Goal: Task Accomplishment & Management: Complete application form

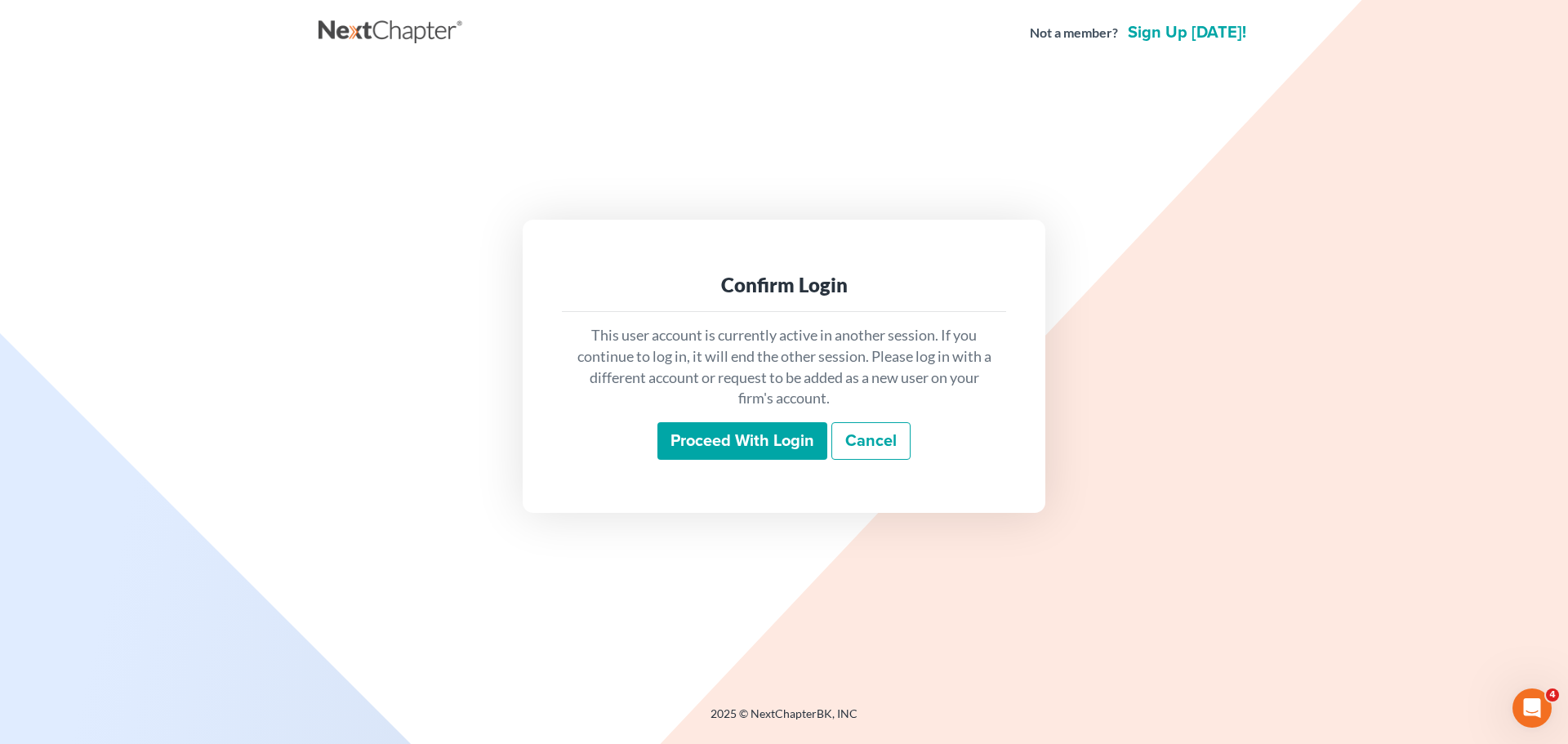
click at [734, 440] on input "Proceed with login" at bounding box center [742, 441] width 170 height 38
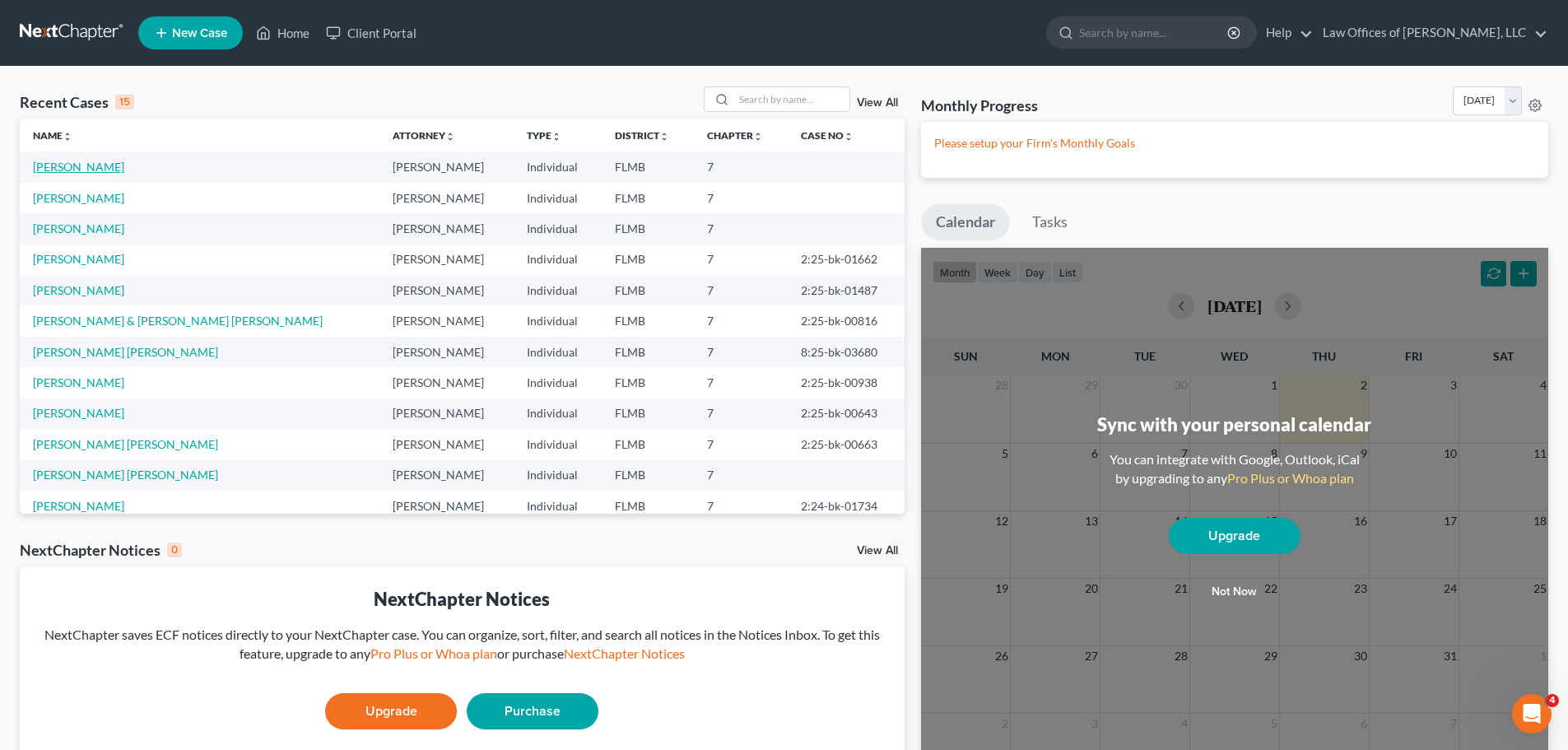
click at [67, 165] on link "[PERSON_NAME]" at bounding box center [79, 167] width 92 height 14
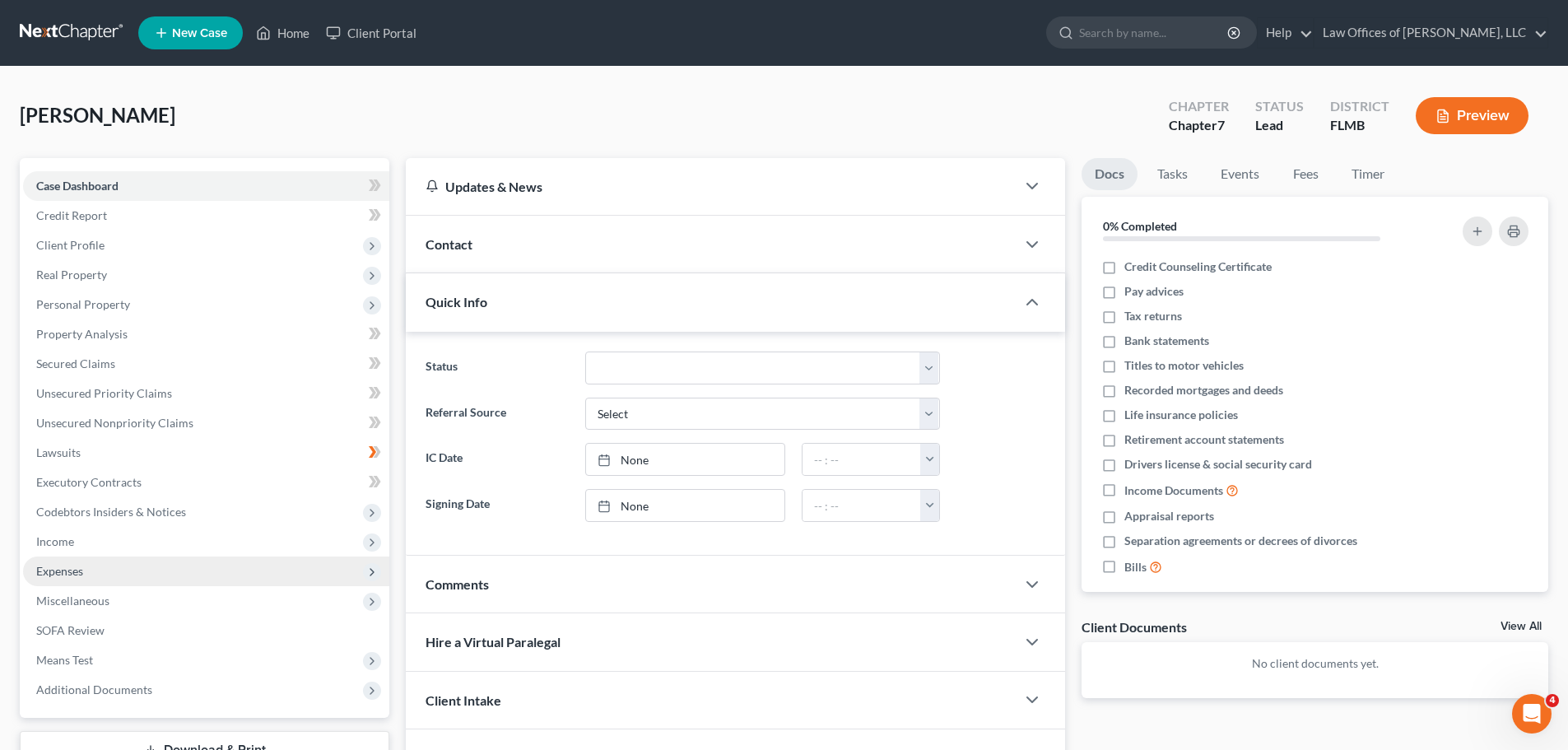
click at [153, 570] on span "Expenses" at bounding box center [207, 571] width 366 height 29
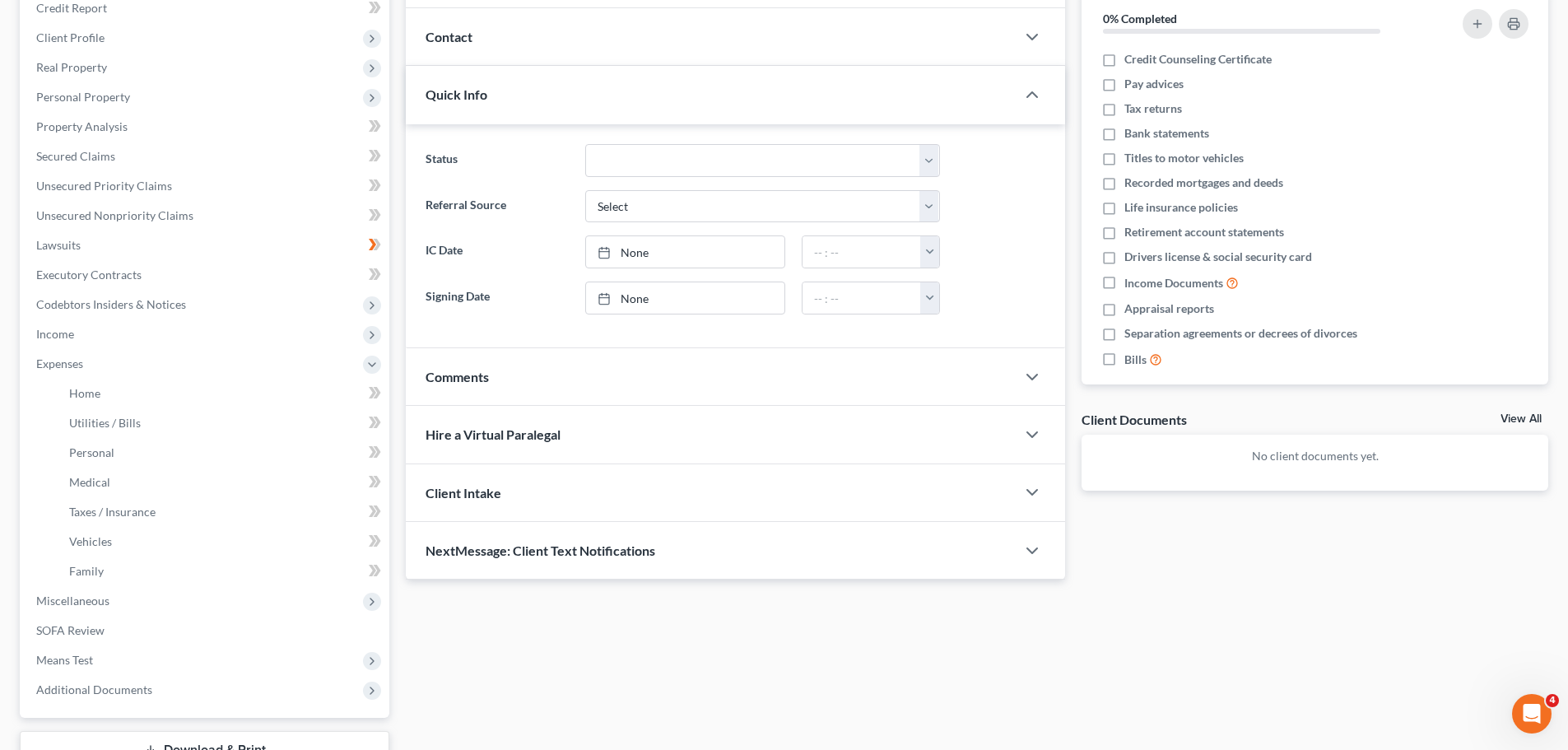
scroll to position [230, 0]
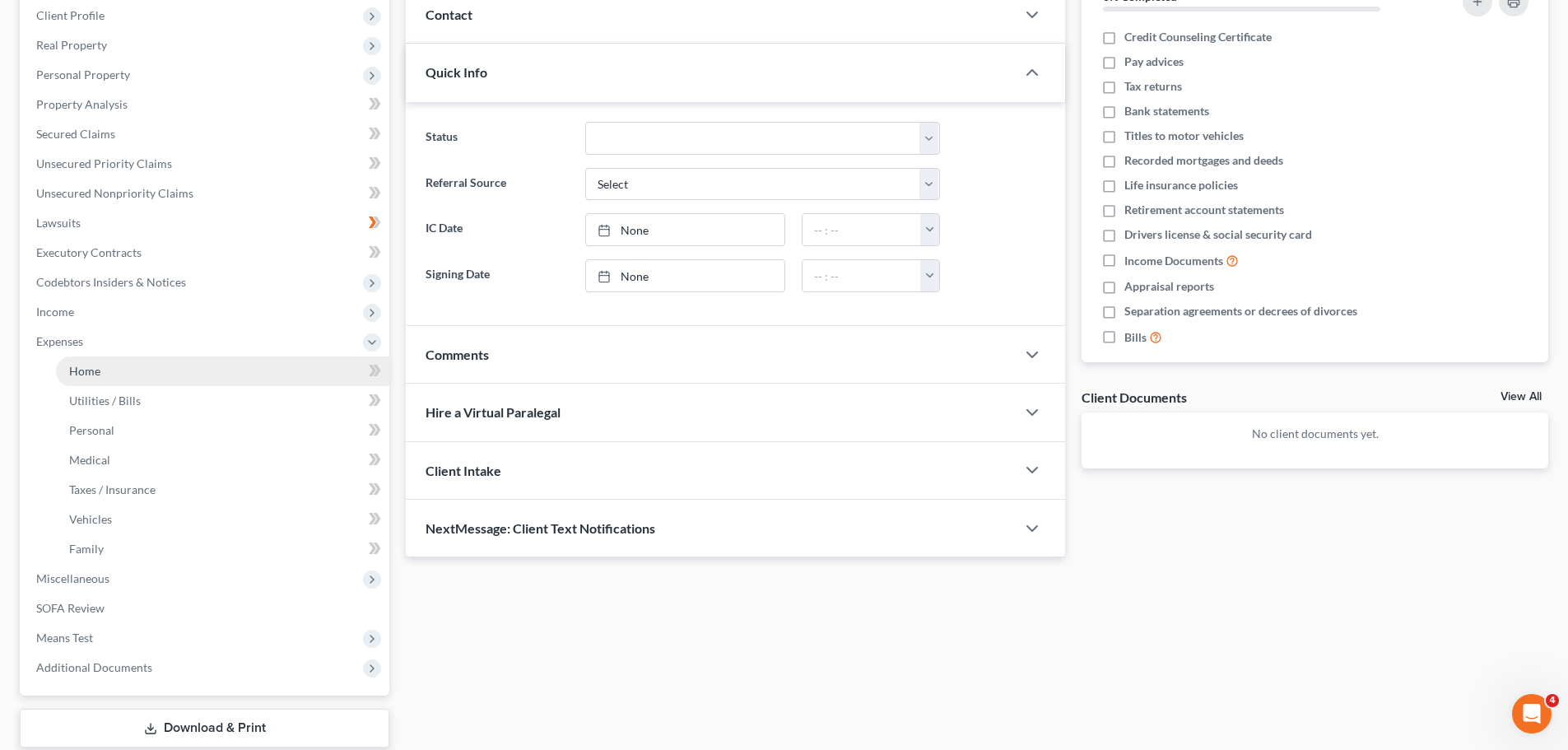
click at [130, 379] on link "Home" at bounding box center [222, 371] width 333 height 29
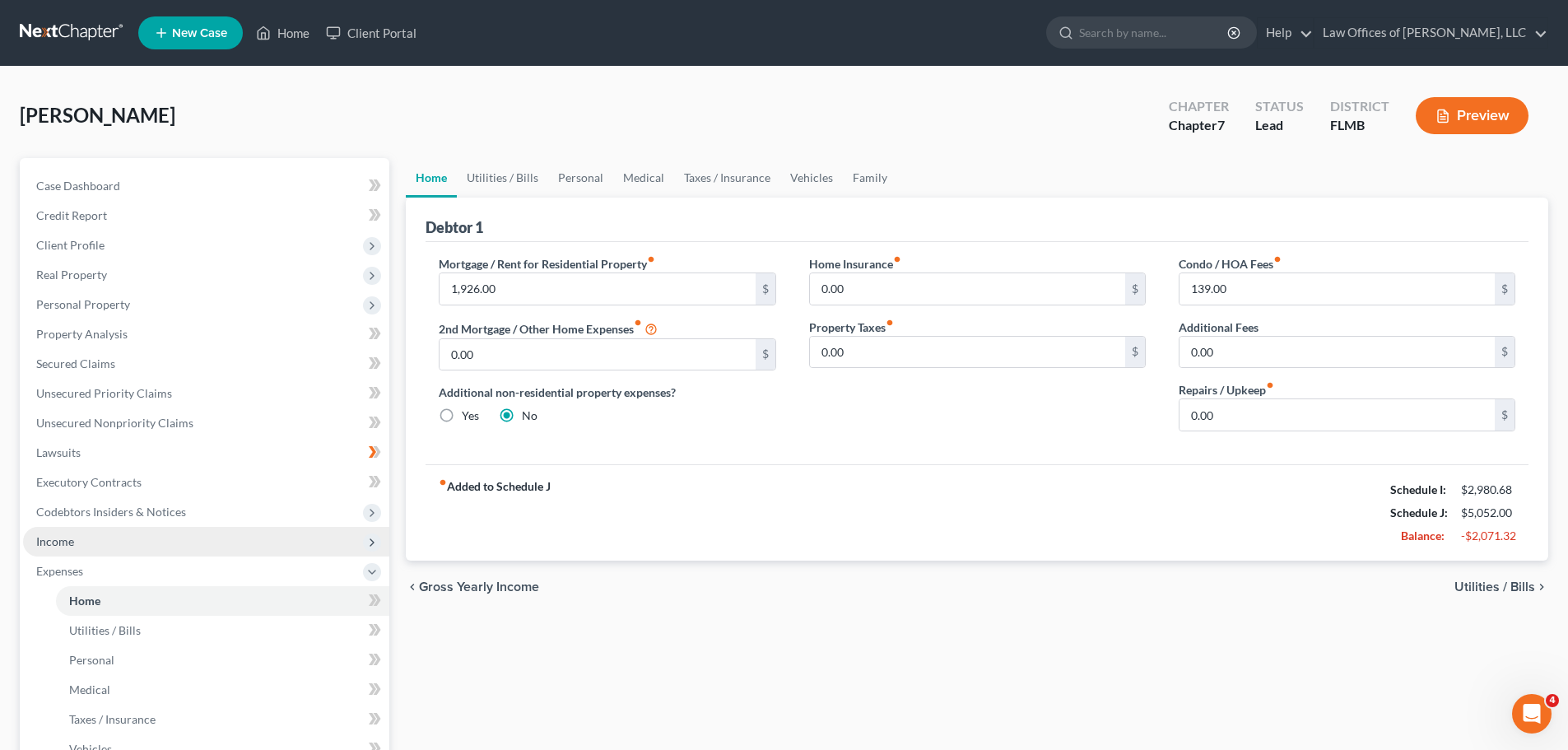
click at [185, 540] on span "Income" at bounding box center [207, 542] width 366 height 29
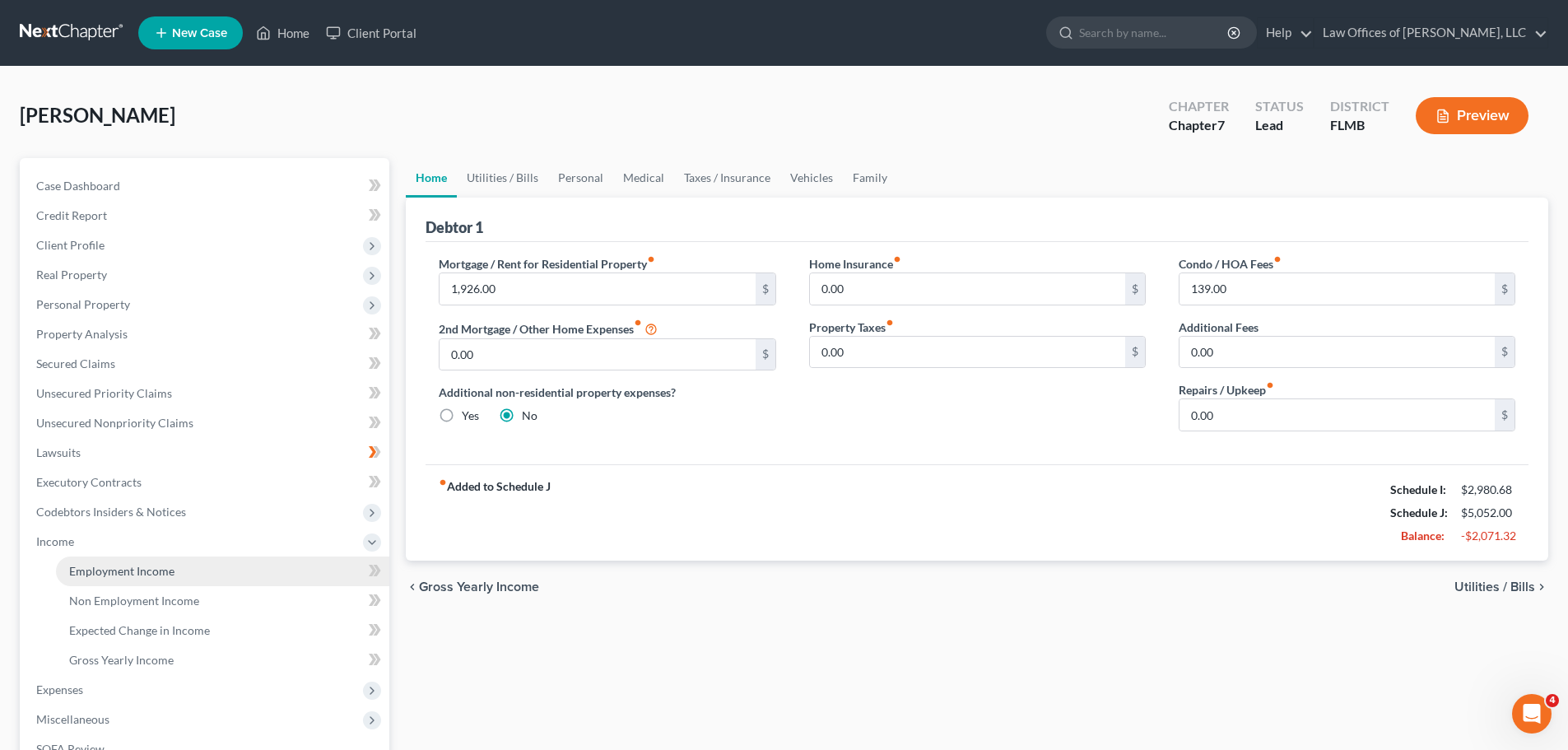
click at [178, 576] on link "Employment Income" at bounding box center [222, 571] width 333 height 29
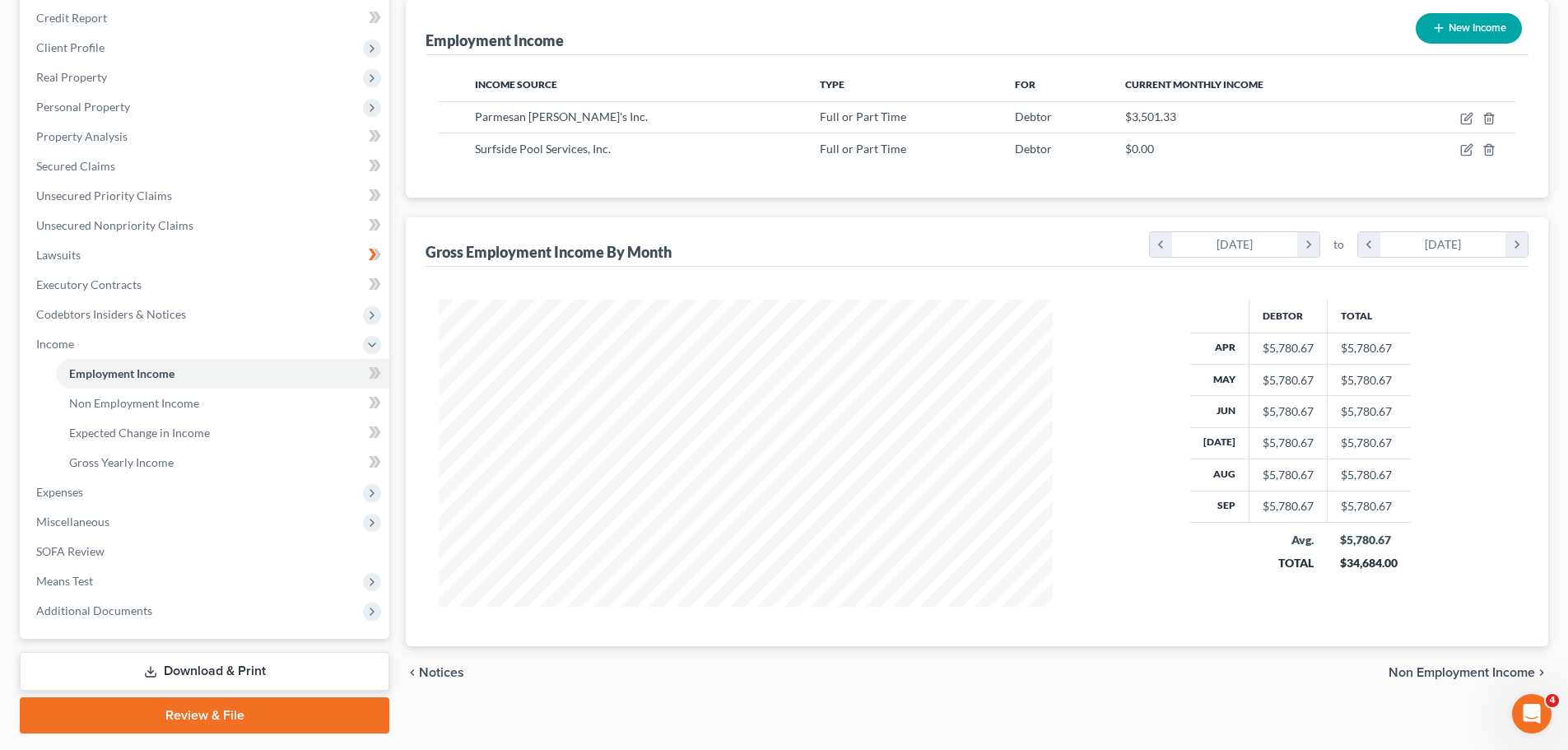
scroll to position [205, 0]
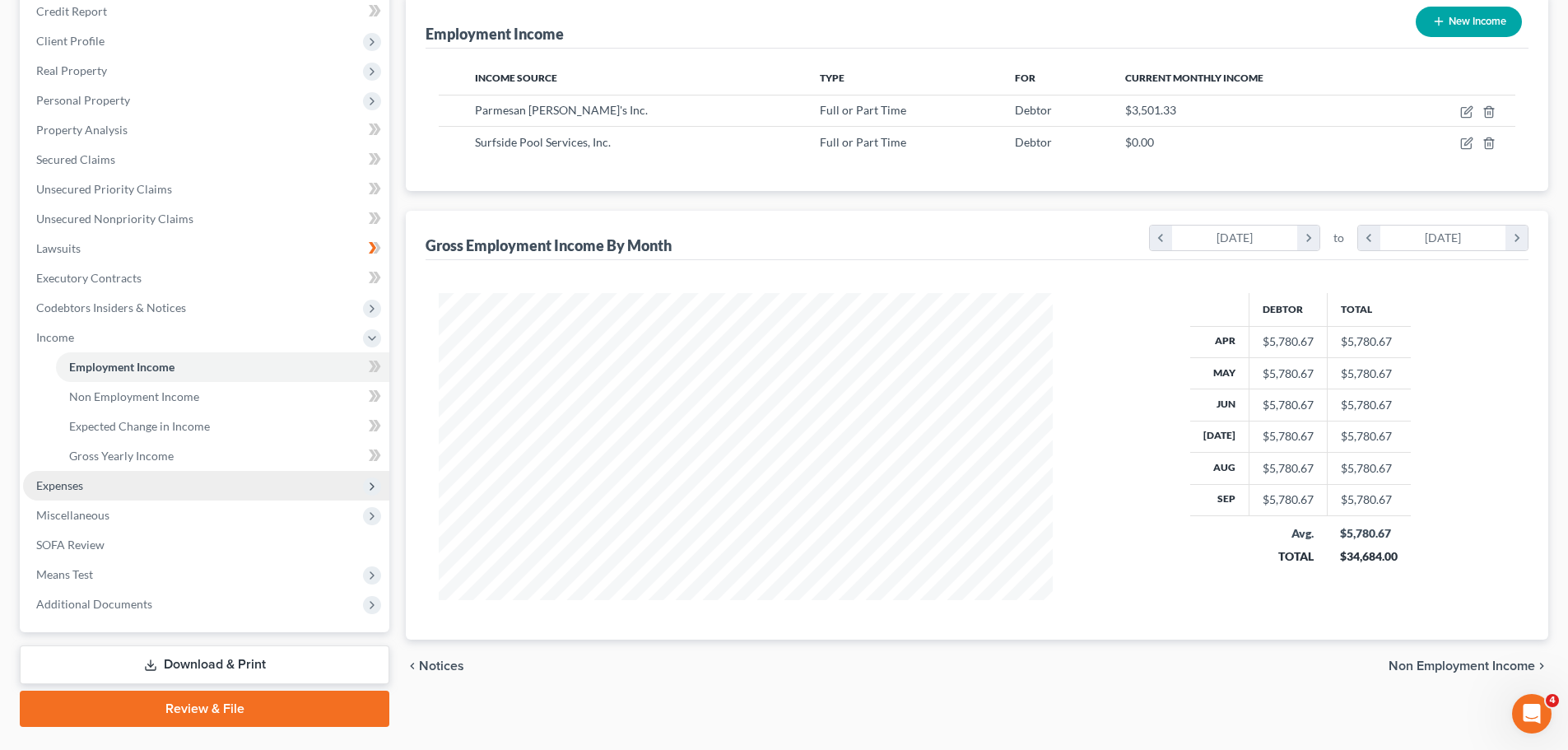
click at [127, 484] on span "Expenses" at bounding box center [207, 485] width 366 height 29
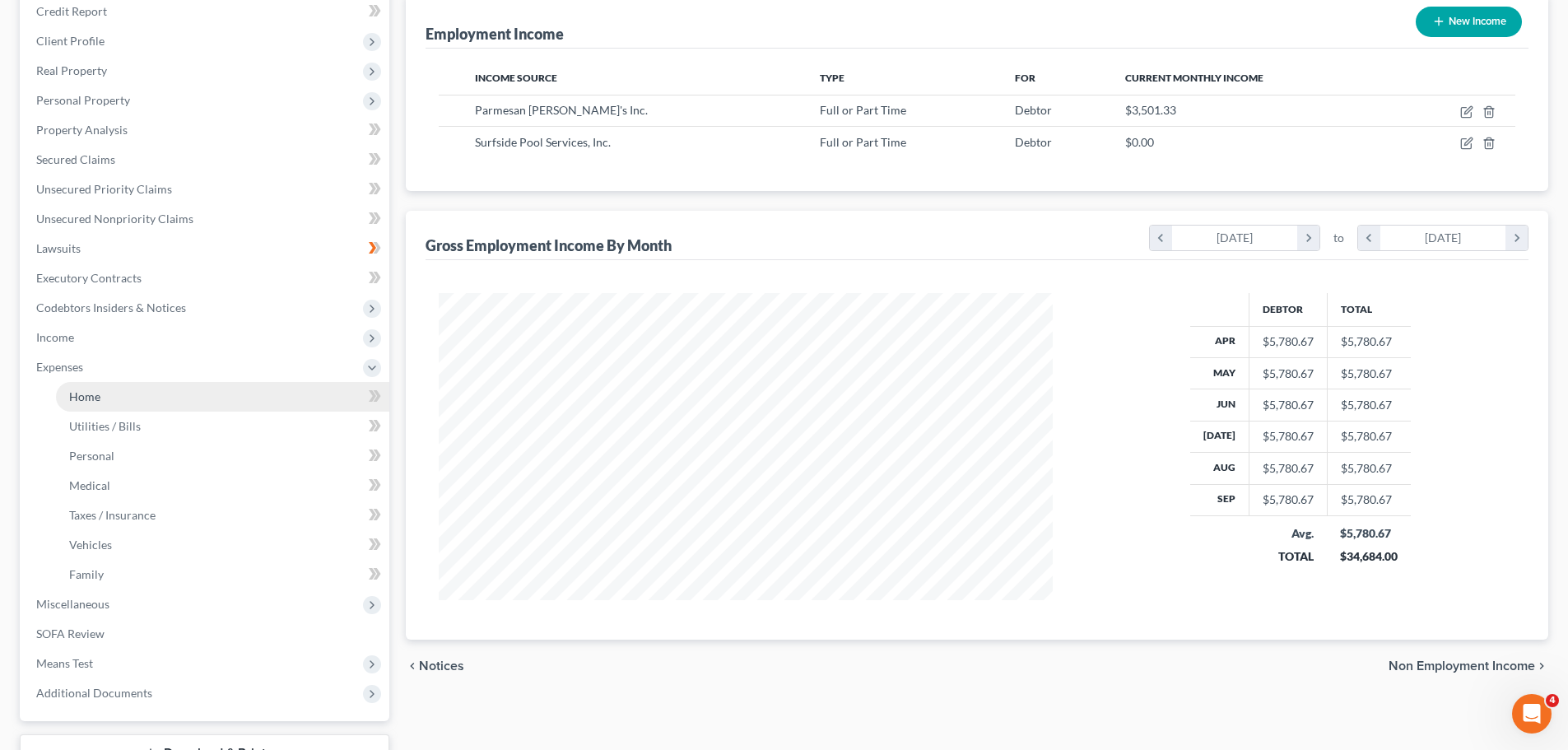
click at [133, 394] on link "Home" at bounding box center [222, 396] width 333 height 29
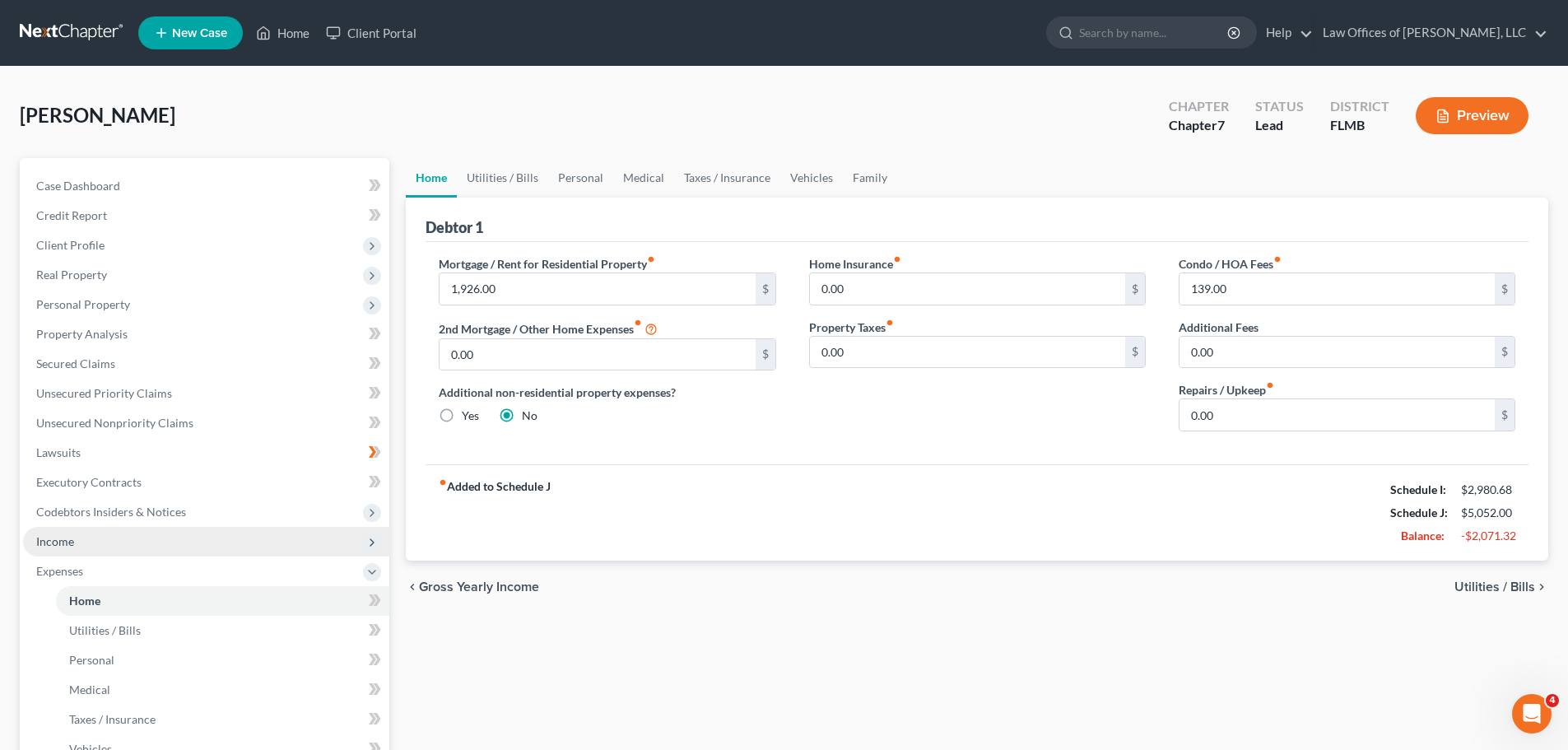
click at [125, 538] on span "Income" at bounding box center [207, 542] width 366 height 29
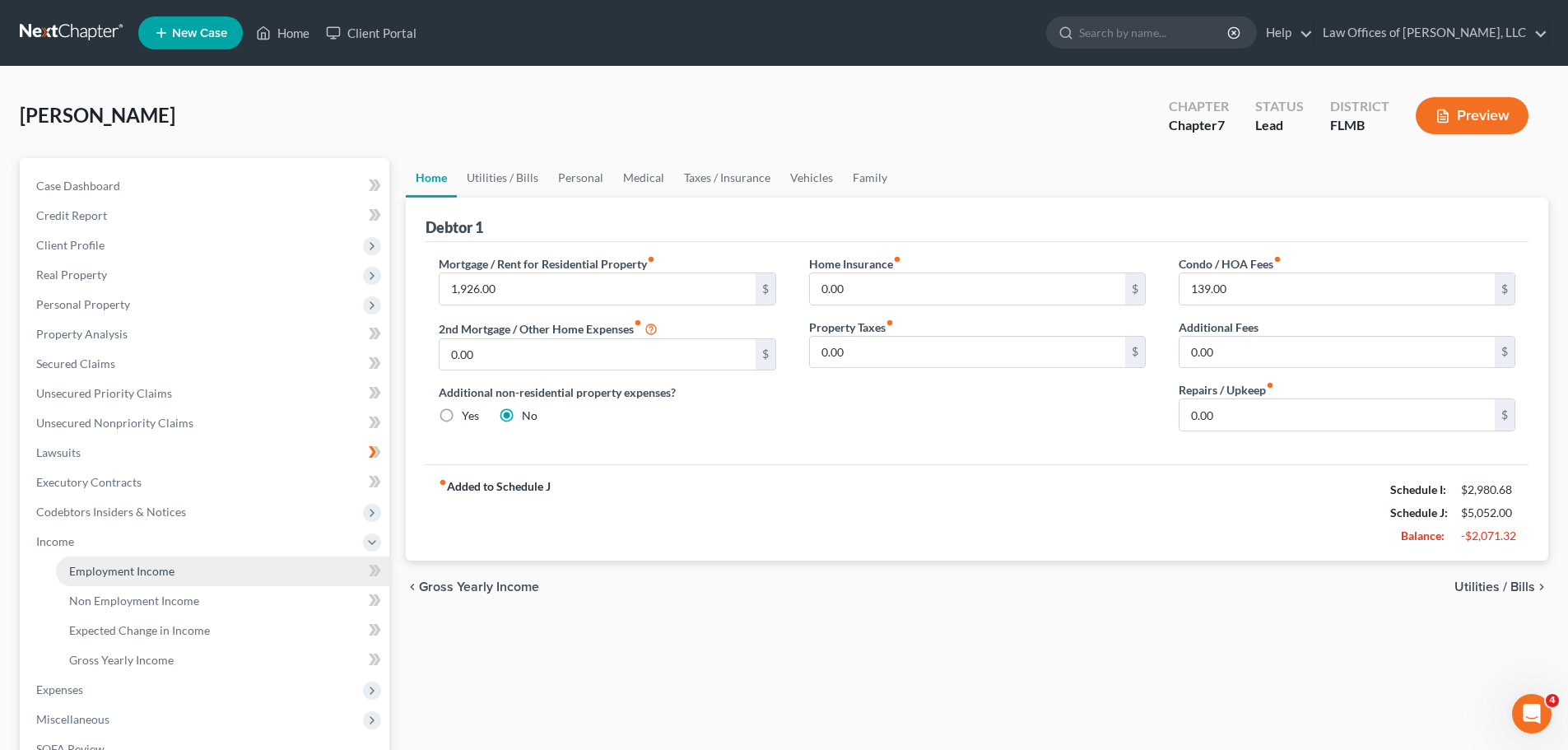
click at [156, 567] on span "Employment Income" at bounding box center [122, 571] width 105 height 14
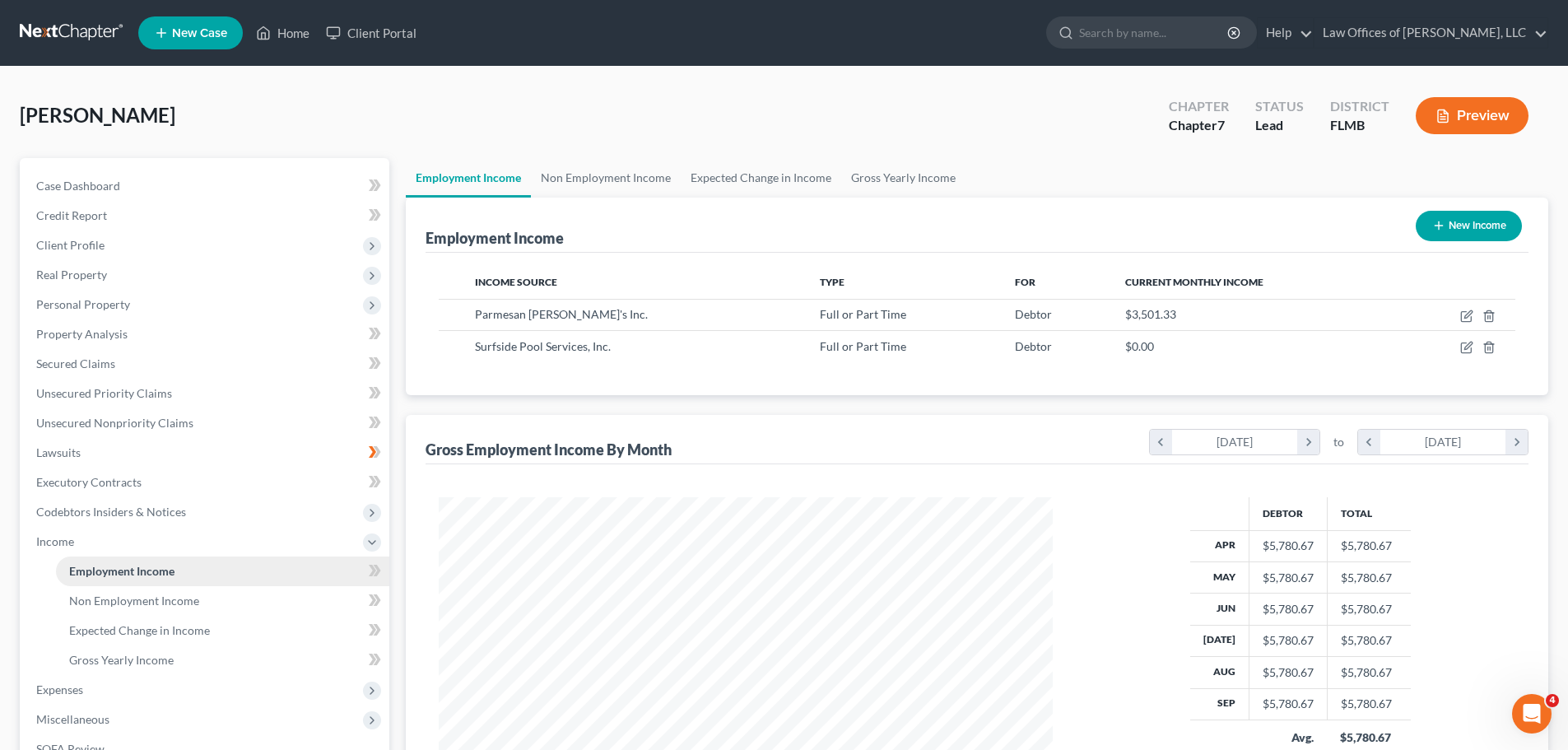
scroll to position [307, 647]
click at [110, 539] on span "Income" at bounding box center [207, 542] width 366 height 29
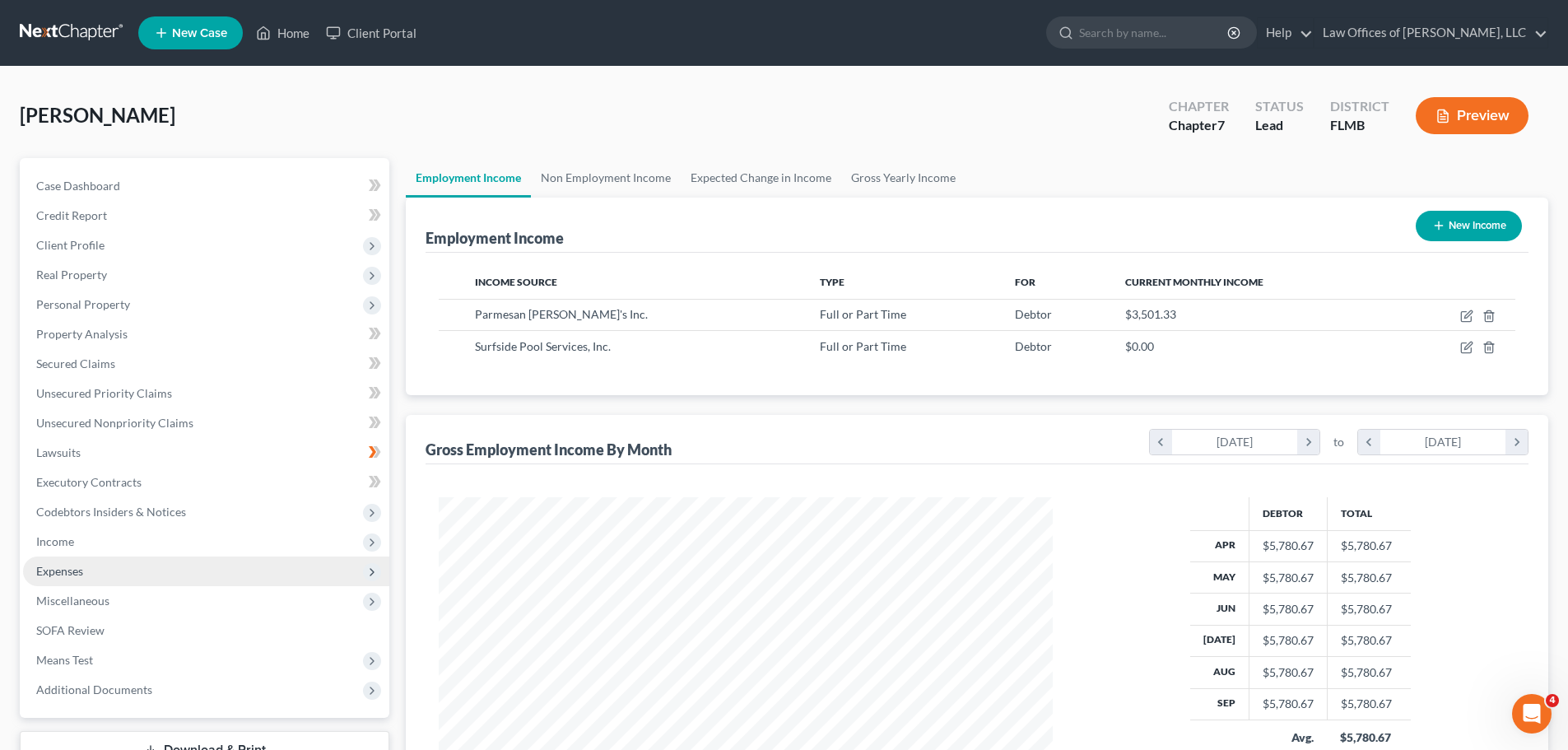
click at [130, 575] on span "Expenses" at bounding box center [207, 571] width 366 height 29
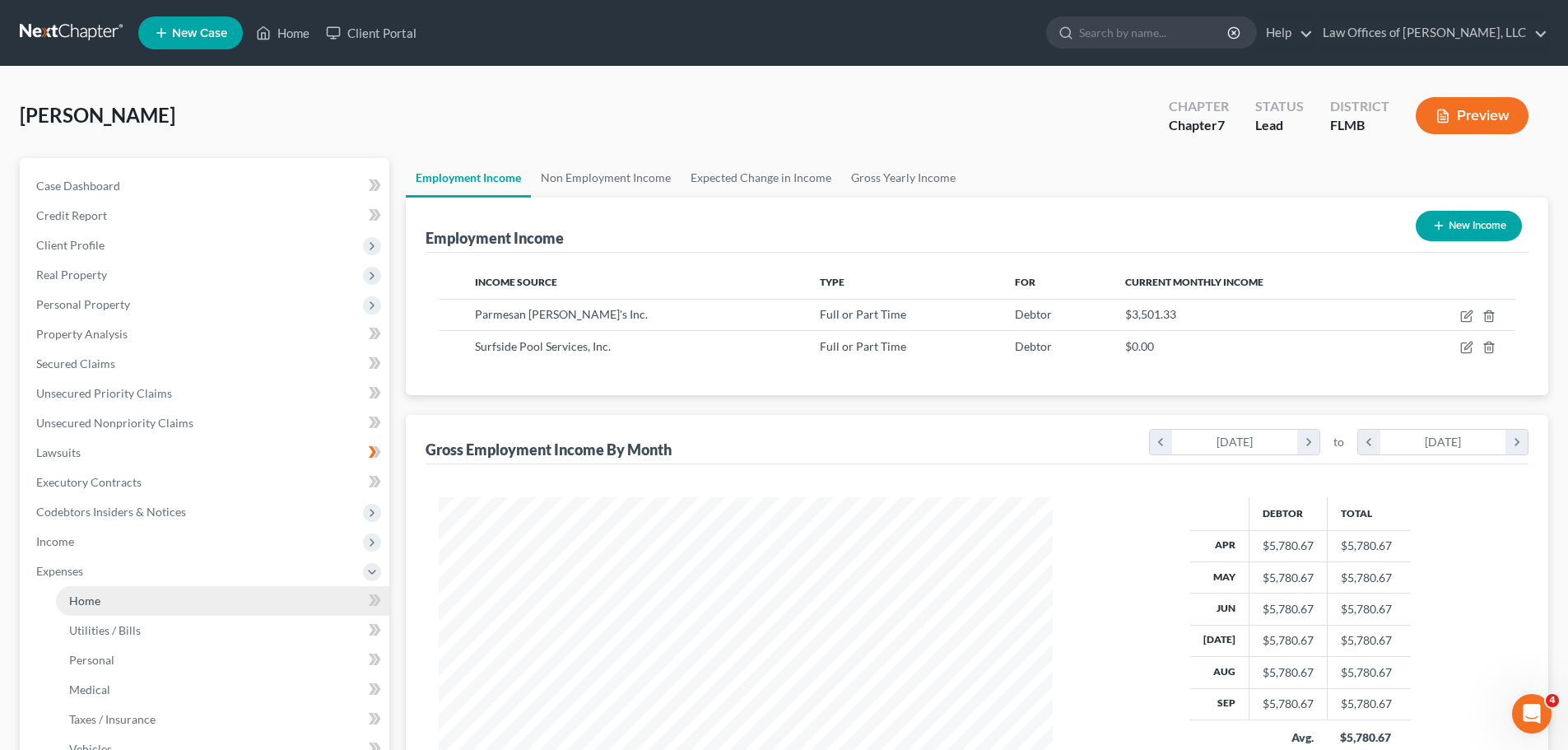
click at [139, 600] on link "Home" at bounding box center [222, 601] width 333 height 29
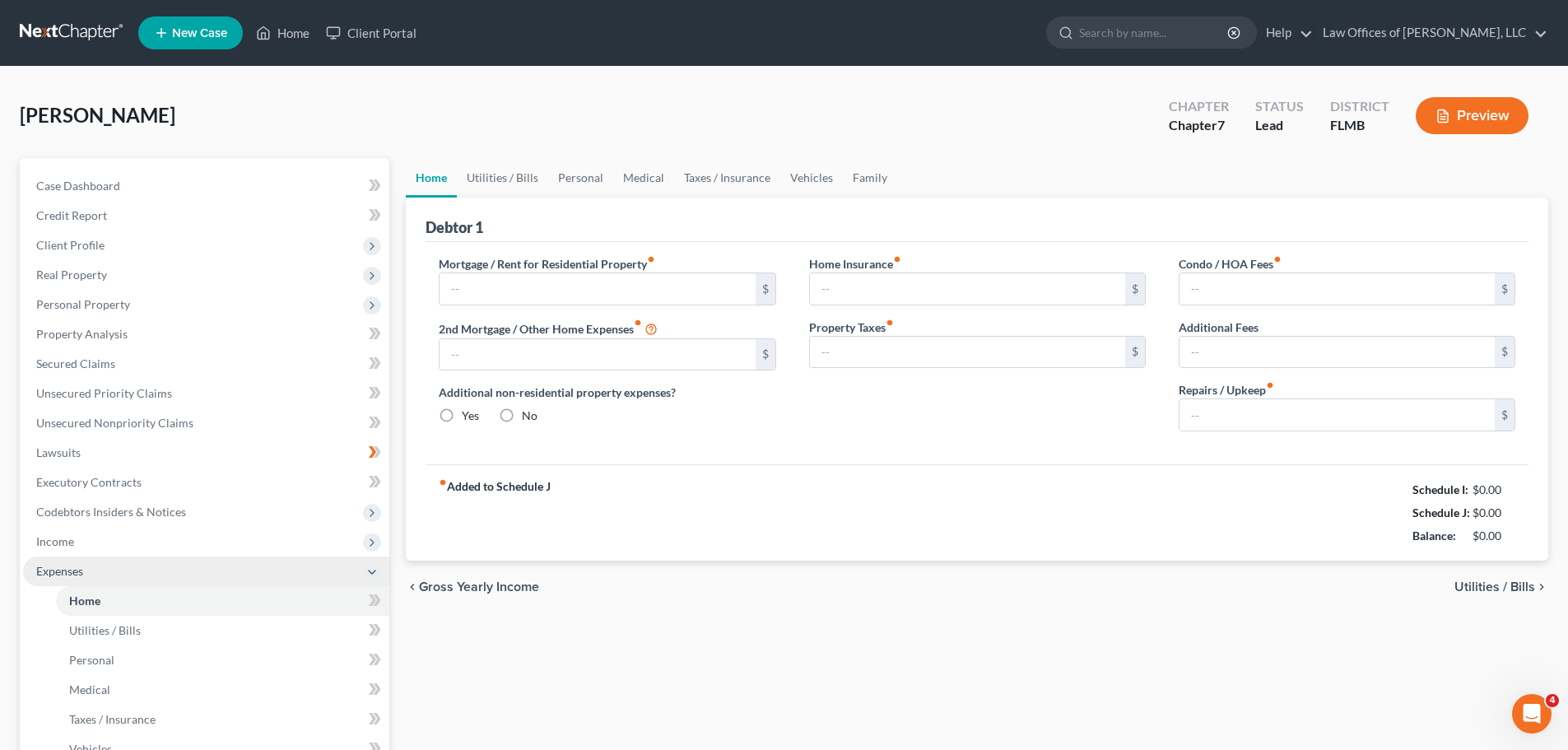
type input "1,926.00"
type input "0.00"
radio input "true"
type input "0.00"
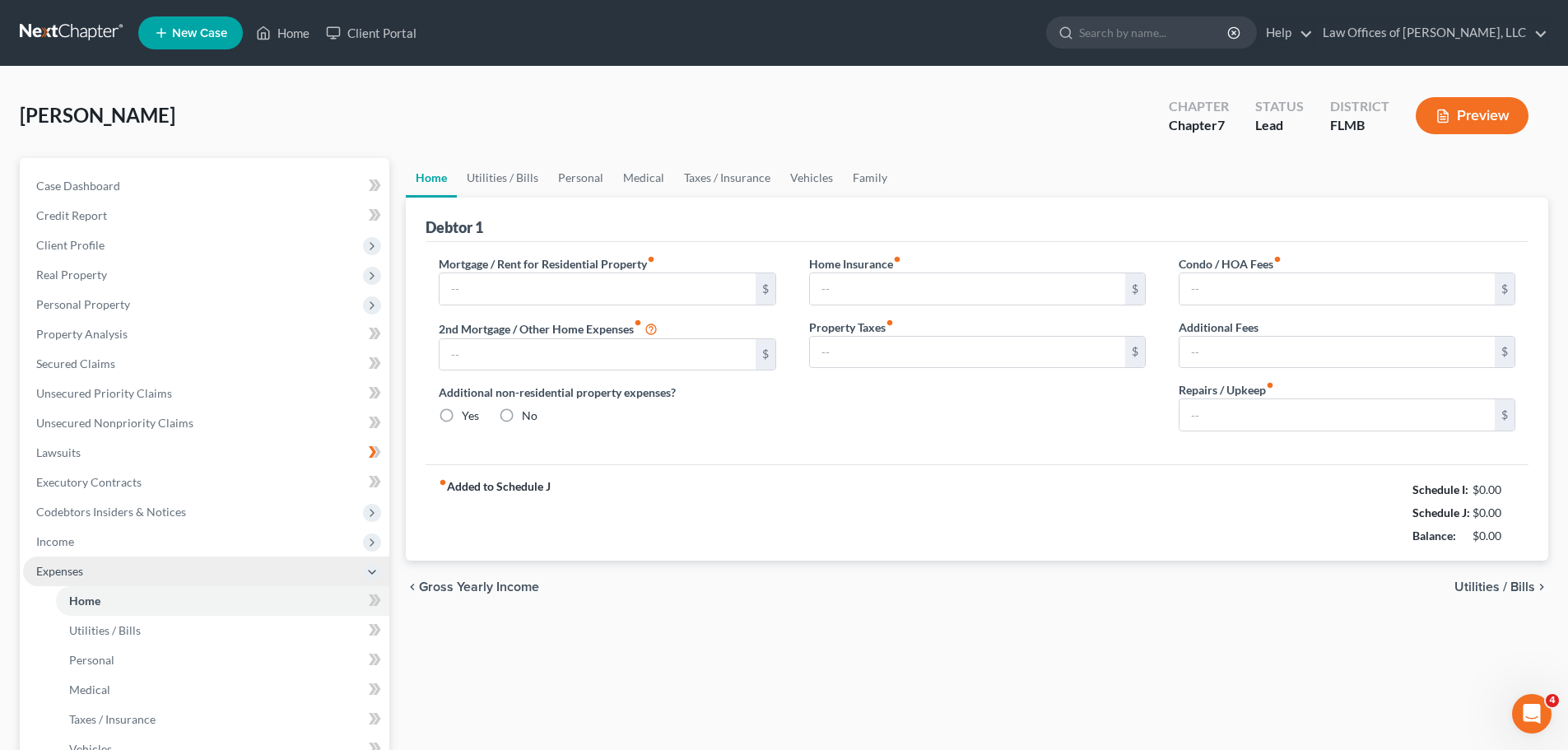
type input "139.00"
type input "0.00"
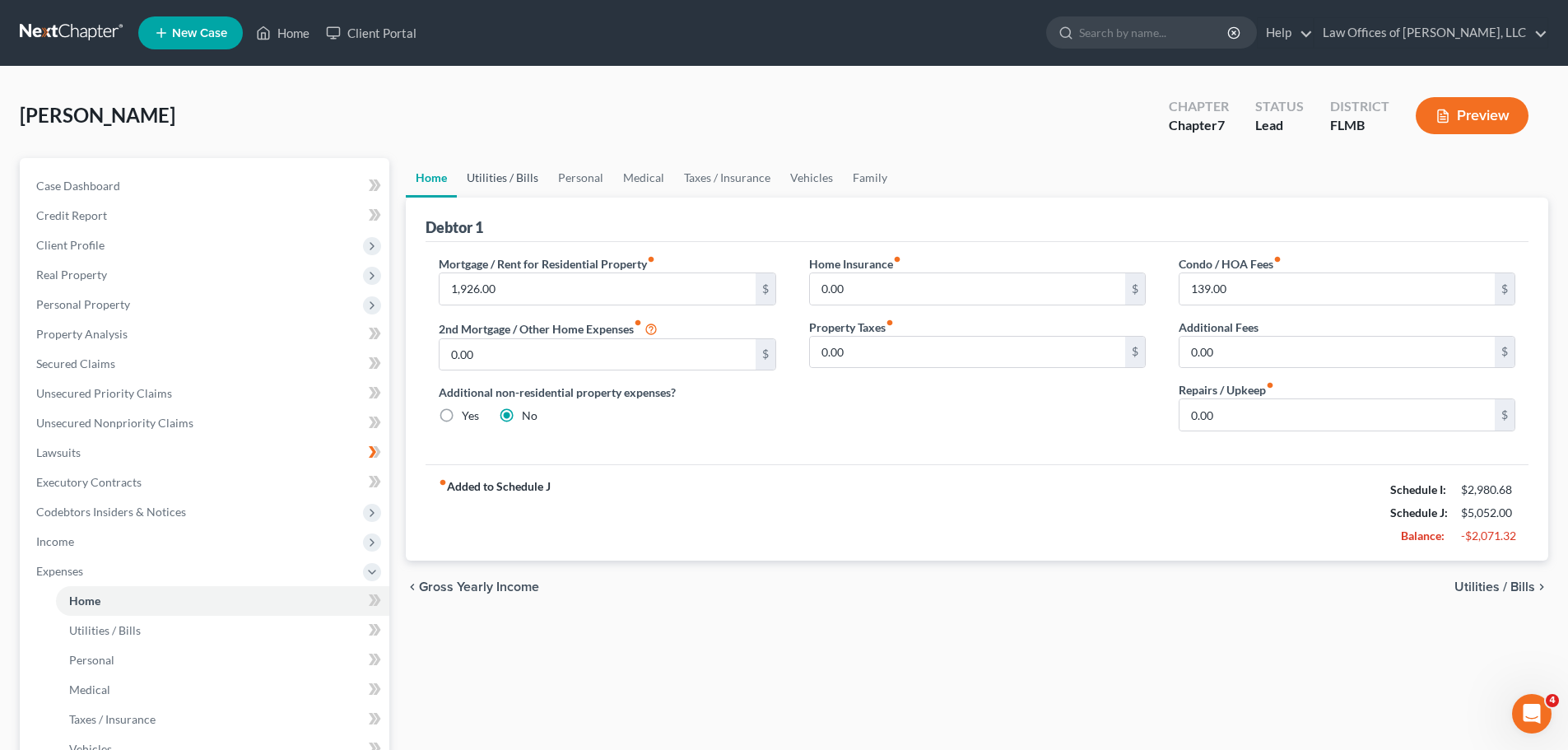
click at [492, 171] on link "Utilities / Bills" at bounding box center [503, 177] width 92 height 40
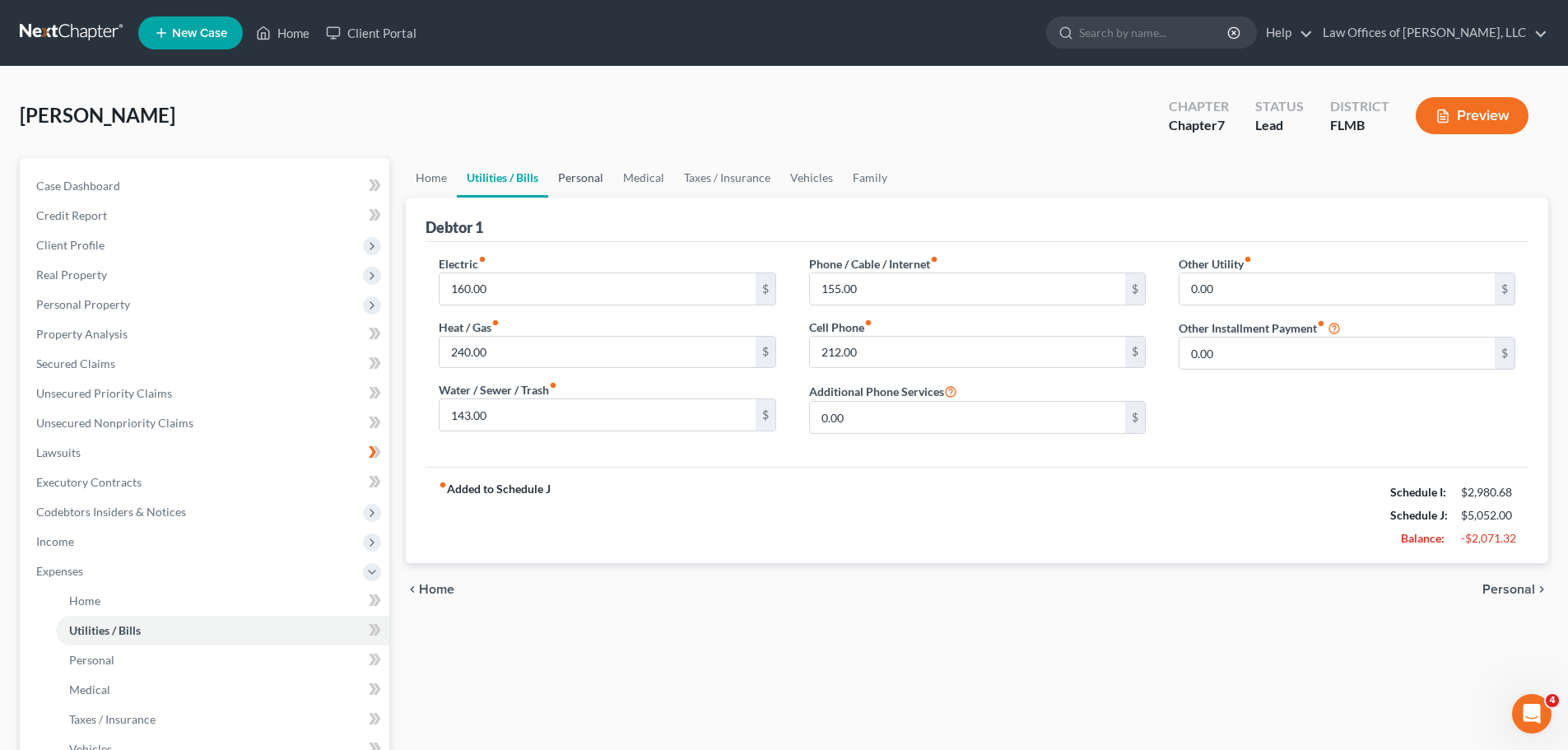
click at [592, 180] on link "Personal" at bounding box center [581, 177] width 65 height 40
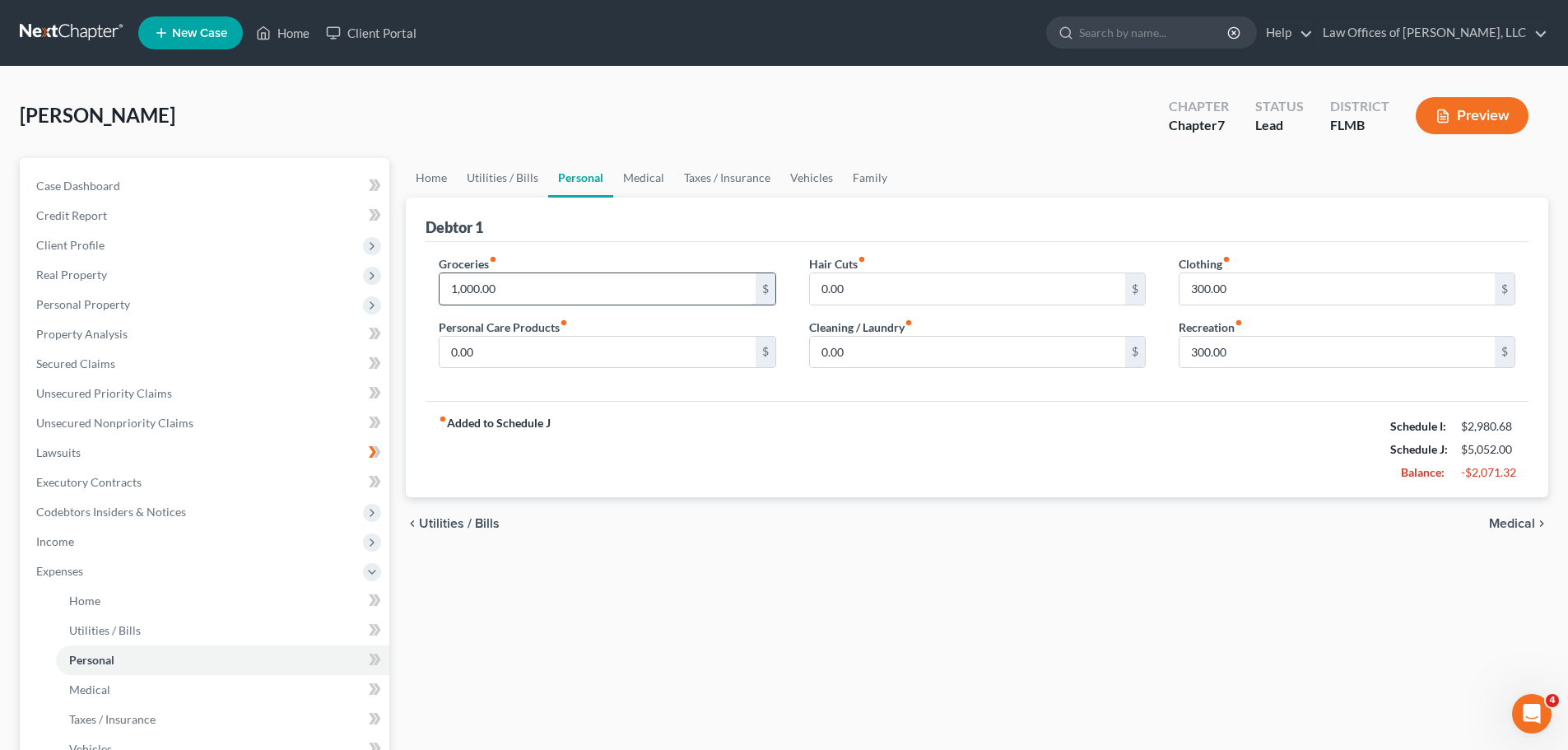
click at [461, 288] on input "1,000.00" at bounding box center [597, 288] width 316 height 31
type input "1,200"
drag, startPoint x: 650, startPoint y: 229, endPoint x: 738, endPoint y: 249, distance: 90.2
click at [651, 229] on div "Debtor 1" at bounding box center [977, 220] width 1103 height 45
type input "50"
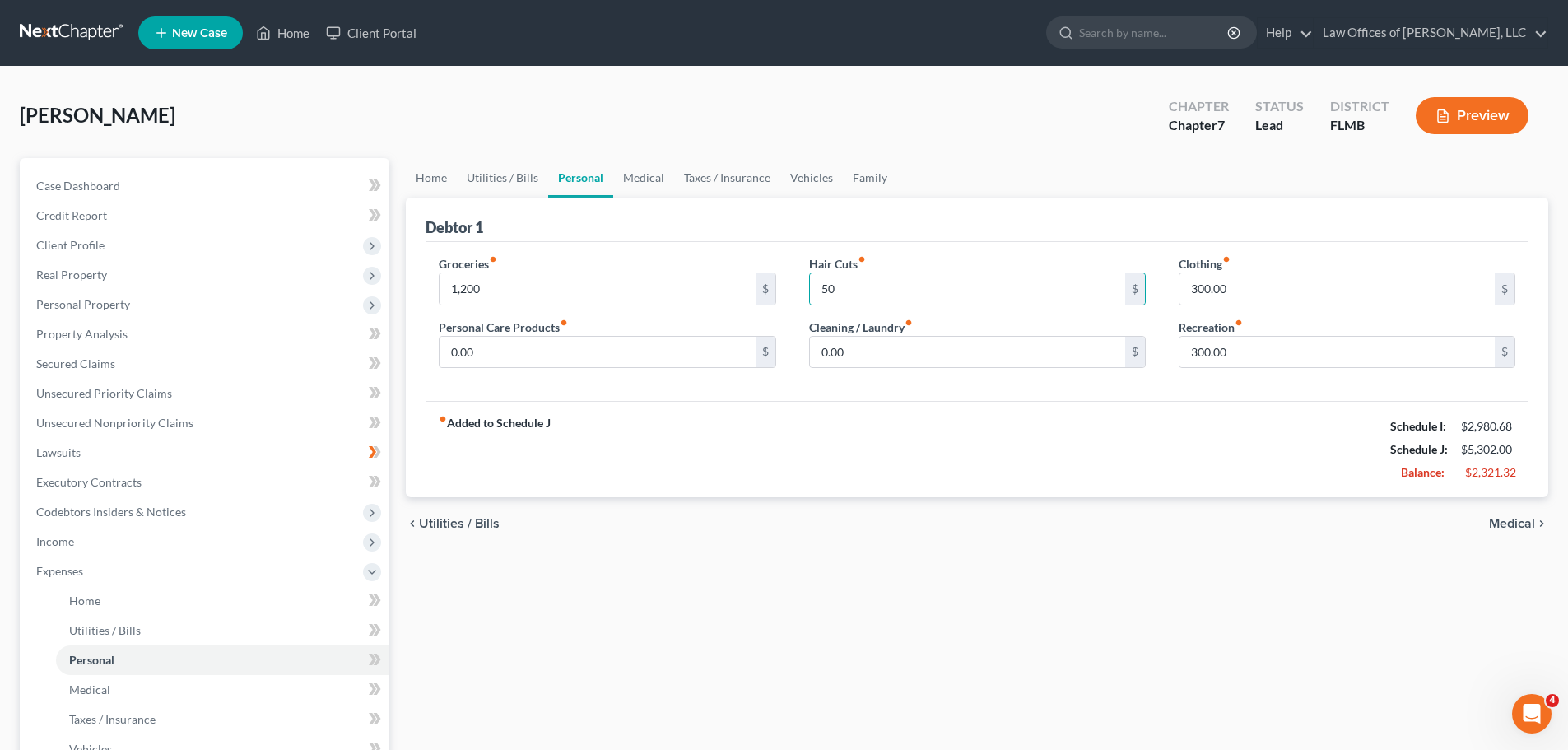
click at [950, 229] on div "Debtor 1" at bounding box center [977, 220] width 1103 height 45
type input "200"
type input "100"
click at [937, 369] on div "Hair Cuts fiber_manual_record 50 $ Cleaning / Laundry fiber_manual_record 100 $" at bounding box center [977, 319] width 369 height 127
click at [1248, 348] on input "300.00" at bounding box center [1338, 353] width 316 height 31
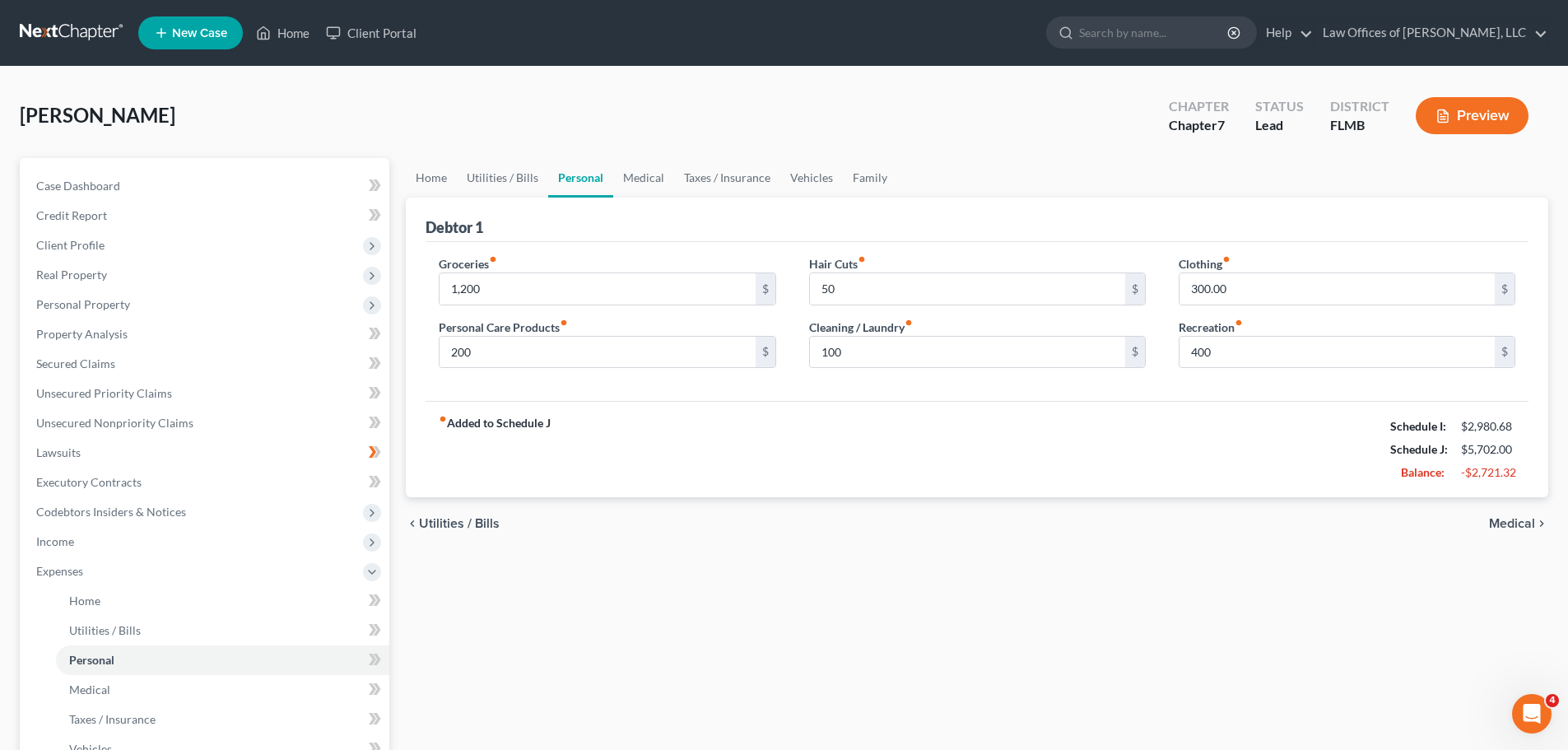
click at [1224, 378] on div "Clothing fiber_manual_record 300.00 $ Recreation fiber_manual_record 400 $" at bounding box center [1347, 319] width 369 height 127
click at [1242, 350] on input "400" at bounding box center [1338, 353] width 316 height 31
type input "400"
click at [1142, 387] on div "Groceries fiber_manual_record 1,200 $ Personal Care Products fiber_manual_recor…" at bounding box center [977, 321] width 1103 height 160
click at [720, 175] on link "Taxes / Insurance" at bounding box center [727, 177] width 106 height 40
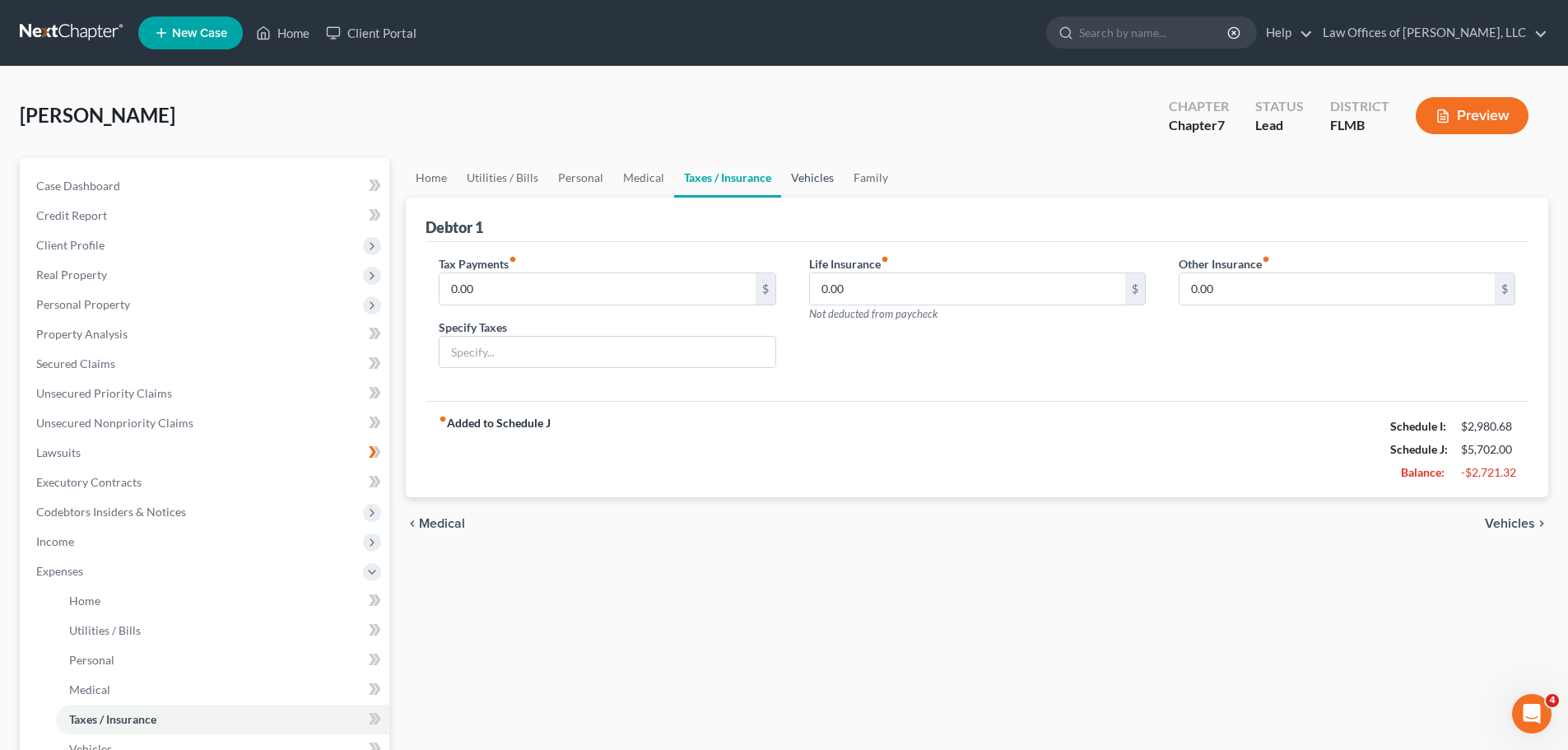
click at [806, 178] on link "Vehicles" at bounding box center [813, 177] width 62 height 40
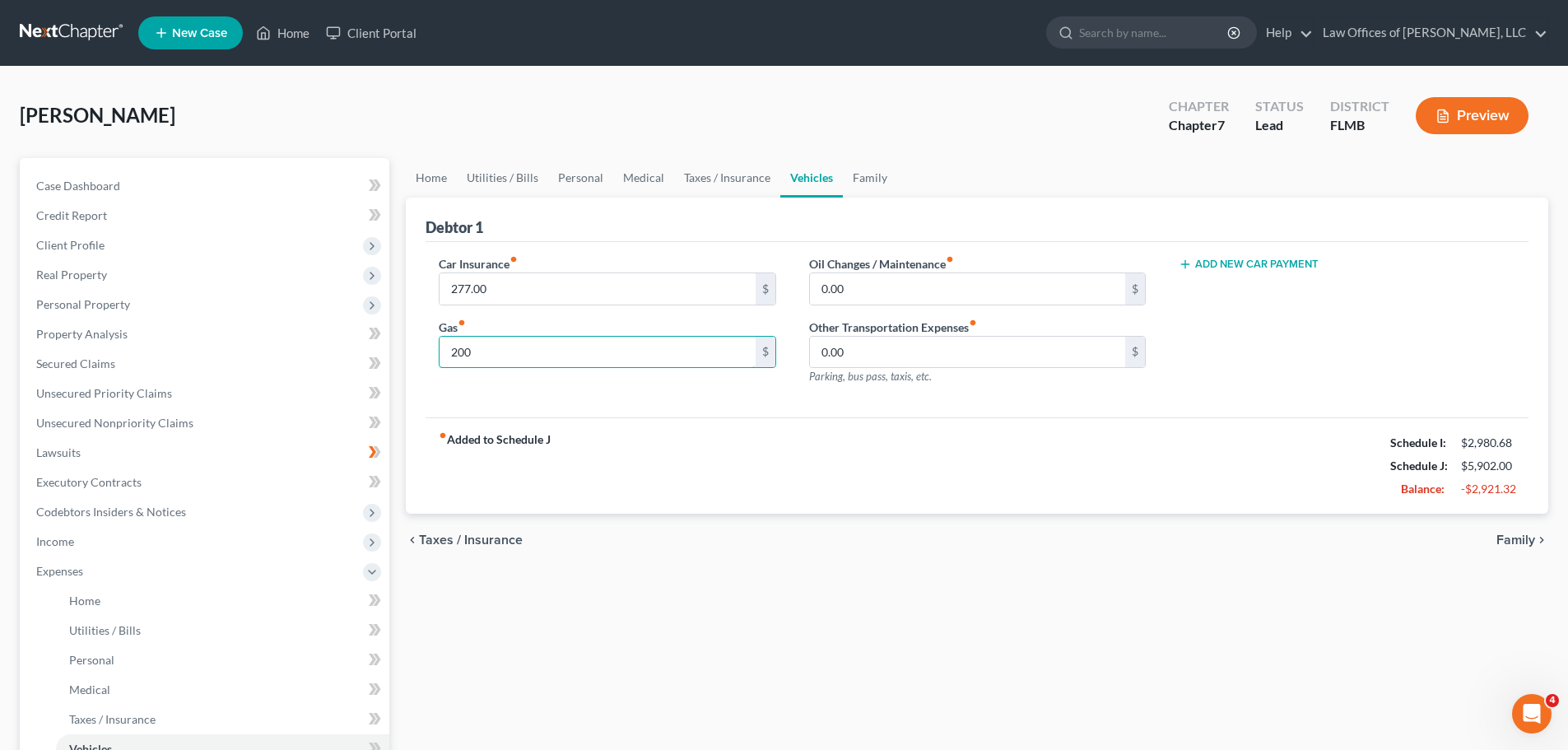
type input "200"
click at [652, 223] on div "Debtor 1" at bounding box center [977, 220] width 1103 height 45
click at [582, 179] on link "Personal" at bounding box center [581, 177] width 65 height 40
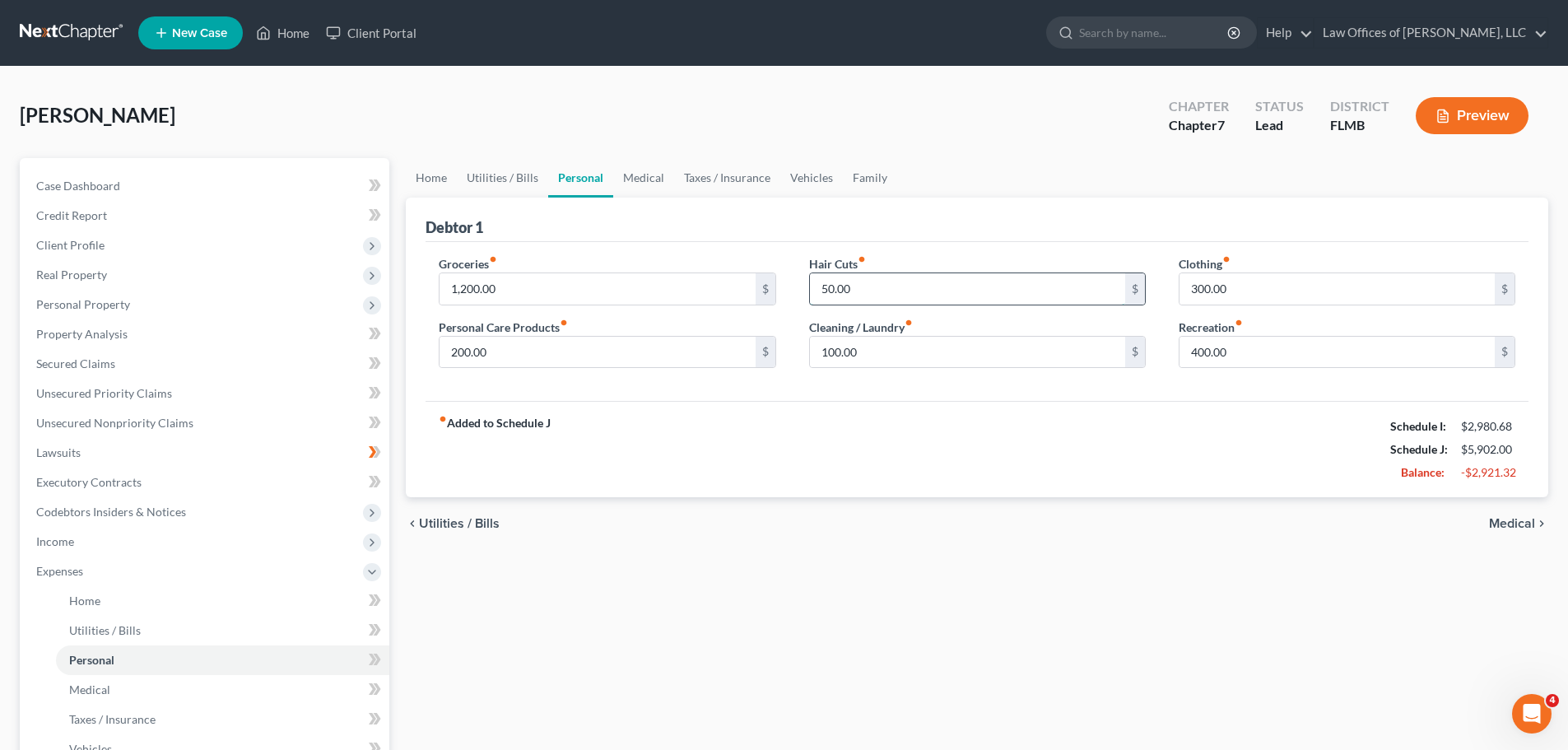
click at [868, 284] on input "50.00" at bounding box center [968, 288] width 316 height 31
type input "60"
click at [924, 250] on div "Groceries fiber_manual_record 1,200.00 $ Personal Care Products fiber_manual_re…" at bounding box center [977, 321] width 1103 height 160
click at [754, 177] on link "Taxes / Insurance" at bounding box center [727, 177] width 106 height 40
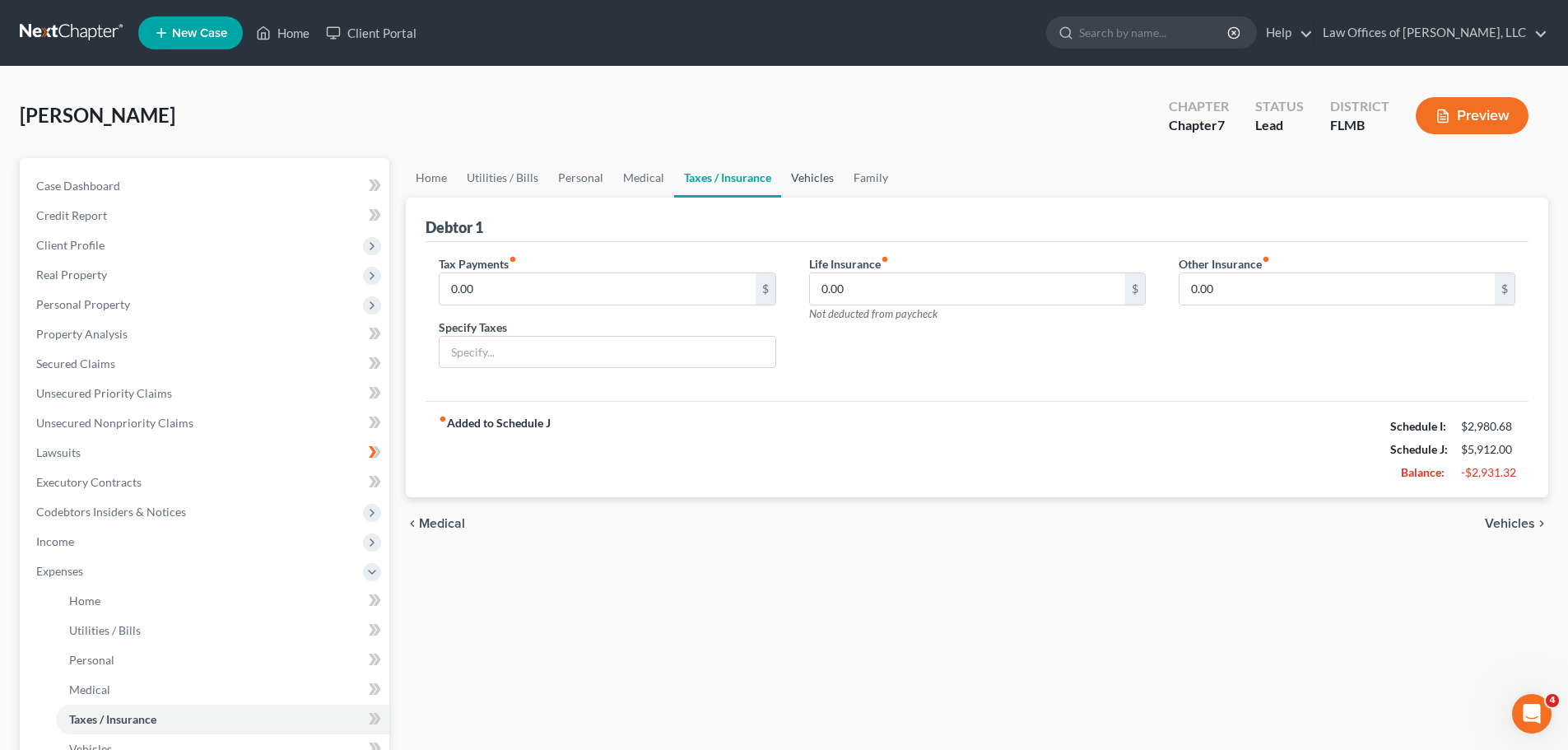
click at [819, 177] on link "Vehicles" at bounding box center [813, 177] width 62 height 40
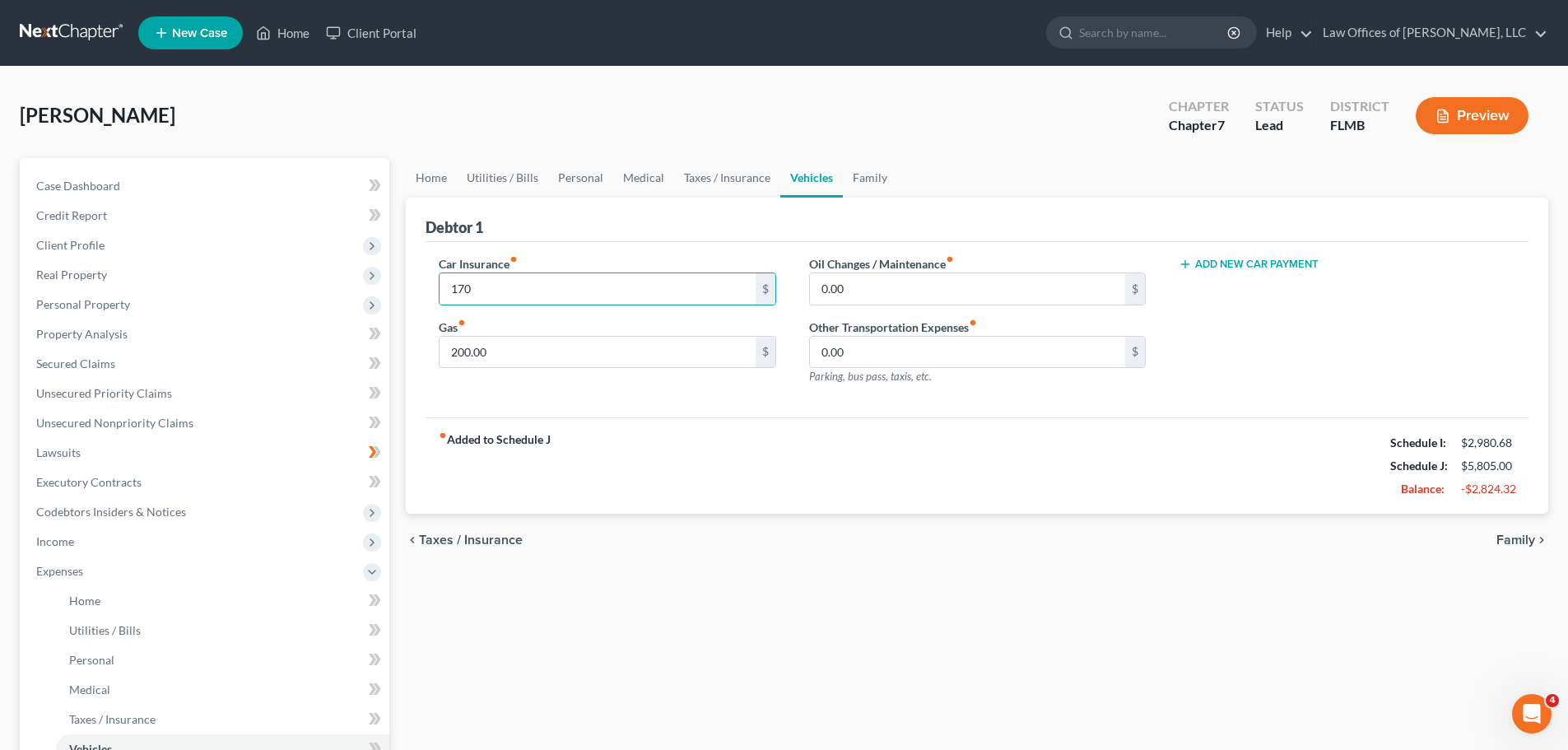
click at [728, 251] on div "Car Insurance fiber_manual_record 170 $ Gas fiber_manual_record 200.00 $ Oil Ch…" at bounding box center [977, 329] width 1103 height 176
drag, startPoint x: 93, startPoint y: 574, endPoint x: 106, endPoint y: 570, distance: 13.6
click at [93, 573] on span "Expenses" at bounding box center [207, 571] width 366 height 29
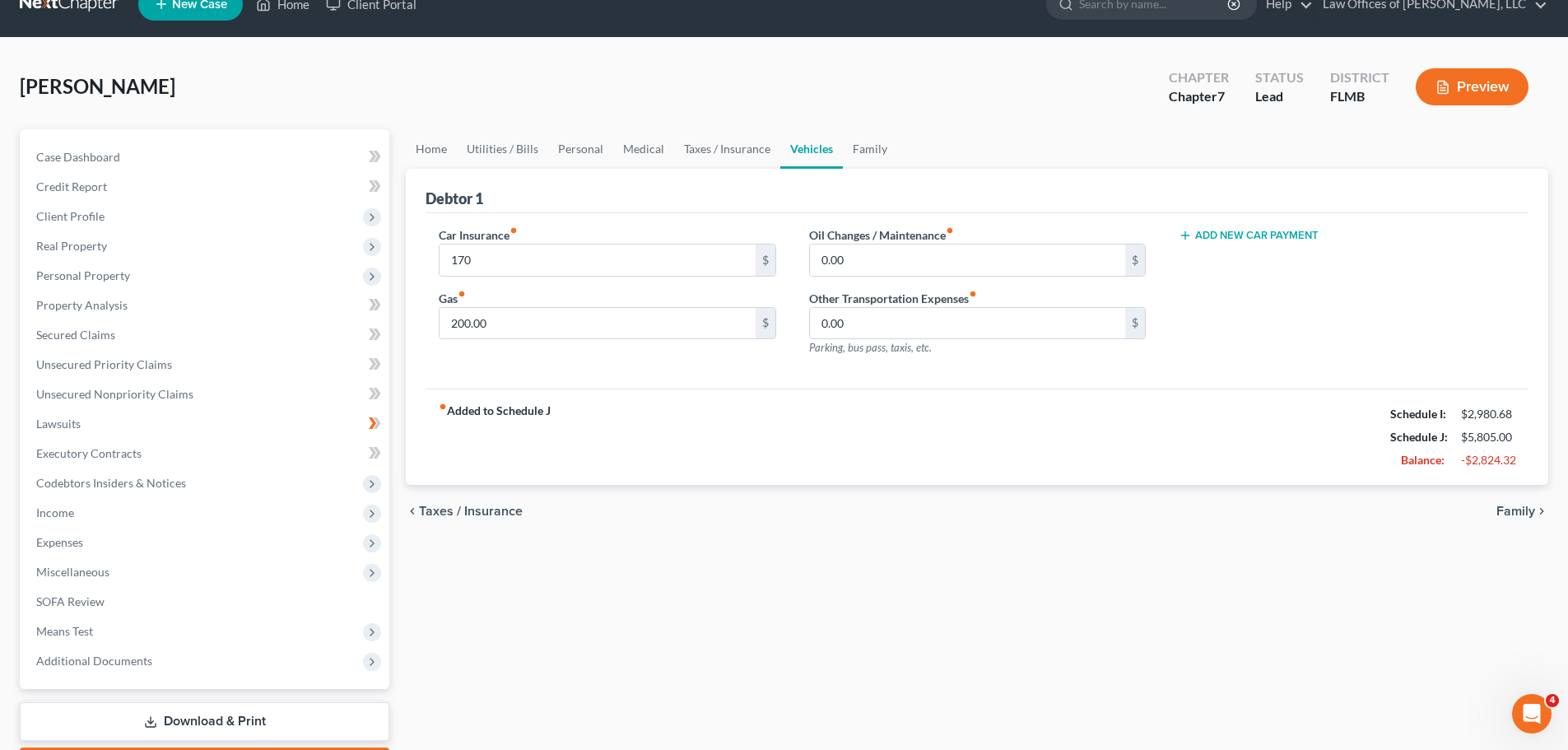
scroll to position [125, 0]
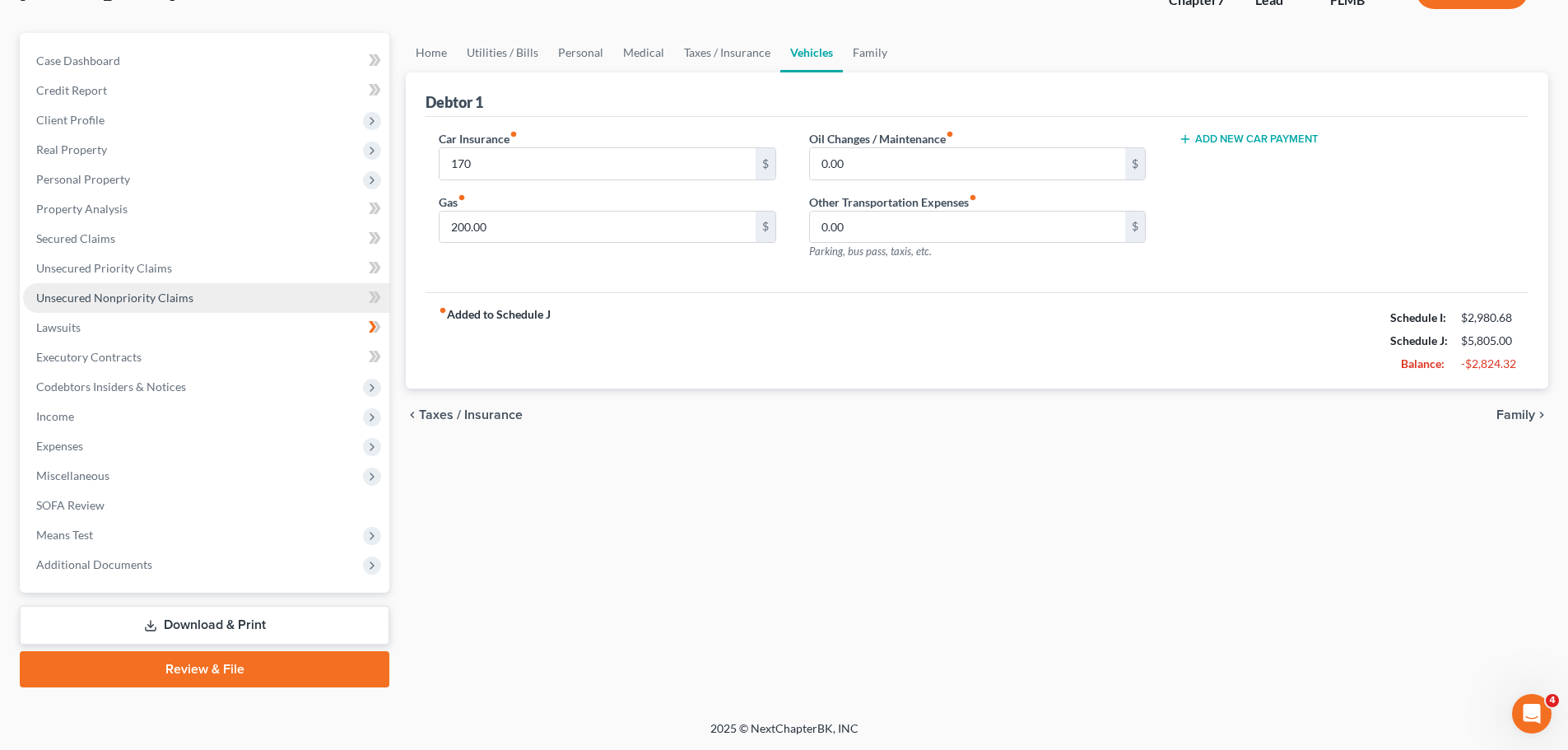
click at [133, 295] on span "Unsecured Nonpriority Claims" at bounding box center [114, 297] width 157 height 14
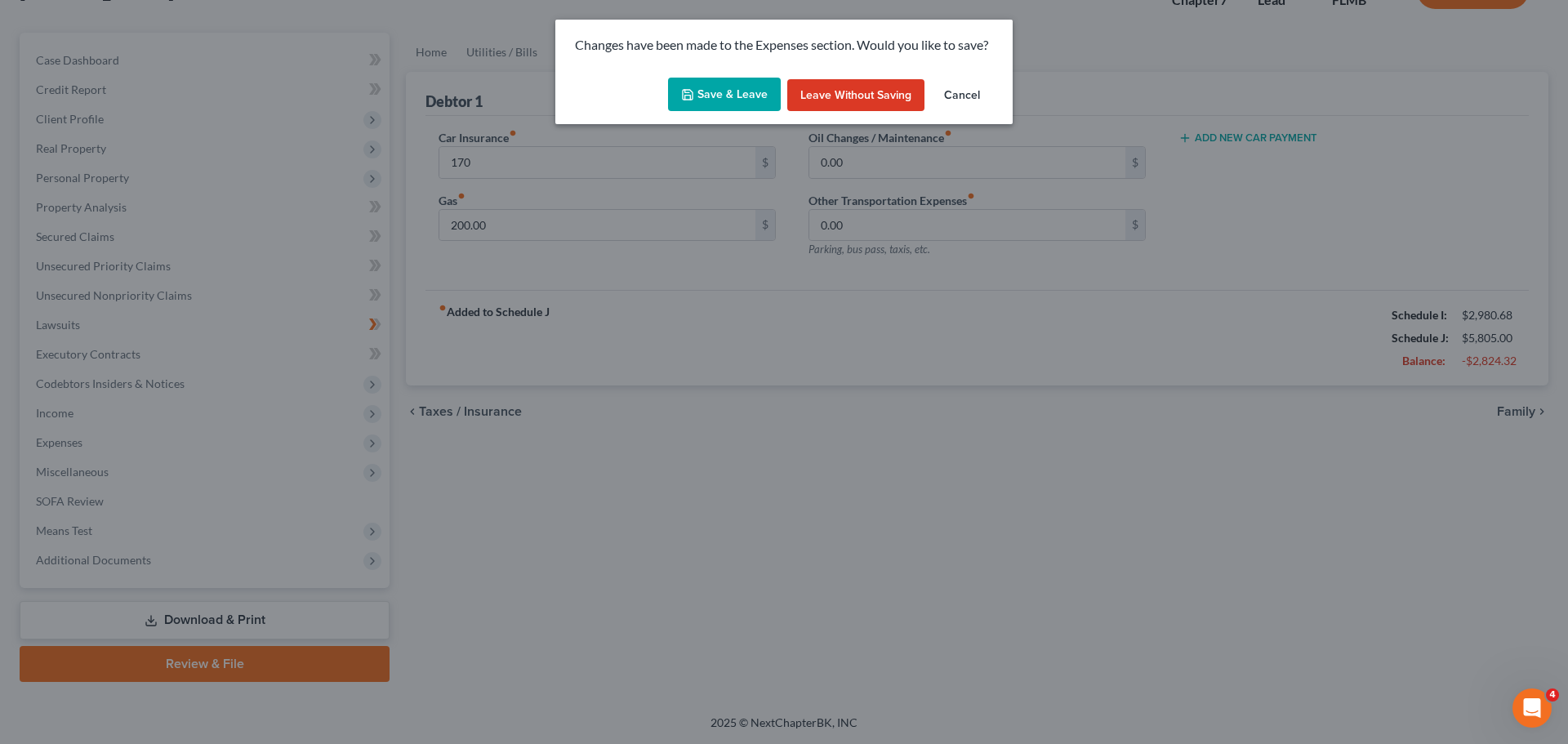
click at [732, 93] on button "Save & Leave" at bounding box center [724, 94] width 113 height 34
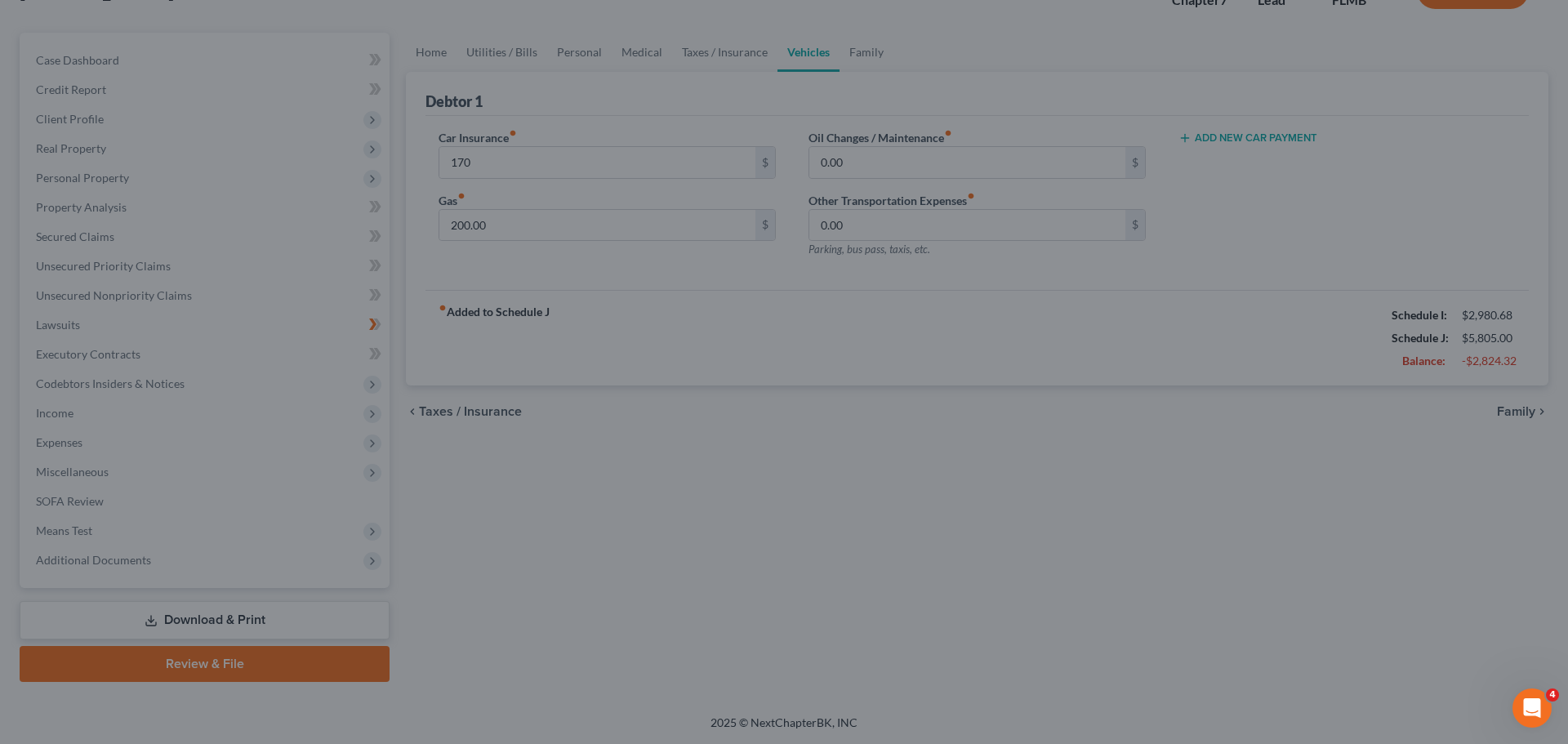
type input "170.00"
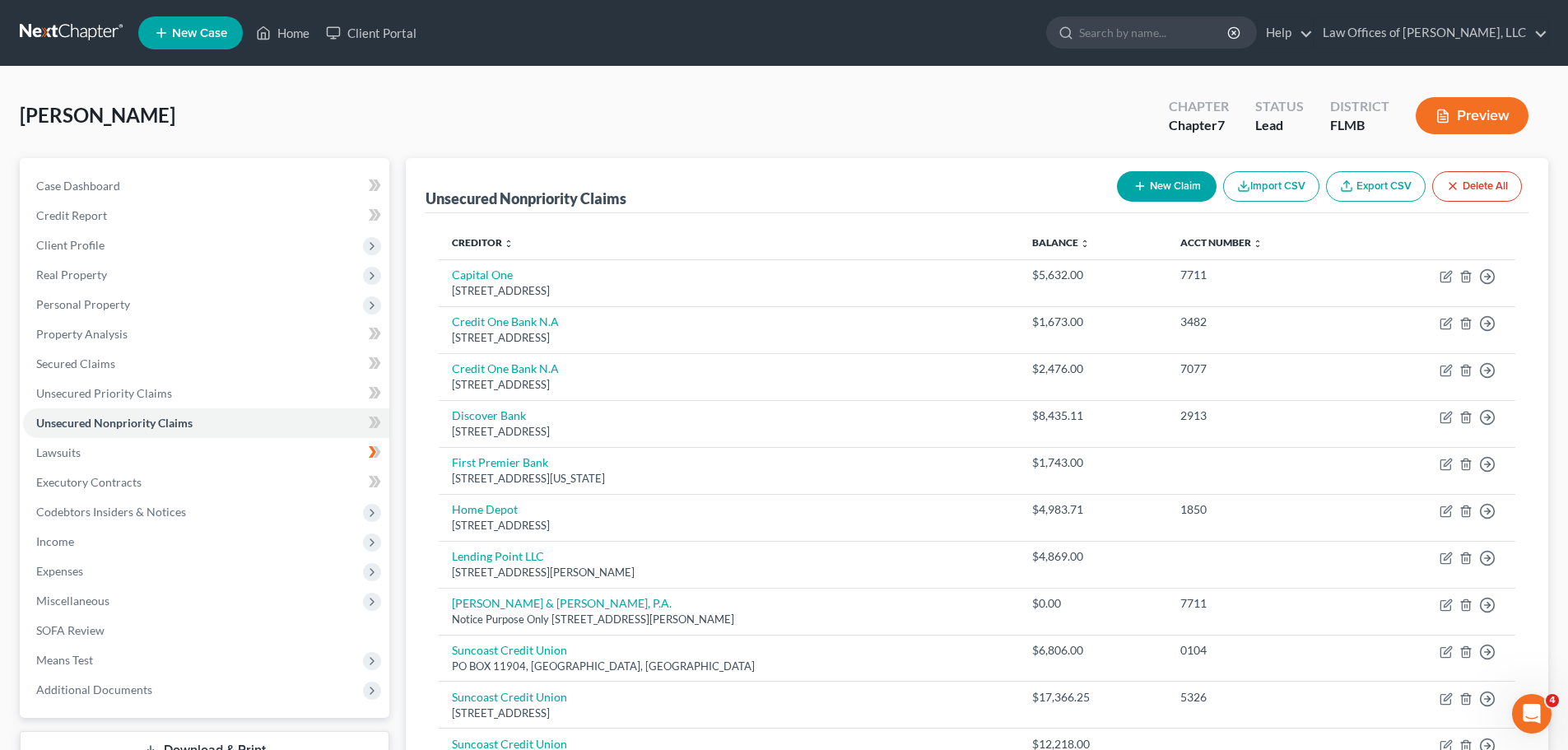
click at [1175, 183] on button "New Claim" at bounding box center [1166, 186] width 99 height 30
select select "0"
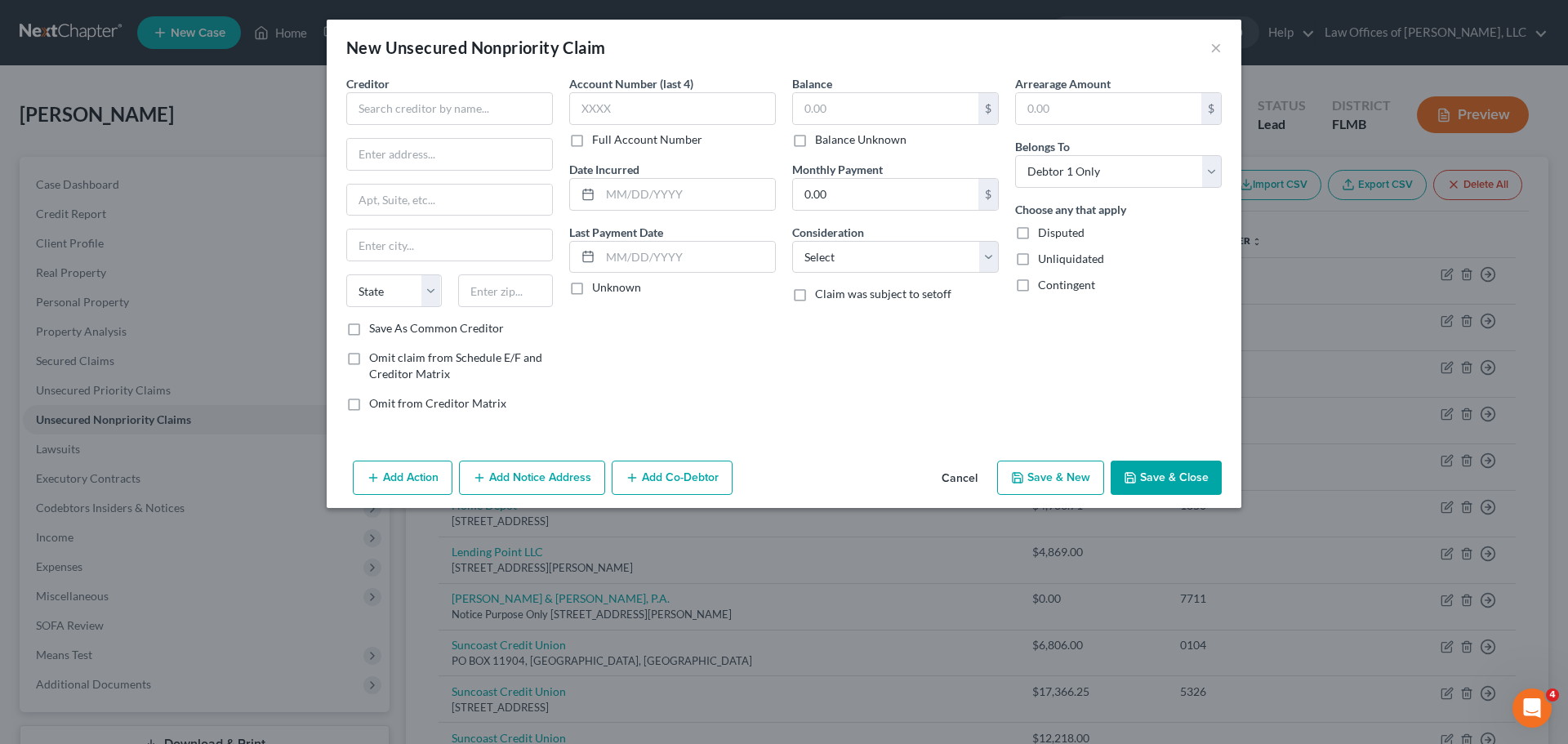
click at [962, 478] on button "Cancel" at bounding box center [960, 478] width 62 height 33
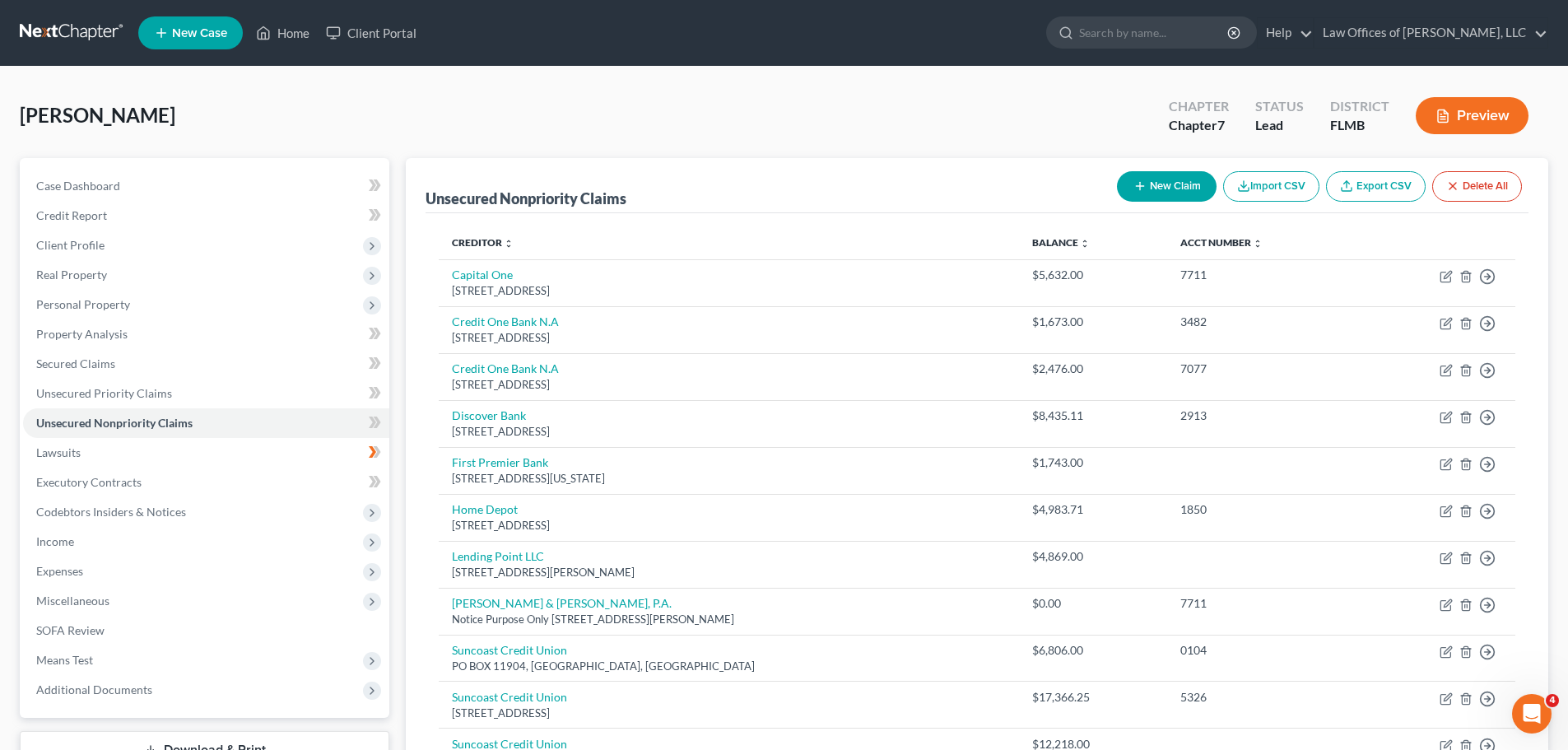
scroll to position [118, 0]
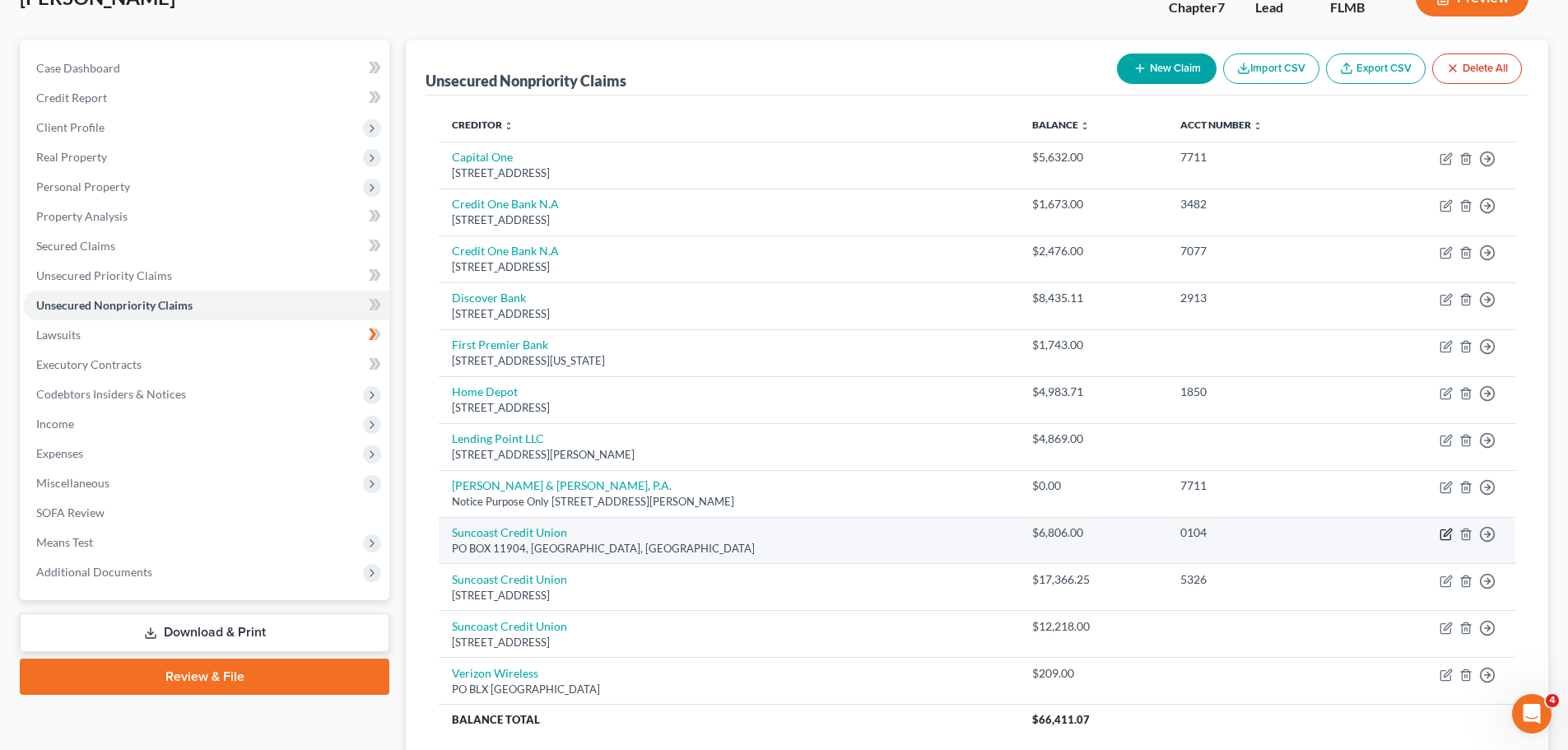
click at [1449, 533] on icon "button" at bounding box center [1448, 532] width 8 height 8
select select "0"
select select "4"
select select "0"
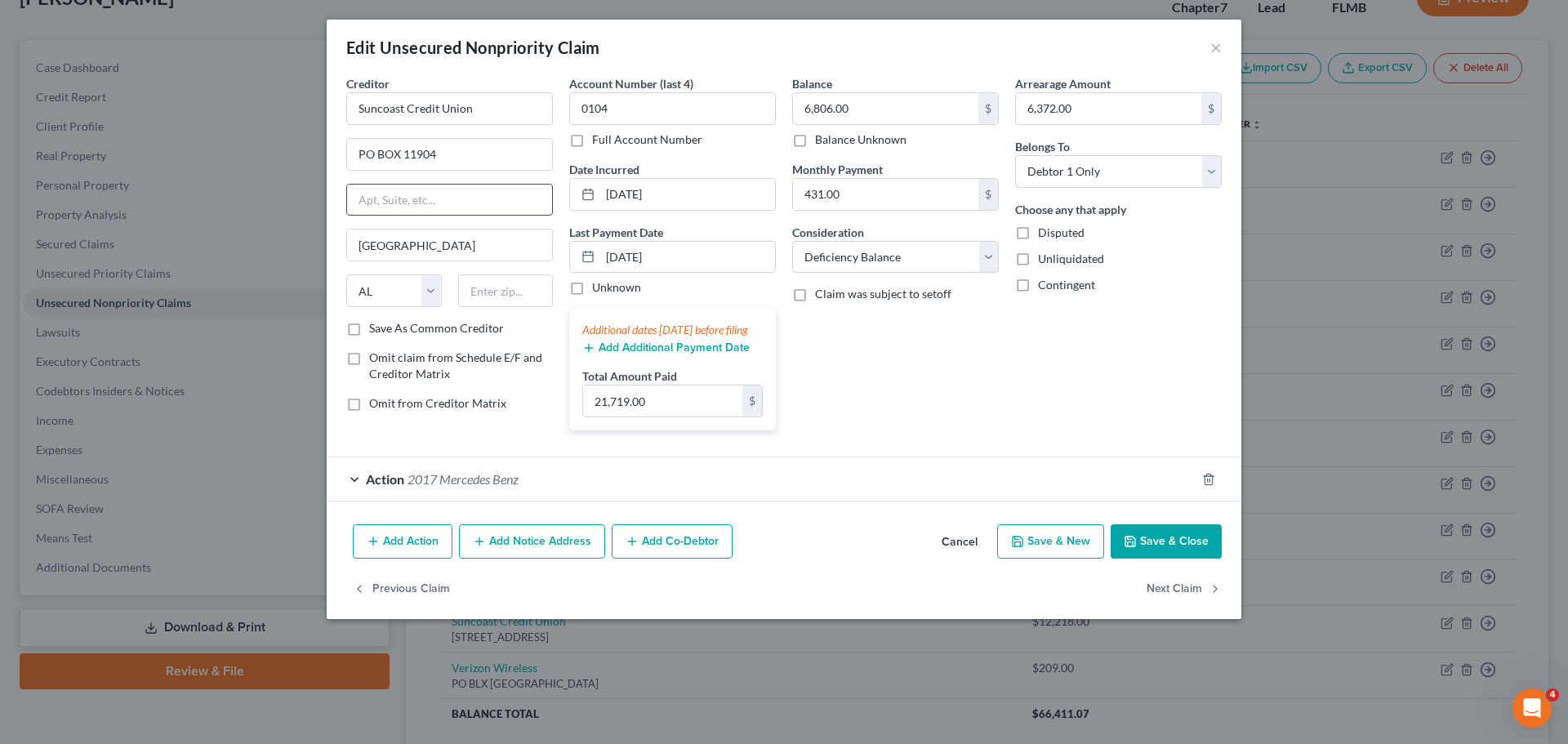
click at [385, 197] on input "text" at bounding box center [450, 200] width 205 height 31
type input "P.O. Box 11904"
drag, startPoint x: 455, startPoint y: 156, endPoint x: 346, endPoint y: 156, distance: 109.0
click at [346, 156] on div "PO BOX 11904" at bounding box center [450, 155] width 207 height 33
type input "[STREET_ADDRESS]"
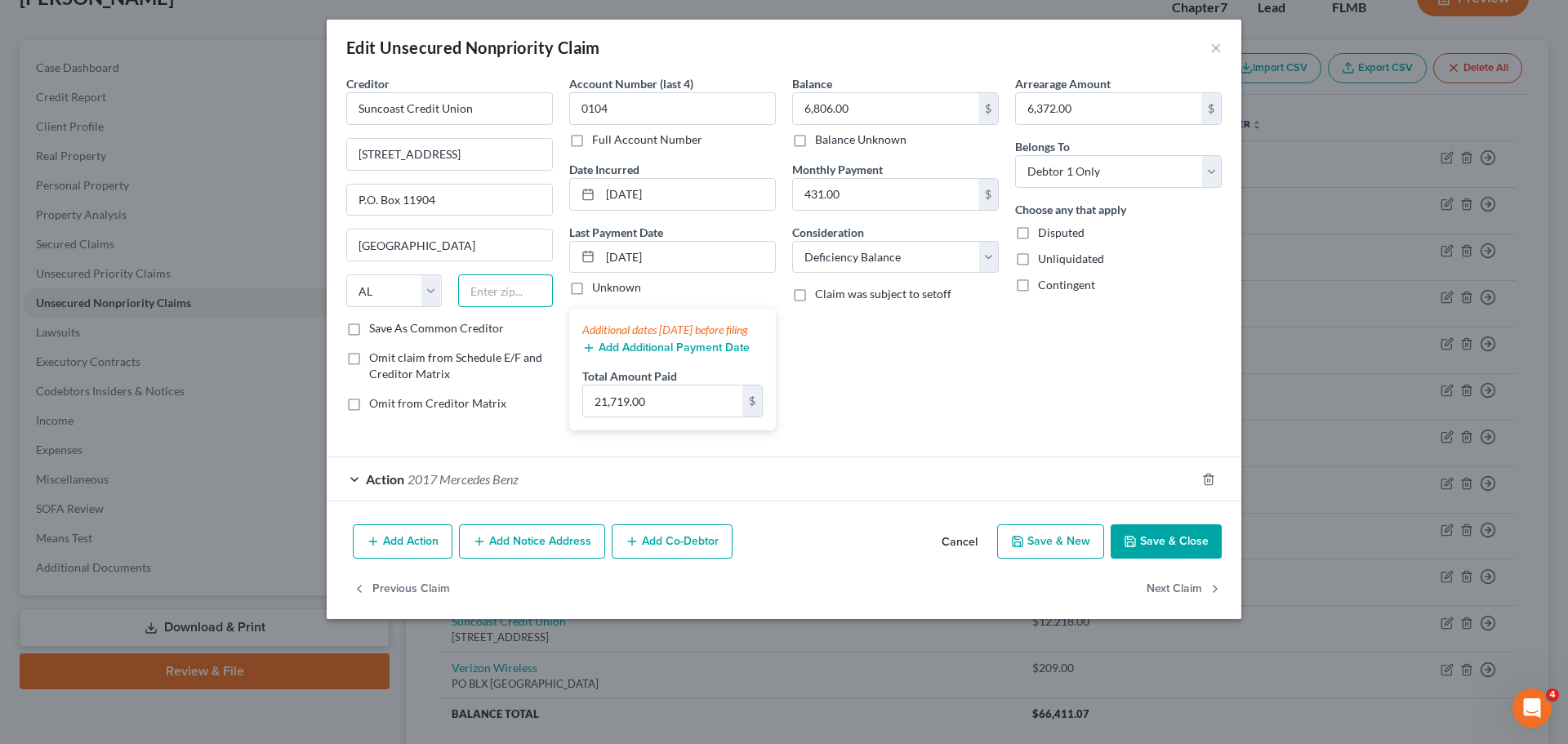
click at [497, 288] on input "text" at bounding box center [506, 291] width 96 height 33
click at [382, 290] on select "State [US_STATE] AK AR AZ CA CO CT DE DC [GEOGRAPHIC_DATA] [GEOGRAPHIC_DATA] GU…" at bounding box center [393, 291] width 96 height 33
select select "9"
click at [346, 274] on select "State [US_STATE] AK AR AZ CA CO CT DE DC [GEOGRAPHIC_DATA] [GEOGRAPHIC_DATA] GU…" at bounding box center [393, 291] width 96 height 33
click at [513, 292] on input "text" at bounding box center [506, 291] width 96 height 33
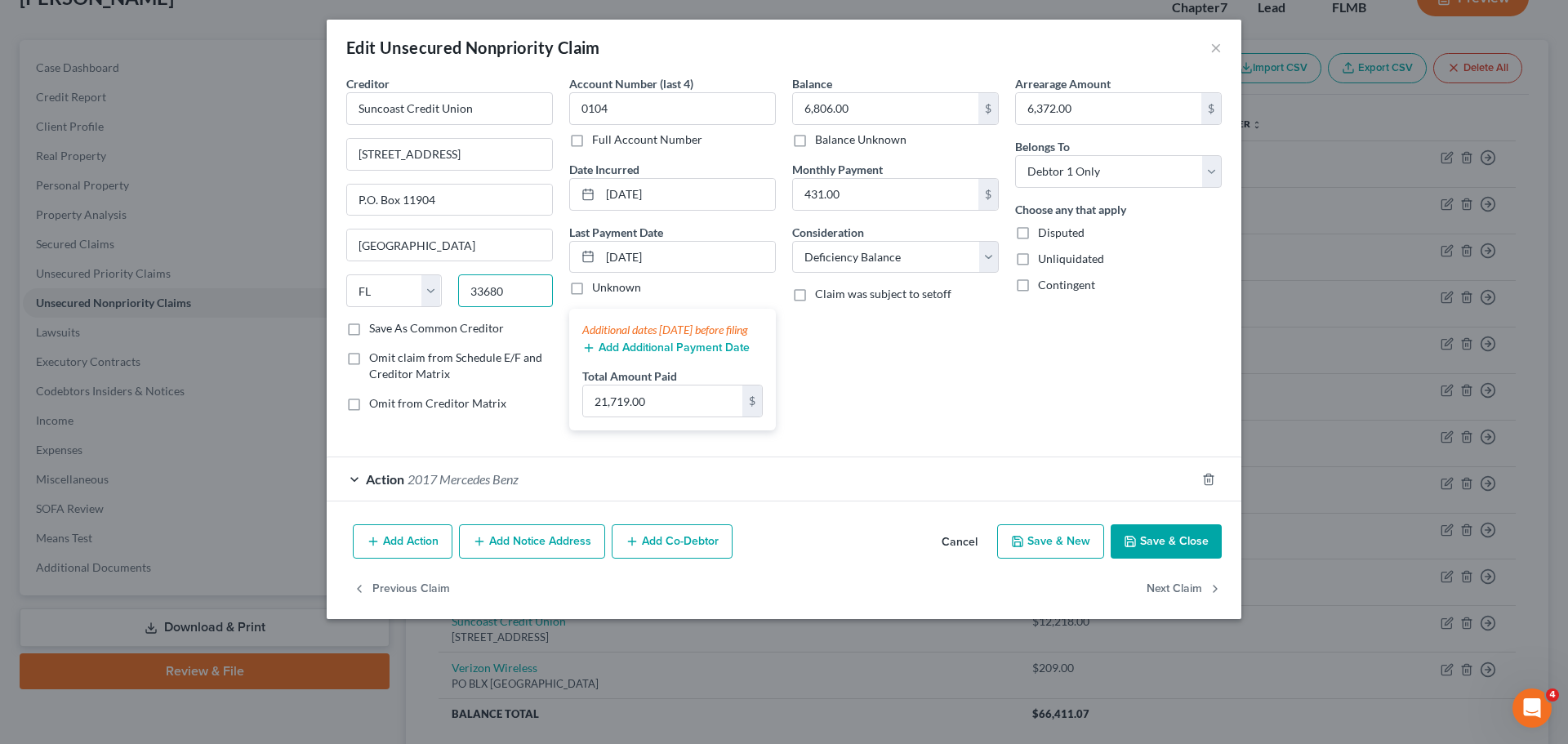
type input "33680"
click at [524, 315] on div "State [US_STATE] AK AR AZ CA CO CT DE DC [GEOGRAPHIC_DATA] [GEOGRAPHIC_DATA] GU…" at bounding box center [450, 297] width 223 height 45
click at [1179, 556] on button "Save & Close" at bounding box center [1166, 540] width 111 height 34
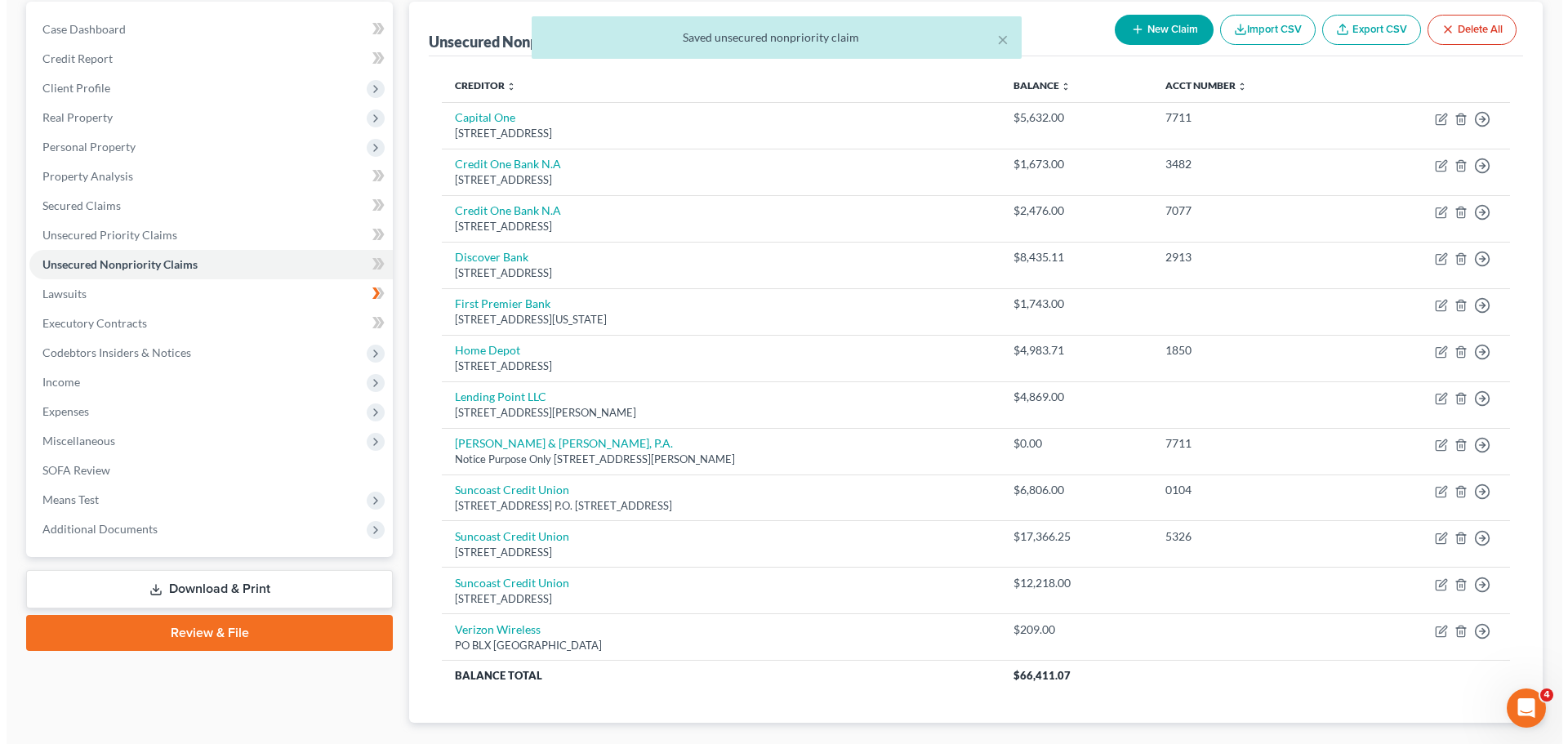
scroll to position [160, 0]
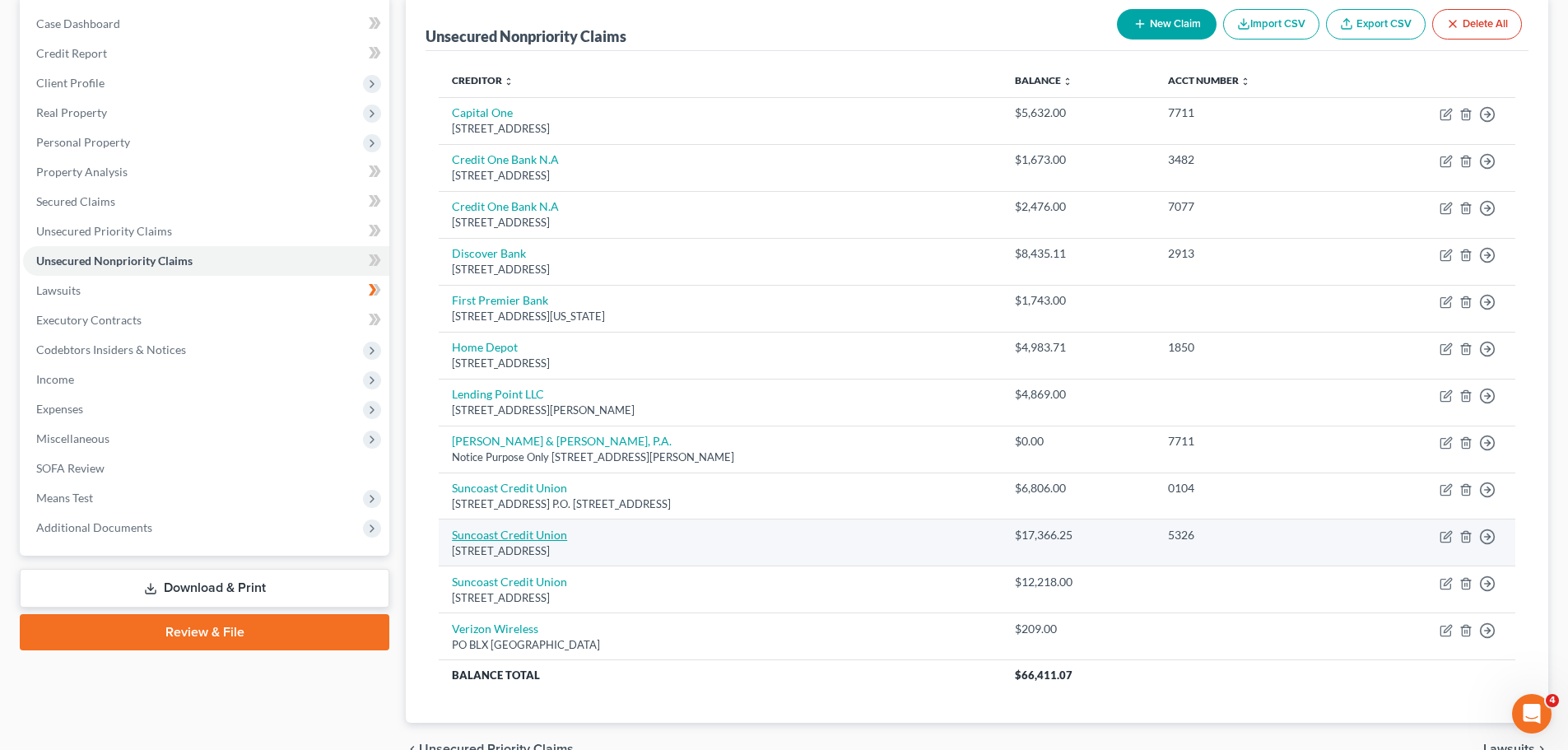
click at [511, 537] on link "Suncoast Credit Union" at bounding box center [510, 535] width 115 height 14
select select "9"
select select "2"
select select "0"
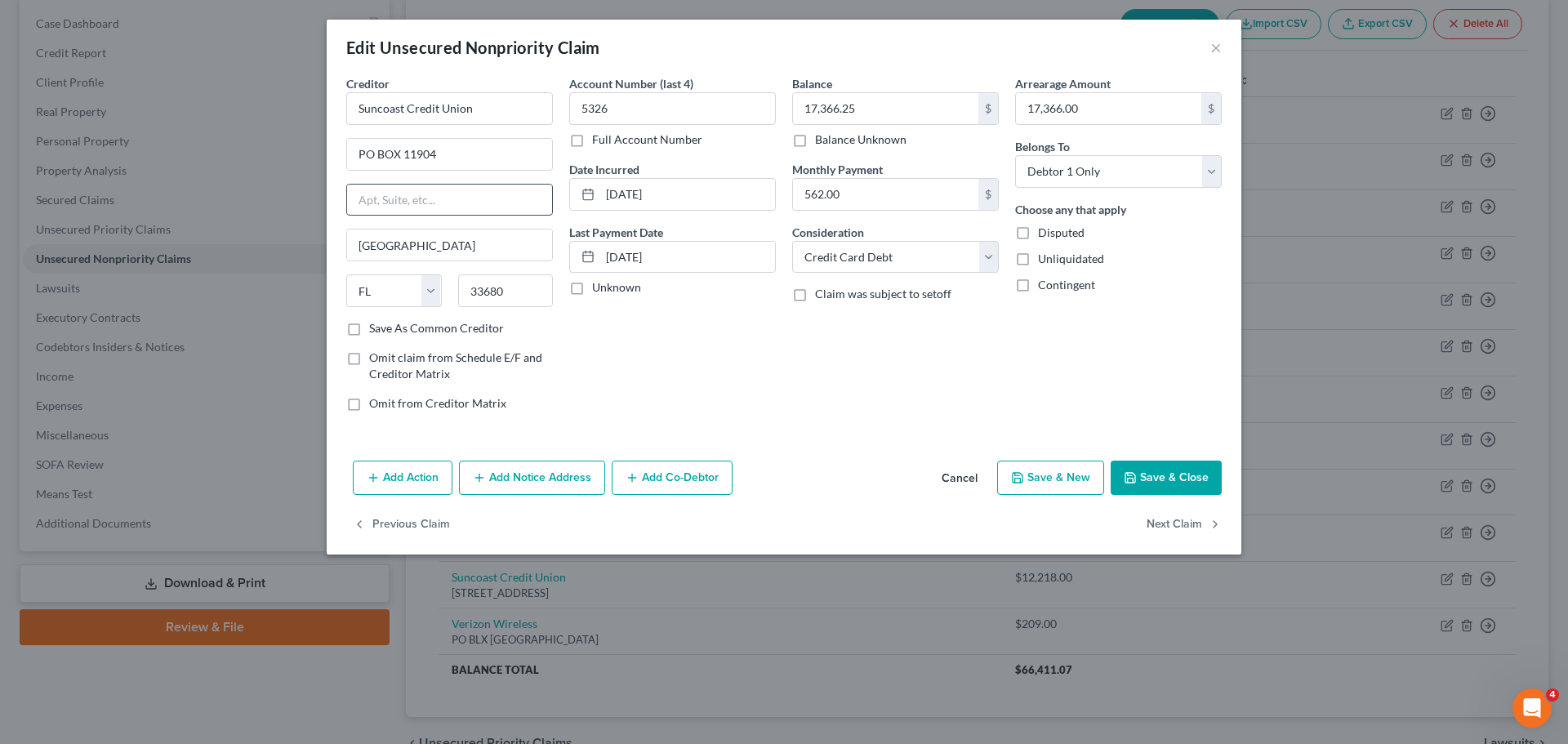
click at [393, 203] on input "text" at bounding box center [450, 200] width 205 height 31
type input "P.O. Box 11904"
drag, startPoint x: 466, startPoint y: 150, endPoint x: 355, endPoint y: 151, distance: 111.0
click at [355, 151] on input "PO BOX 11904" at bounding box center [450, 155] width 205 height 31
type input "[STREET_ADDRESS]"
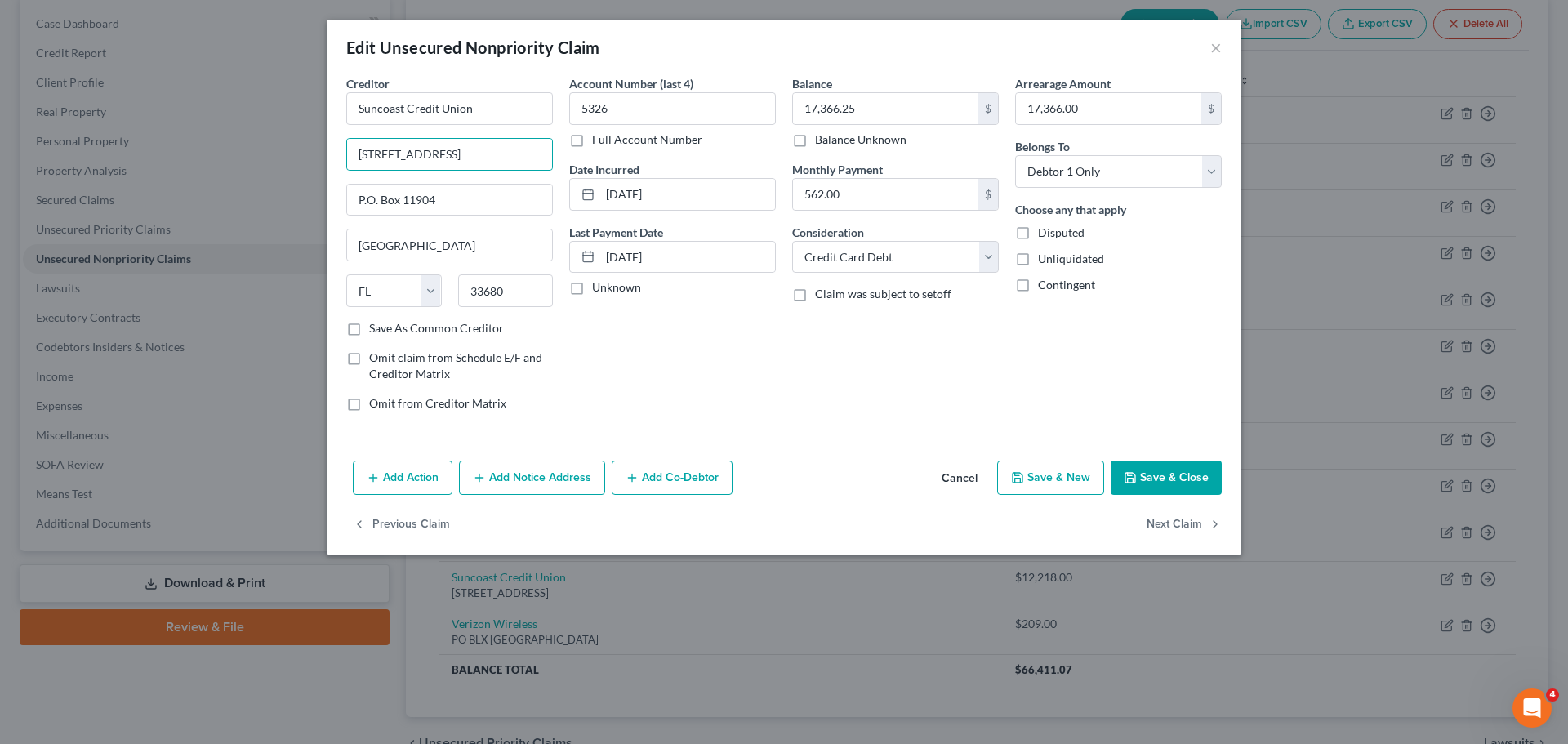
click at [1172, 473] on button "Save & Close" at bounding box center [1166, 476] width 111 height 34
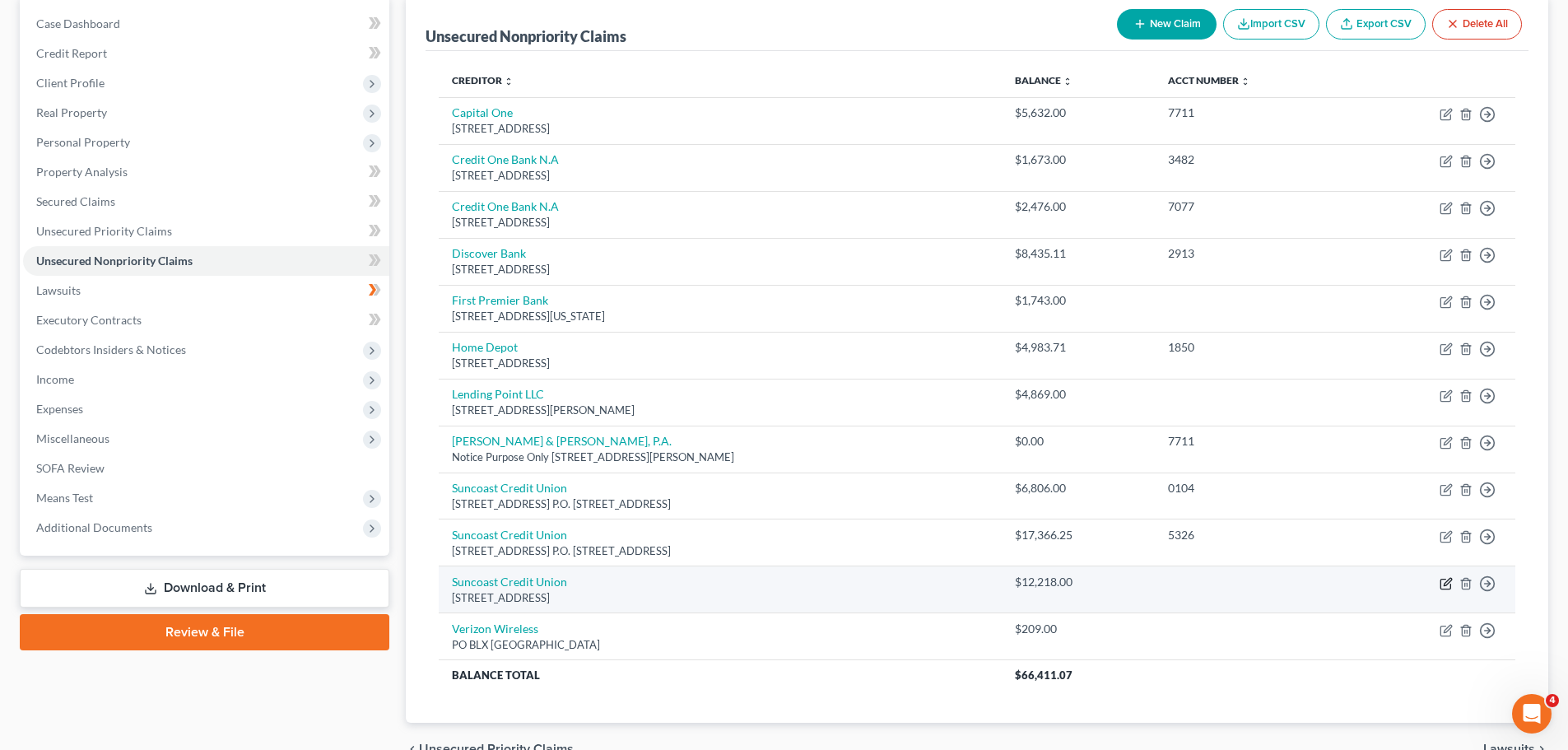
click at [1446, 583] on icon "button" at bounding box center [1447, 583] width 14 height 14
select select "9"
select select "4"
select select "0"
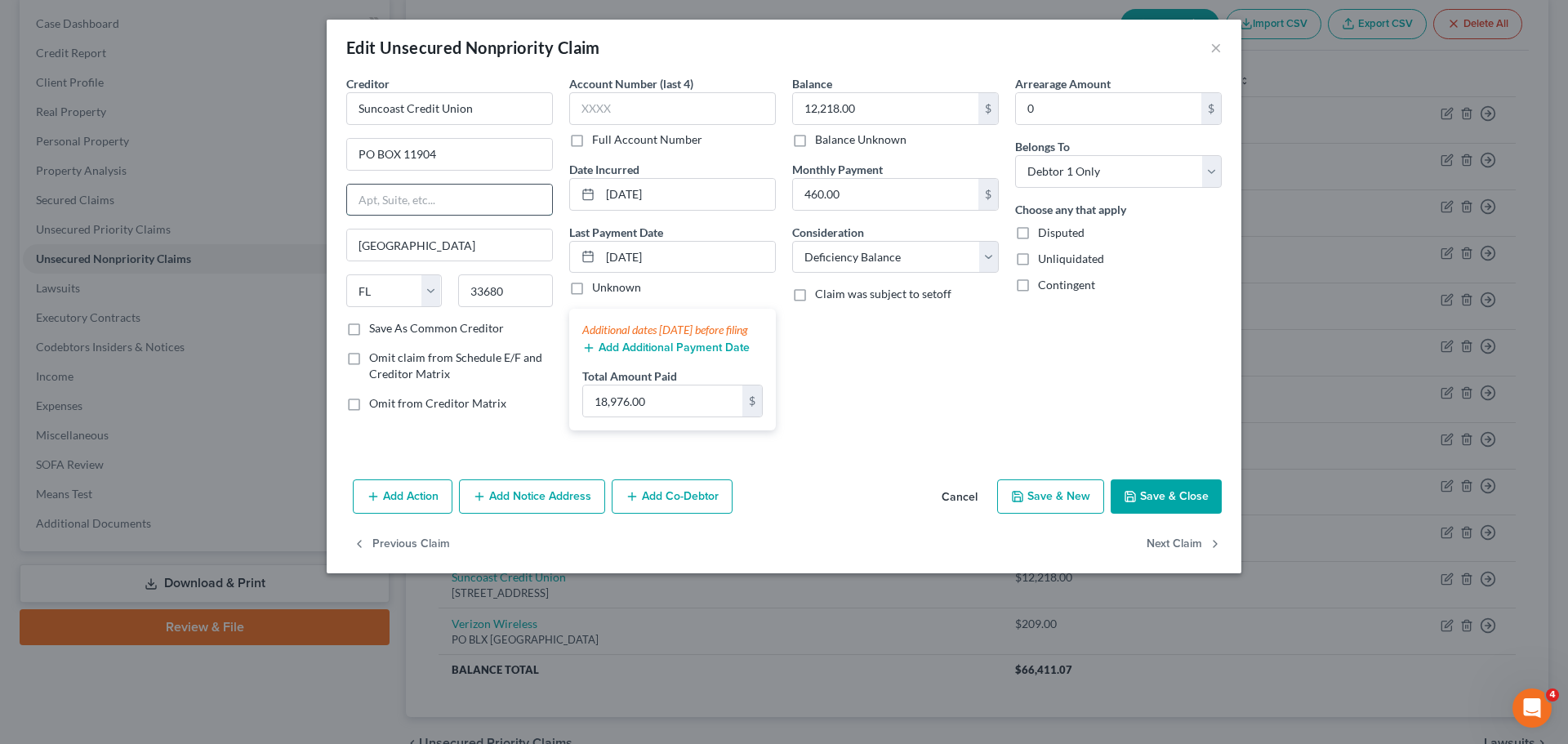
click at [369, 199] on input "text" at bounding box center [450, 200] width 205 height 31
type input "P.O. Box 11904"
drag, startPoint x: 460, startPoint y: 152, endPoint x: 350, endPoint y: 150, distance: 110.0
click at [350, 150] on input "PO BOX 11904" at bounding box center [450, 155] width 205 height 31
type input "[STREET_ADDRESS]"
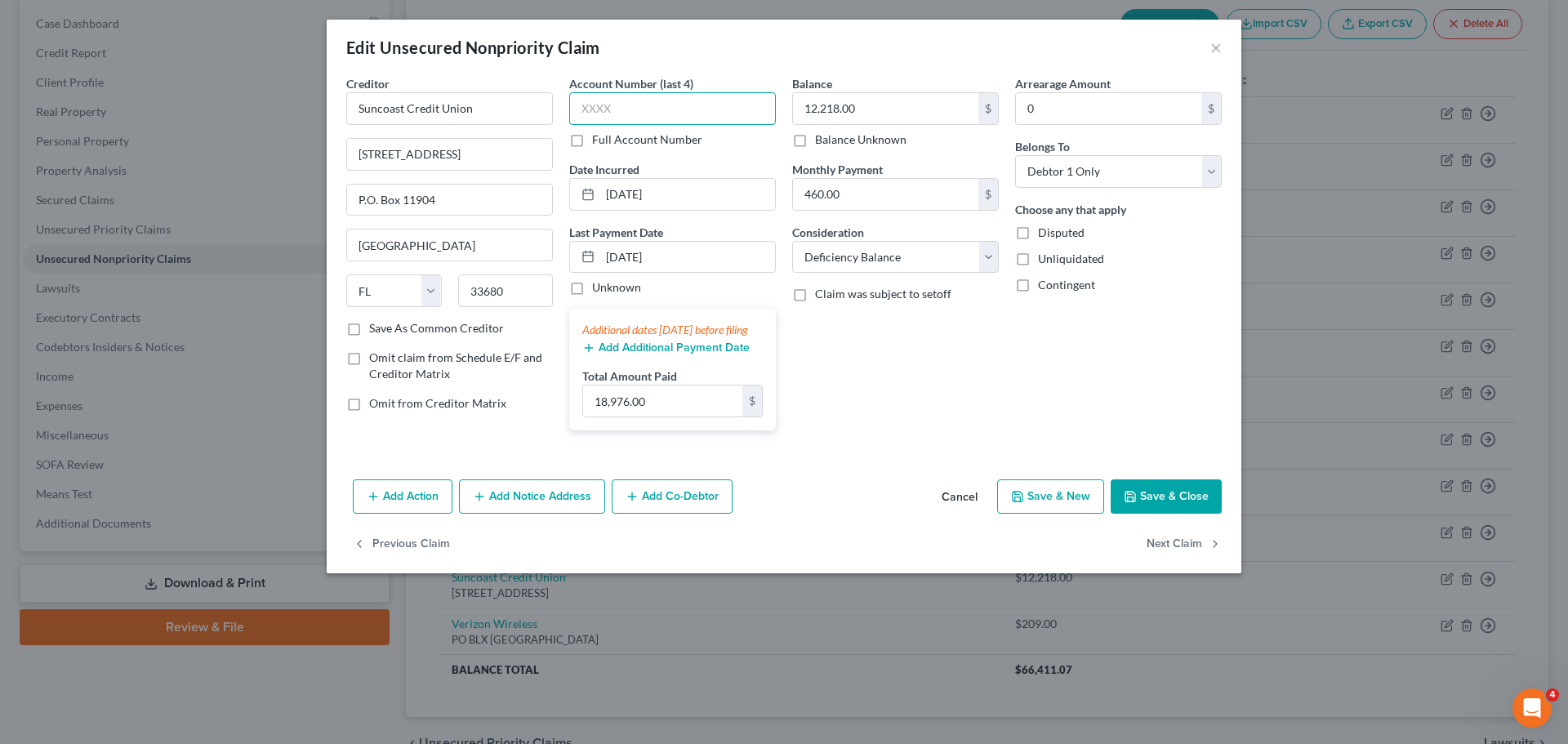
click at [611, 107] on input "text" at bounding box center [673, 108] width 207 height 33
click at [1176, 509] on button "Save & Close" at bounding box center [1166, 496] width 111 height 34
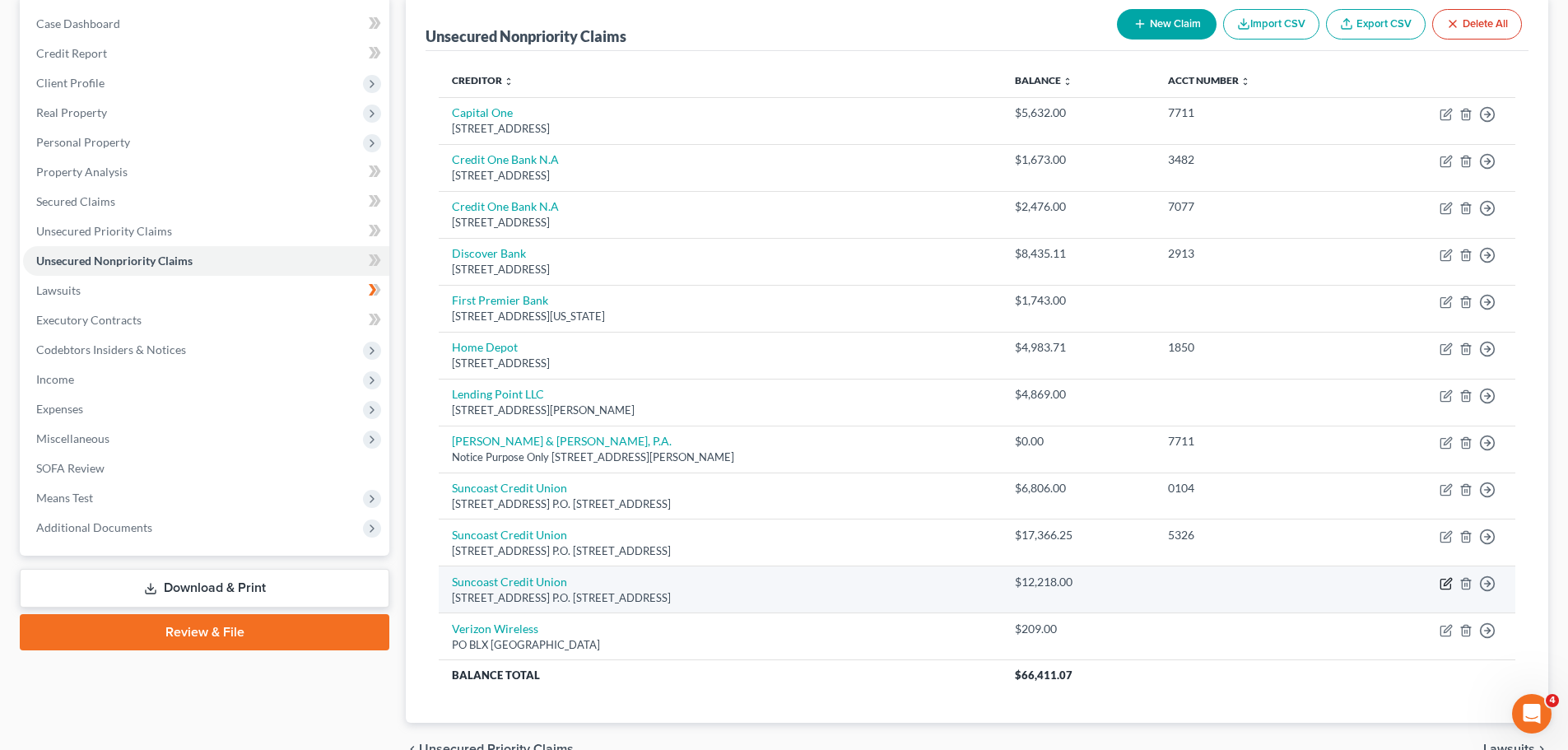
click at [1447, 582] on icon "button" at bounding box center [1447, 583] width 14 height 14
select select "9"
select select "4"
select select "0"
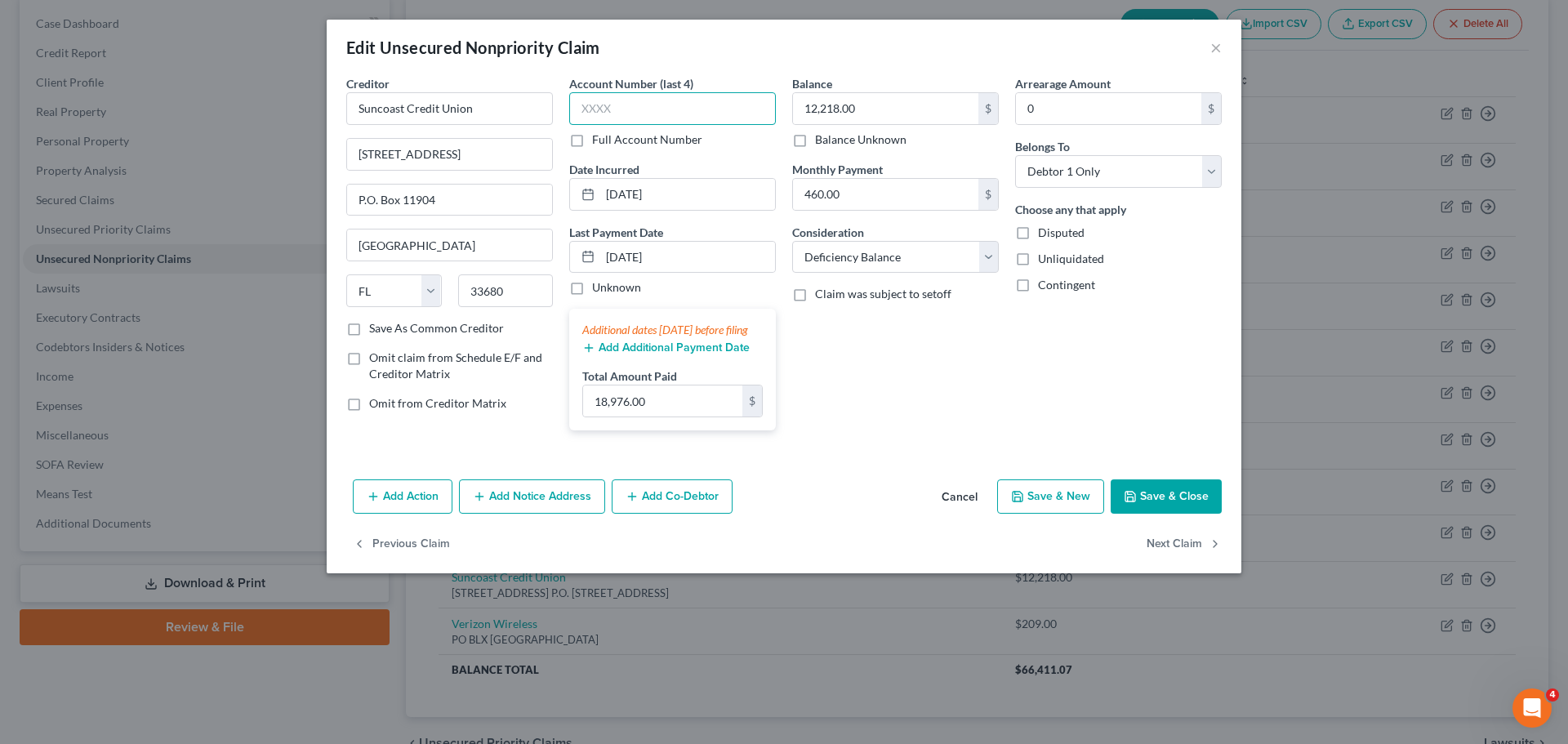
click at [645, 107] on input "text" at bounding box center [673, 108] width 207 height 33
type input "0103"
drag, startPoint x: 613, startPoint y: 255, endPoint x: 637, endPoint y: 274, distance: 30.6
click at [613, 255] on input "[DATE]" at bounding box center [687, 257] width 175 height 31
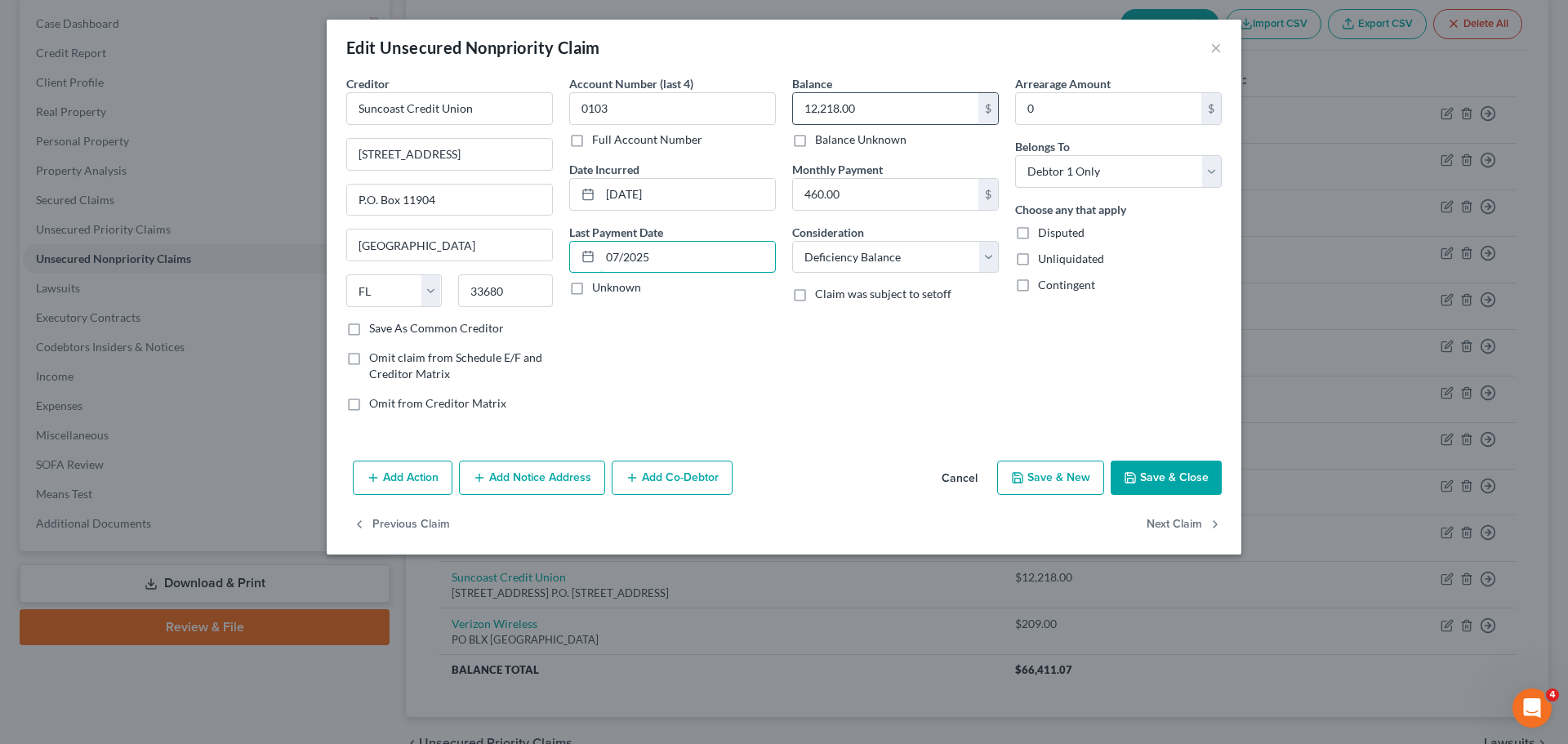
type input "07/2025"
type input "6,806"
click at [393, 473] on button "Add Action" at bounding box center [402, 476] width 100 height 34
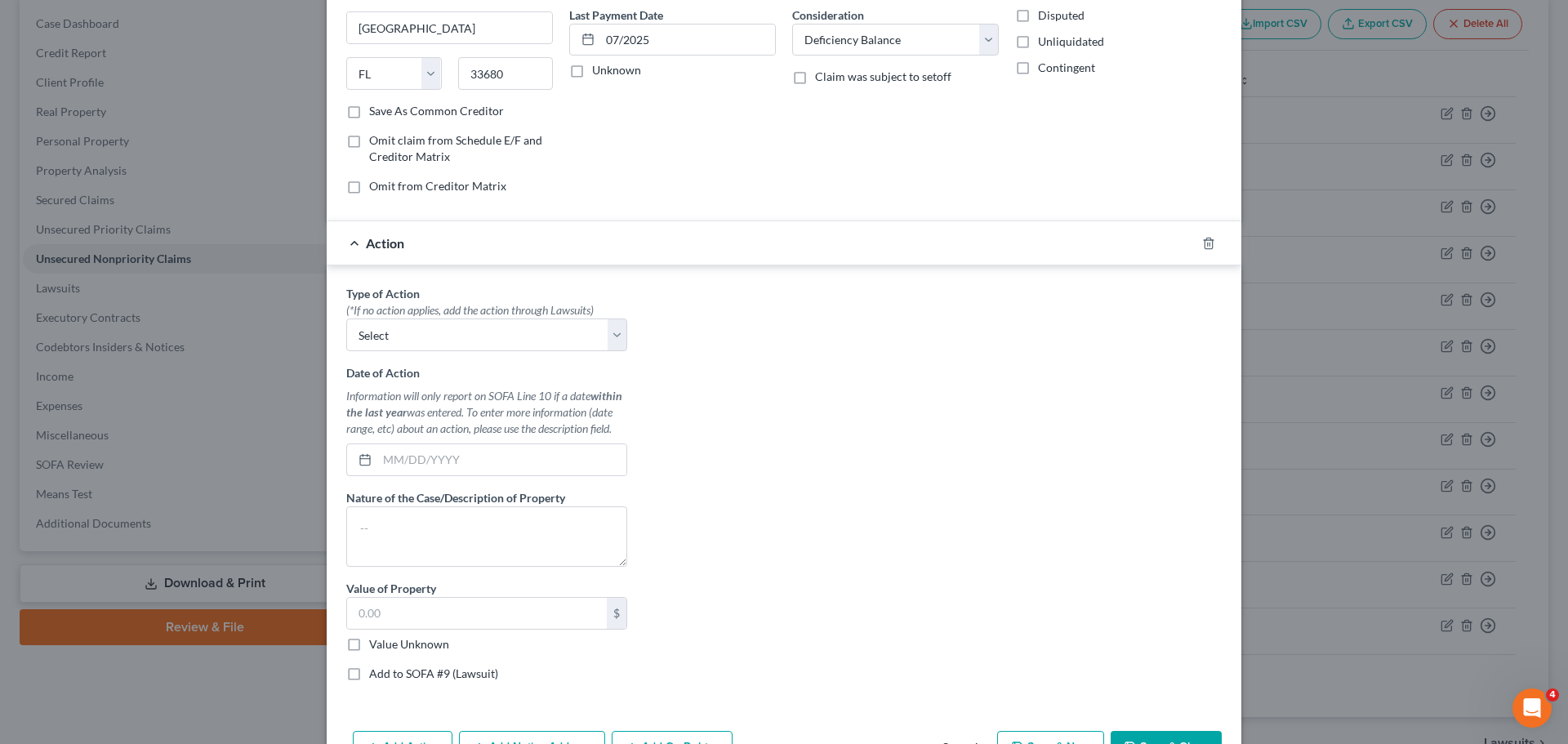
scroll to position [232, 0]
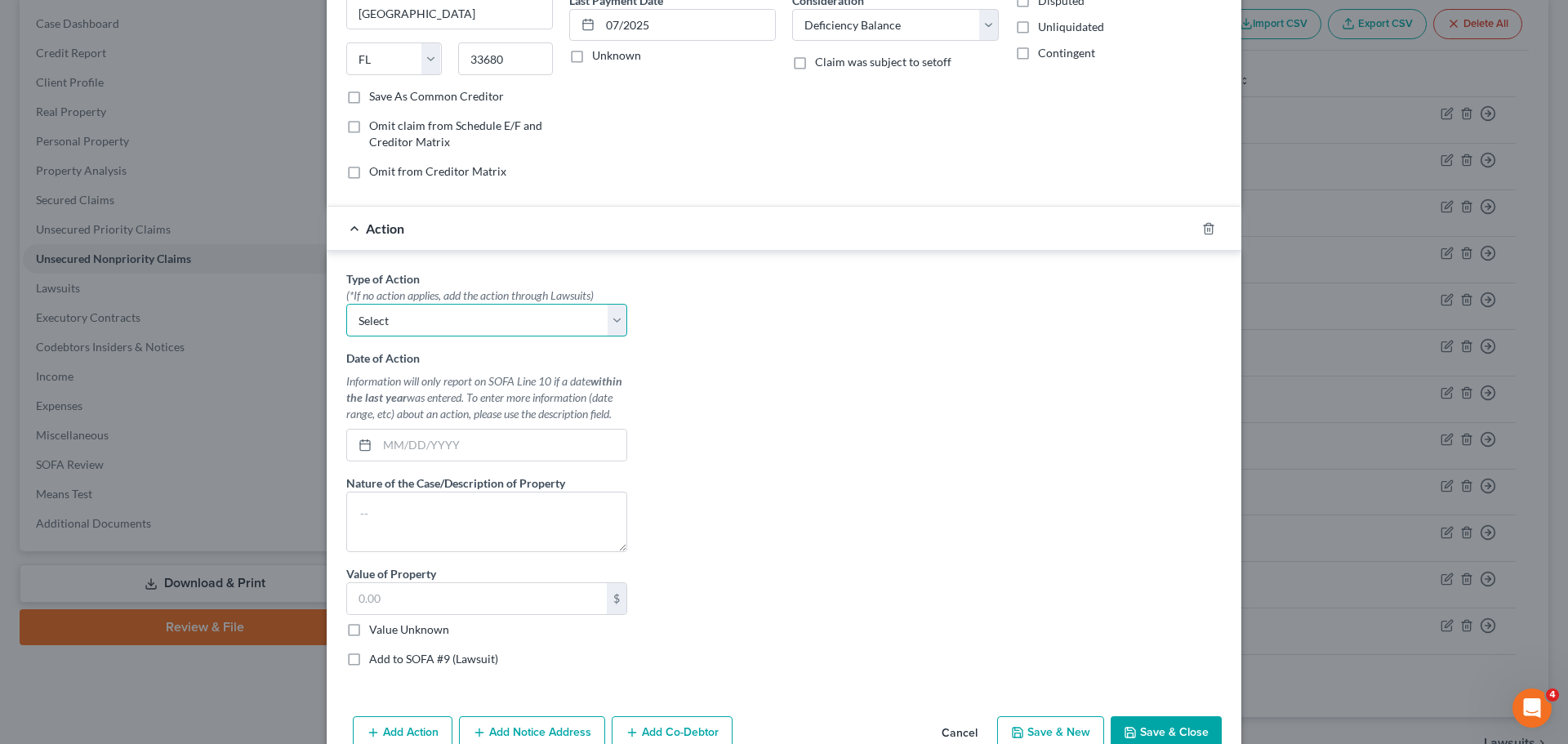
click at [609, 318] on select "Select Repossession Garnishment Foreclosure Personal Injury Attached, Seized, O…" at bounding box center [486, 320] width 281 height 33
select select "0"
click at [346, 303] on select "Select Repossession Garnishment Foreclosure Personal Injury Attached, Seized, O…" at bounding box center [486, 320] width 281 height 33
click at [390, 444] on input "text" at bounding box center [502, 444] width 249 height 31
type input "[DATE]"
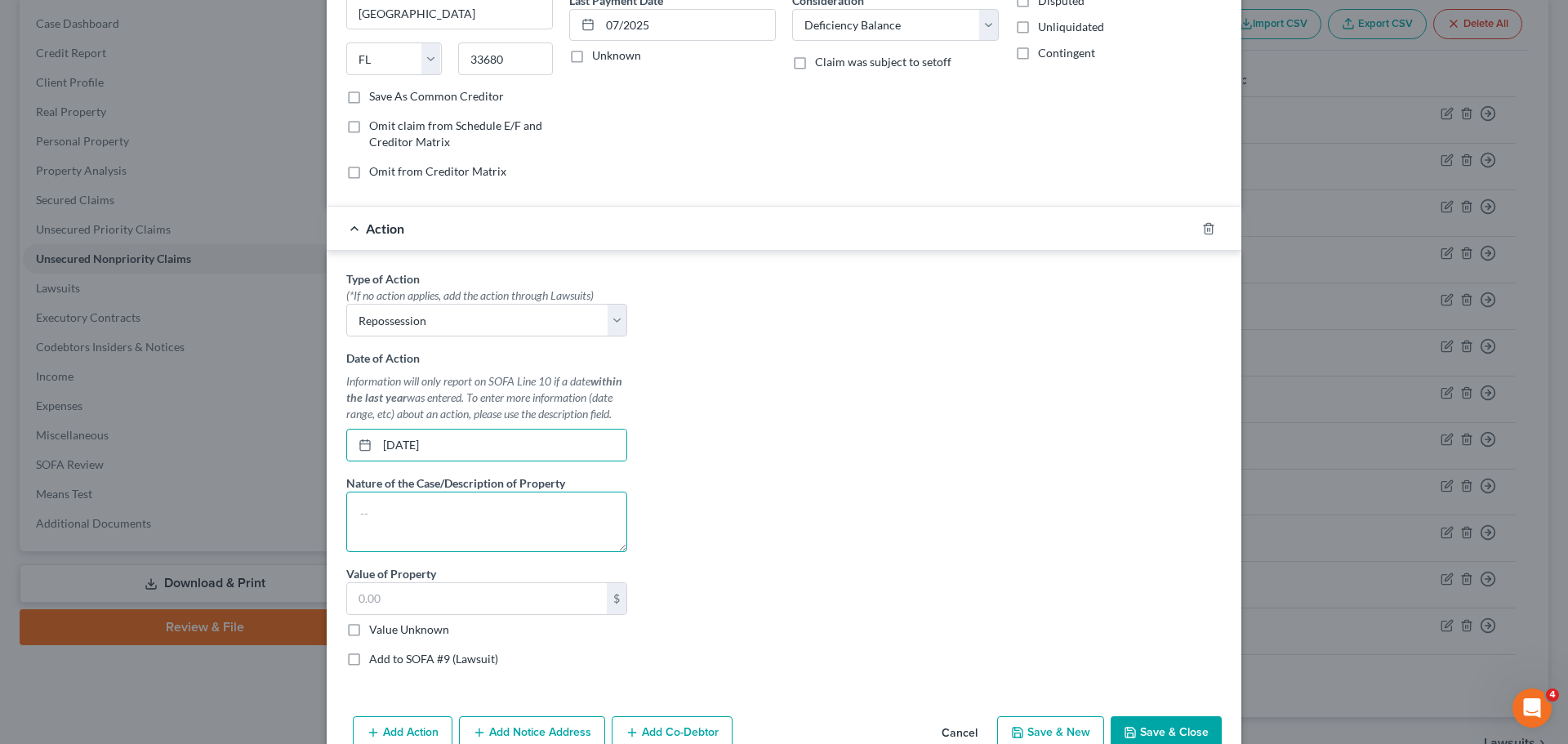
click at [421, 514] on textarea at bounding box center [486, 522] width 281 height 61
type textarea "2019 Dodge Ram 1500 Classic"
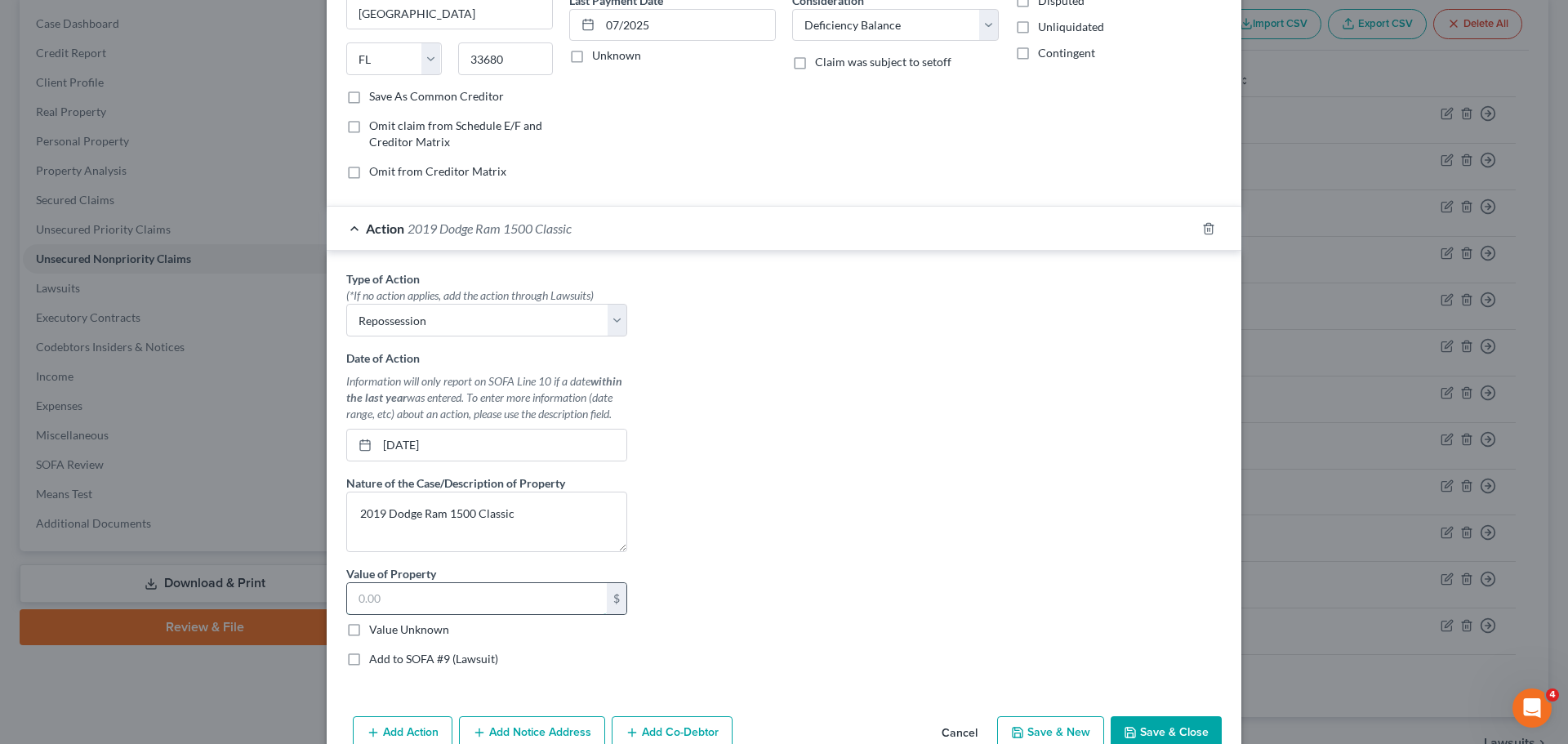
click at [422, 598] on input "text" at bounding box center [477, 598] width 260 height 31
type input "6,806"
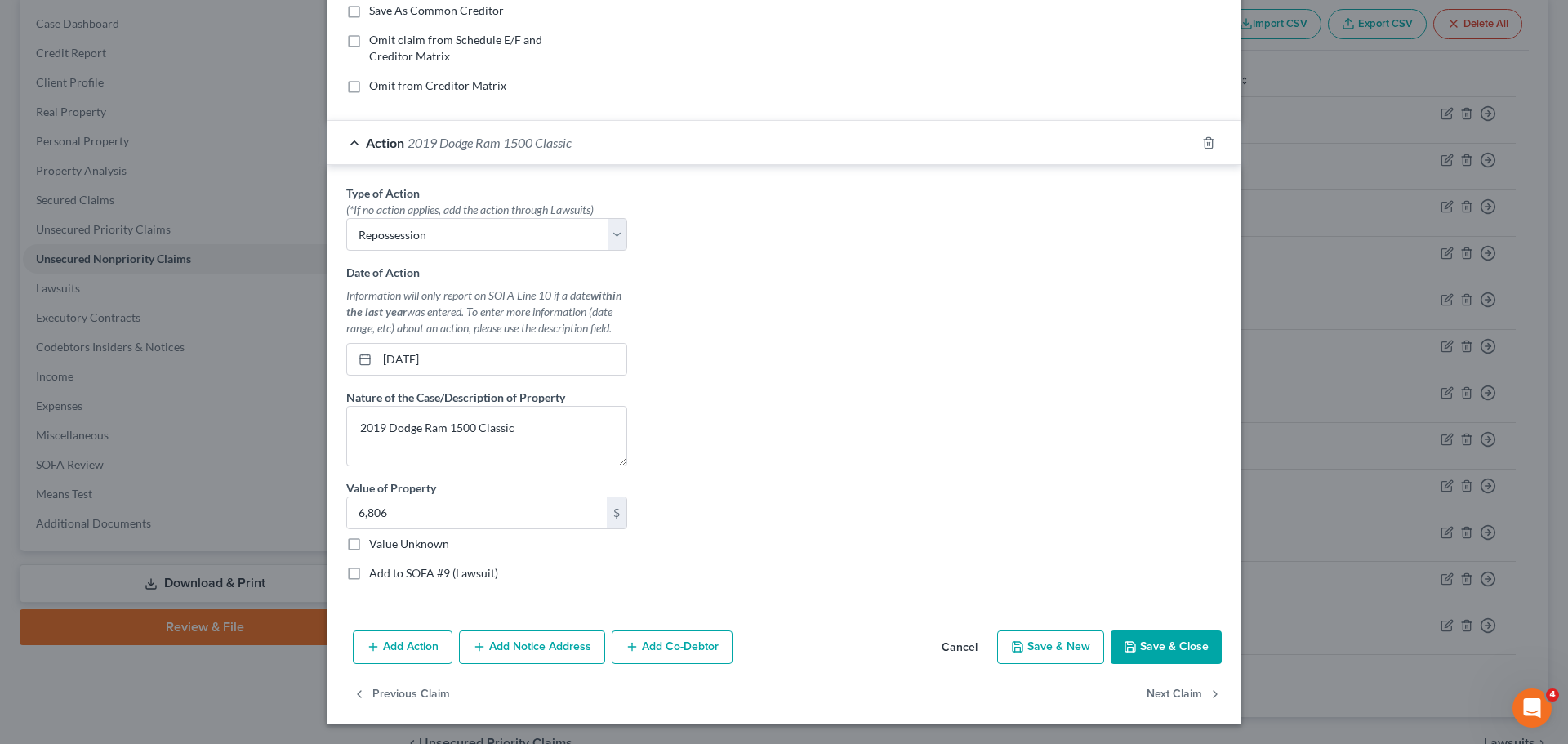
click at [1181, 644] on button "Save & Close" at bounding box center [1166, 646] width 111 height 34
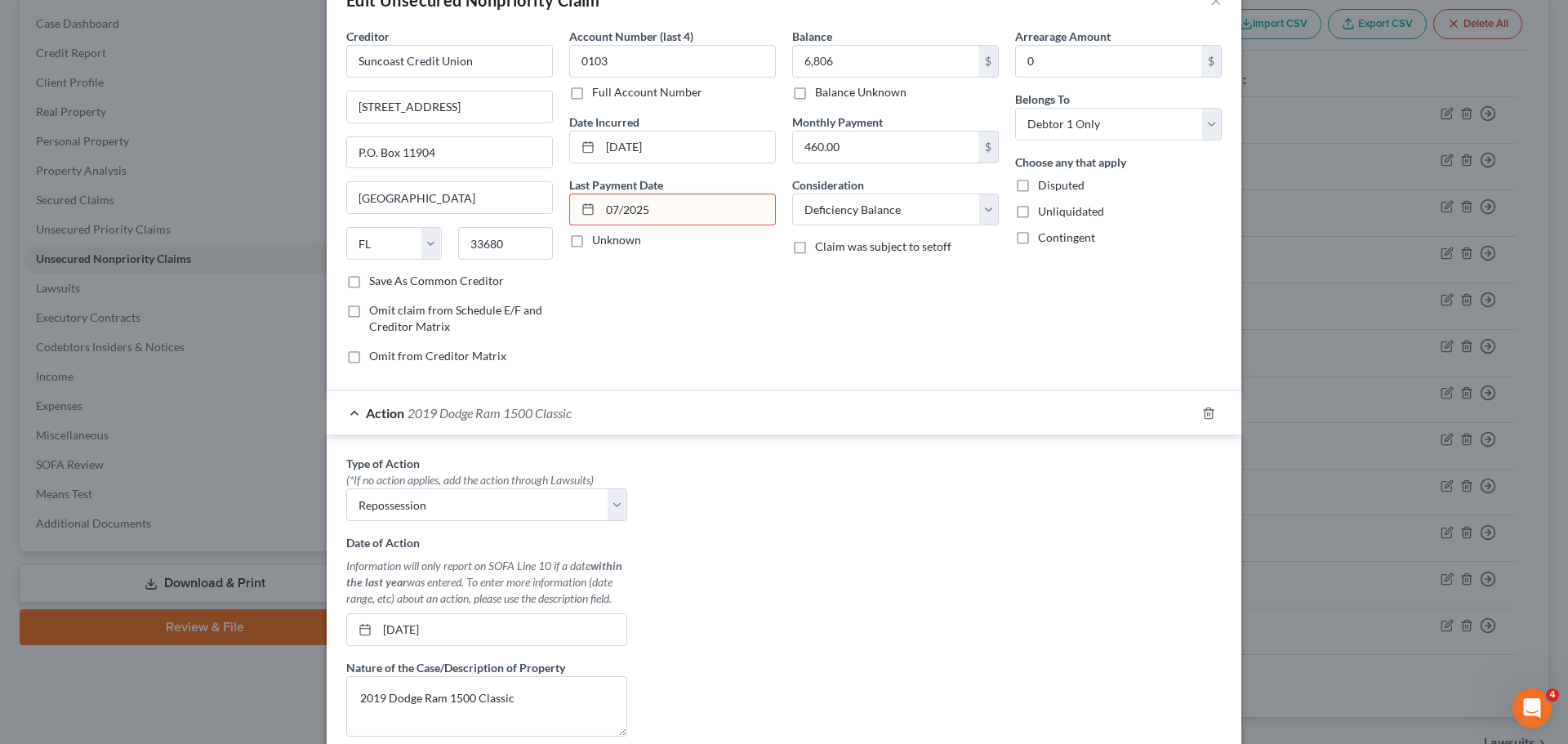
scroll to position [13, 0]
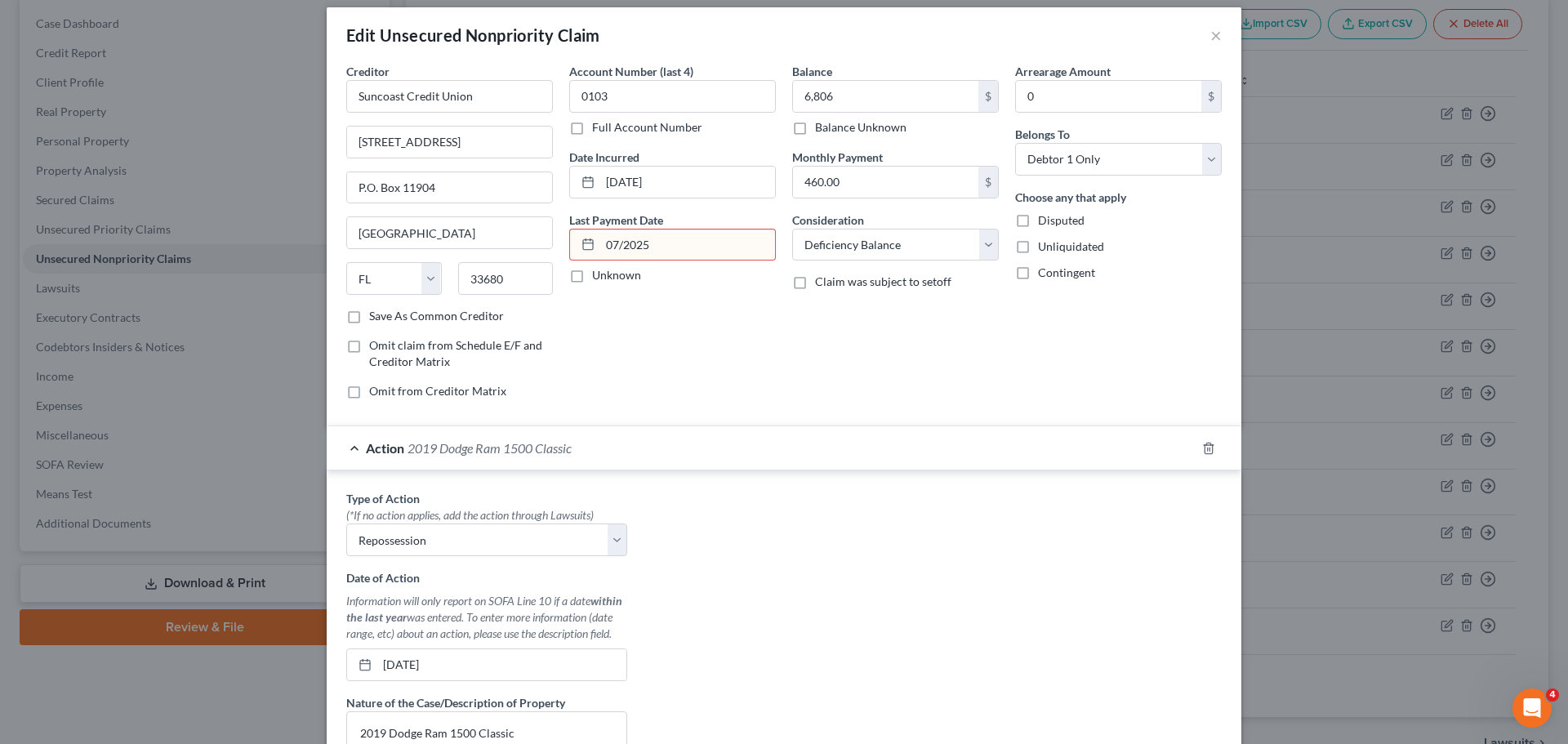
click at [617, 246] on input "07/2025" at bounding box center [687, 244] width 175 height 31
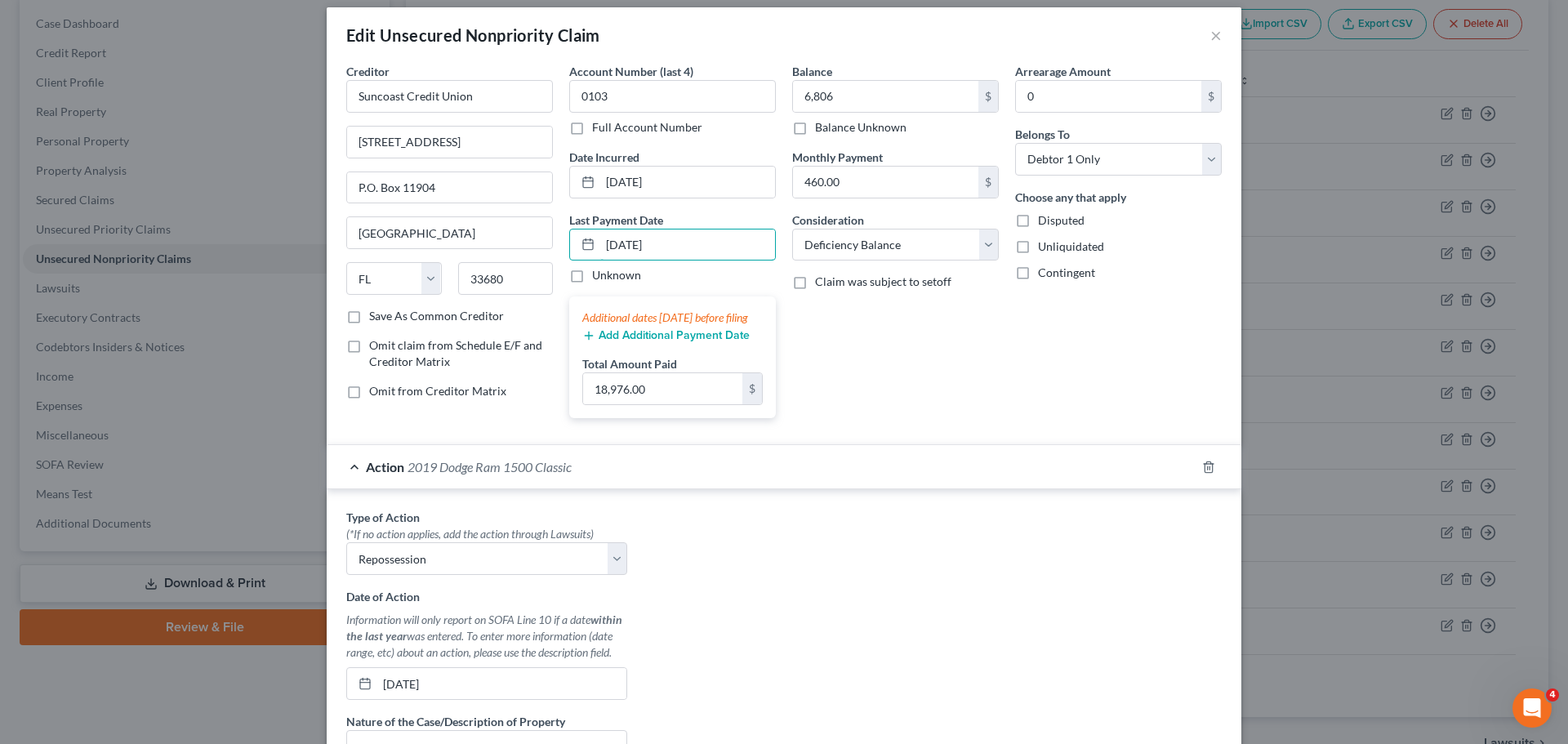
type input "[DATE]"
click at [839, 350] on div "Balance 6,806.00 $ Balance Unknown Balance Undetermined 6,806 $ Balance Unknown…" at bounding box center [895, 246] width 223 height 368
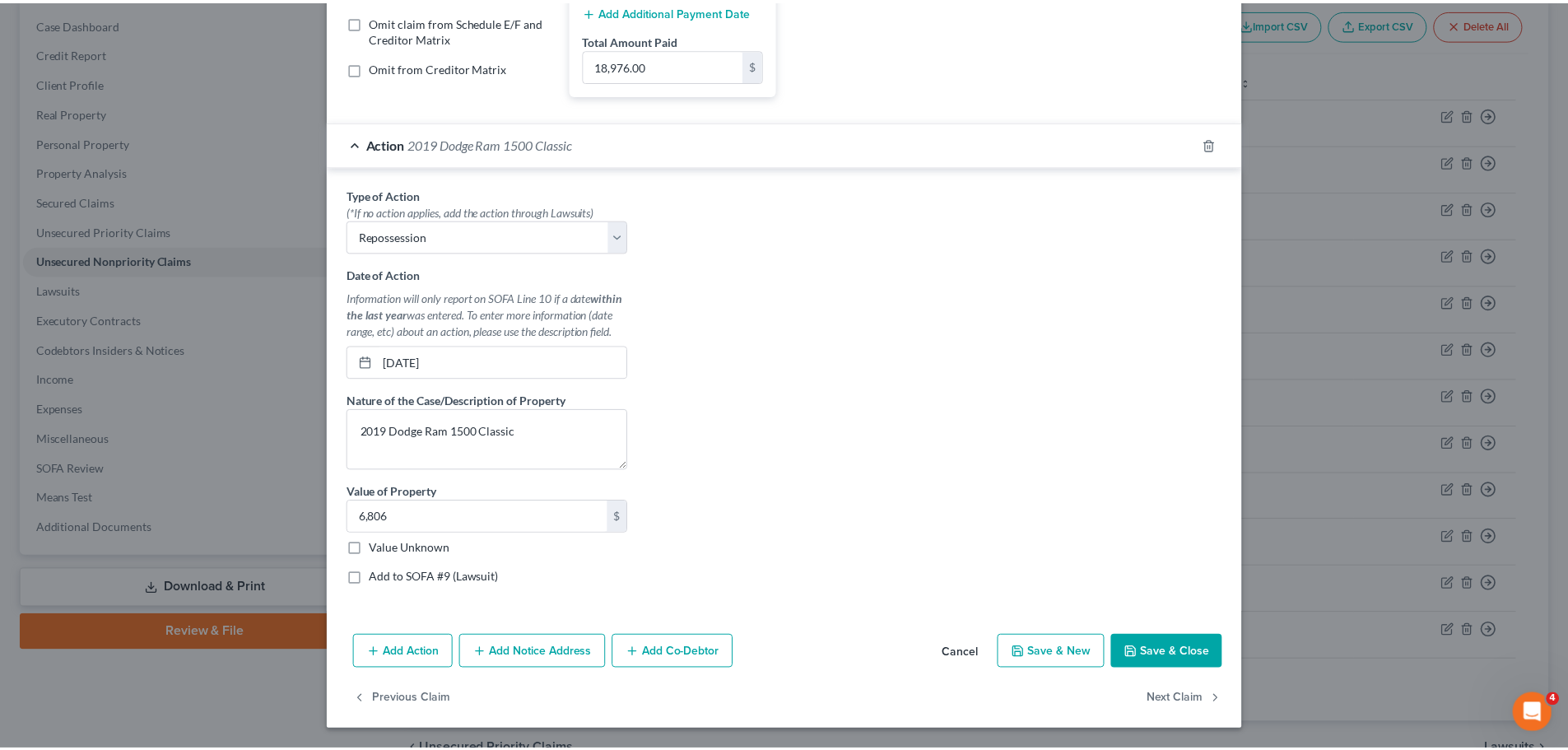
scroll to position [356, 0]
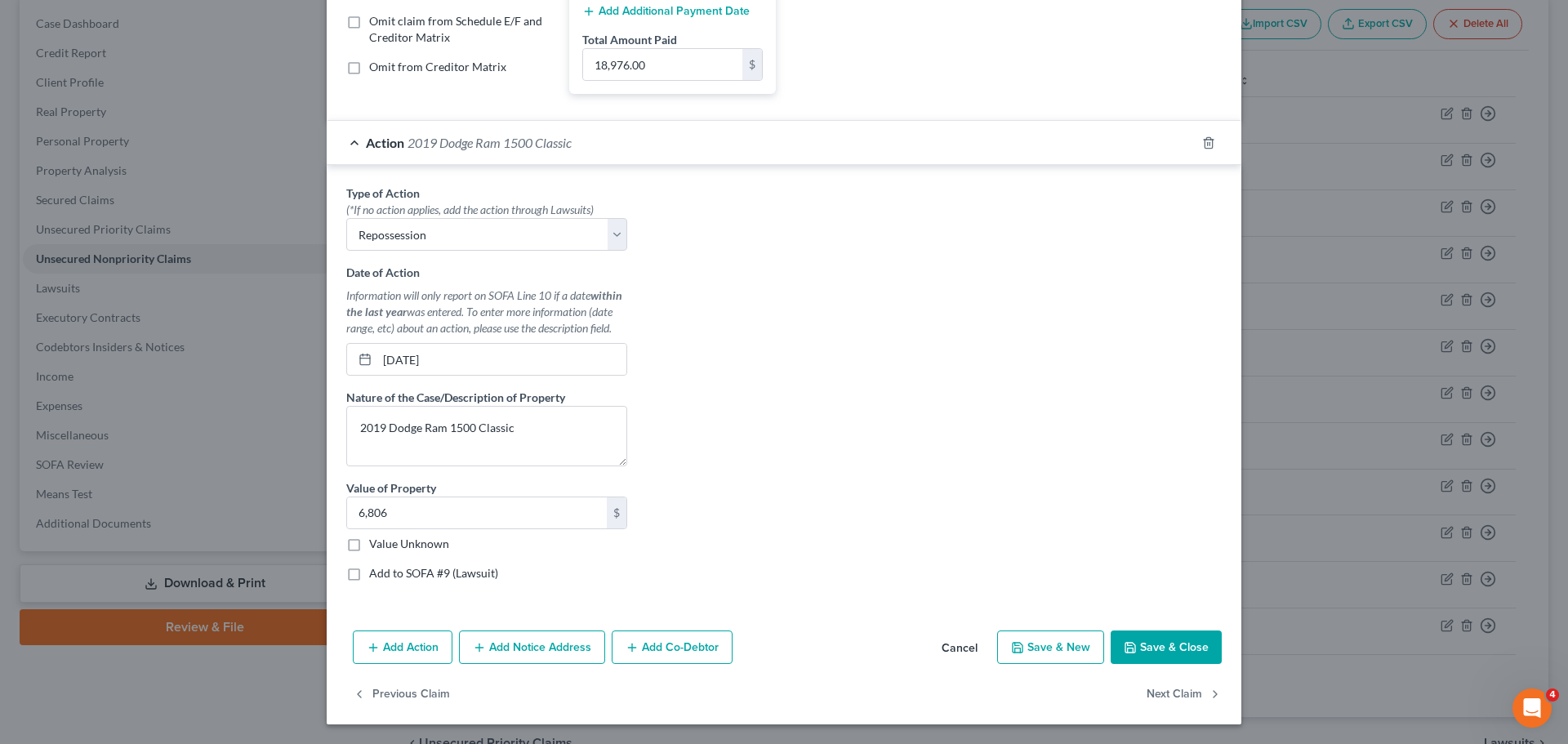
click at [1181, 645] on button "Save & Close" at bounding box center [1166, 646] width 111 height 34
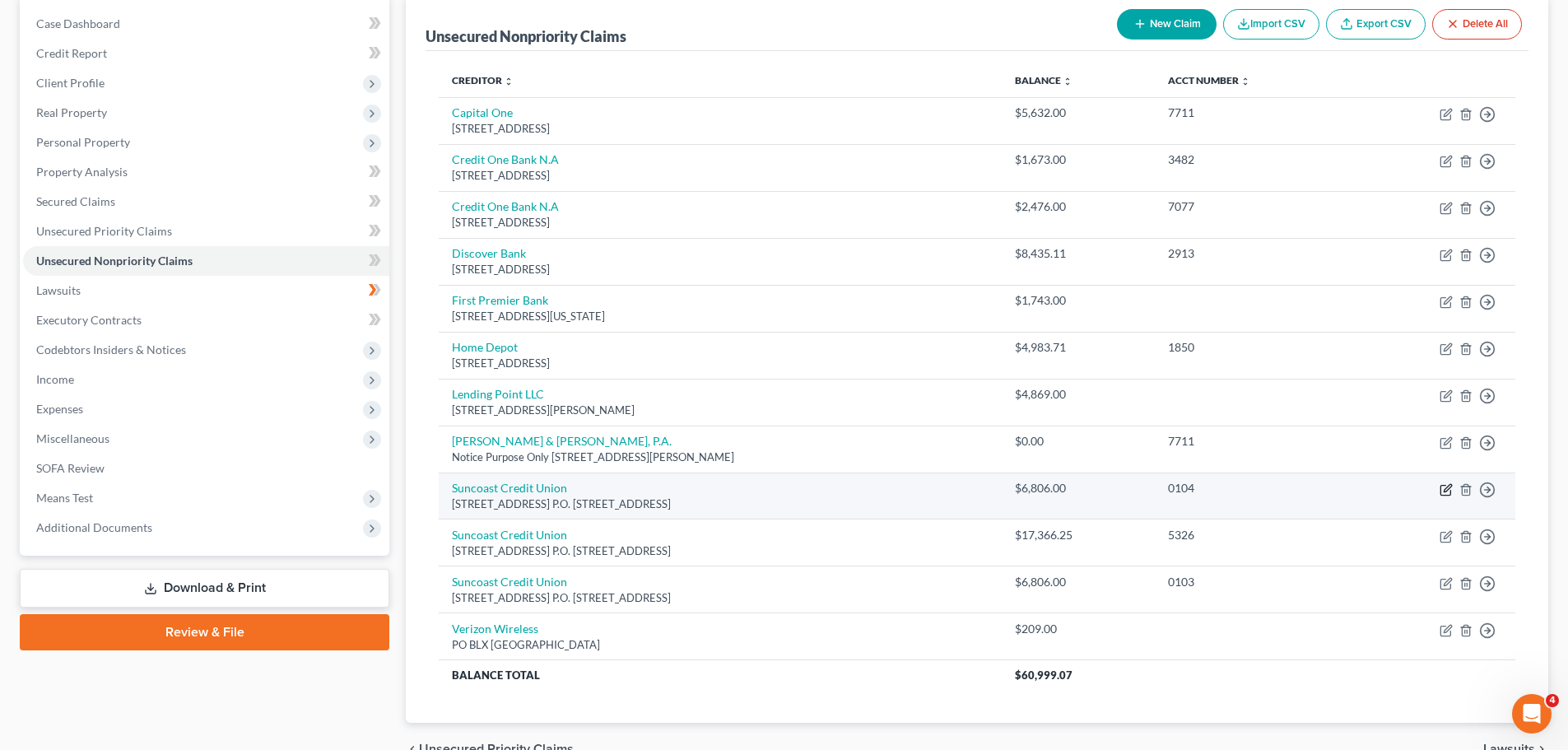
click at [1447, 491] on icon "button" at bounding box center [1448, 488] width 8 height 8
select select "9"
select select "4"
select select "0"
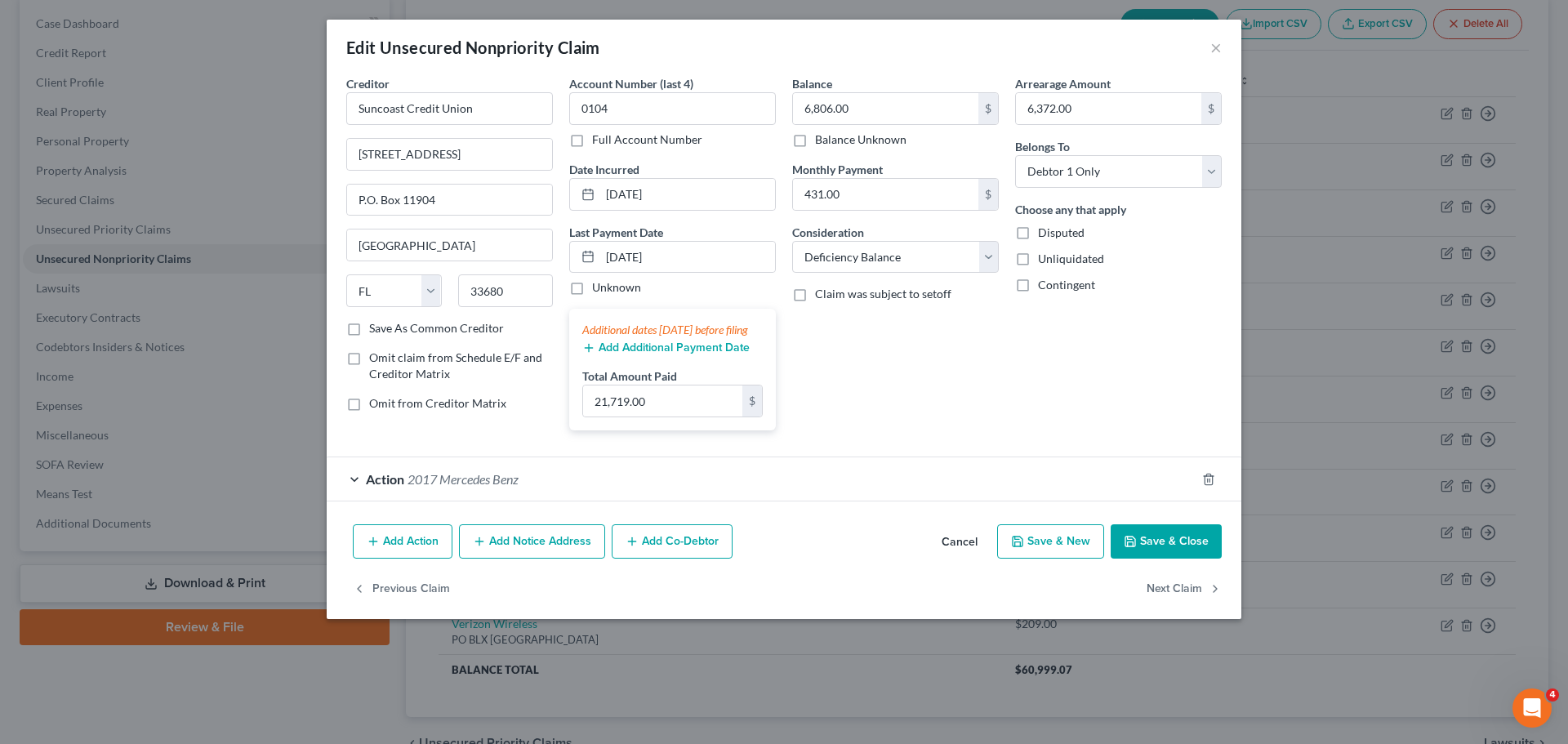
click at [1192, 554] on button "Save & Close" at bounding box center [1166, 540] width 111 height 34
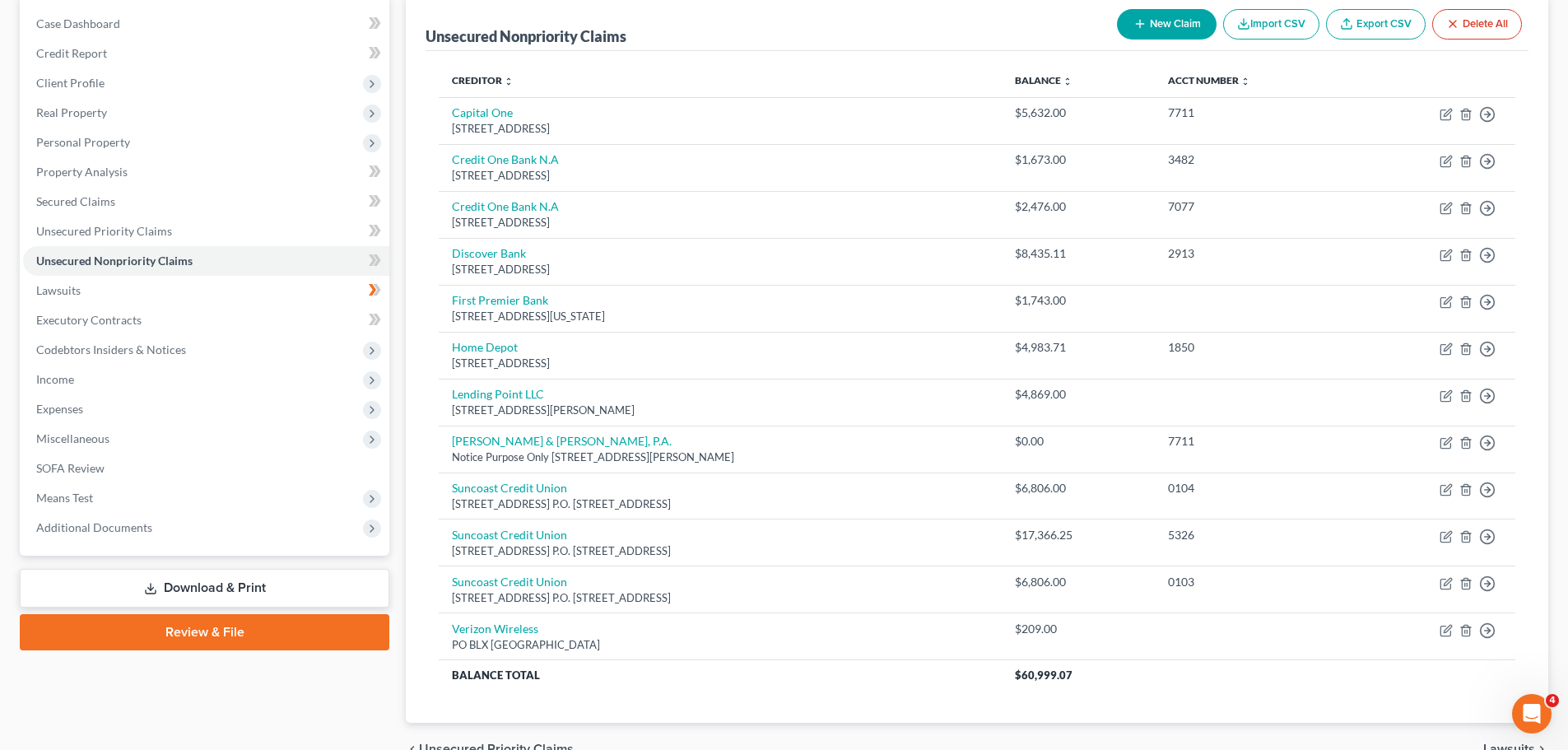
click at [1164, 19] on button "New Claim" at bounding box center [1166, 23] width 99 height 30
select select "0"
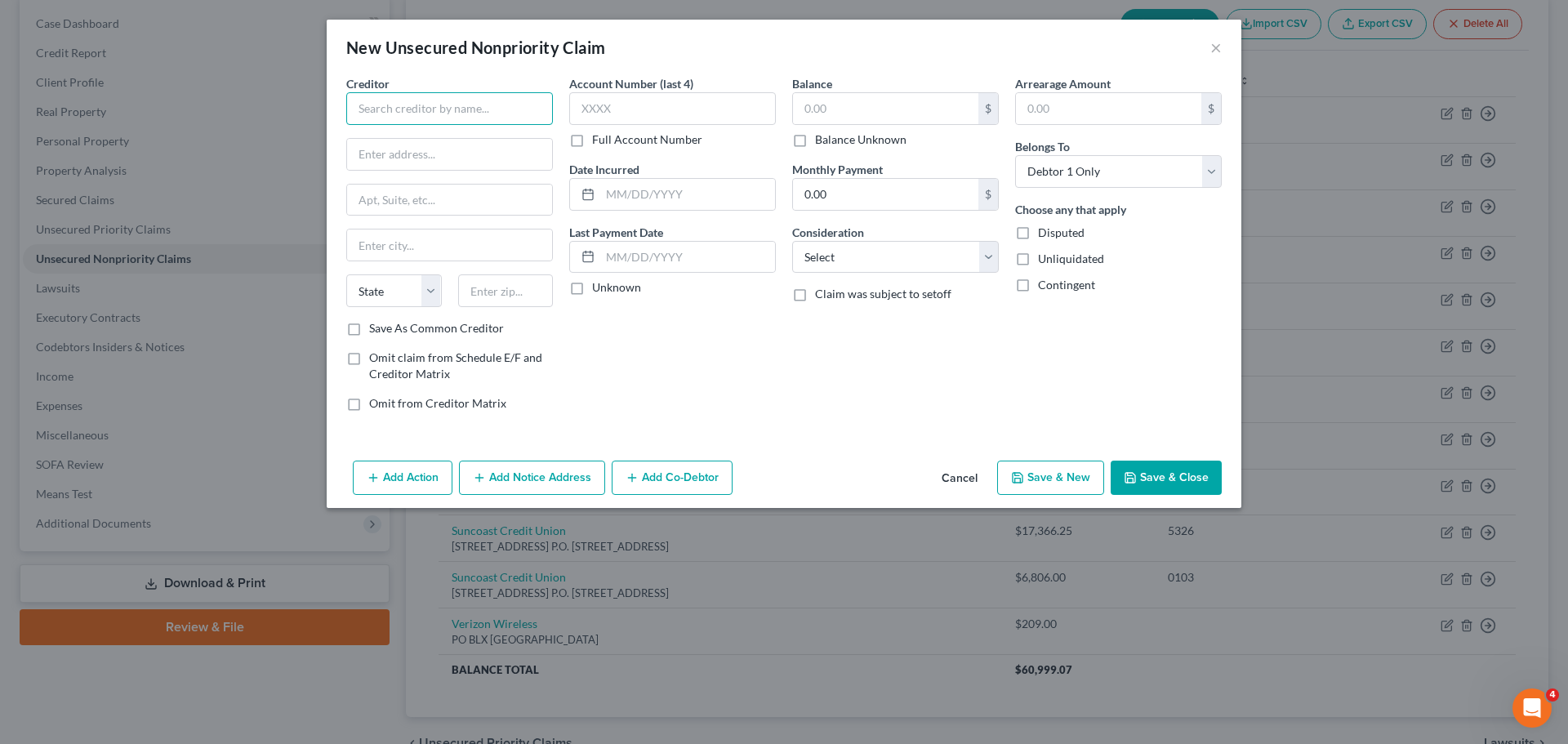
click at [419, 109] on input "text" at bounding box center [450, 108] width 207 height 33
type input "Suncoast Credit Union"
type input "[STREET_ADDRESS]"
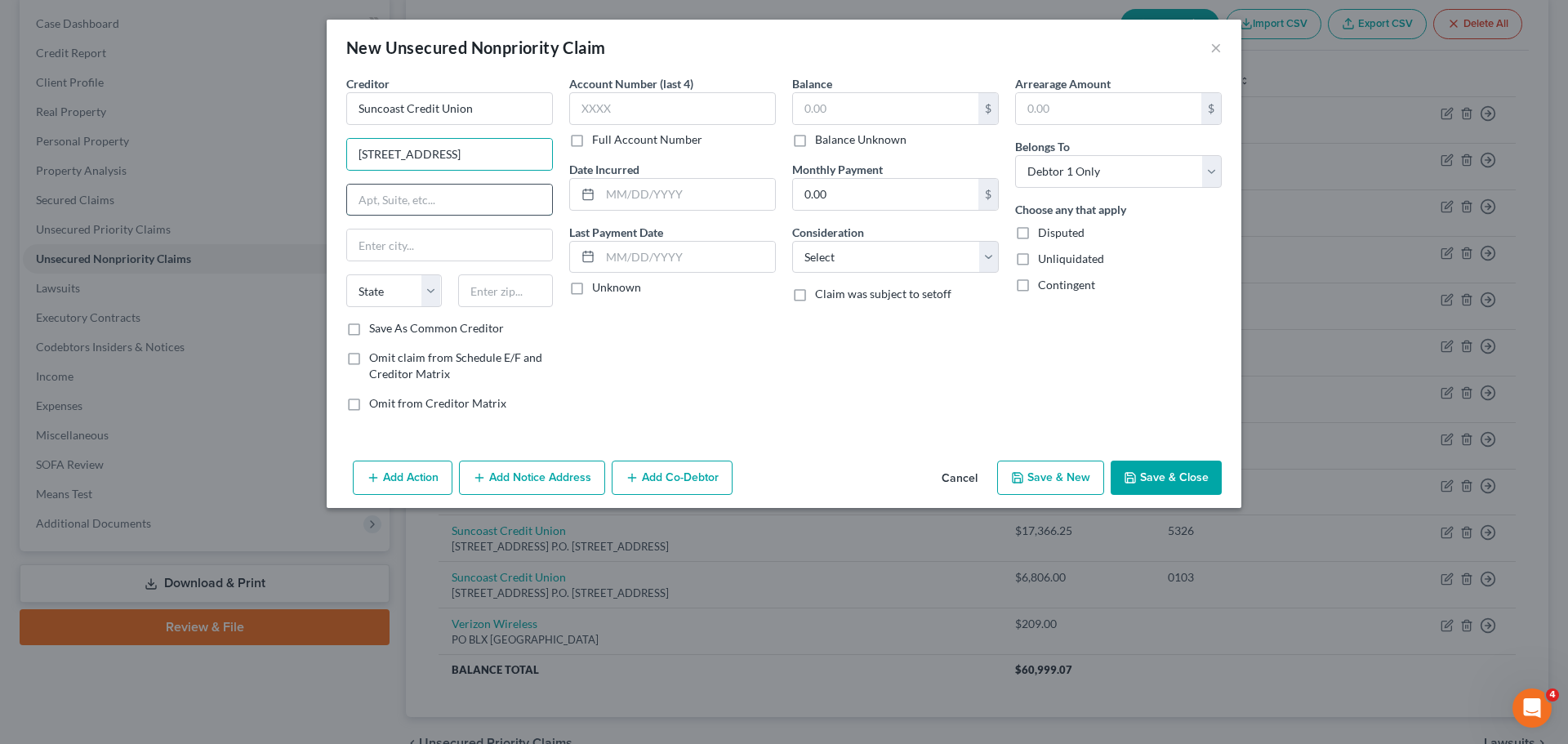
click at [410, 197] on input "text" at bounding box center [450, 200] width 205 height 31
type input "P.O. Box 11904"
click at [421, 244] on input "text" at bounding box center [450, 244] width 205 height 31
type input "[GEOGRAPHIC_DATA]"
select select "9"
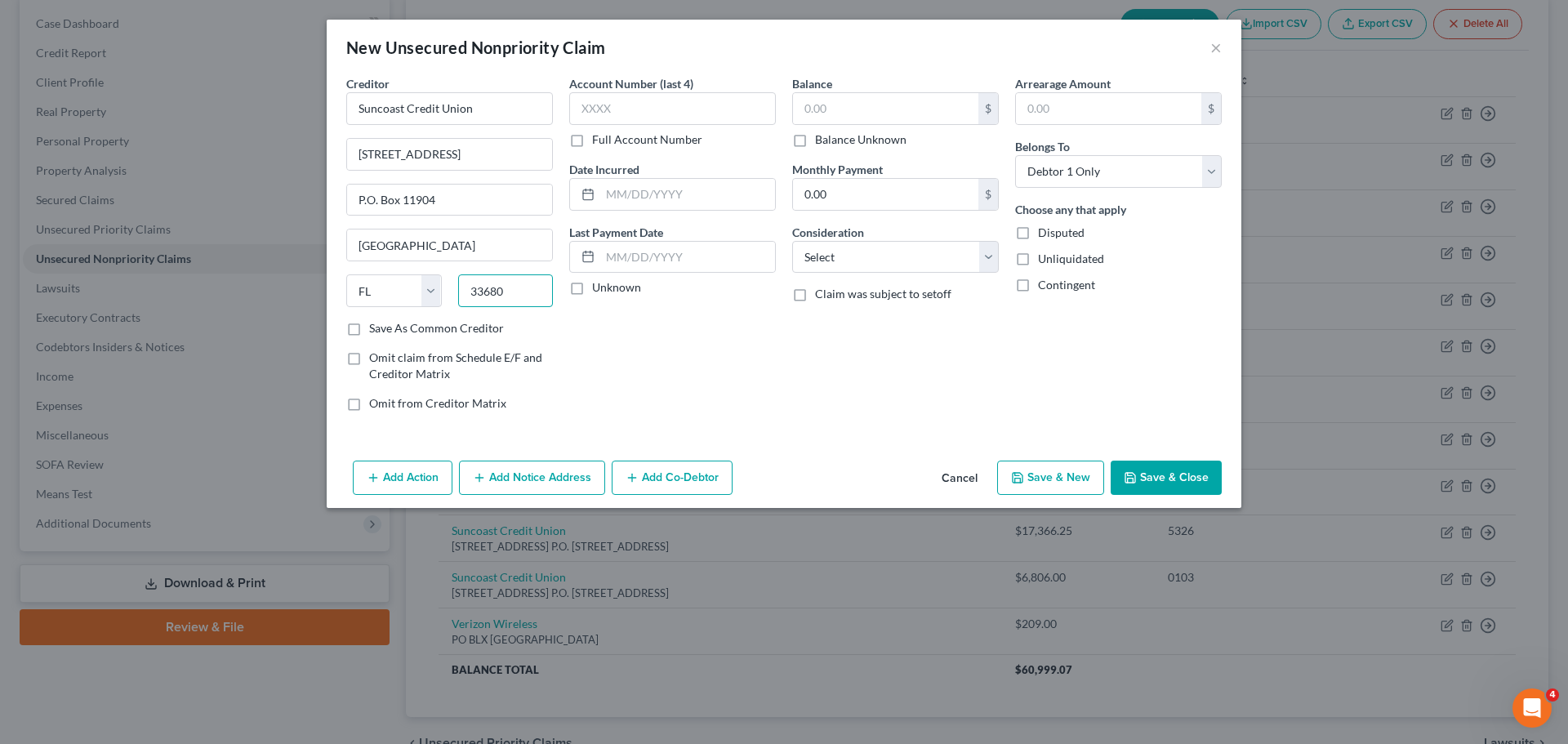
type input "33680"
click at [595, 358] on div "Account Number (last 4) Full Account Number Date Incurred Last Payment Date Unk…" at bounding box center [672, 250] width 223 height 350
click at [633, 106] on input "text" at bounding box center [673, 108] width 207 height 33
type input "0105"
click at [835, 108] on input "text" at bounding box center [886, 108] width 186 height 31
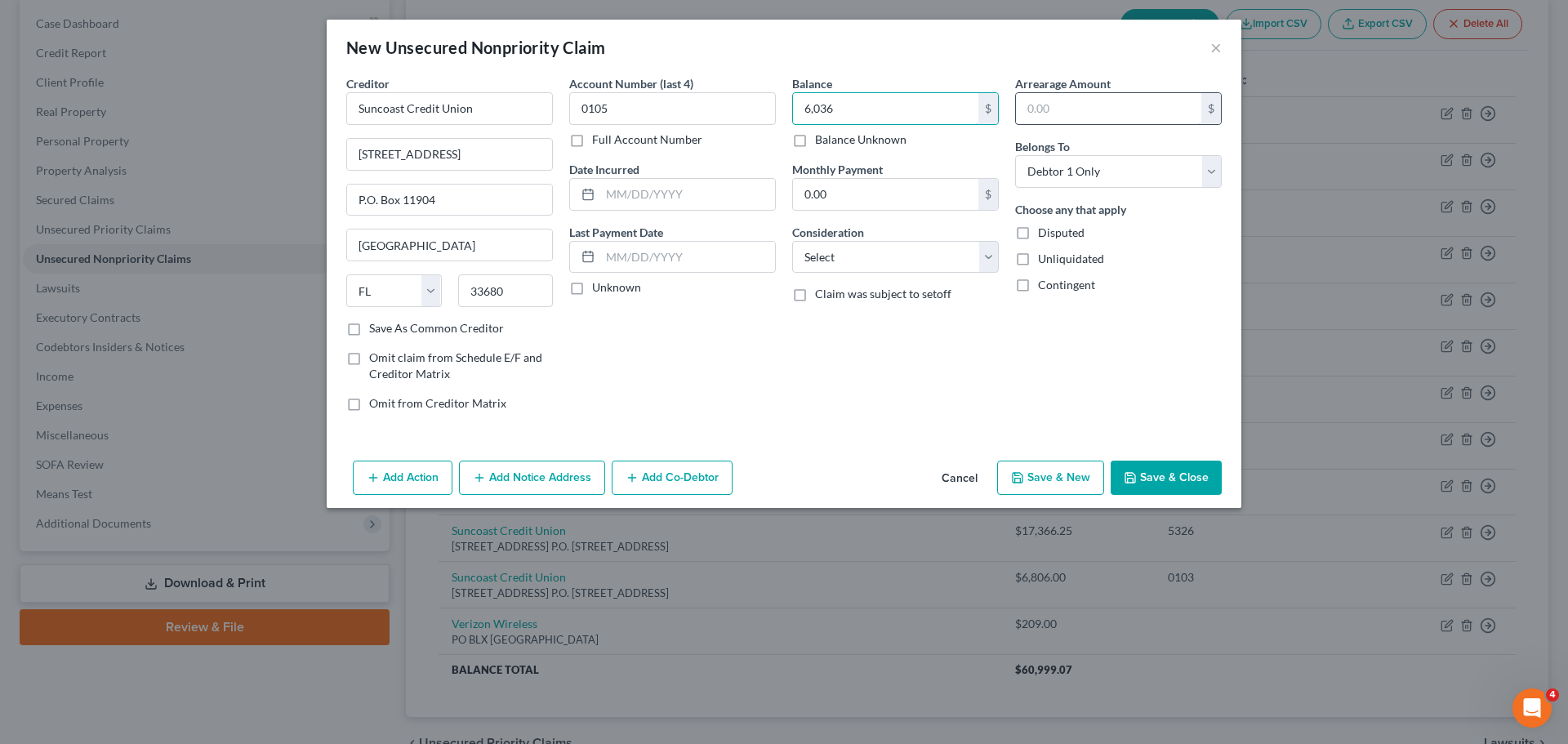
type input "6,036"
click at [1055, 104] on input "text" at bounding box center [1109, 108] width 186 height 31
type input "1,478"
click at [860, 200] on input "0.00" at bounding box center [886, 194] width 186 height 31
type input "493"
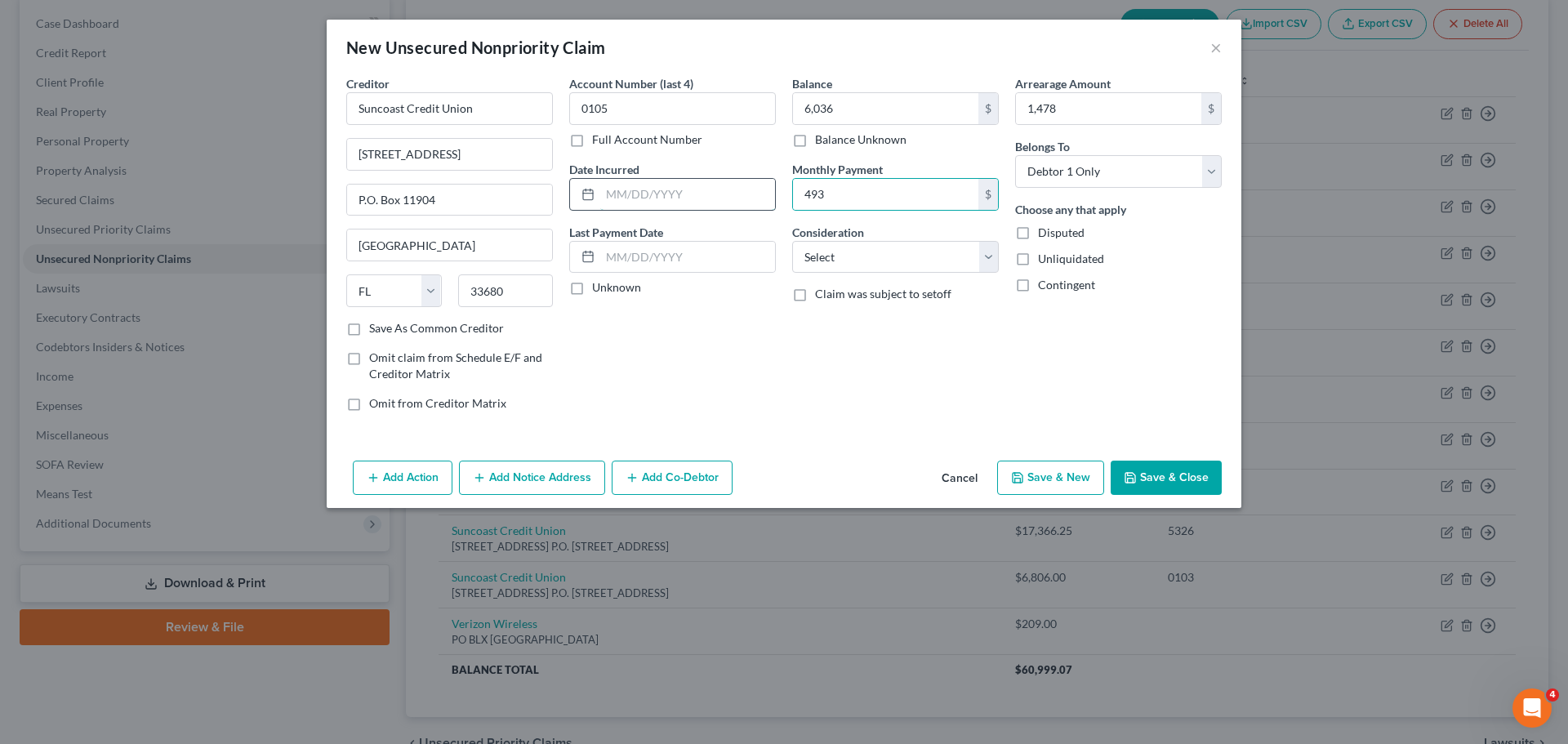
click at [619, 191] on input "text" at bounding box center [687, 194] width 175 height 31
type input "[DATE]"
click at [988, 258] on select "Select Cable / Satellite Services Collection Agency Credit Card Debt Debt Couns…" at bounding box center [895, 257] width 207 height 33
select select "10"
click at [792, 241] on select "Select Cable / Satellite Services Collection Agency Credit Card Debt Debt Couns…" at bounding box center [895, 257] width 207 height 33
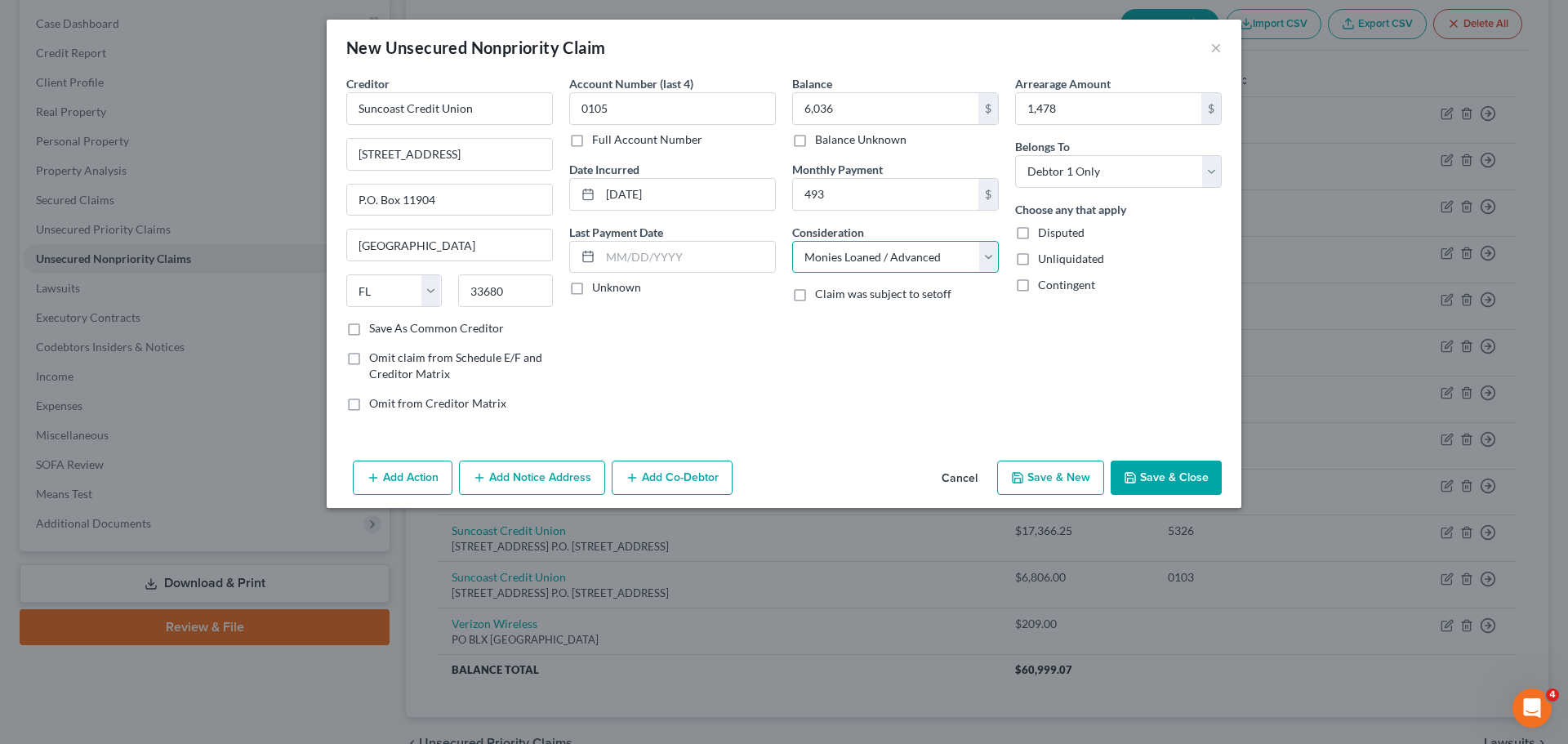
click at [992, 261] on select "Select Cable / Satellite Services Collection Agency Credit Card Debt Debt Couns…" at bounding box center [895, 257] width 207 height 33
click at [681, 320] on div "Account Number (last 4) 0105 Full Account Number Date Incurred [DATE] Last Paym…" at bounding box center [672, 250] width 223 height 350
click at [1179, 476] on button "Save & Close" at bounding box center [1166, 476] width 111 height 34
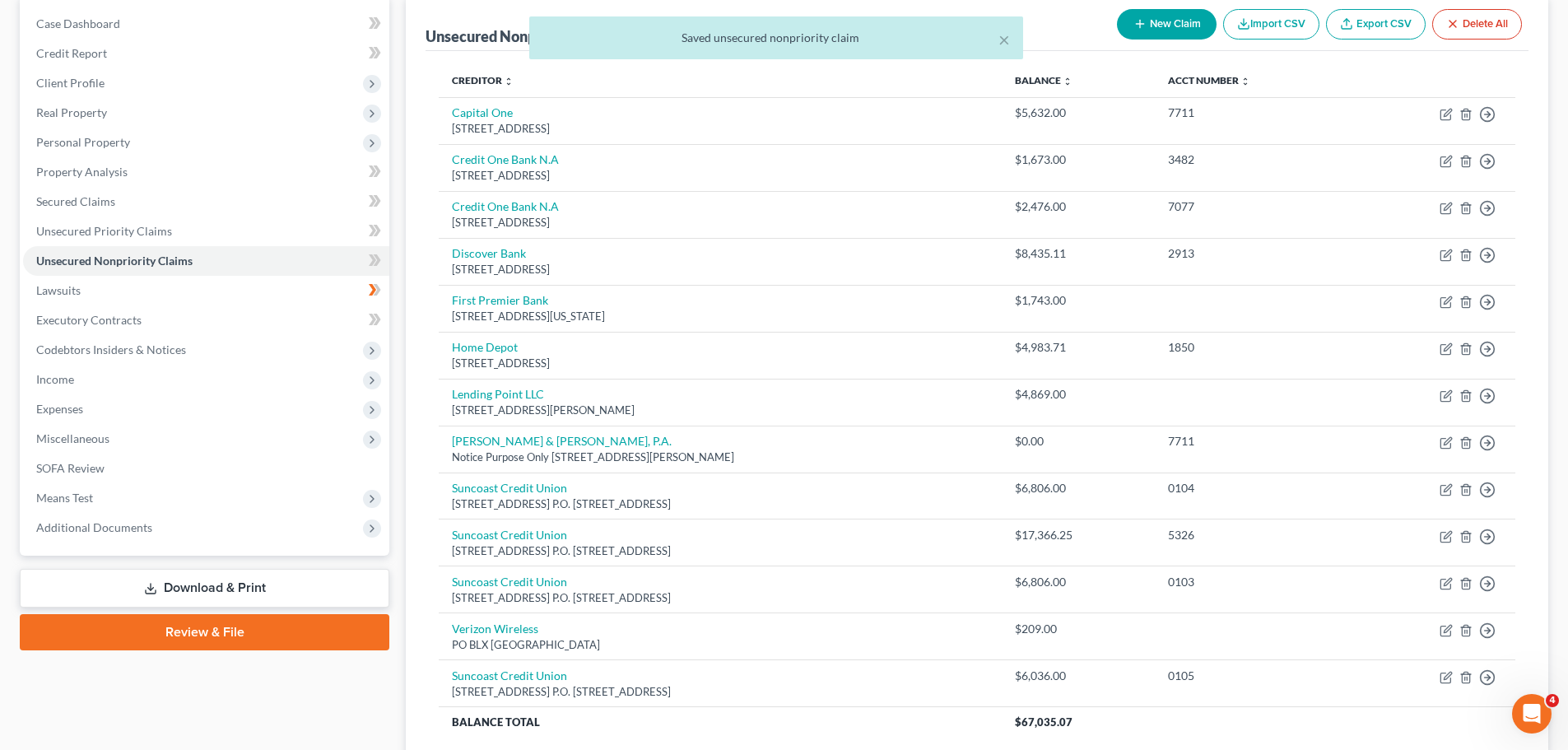
click at [1169, 23] on div "× Saved unsecured nonpriority claim" at bounding box center [776, 42] width 1568 height 51
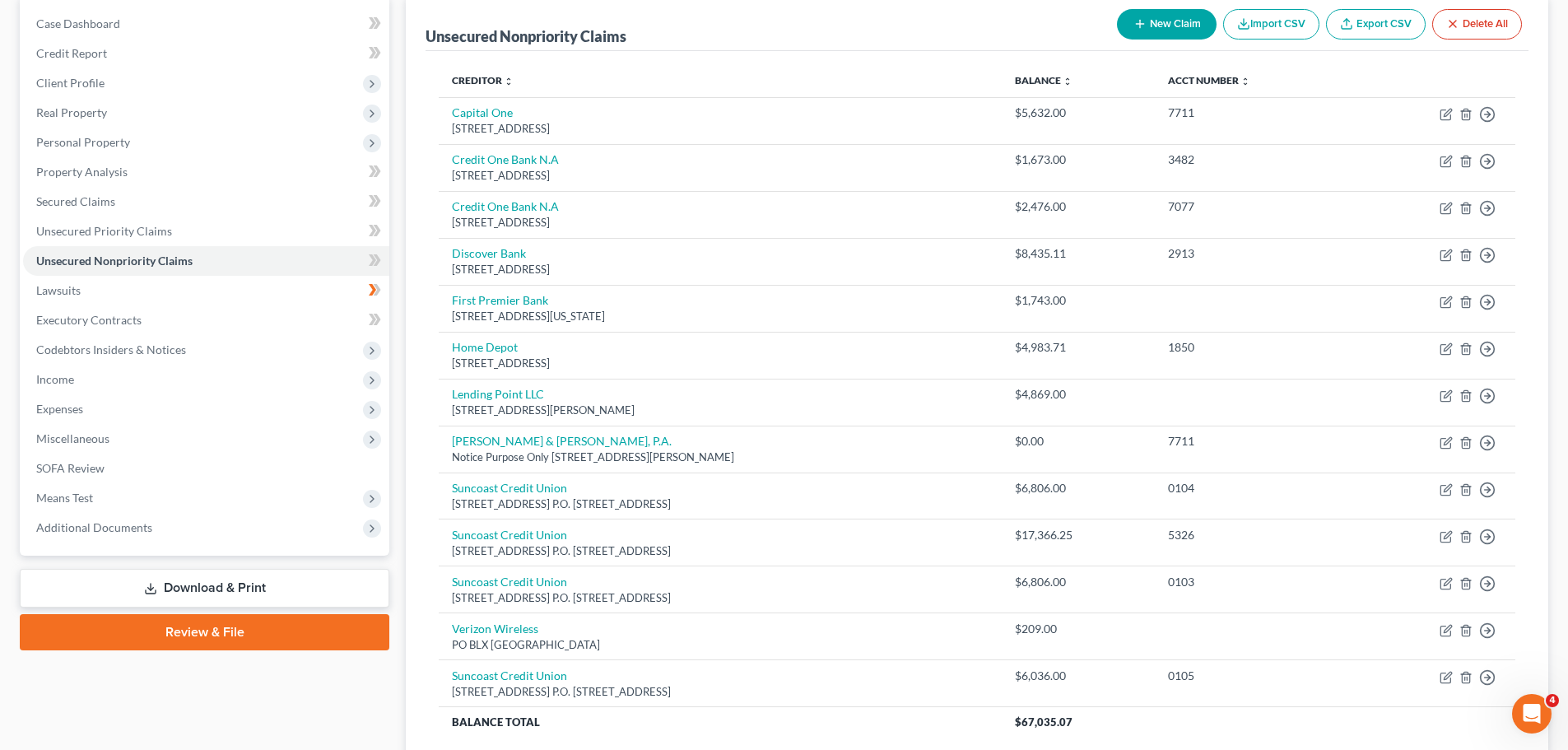
click at [1169, 20] on button "New Claim" at bounding box center [1166, 23] width 99 height 30
select select "0"
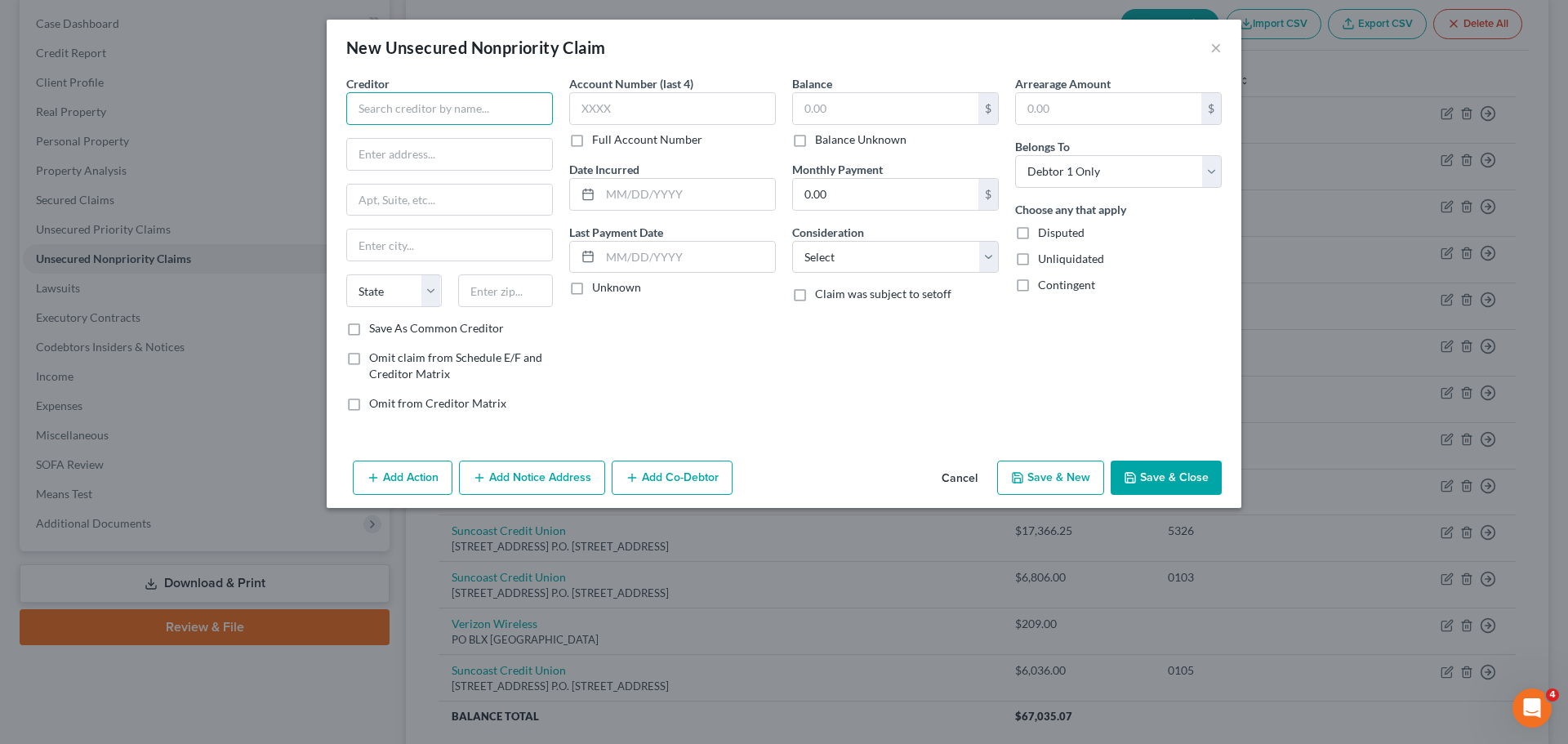
click at [413, 108] on input "text" at bounding box center [450, 108] width 207 height 33
type input "Suncoast Credit Union"
type input "[STREET_ADDRESS]"
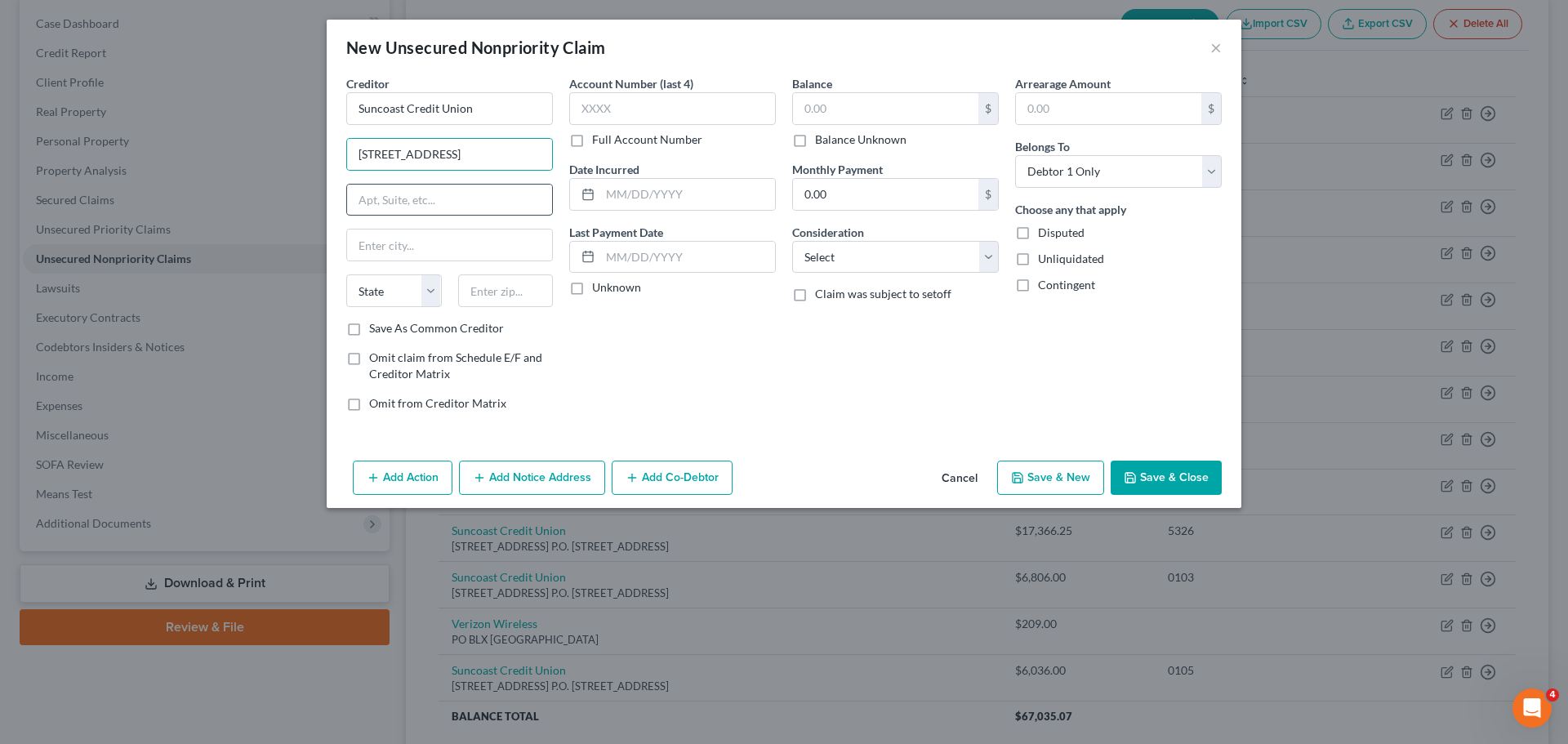
click at [408, 196] on input "text" at bounding box center [450, 200] width 205 height 31
type input "P.O. Box 11904"
click at [424, 241] on input "text" at bounding box center [450, 244] width 205 height 31
click at [395, 234] on input "Tamp;a" at bounding box center [450, 244] width 205 height 31
type input "[GEOGRAPHIC_DATA]"
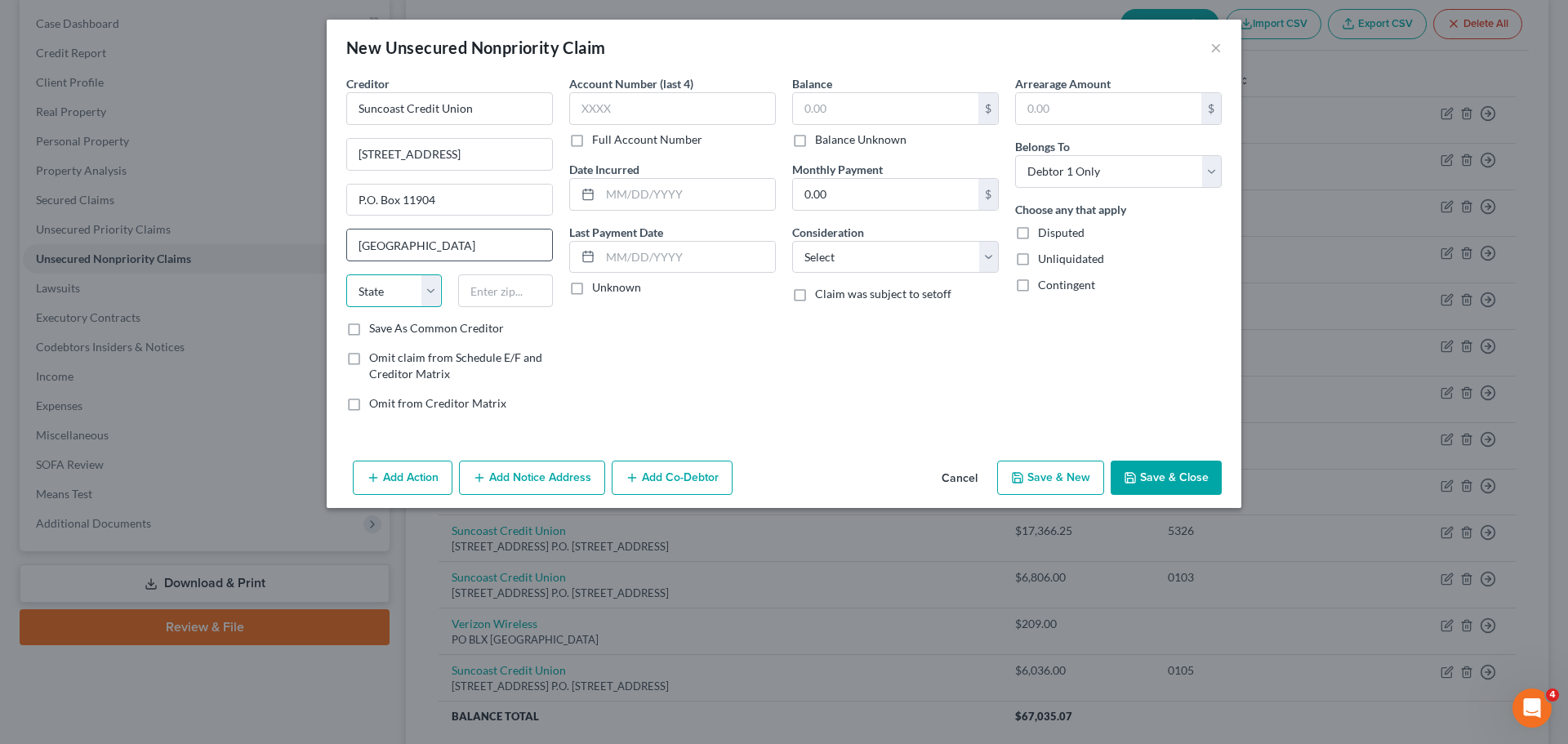
select select "9"
type input "33680"
click at [619, 332] on div "Account Number (last 4) Full Account Number Date Incurred Last Payment Date Unk…" at bounding box center [672, 250] width 223 height 350
click at [645, 113] on input "text" at bounding box center [673, 108] width 207 height 33
type input "6485"
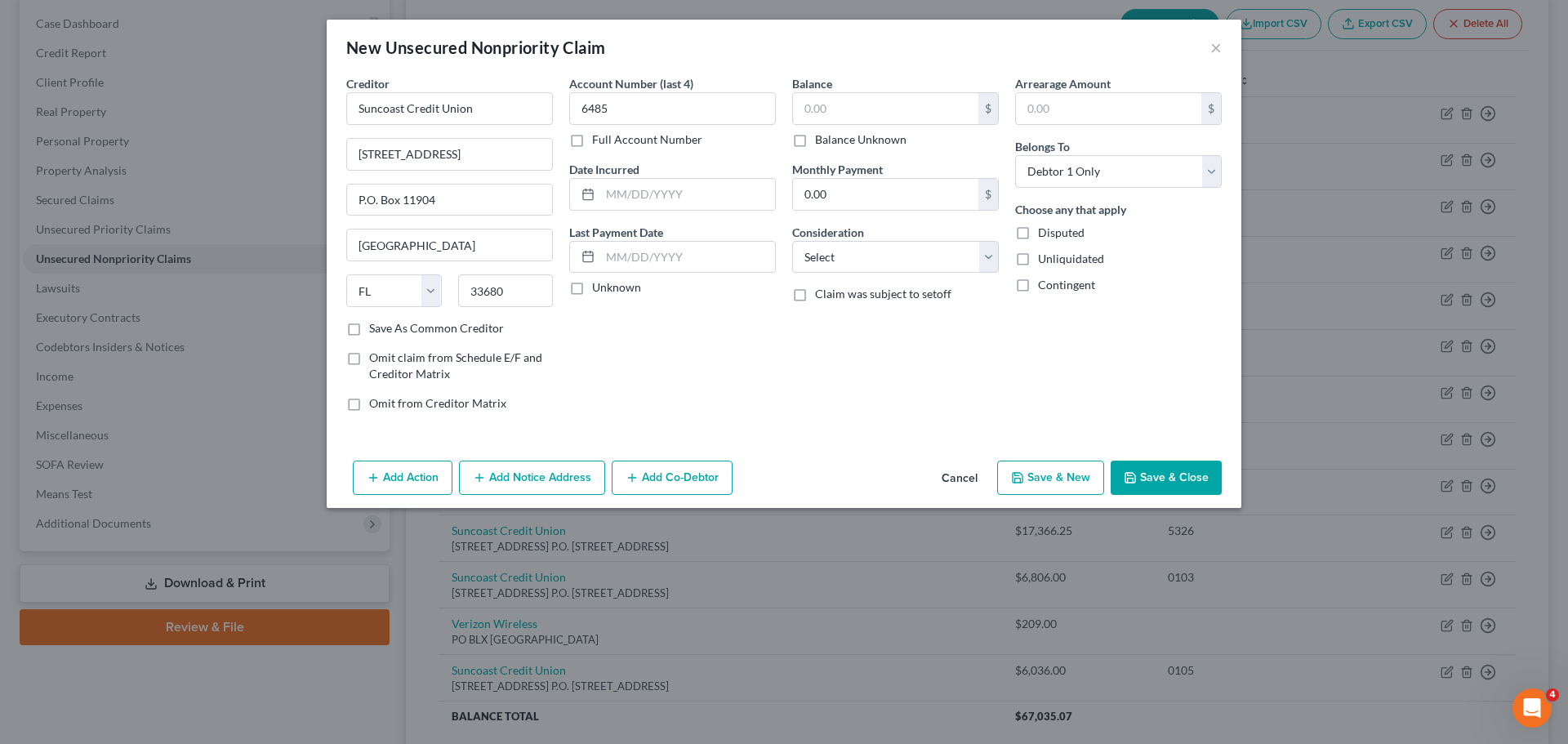
click at [815, 140] on label "Balance Unknown" at bounding box center [860, 139] width 92 height 16
click at [822, 140] on input "Balance Unknown" at bounding box center [827, 136] width 11 height 11
checkbox input "true"
type input "0.00"
click at [641, 195] on input "text" at bounding box center [687, 194] width 175 height 31
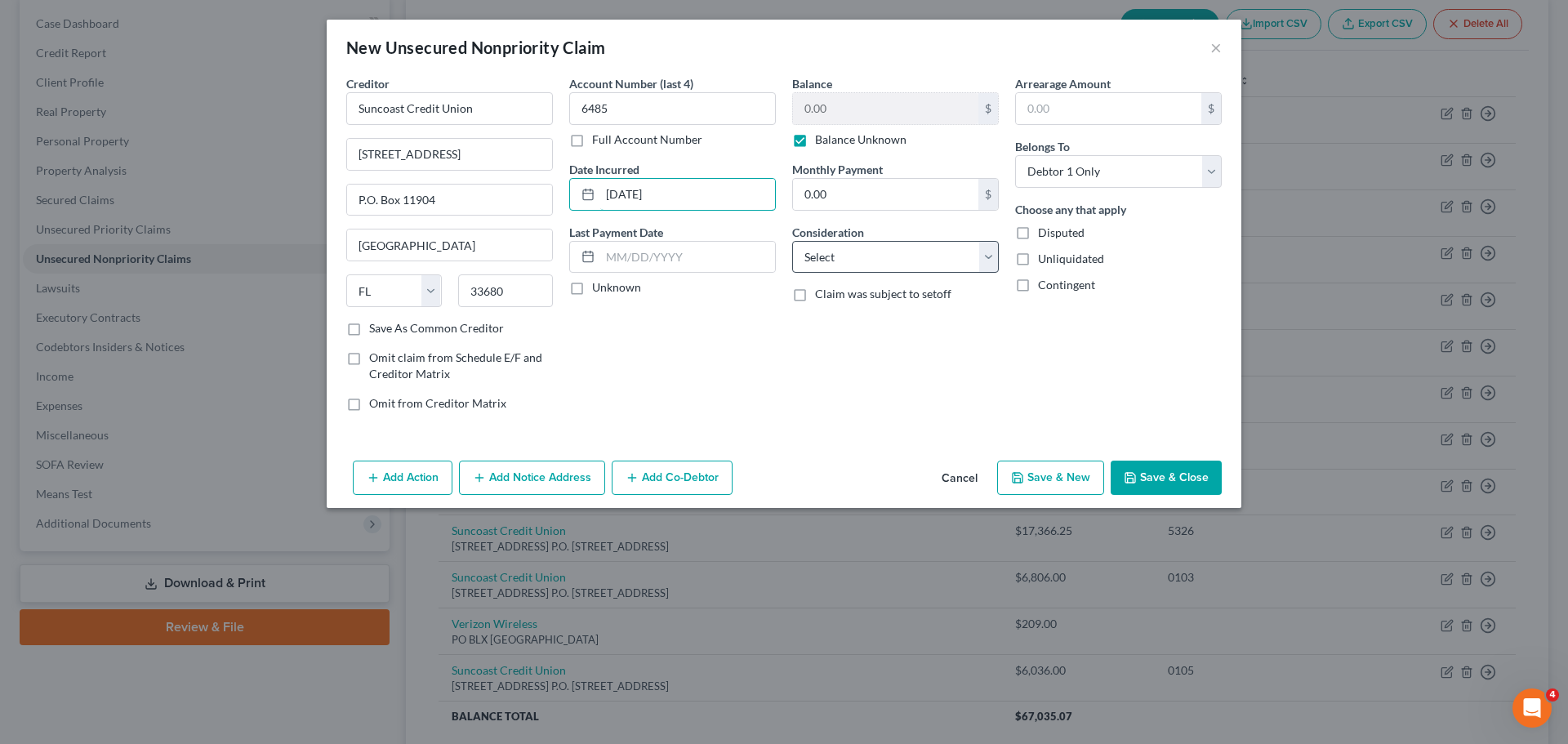
type input "[DATE]"
click at [986, 260] on select "Select Cable / Satellite Services Collection Agency Credit Card Debt Debt Couns…" at bounding box center [895, 257] width 207 height 33
select select "10"
click at [792, 241] on select "Select Cable / Satellite Services Collection Agency Credit Card Debt Debt Couns…" at bounding box center [895, 257] width 207 height 33
click at [1161, 472] on button "Save & Close" at bounding box center [1166, 476] width 111 height 34
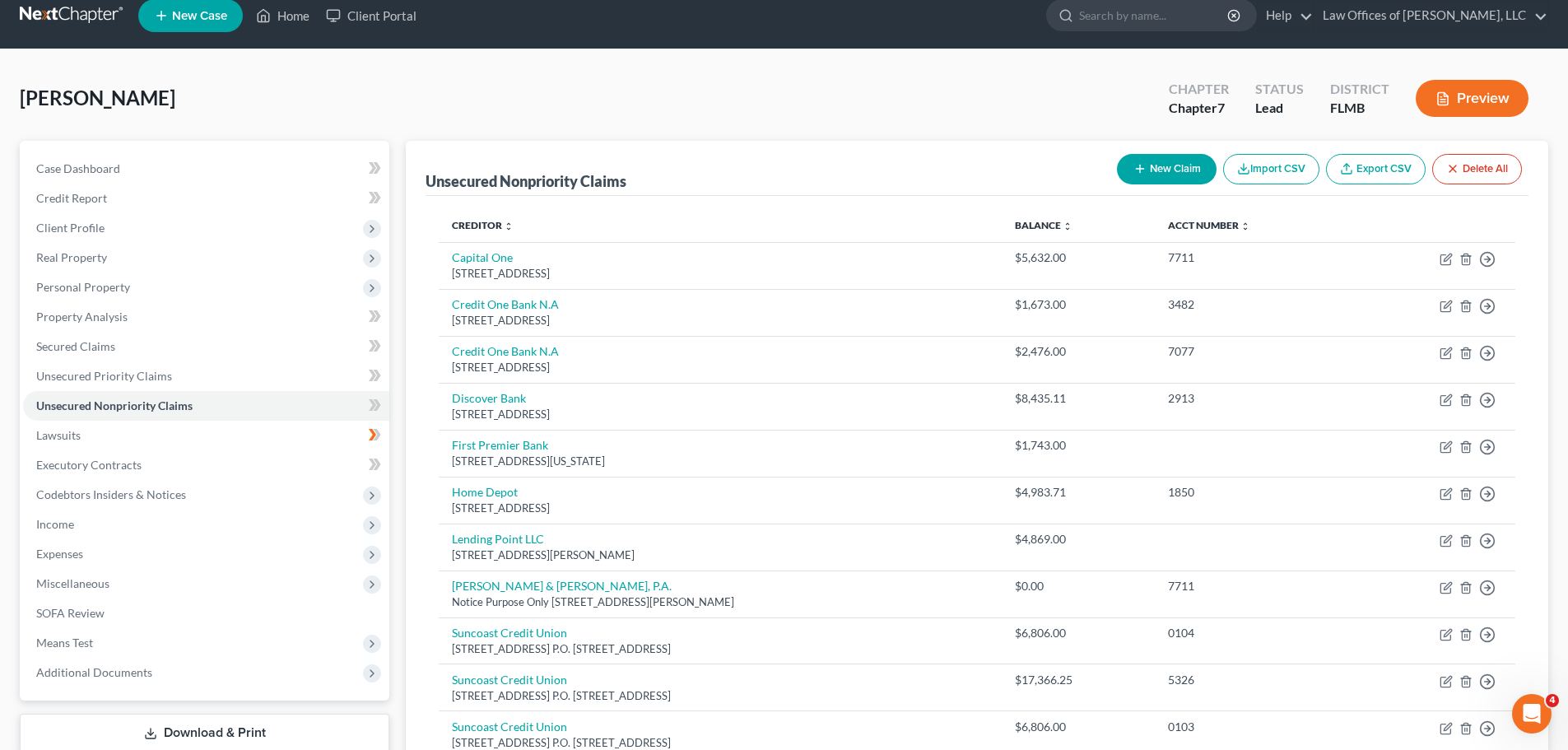
scroll to position [0, 0]
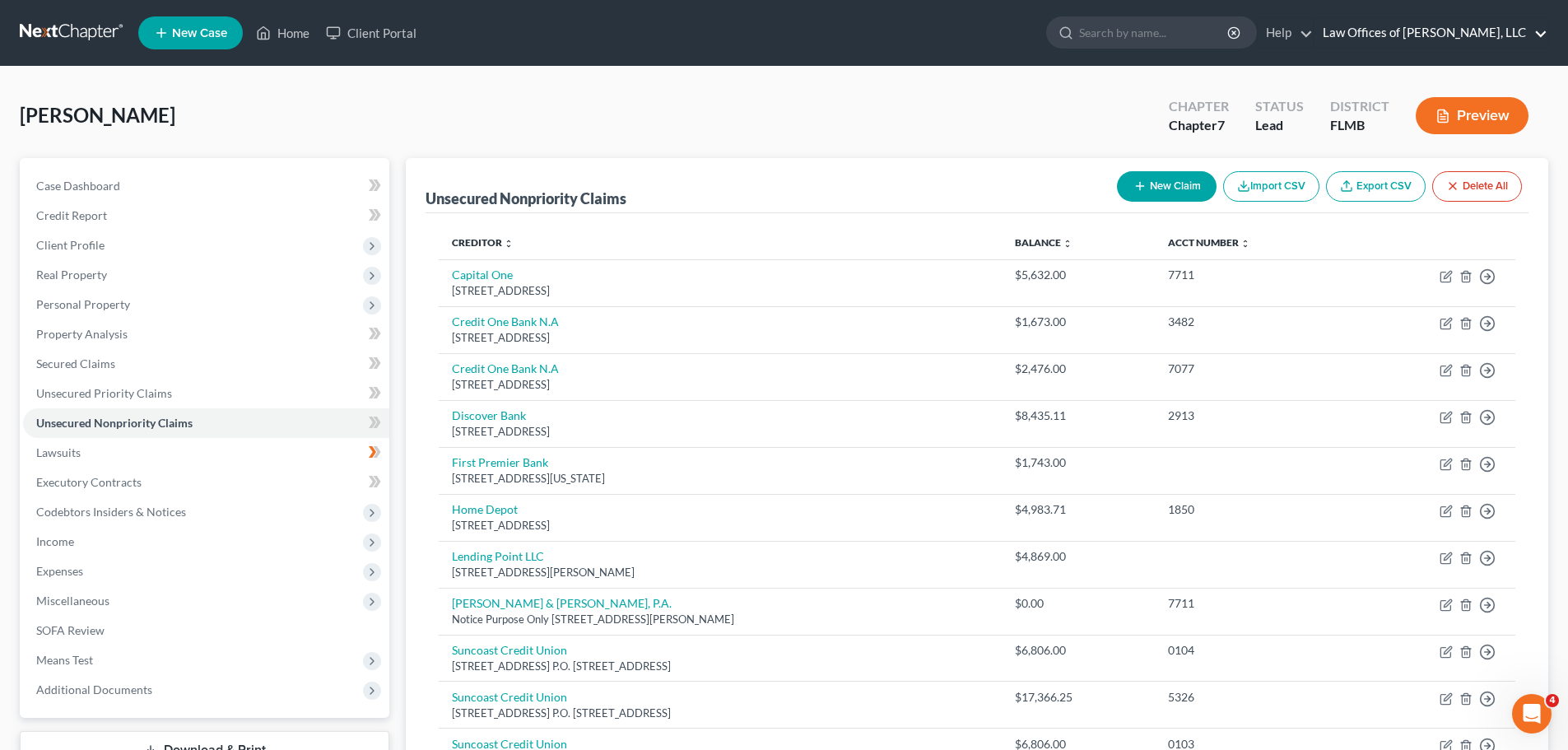
click at [1542, 33] on link "Law Offices of [PERSON_NAME], LLC" at bounding box center [1431, 33] width 233 height 29
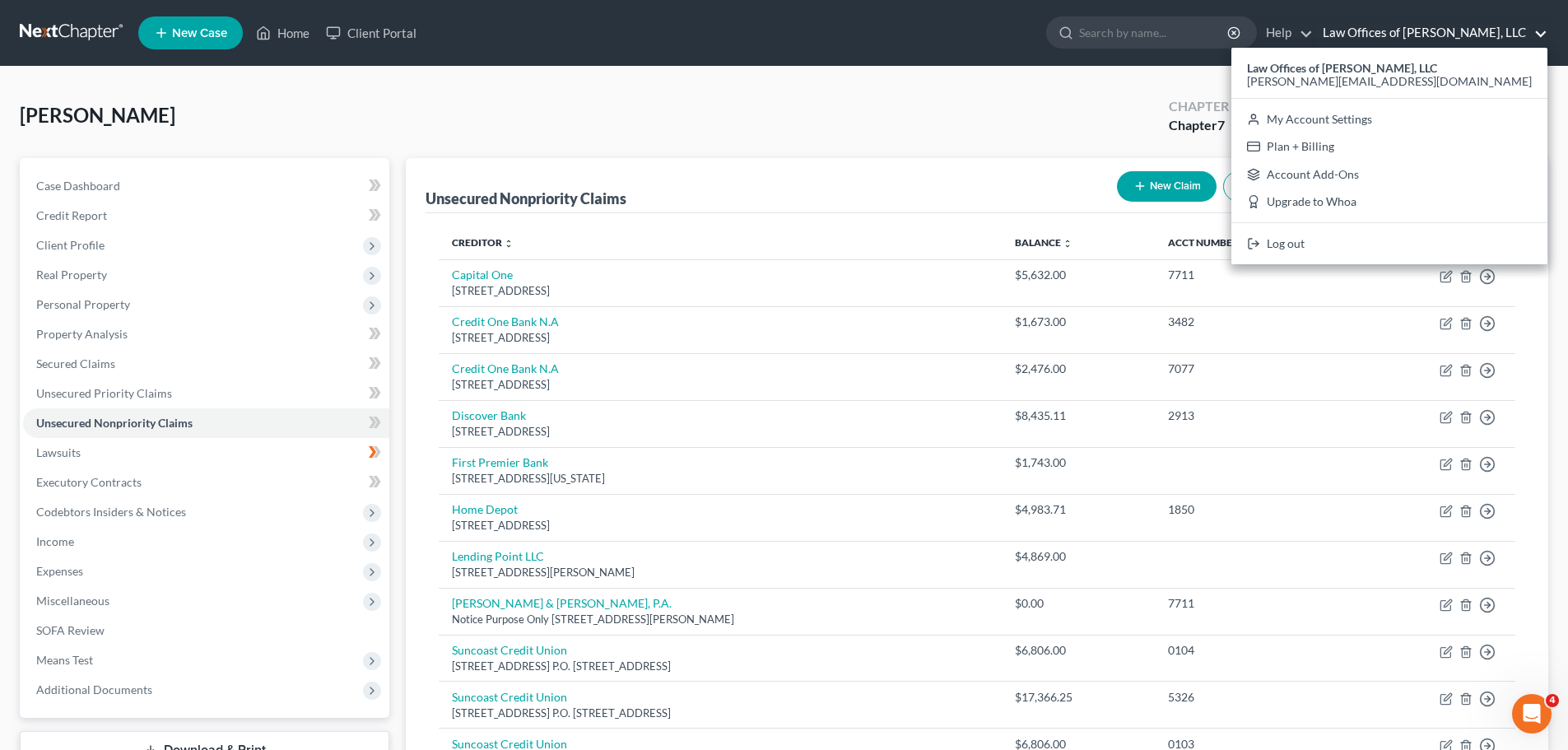
click at [1191, 98] on div "Chapter" at bounding box center [1200, 106] width 60 height 19
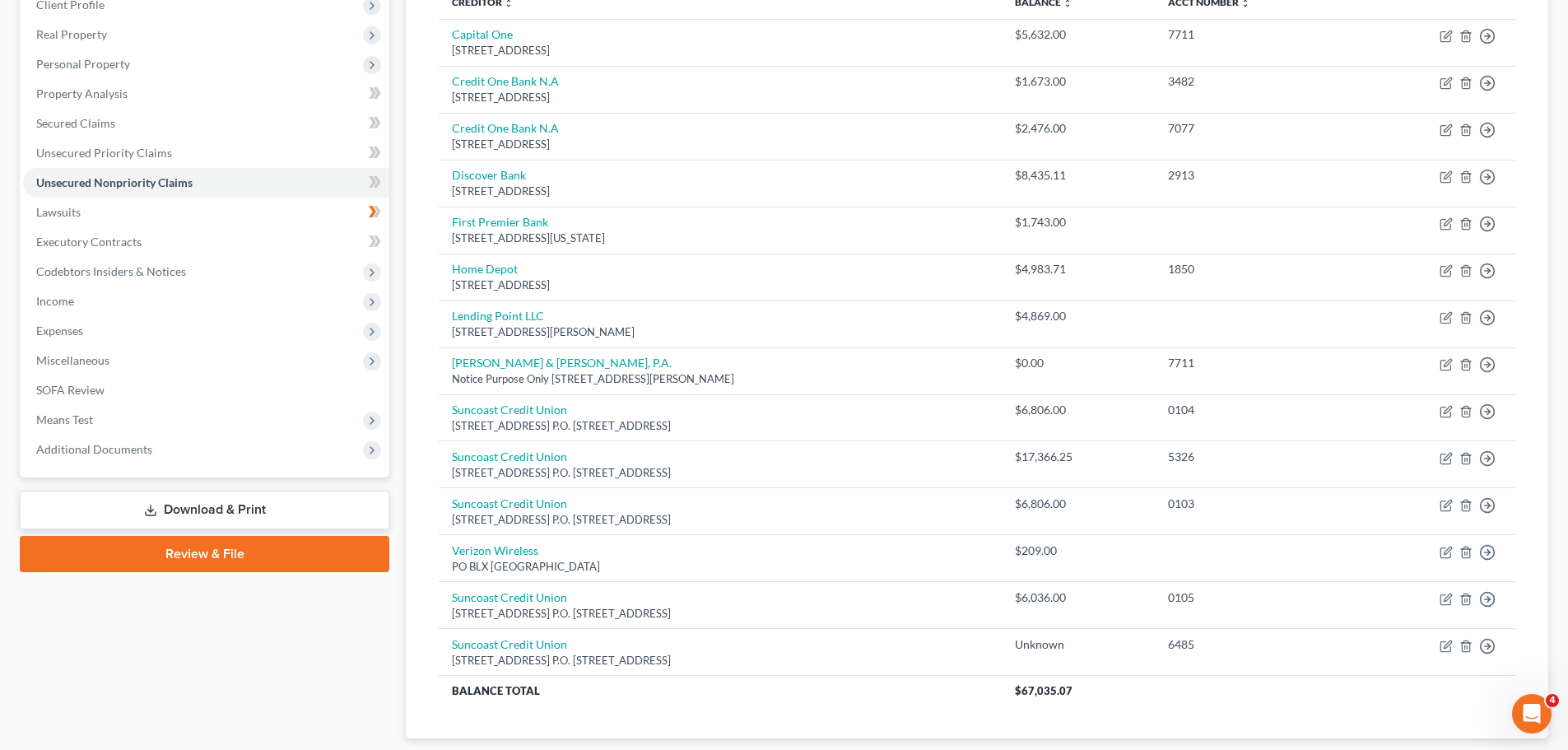
scroll to position [243, 0]
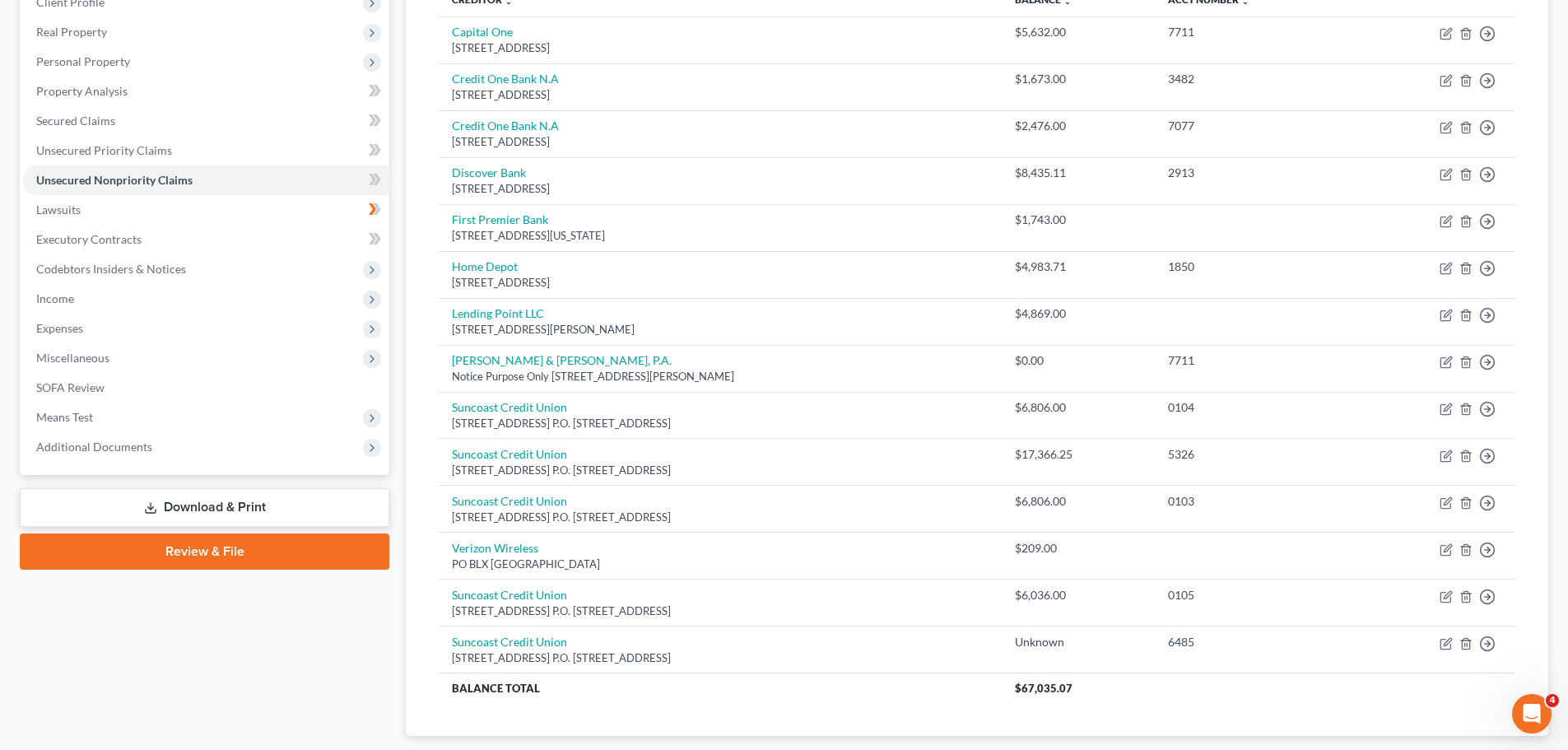
click at [248, 548] on link "Review & File" at bounding box center [204, 550] width 369 height 36
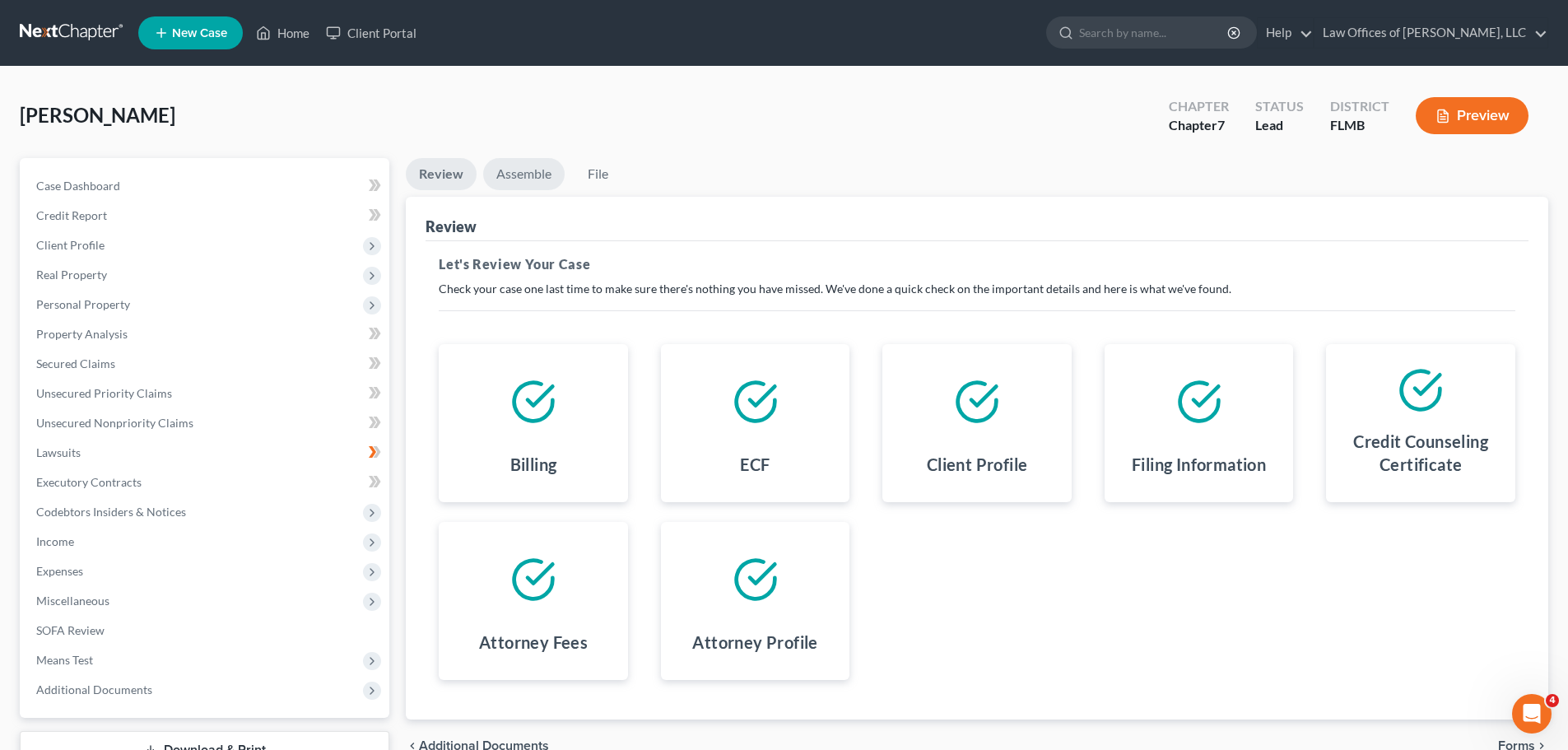
click at [538, 172] on link "Assemble" at bounding box center [524, 173] width 82 height 32
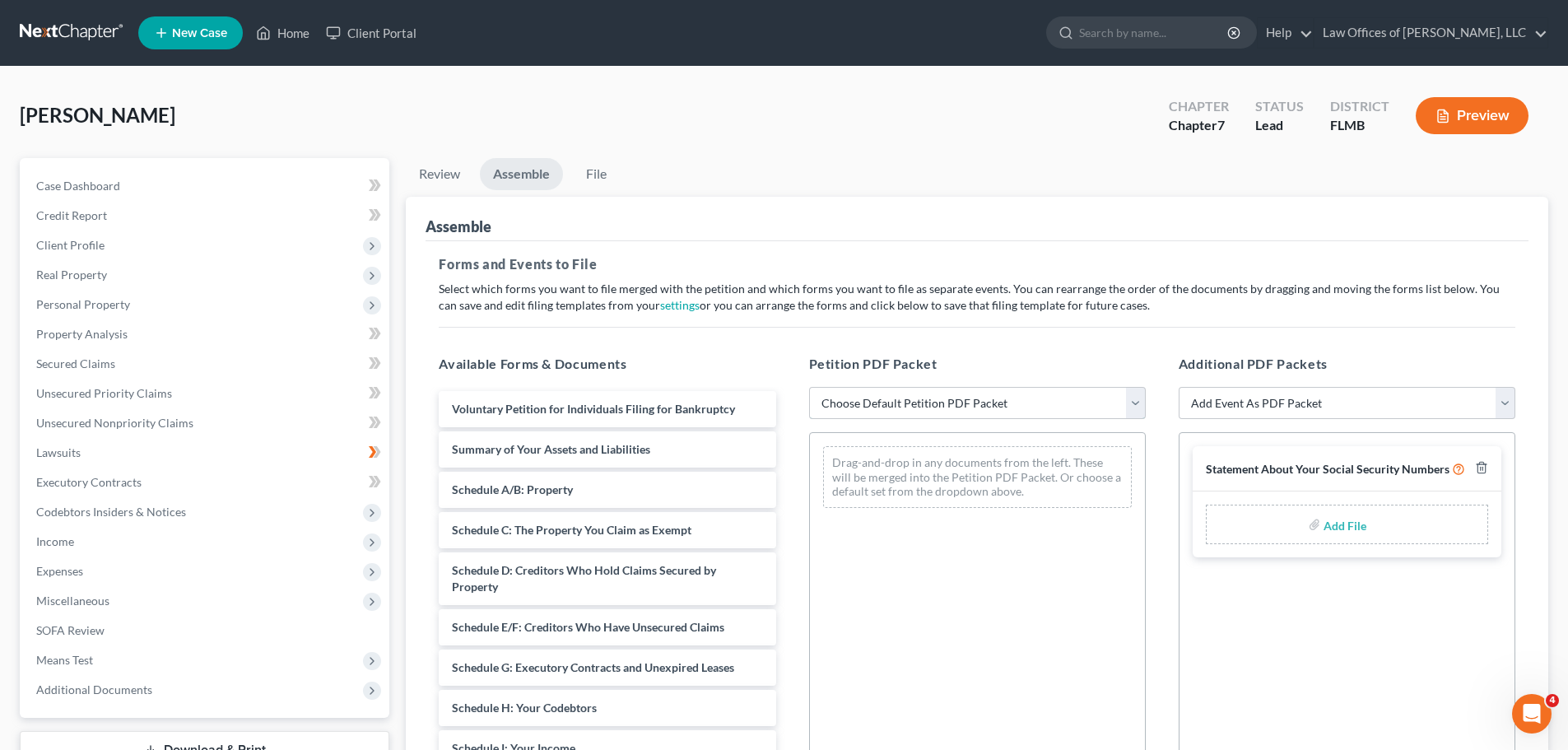
click at [1137, 398] on select "Choose Default Petition PDF Packet Complete Bankruptcy Petition (all forms and …" at bounding box center [977, 403] width 337 height 33
select select "2"
click at [809, 387] on select "Choose Default Petition PDF Packet Complete Bankruptcy Petition (all forms and …" at bounding box center [977, 403] width 337 height 33
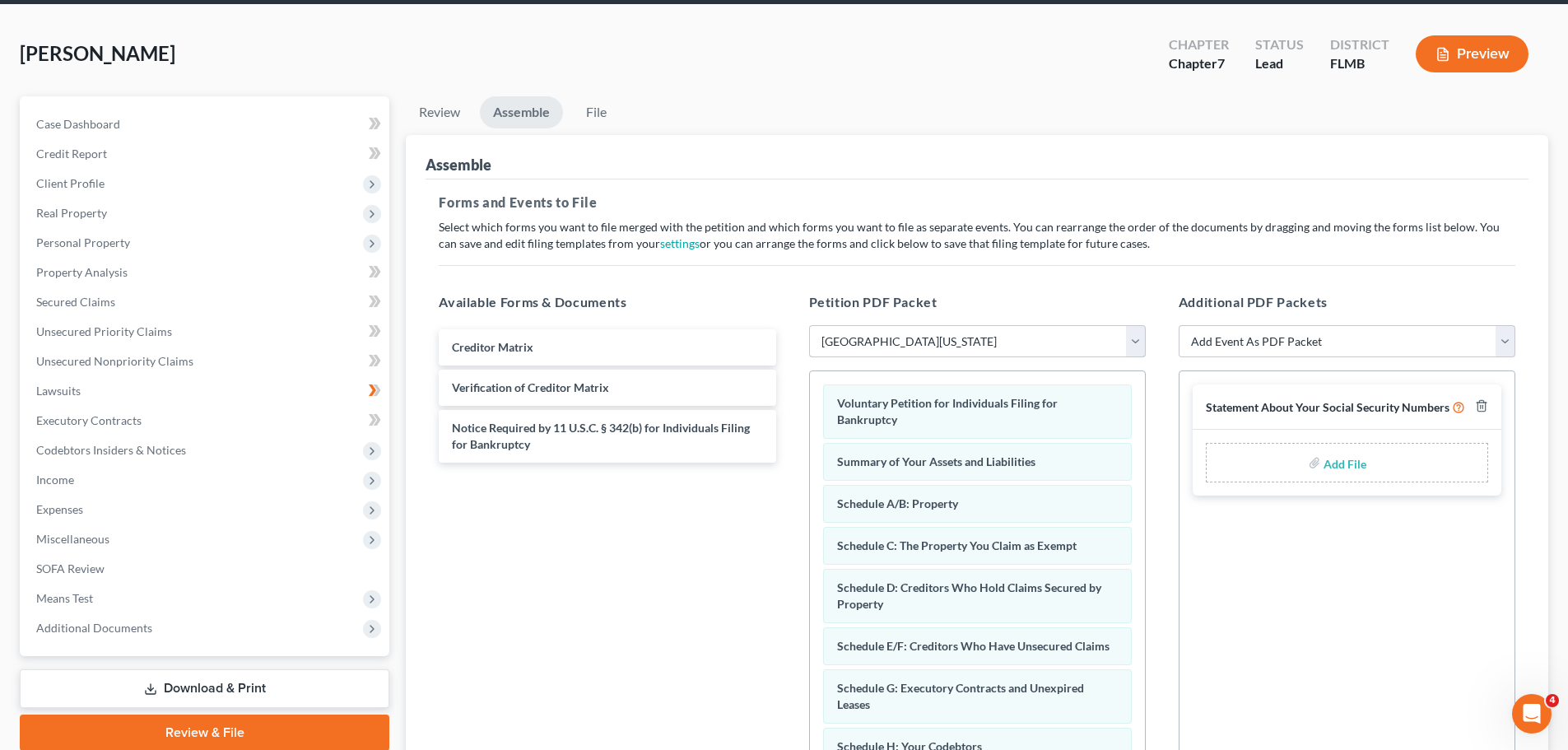
scroll to position [46, 0]
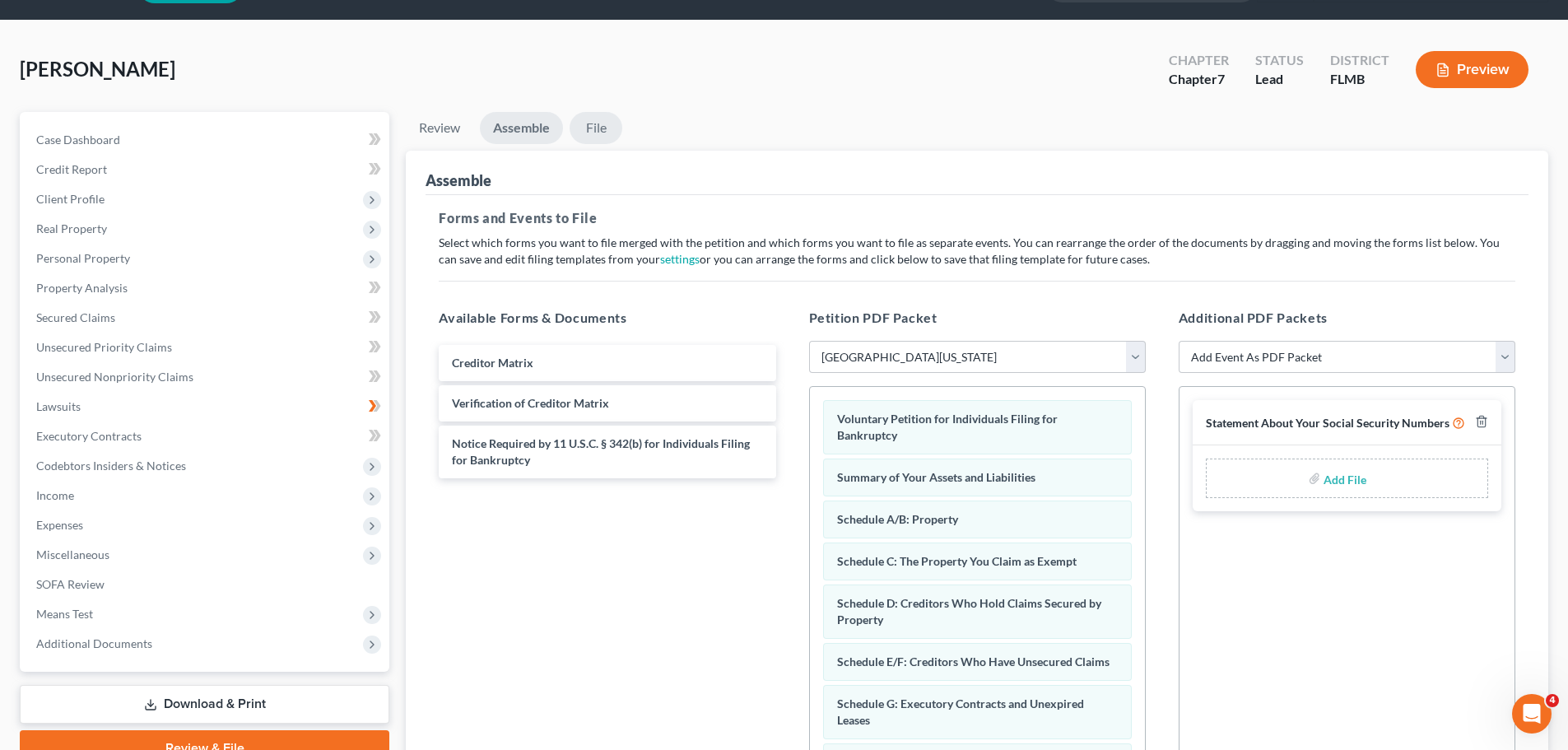
click at [595, 127] on link "File" at bounding box center [596, 128] width 53 height 32
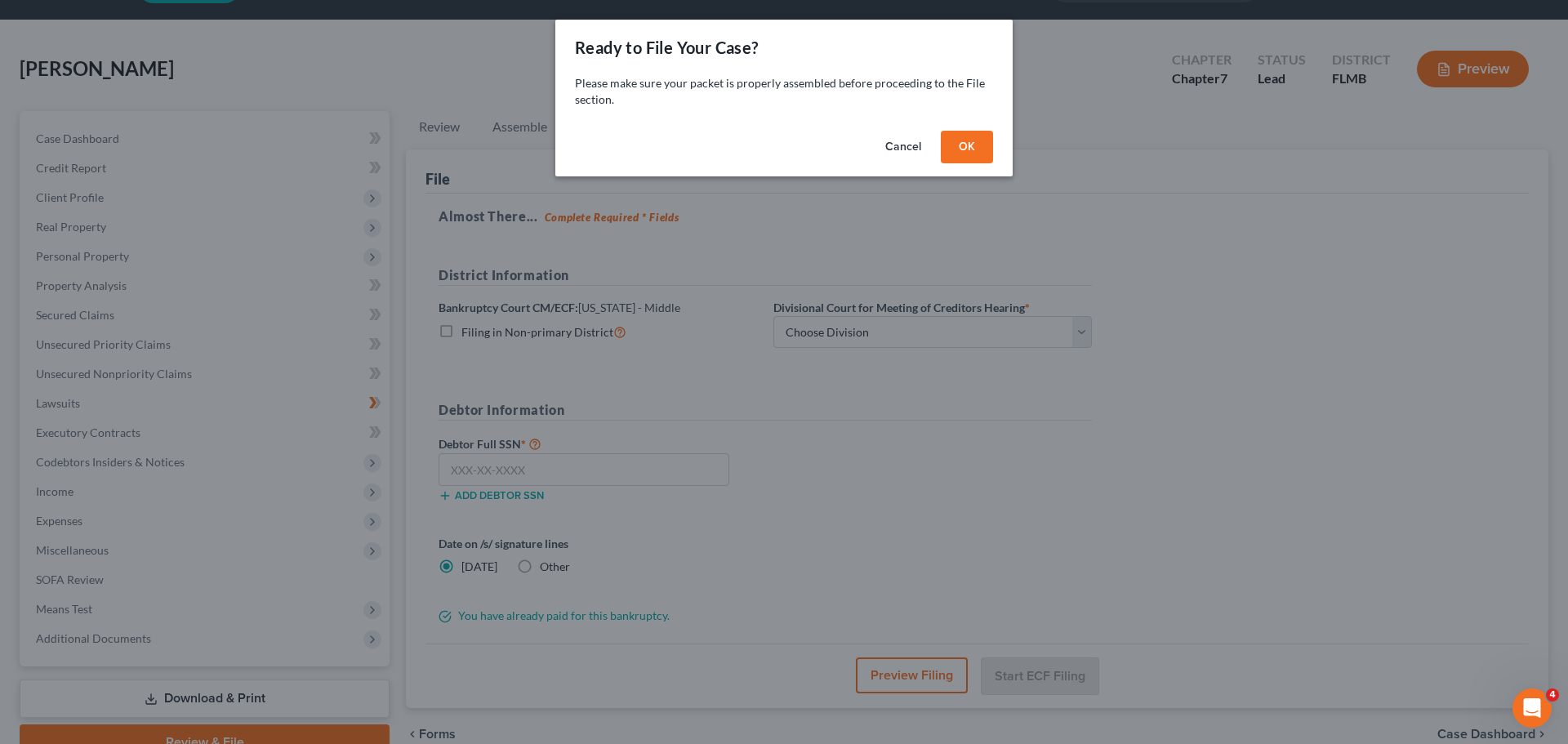
click at [976, 146] on button "OK" at bounding box center [967, 147] width 52 height 33
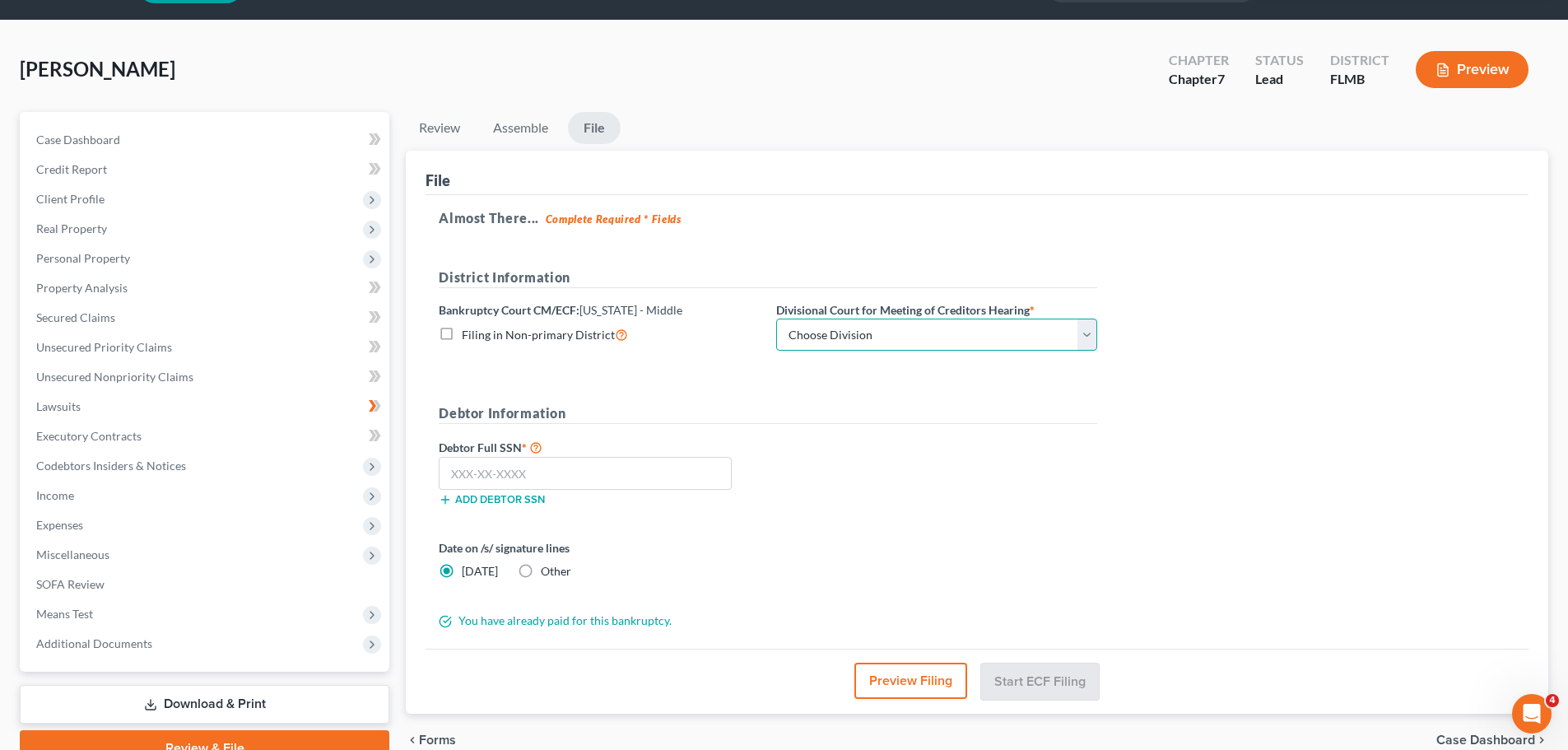
click at [1092, 331] on select "Choose Division [GEOGRAPHIC_DATA][PERSON_NAME] [GEOGRAPHIC_DATA] [GEOGRAPHIC_DA…" at bounding box center [937, 335] width 321 height 33
select select "0"
click at [777, 319] on select "Choose Division [GEOGRAPHIC_DATA][PERSON_NAME] [GEOGRAPHIC_DATA] [GEOGRAPHIC_DA…" at bounding box center [937, 335] width 321 height 33
click at [456, 474] on input "text" at bounding box center [585, 473] width 293 height 33
type input "766-72-9779"
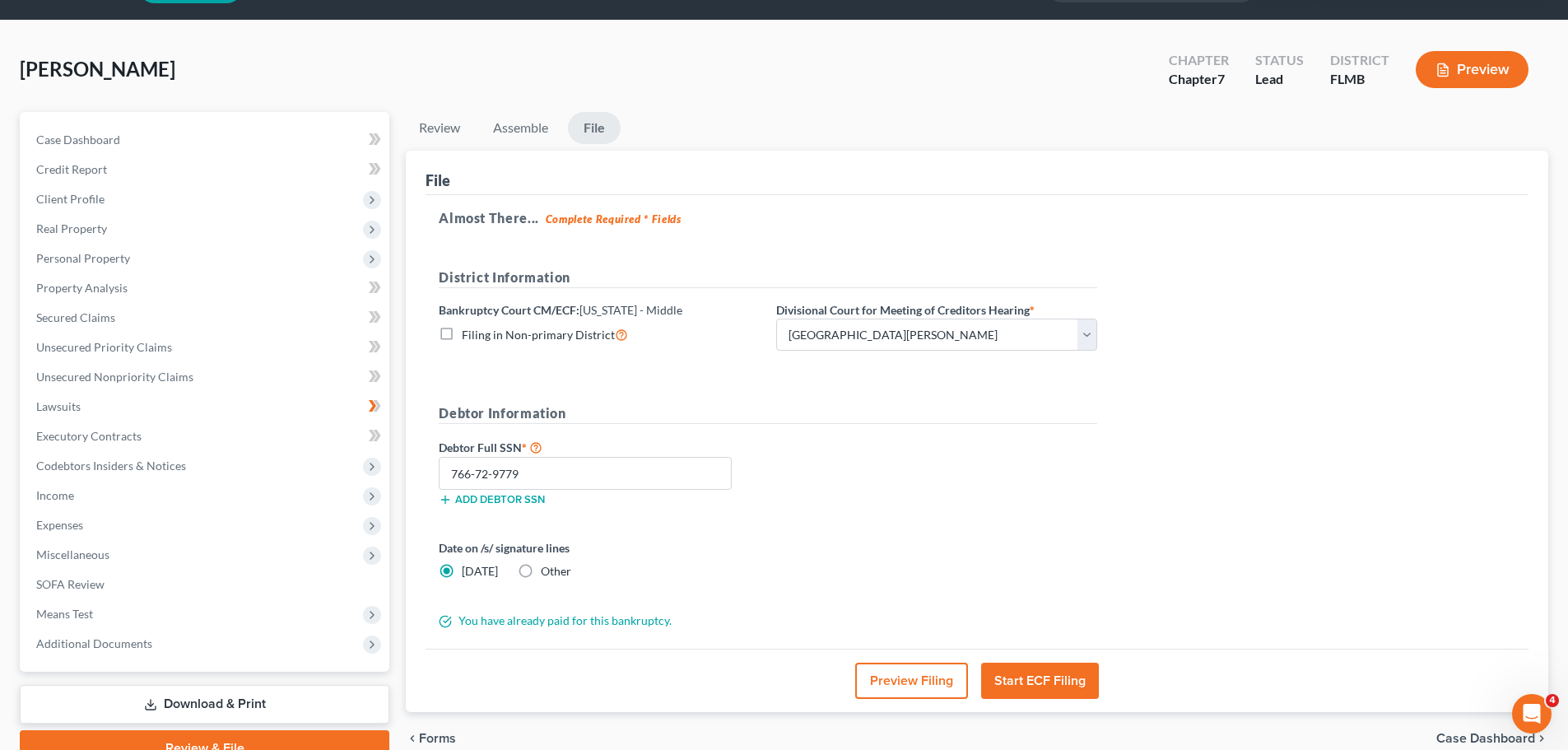
click at [541, 571] on label "Other" at bounding box center [555, 571] width 30 height 17
click at [548, 571] on input "Other" at bounding box center [553, 568] width 11 height 11
radio input "true"
radio input "false"
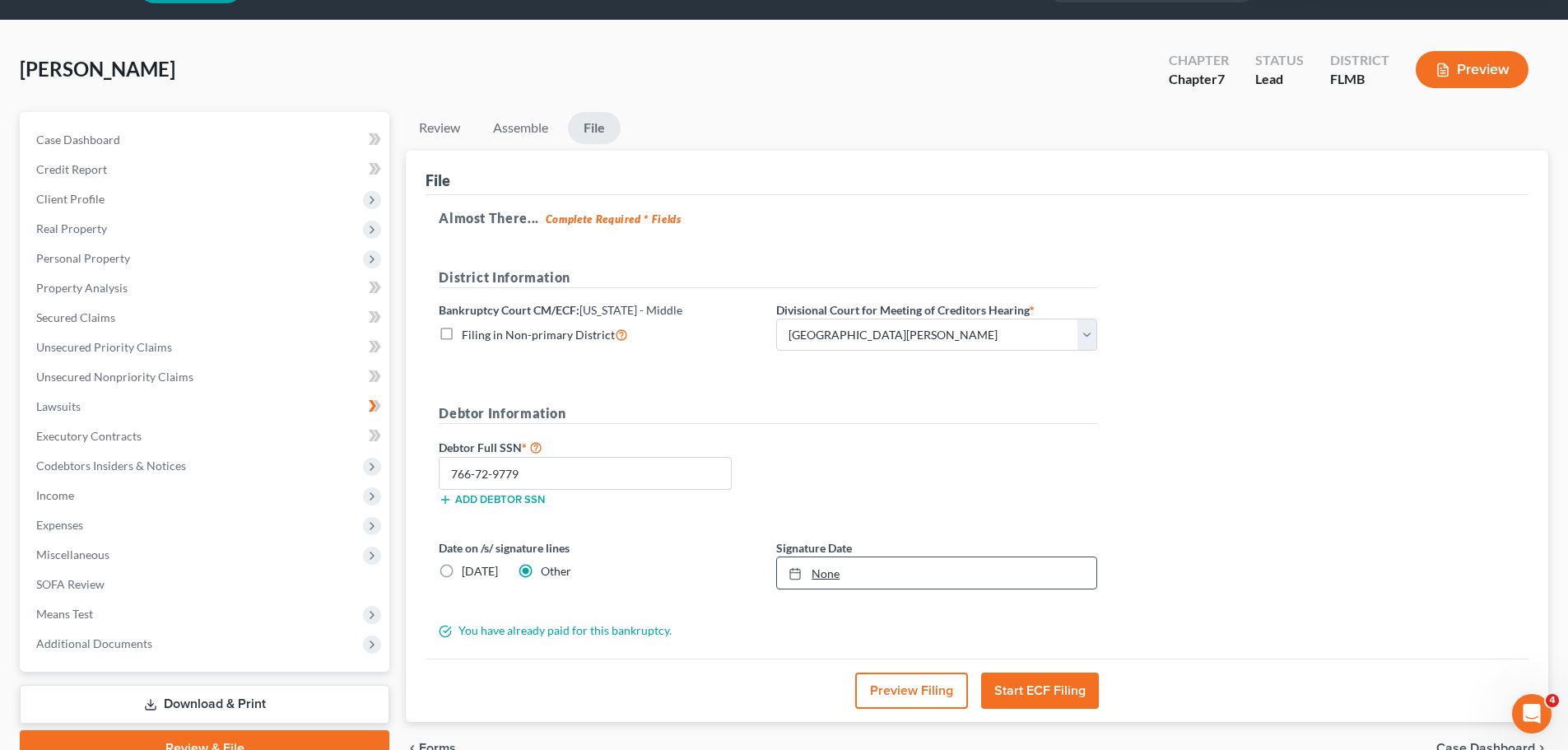
type input "[DATE]"
click at [794, 575] on icon at bounding box center [795, 574] width 14 height 14
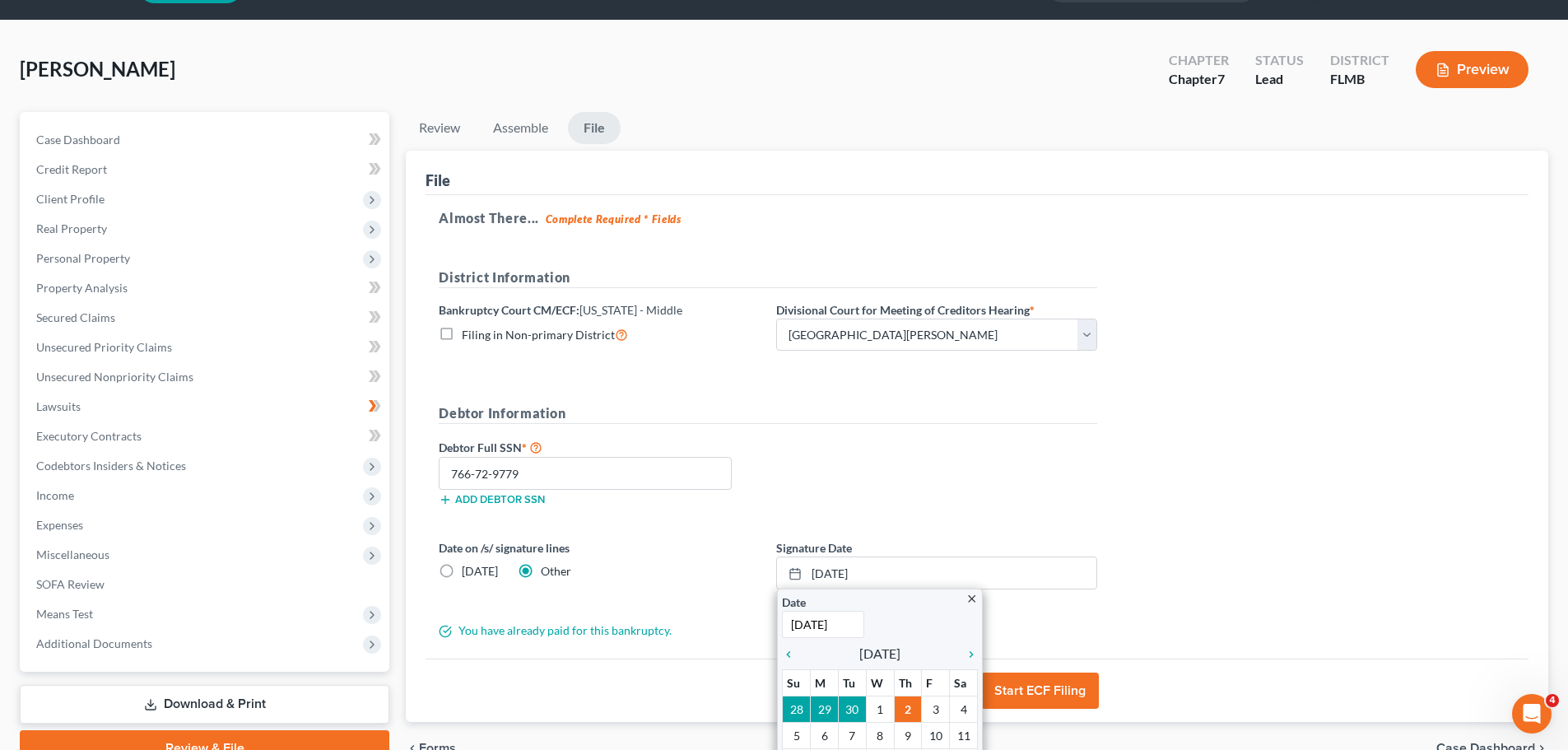
scroll to position [154, 0]
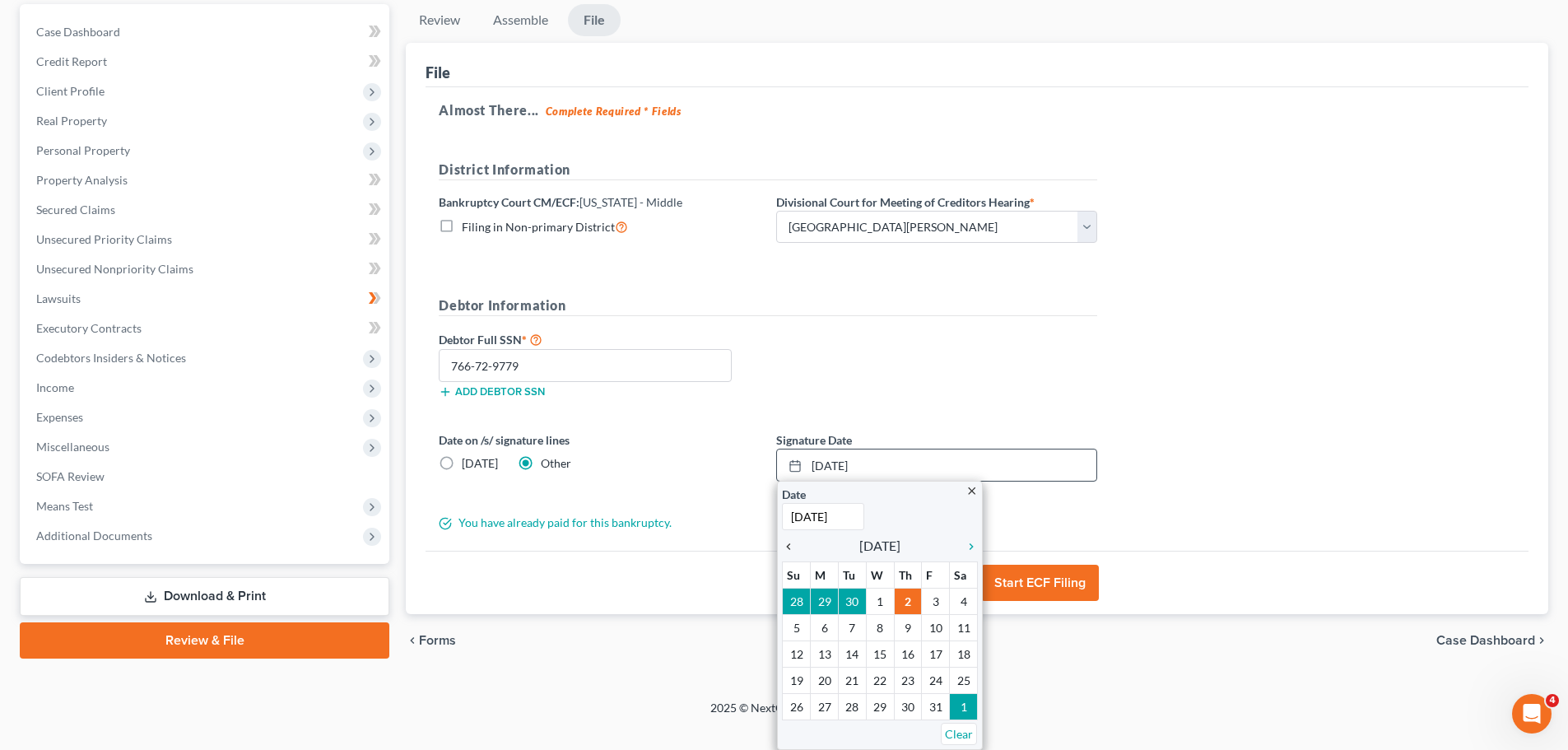
click at [790, 545] on icon "chevron_left" at bounding box center [793, 546] width 21 height 14
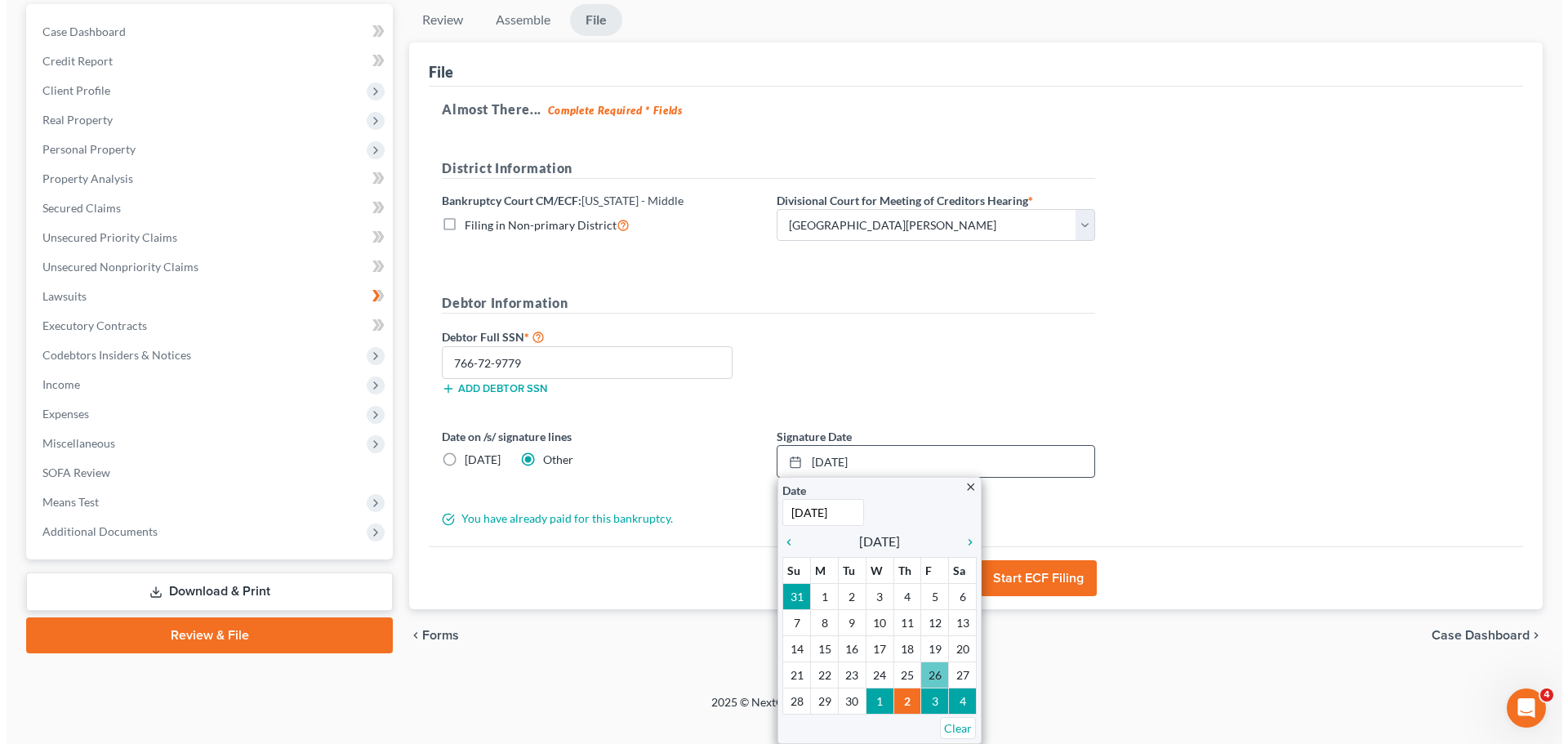
scroll to position [132, 0]
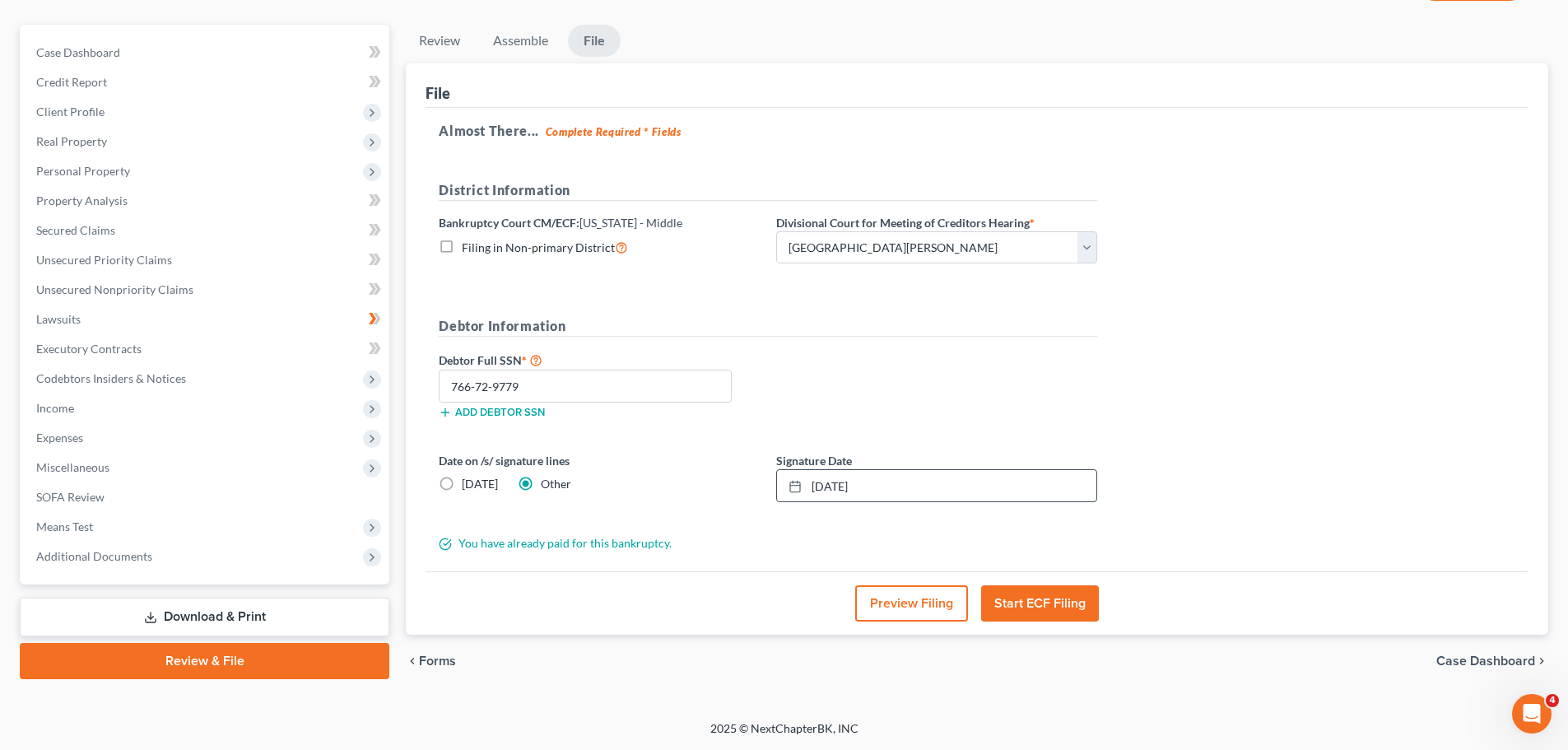
click at [906, 602] on button "Preview Filing" at bounding box center [912, 603] width 113 height 36
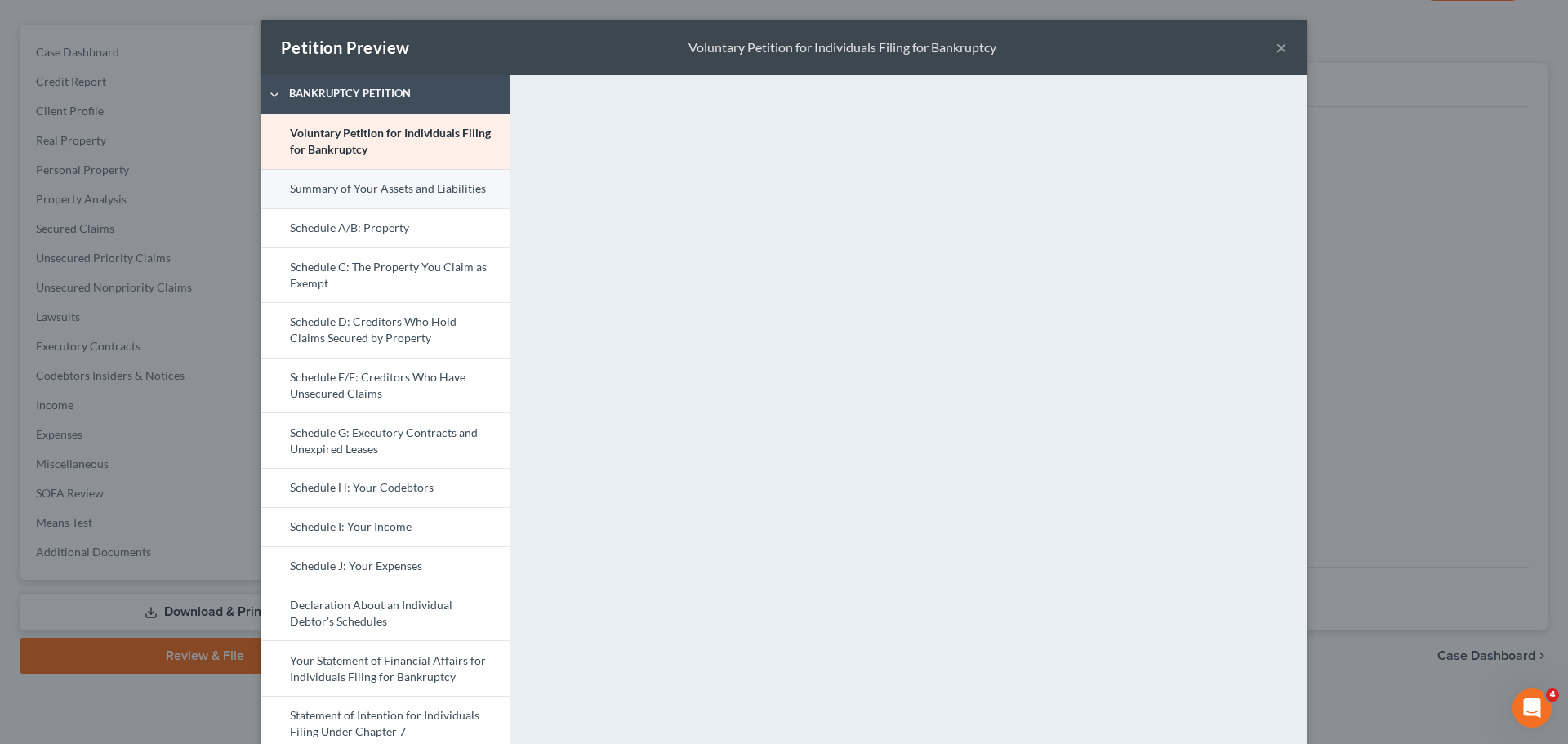
click at [371, 187] on link "Summary of Your Assets and Liabilities" at bounding box center [386, 188] width 249 height 40
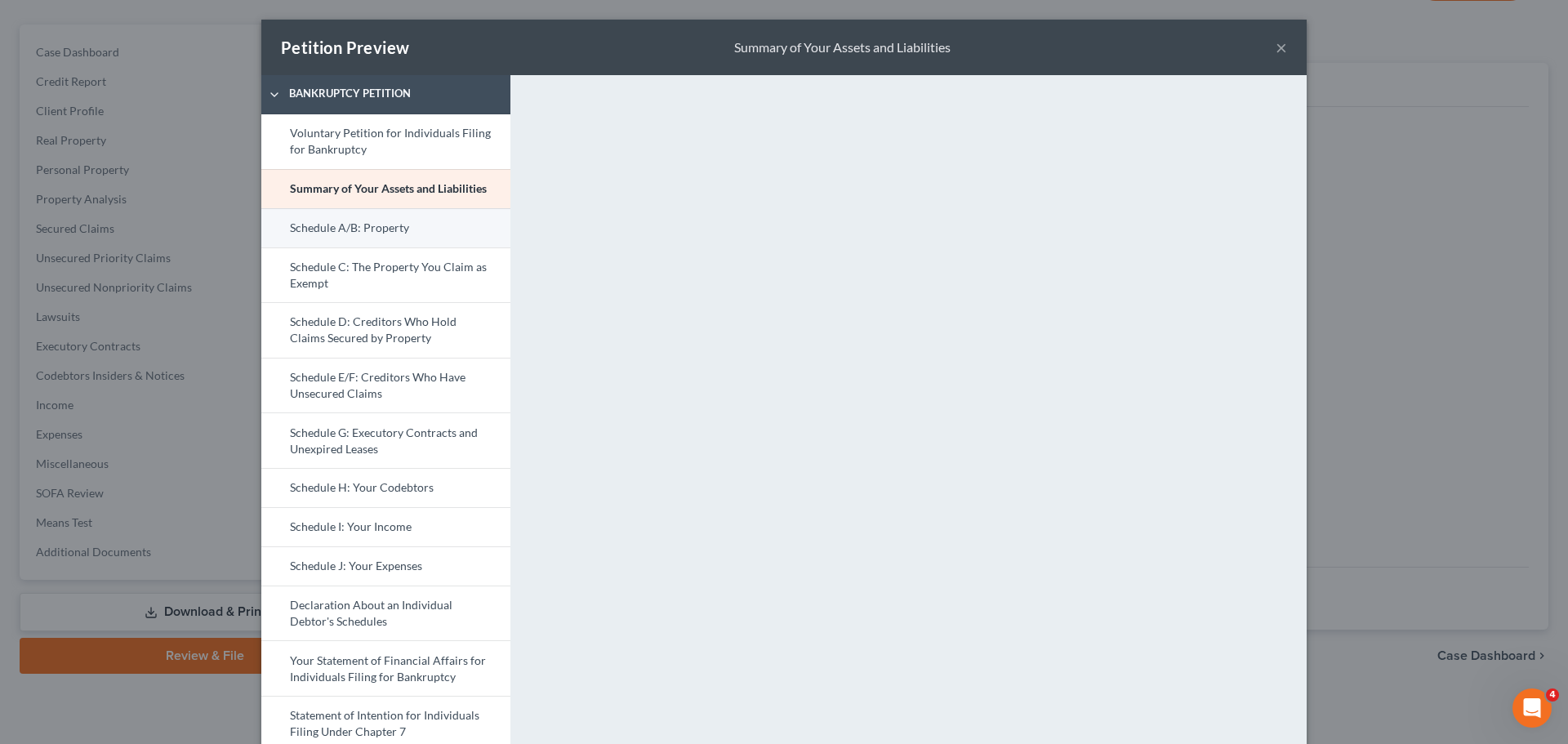
click at [361, 231] on link "Schedule A/B: Property" at bounding box center [386, 227] width 249 height 40
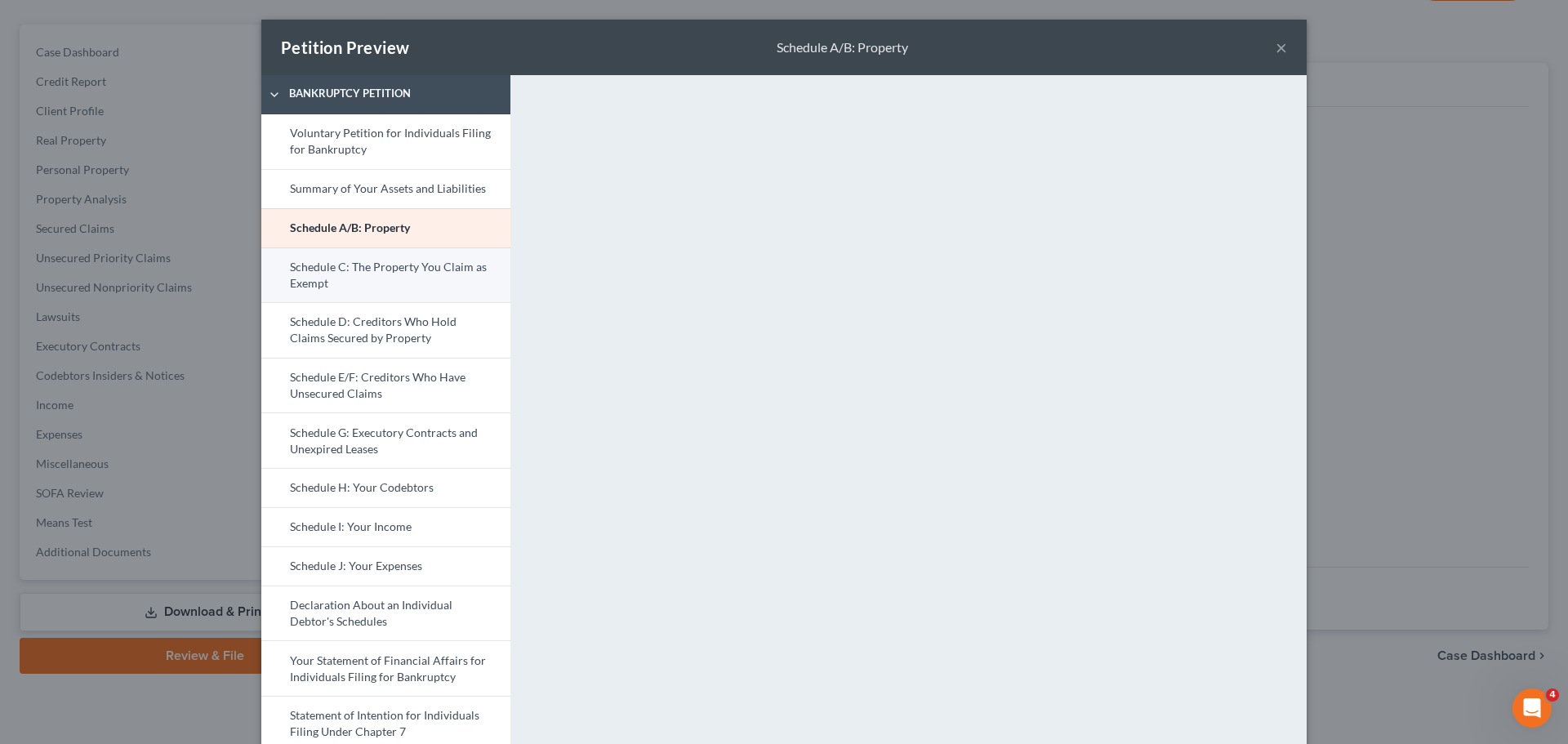
click at [371, 280] on link "Schedule C: The Property You Claim as Exempt" at bounding box center [386, 274] width 249 height 55
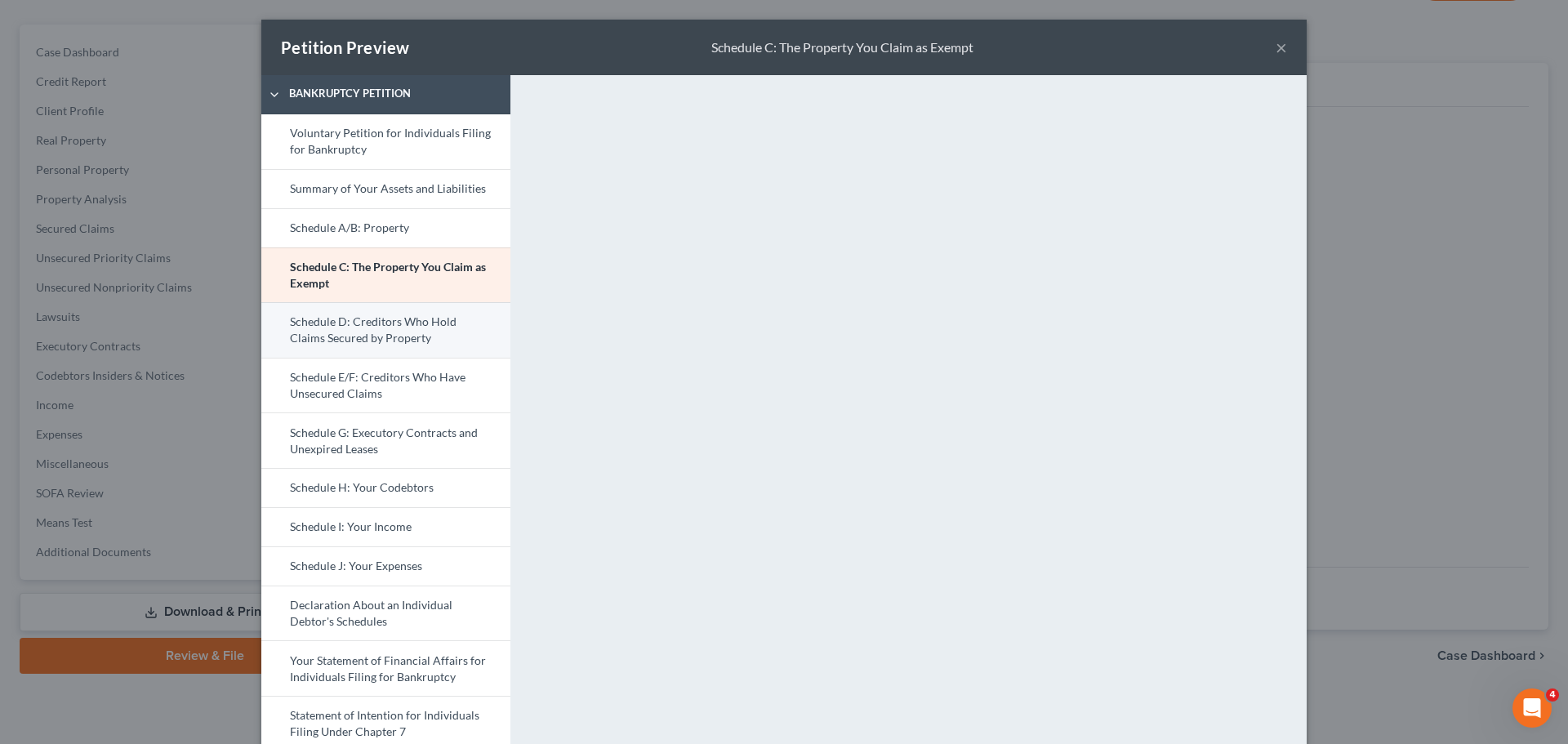
click at [414, 336] on link "Schedule D: Creditors Who Hold Claims Secured by Property" at bounding box center [386, 329] width 249 height 55
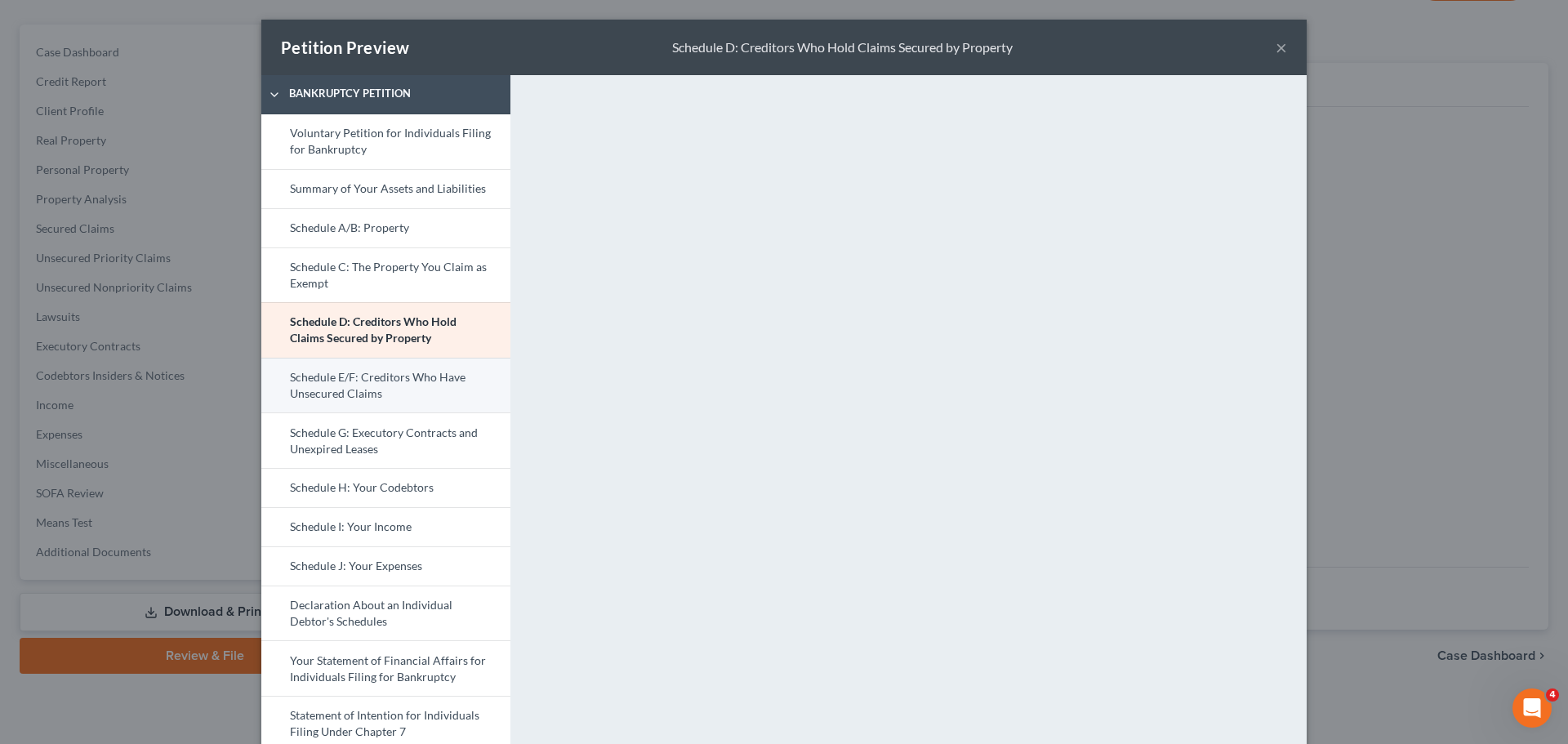
click at [397, 388] on link "Schedule E/F: Creditors Who Have Unsecured Claims" at bounding box center [386, 385] width 249 height 55
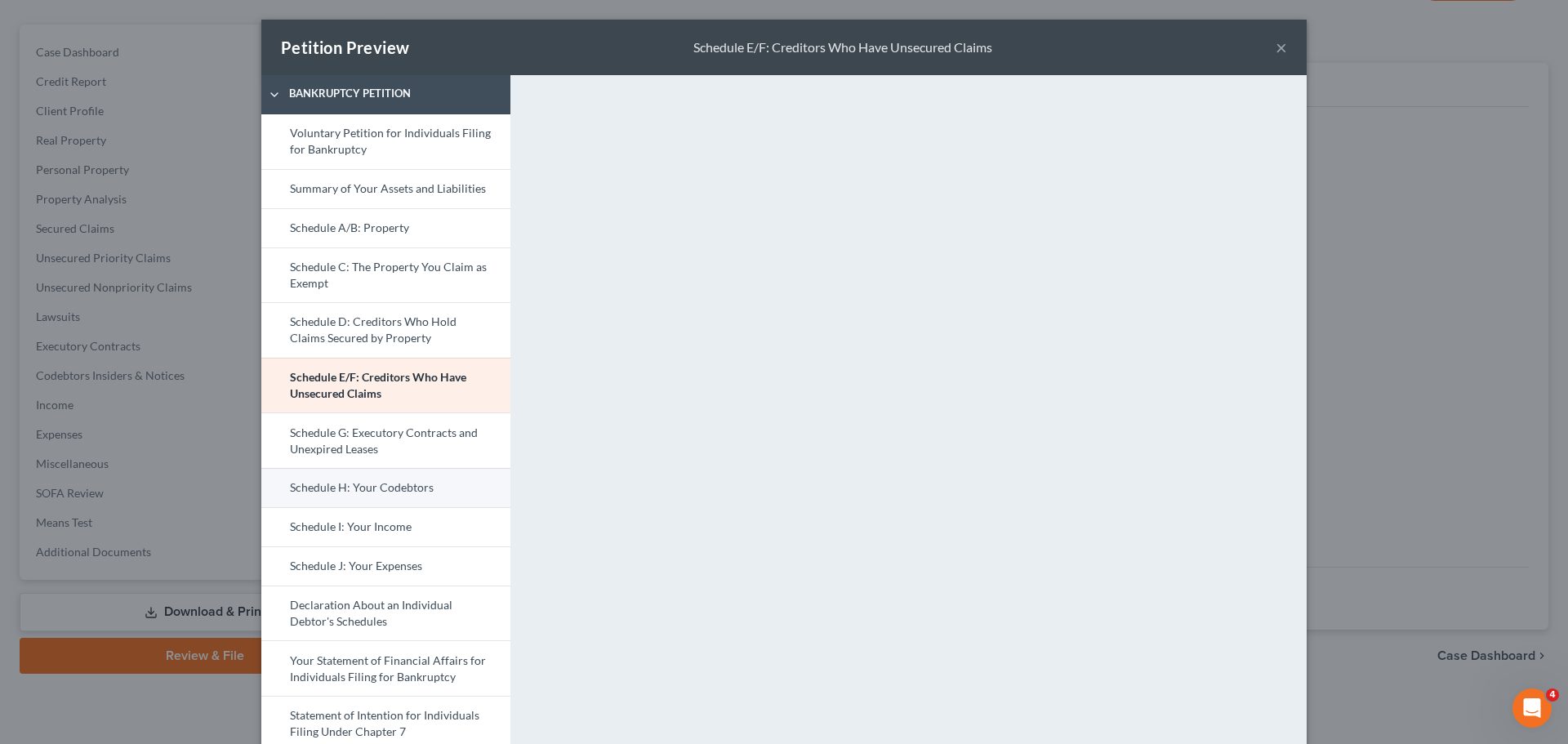
click at [450, 487] on link "Schedule H: Your Codebtors" at bounding box center [386, 487] width 249 height 40
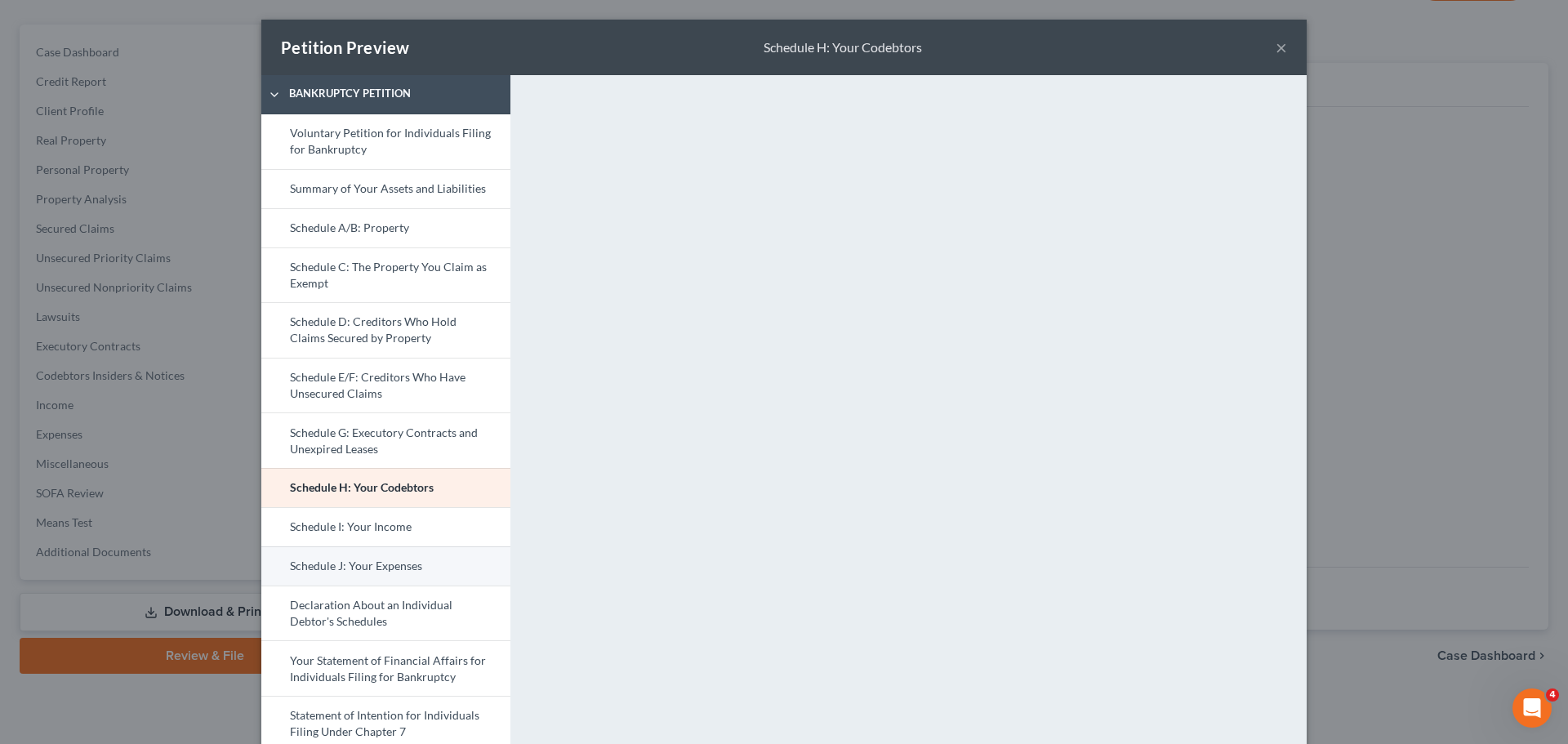
click at [438, 566] on link "Schedule J: Your Expenses" at bounding box center [386, 565] width 249 height 40
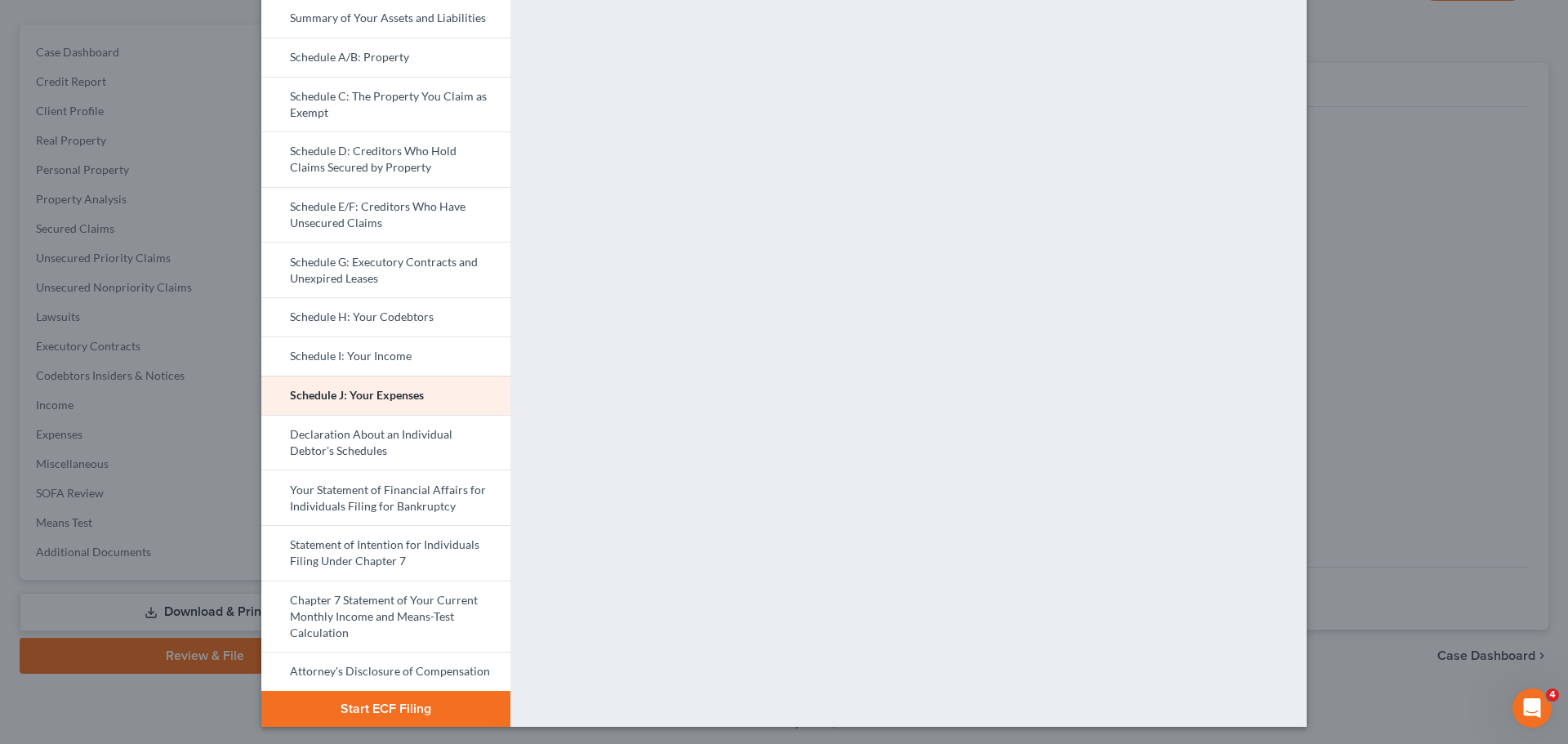
scroll to position [173, 0]
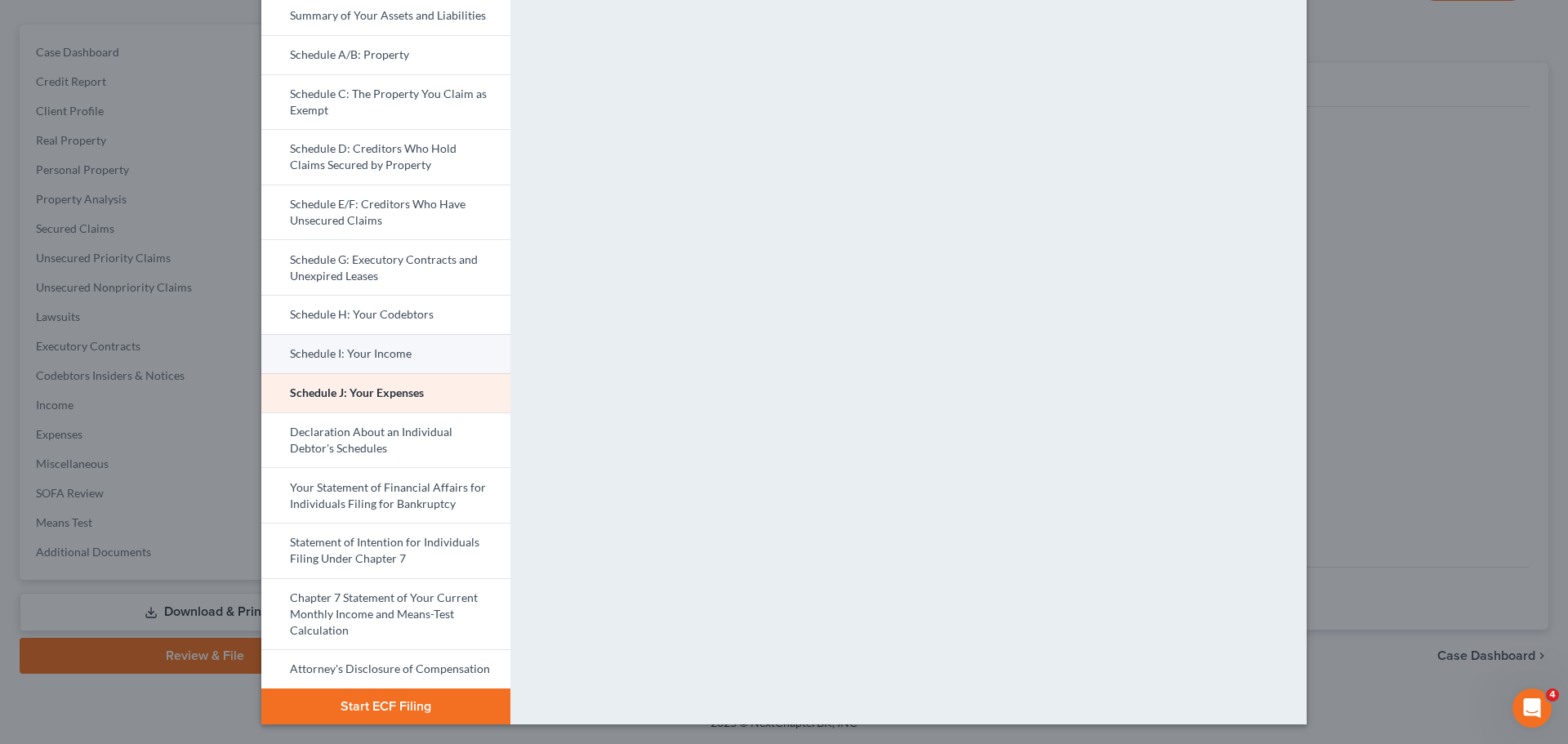
click at [407, 354] on link "Schedule I: Your Income" at bounding box center [386, 354] width 249 height 40
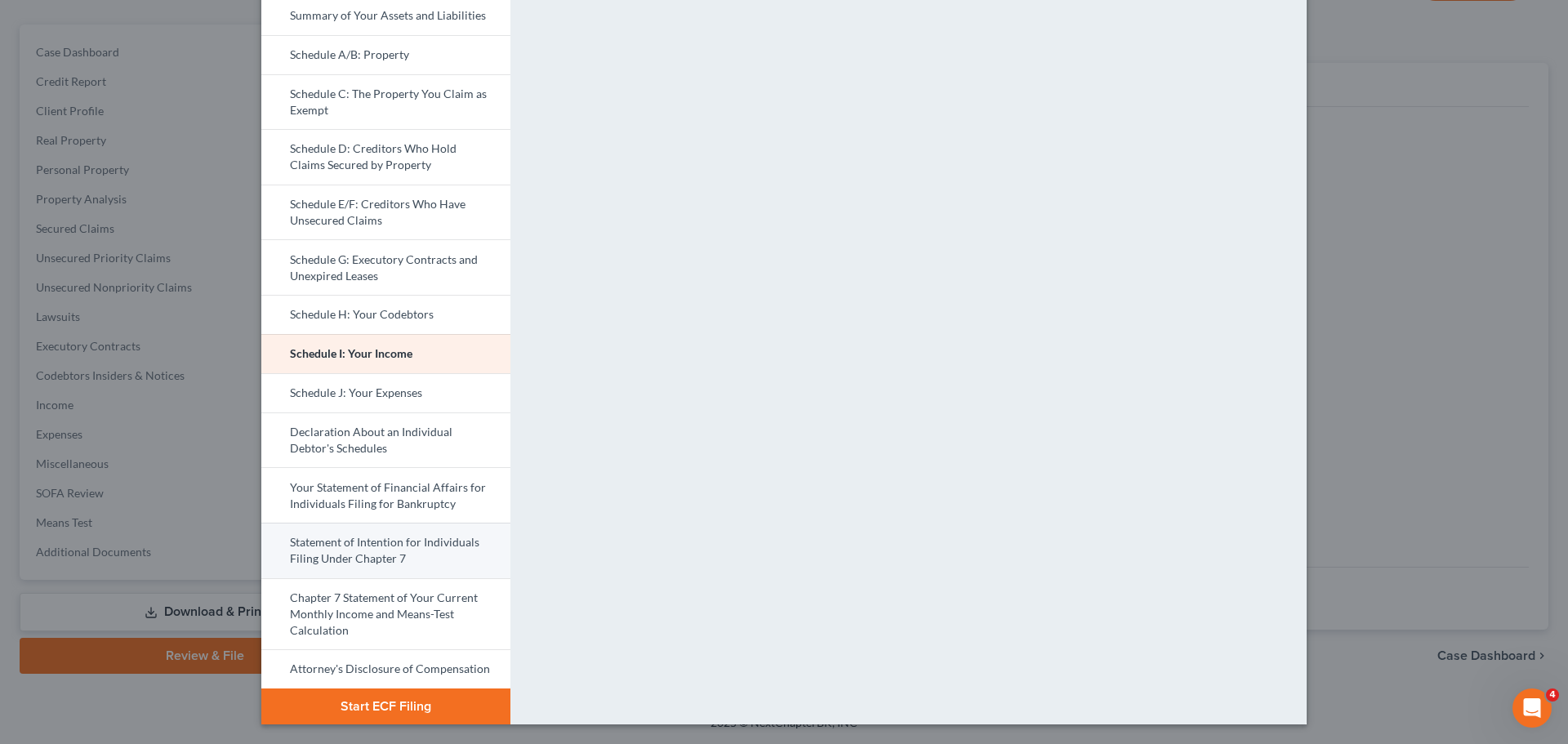
click at [423, 554] on link "Statement of Intention for Individuals Filing Under Chapter 7" at bounding box center [386, 550] width 249 height 55
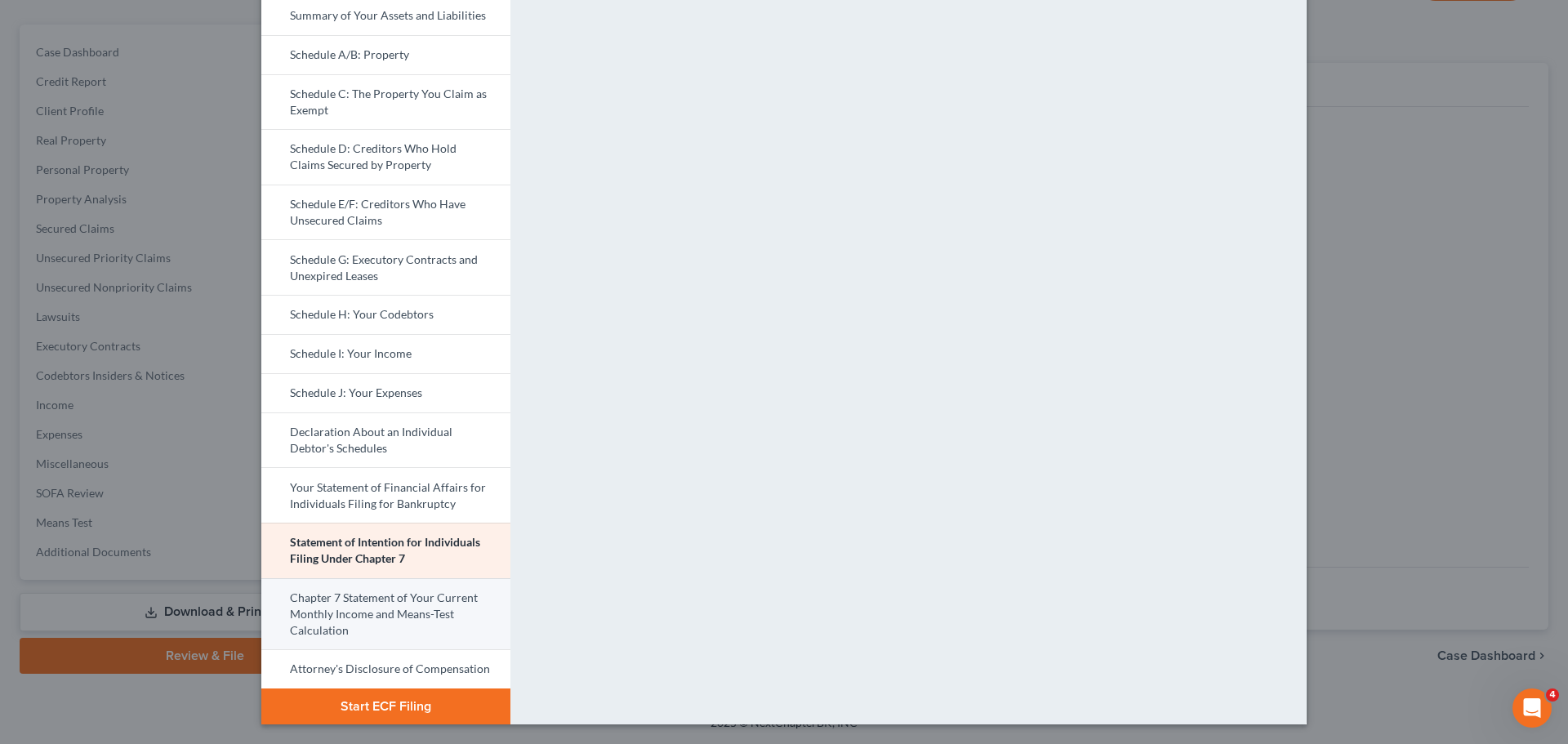
click at [409, 615] on link "Chapter 7 Statement of Your Current Monthly Income and Means-Test Calculation" at bounding box center [386, 614] width 249 height 72
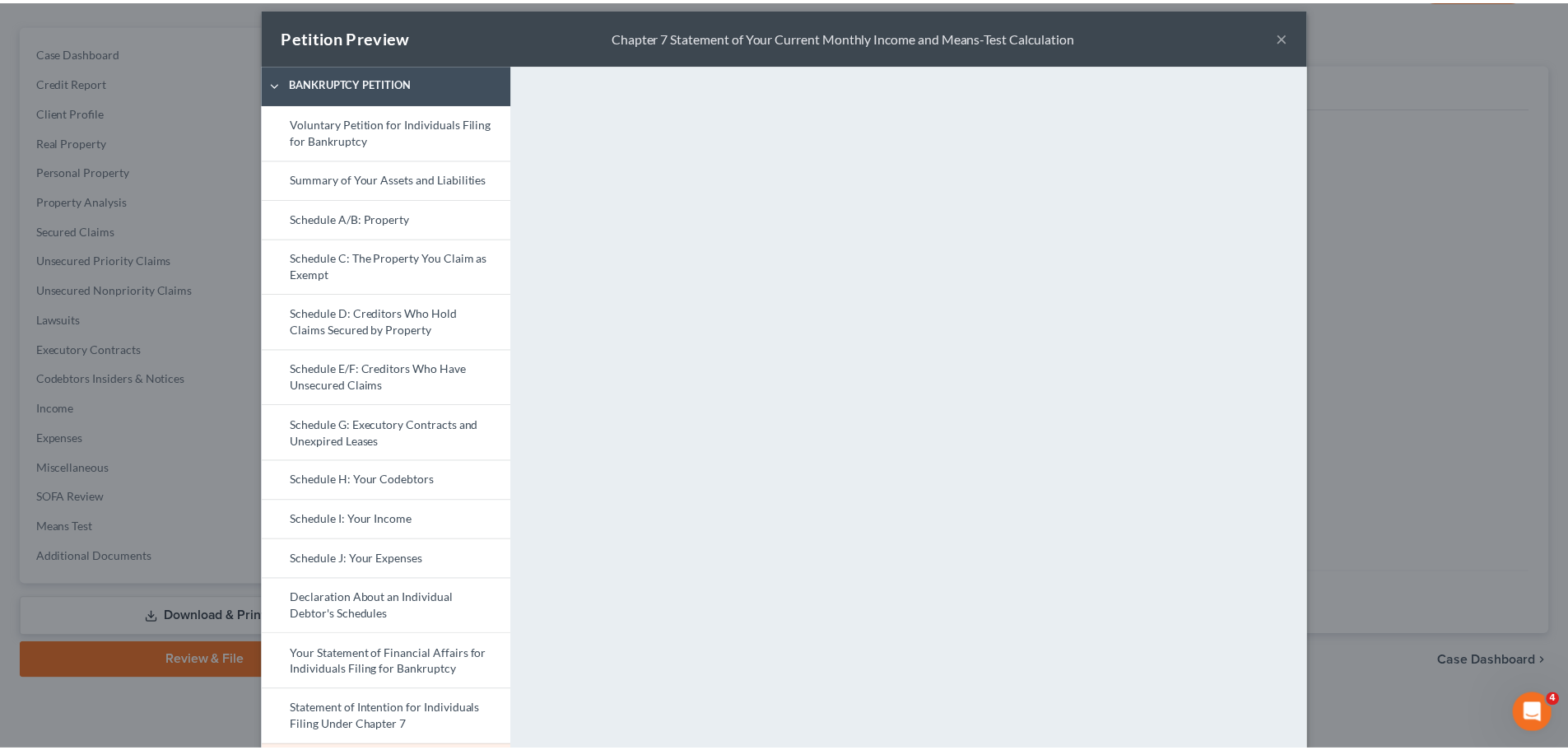
scroll to position [0, 0]
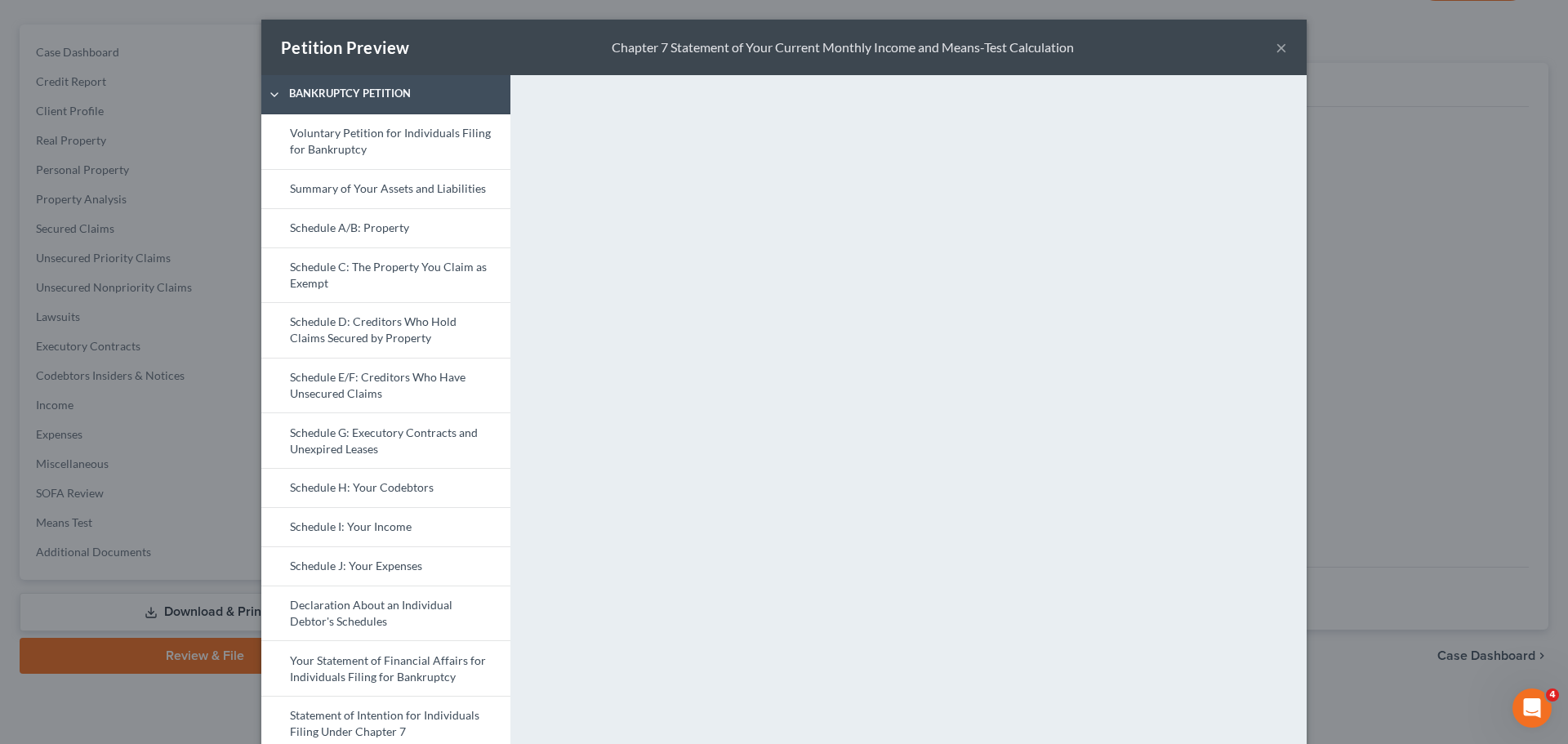
click at [1276, 46] on button "×" at bounding box center [1282, 47] width 12 height 19
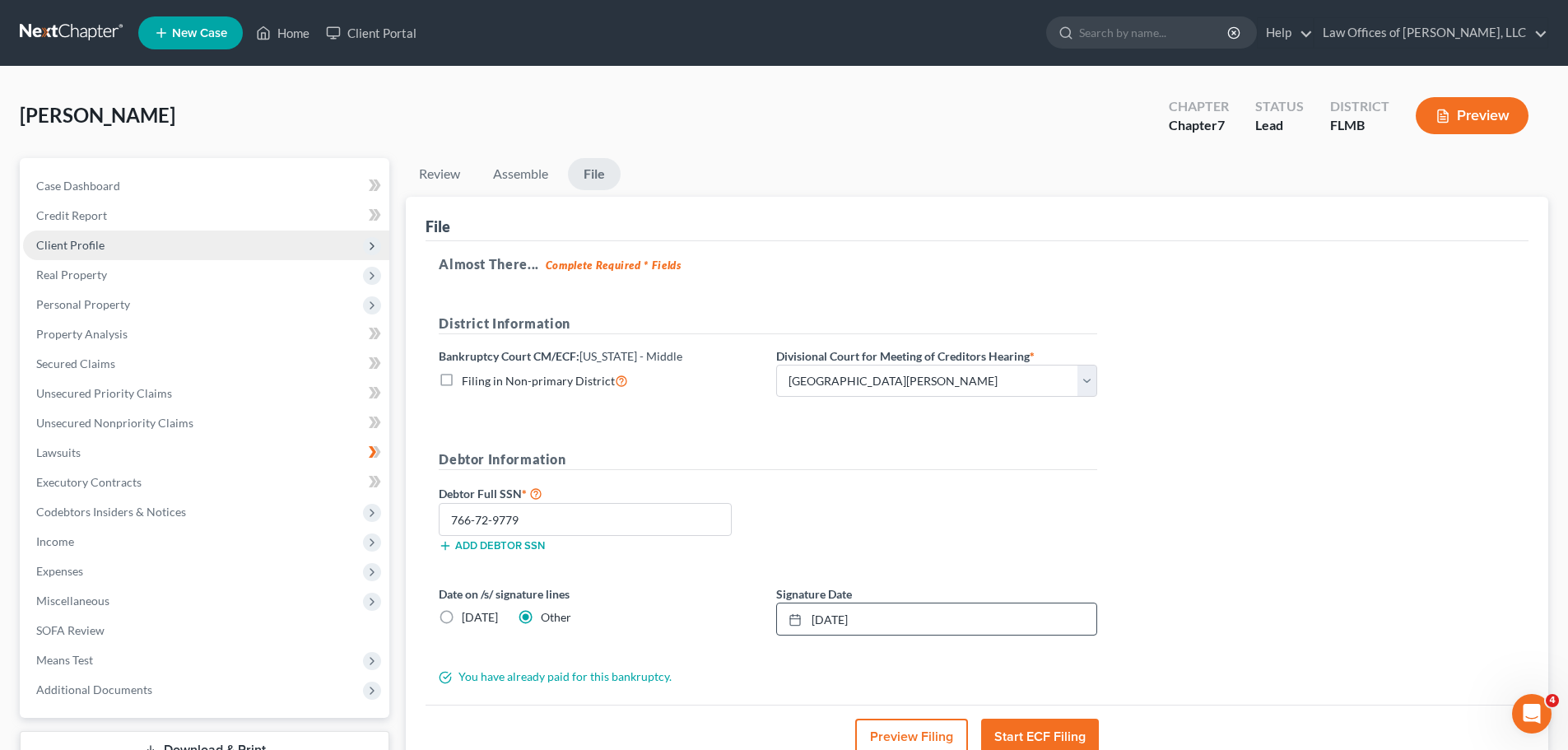
click at [135, 240] on span "Client Profile" at bounding box center [207, 245] width 366 height 29
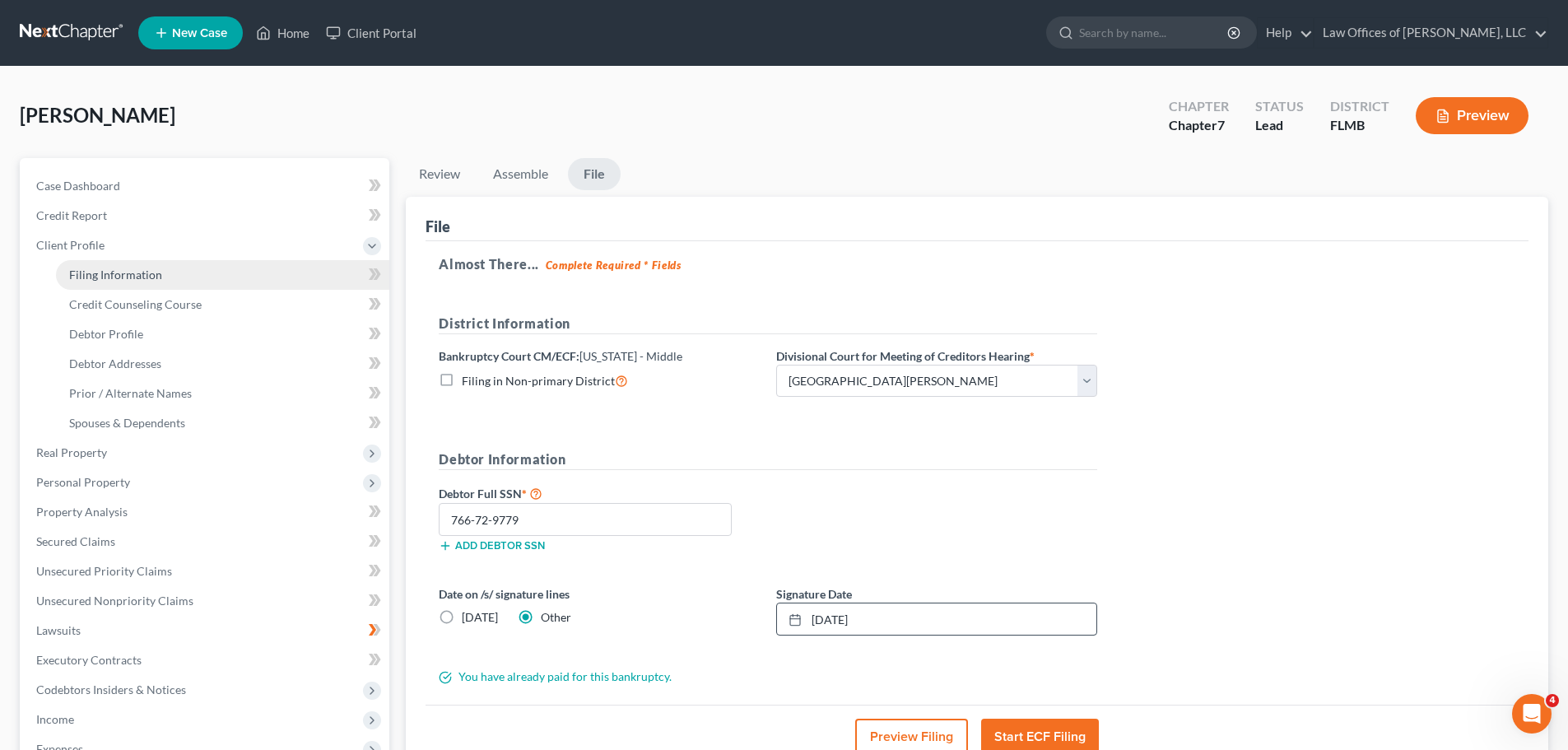
click at [162, 273] on link "Filing Information" at bounding box center [222, 275] width 333 height 29
select select "1"
select select "0"
select select "15"
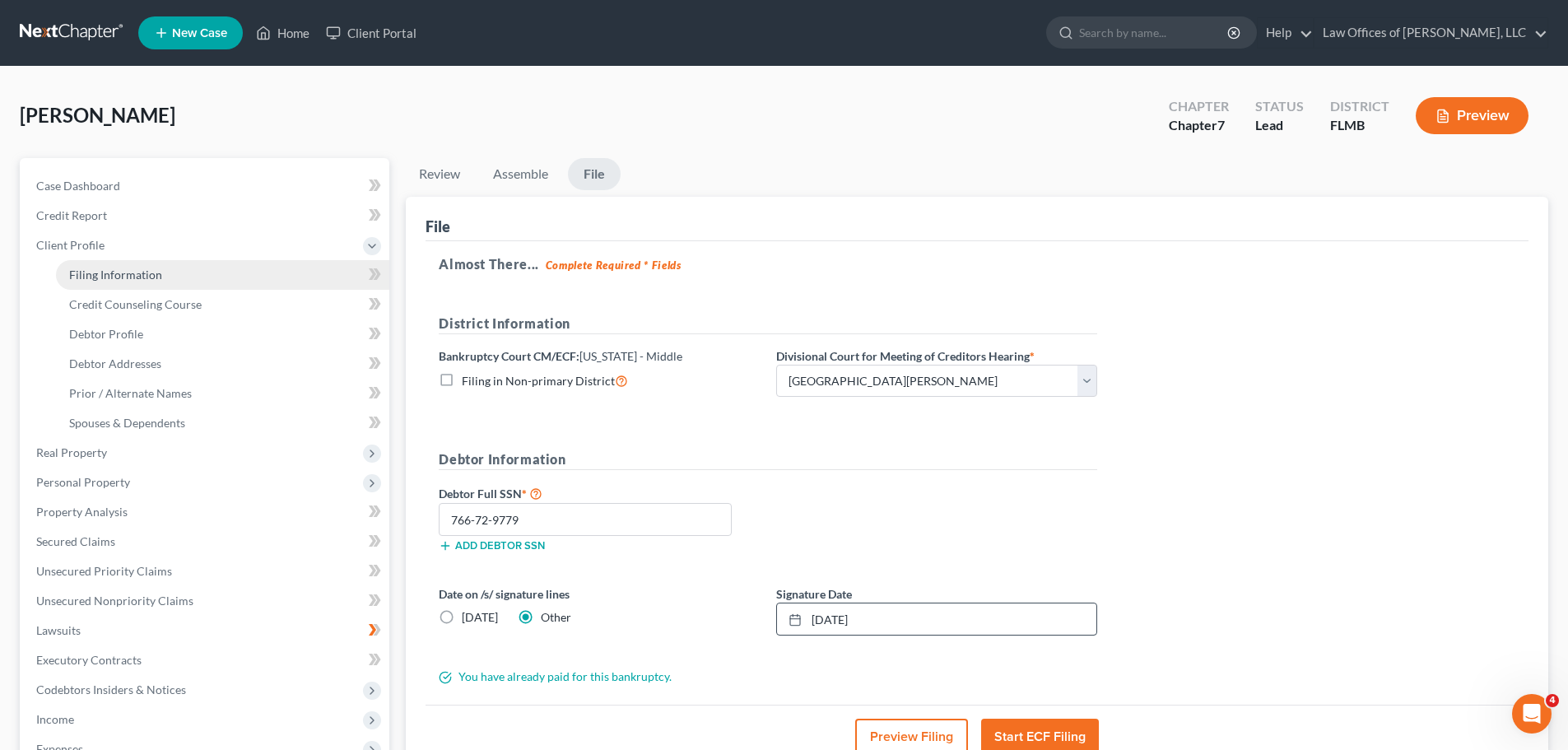
select select "0"
select select "9"
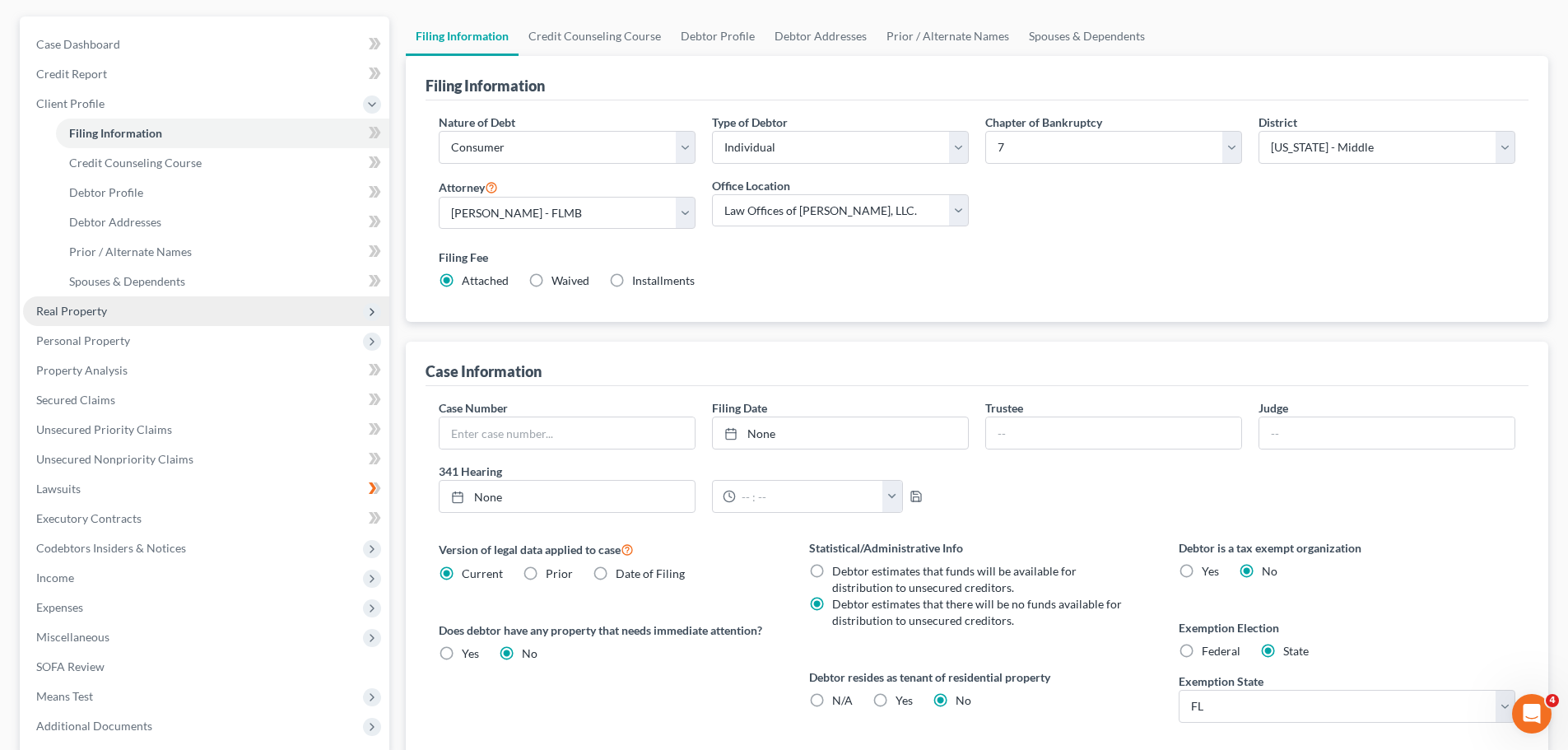
scroll to position [140, 0]
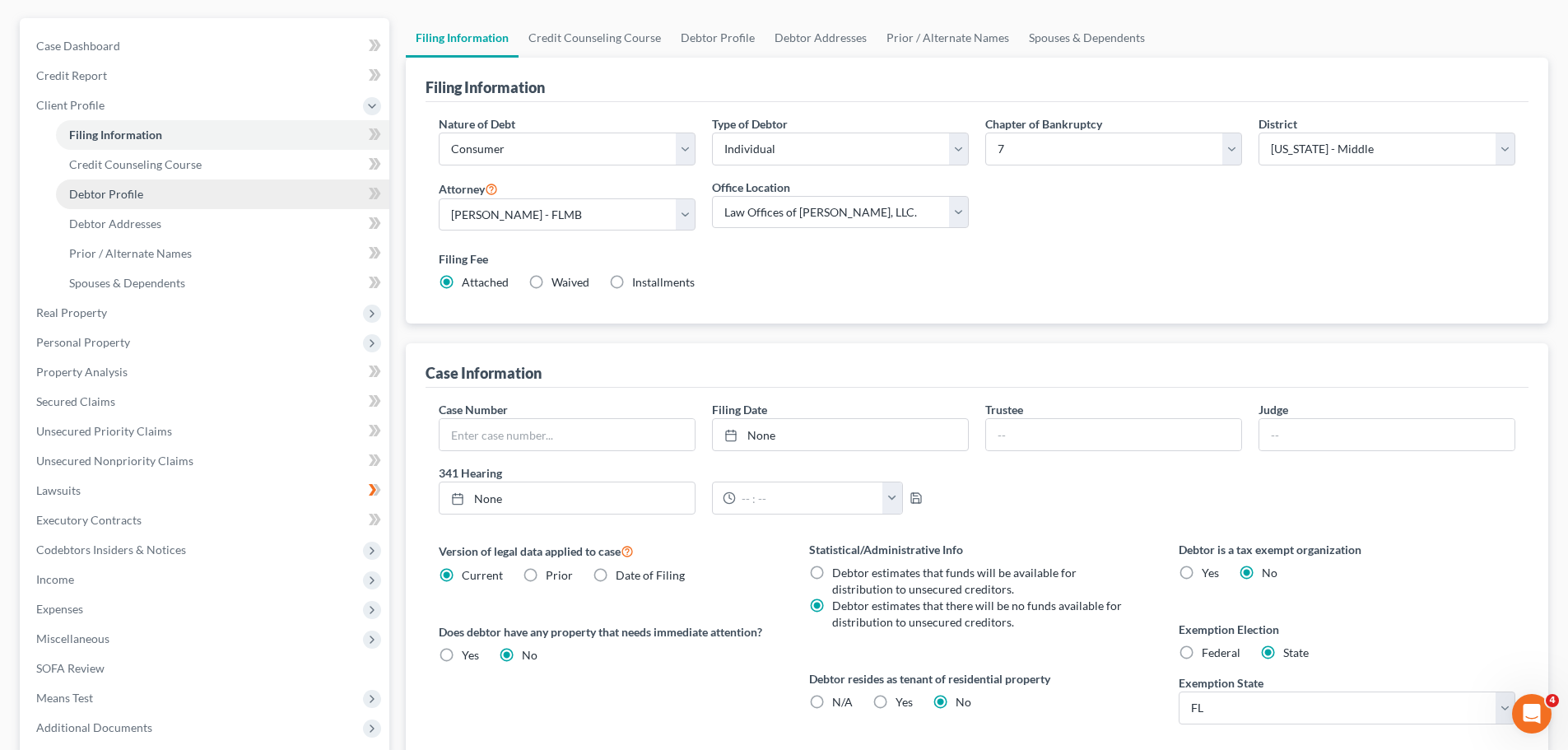
click at [140, 191] on span "Debtor Profile" at bounding box center [106, 194] width 74 height 14
select select "0"
select select "3"
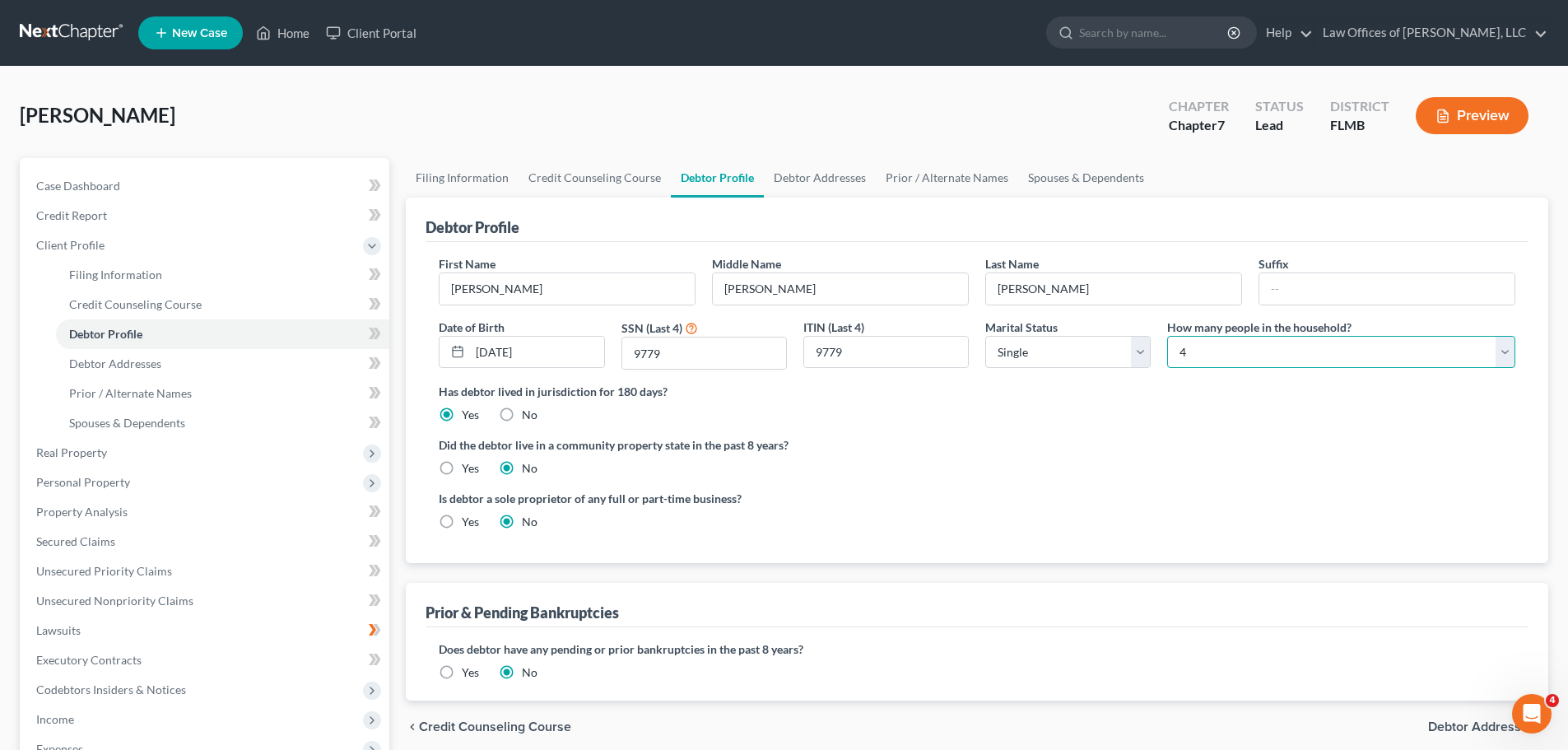
click at [1510, 357] on select "Select 1 2 3 4 5 6 7 8 9 10 11 12 13 14 15 16 17 18 19 20" at bounding box center [1341, 353] width 348 height 33
click at [1167, 336] on select "Select 1 2 3 4 5 6 7 8 9 10 11 12 13 14 15 16 17 18 19 20" at bounding box center [1341, 353] width 348 height 33
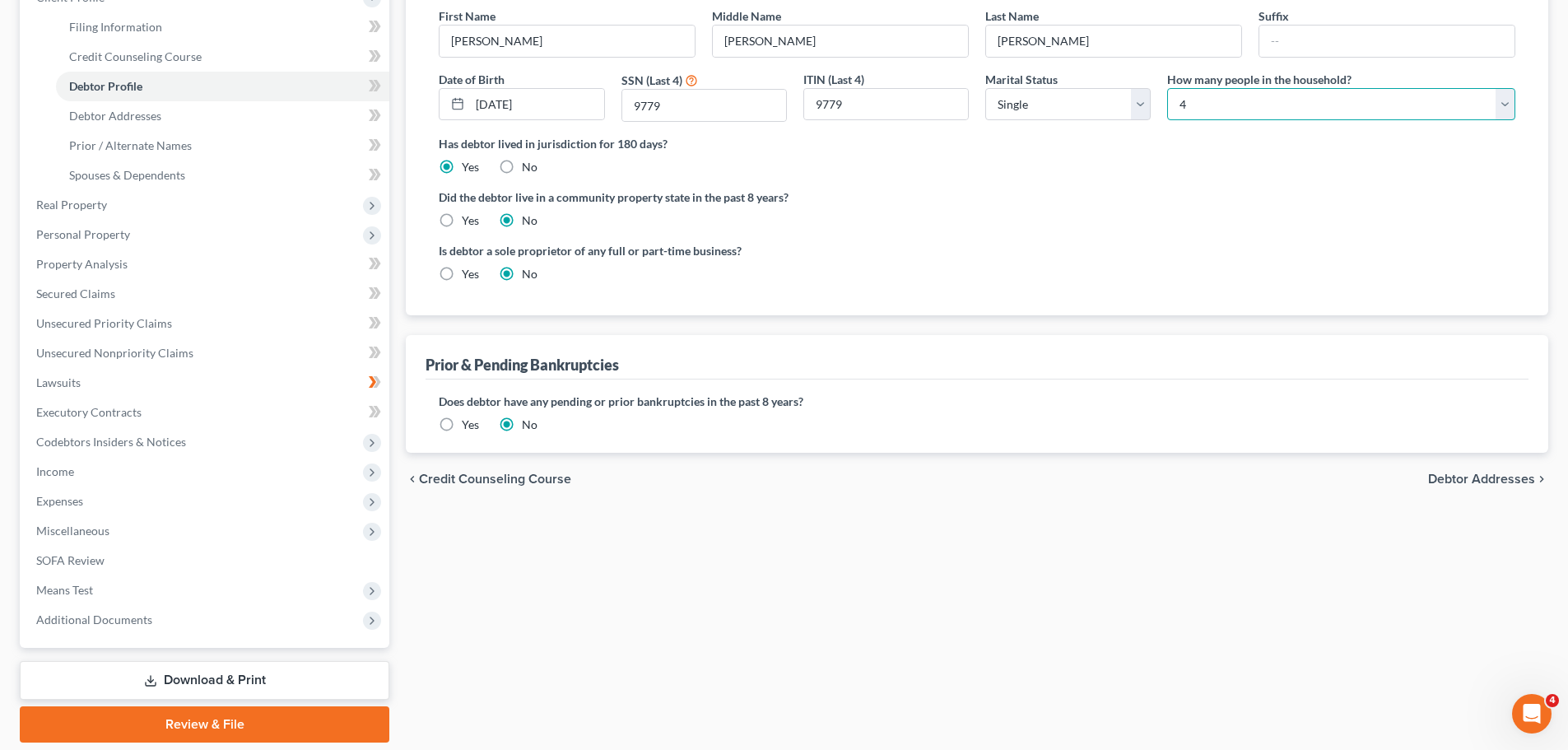
scroll to position [303, 0]
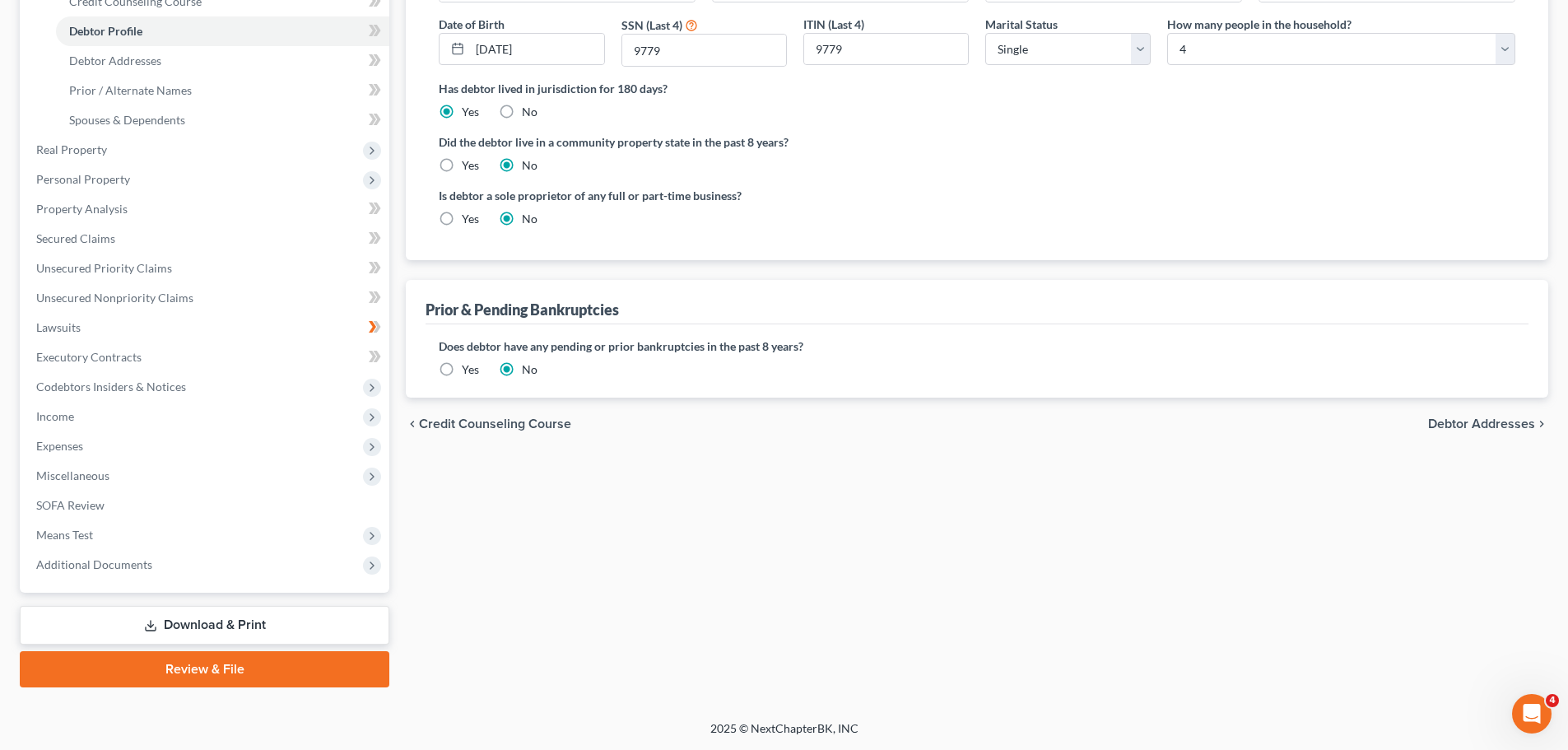
click at [194, 670] on link "Review & File" at bounding box center [204, 668] width 369 height 36
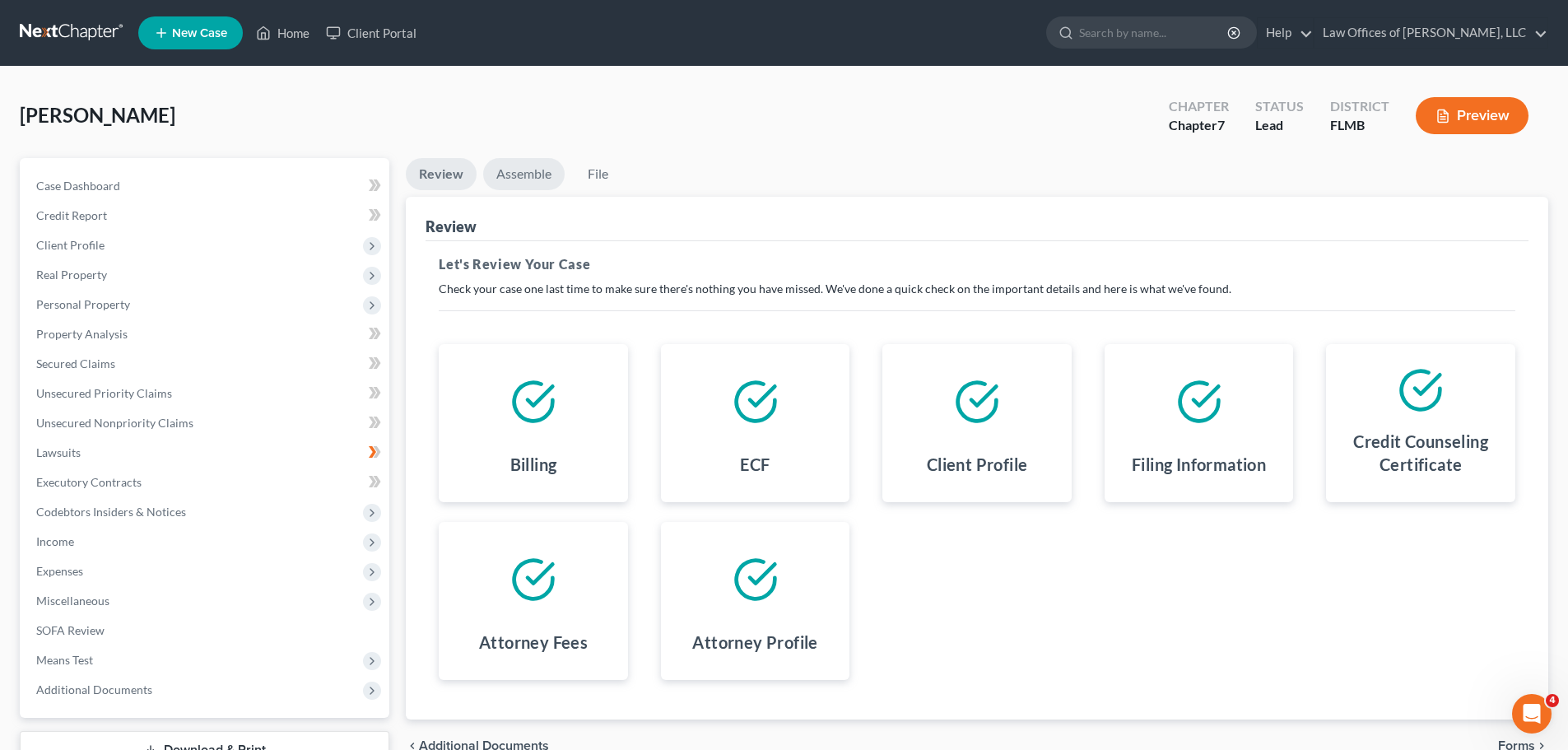
click at [520, 173] on link "Assemble" at bounding box center [524, 173] width 82 height 32
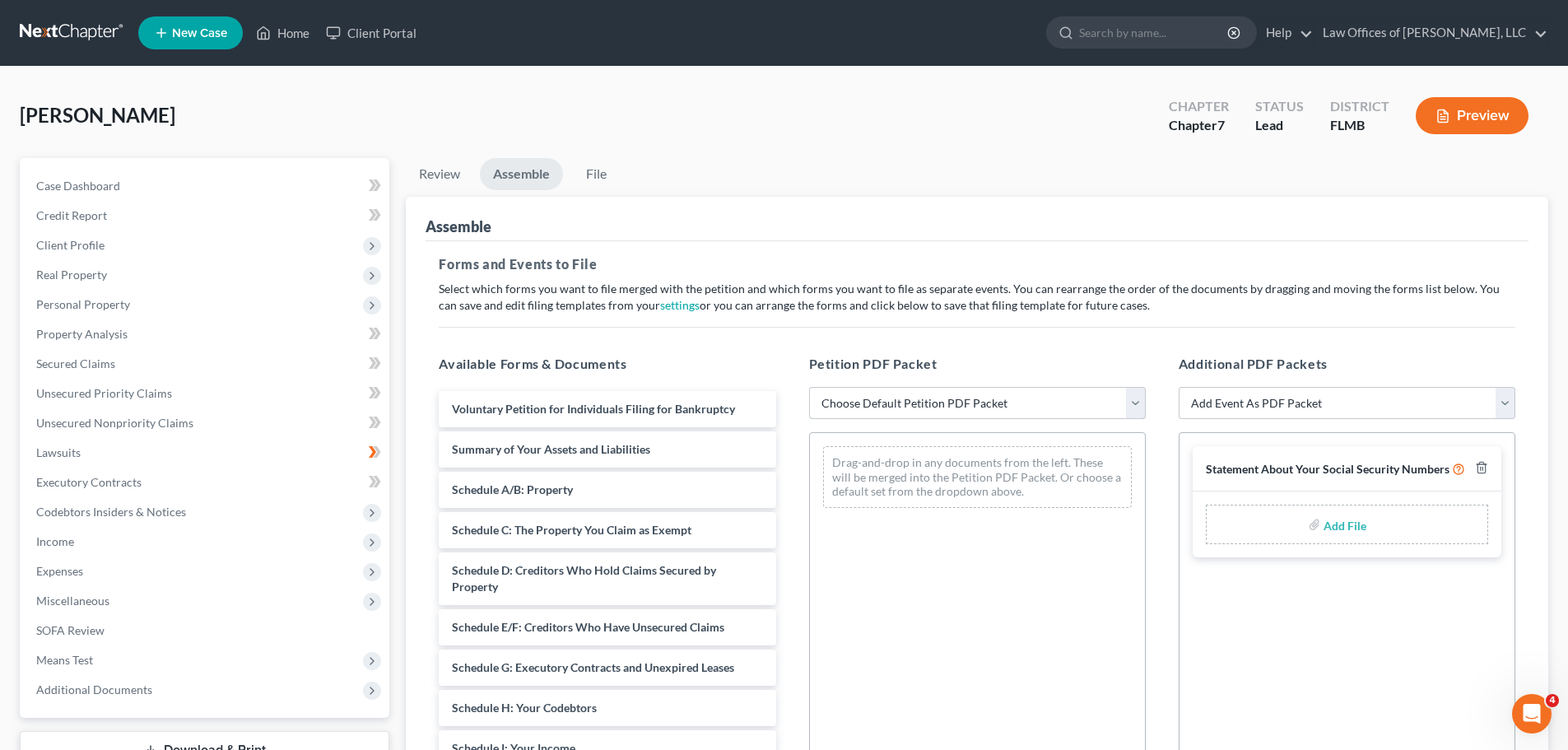
click at [1134, 397] on select "Choose Default Petition PDF Packet Complete Bankruptcy Petition (all forms and …" at bounding box center [977, 403] width 337 height 33
select select "2"
click at [809, 387] on select "Choose Default Petition PDF Packet Complete Bankruptcy Petition (all forms and …" at bounding box center [977, 403] width 337 height 33
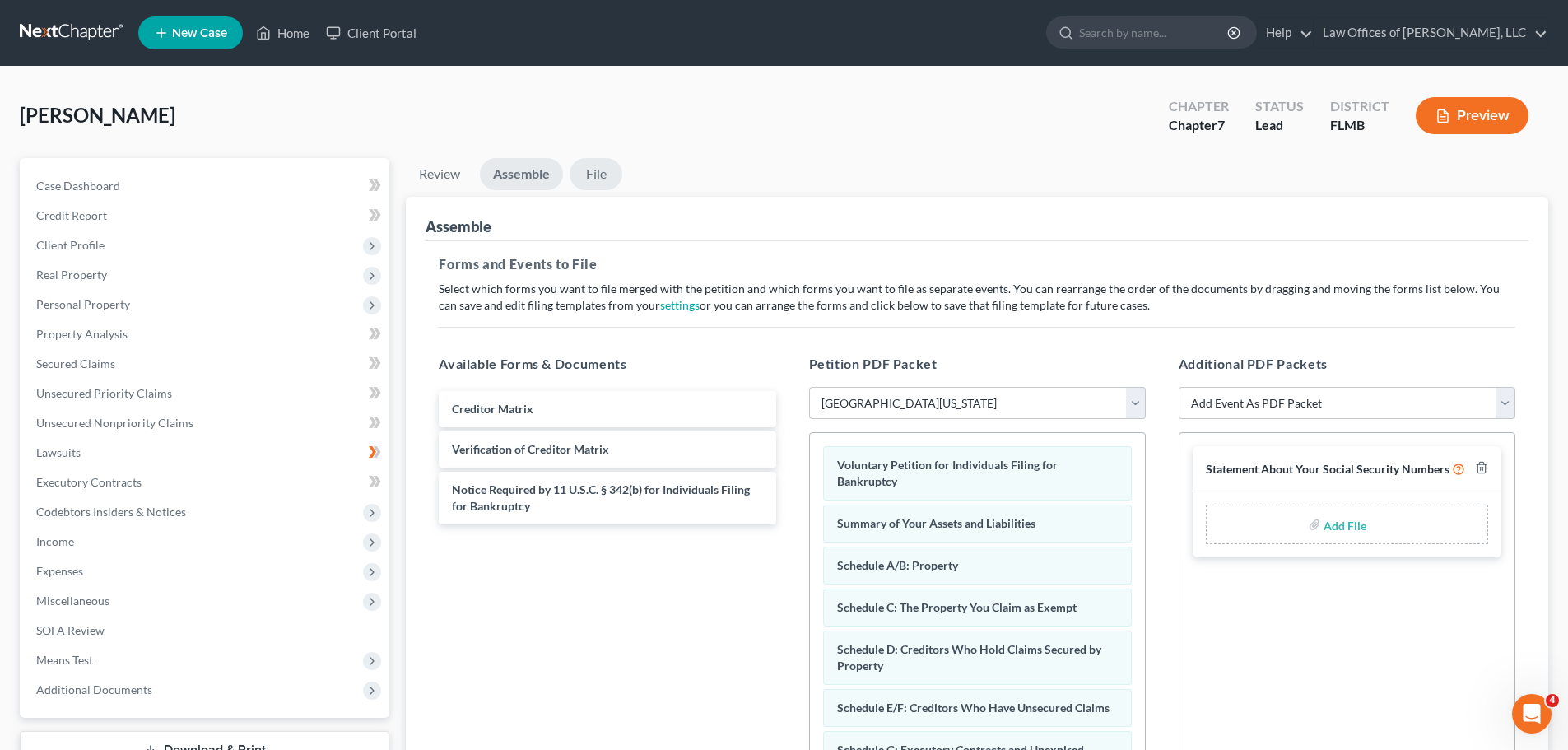
click at [602, 172] on link "File" at bounding box center [596, 173] width 53 height 32
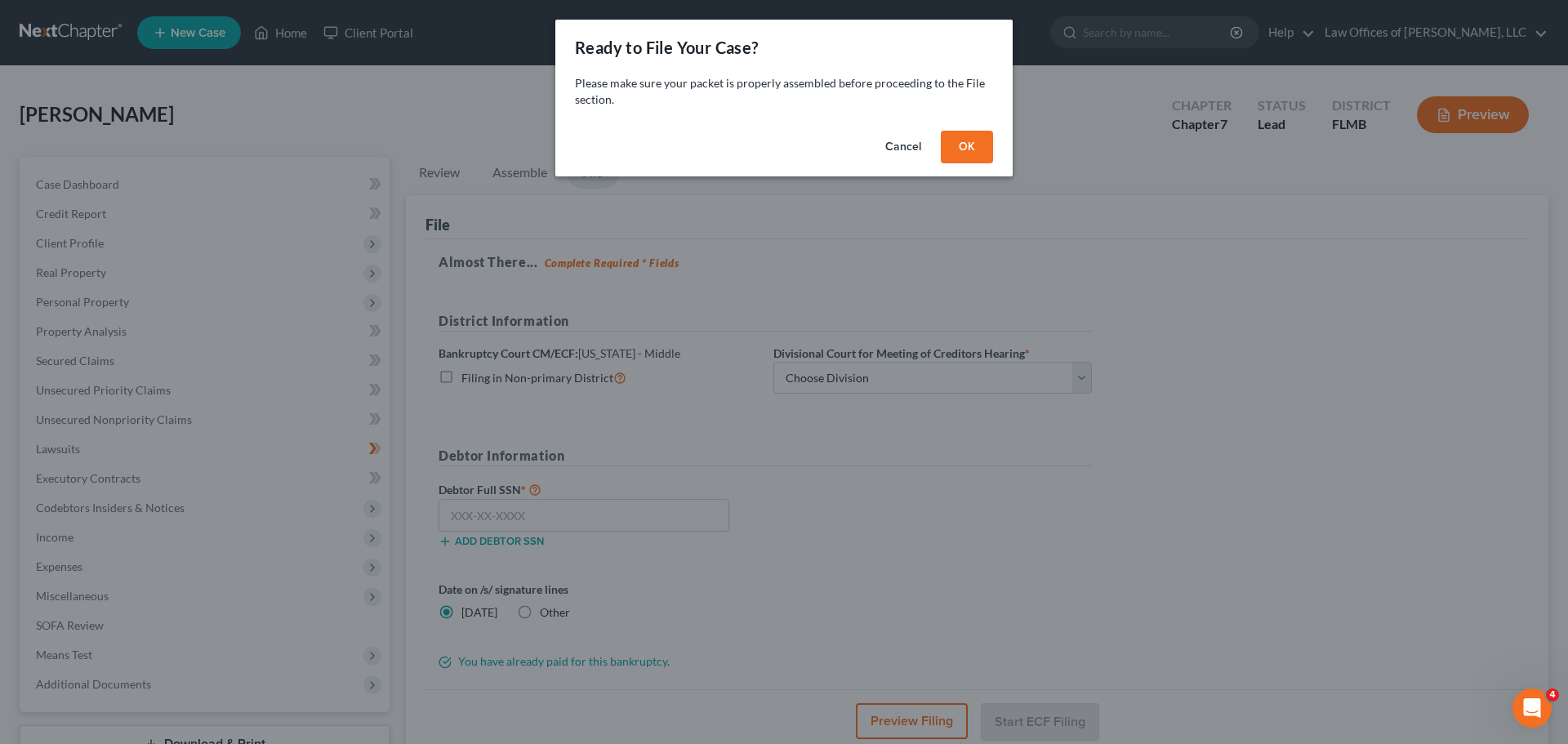
click at [978, 151] on button "OK" at bounding box center [967, 147] width 52 height 33
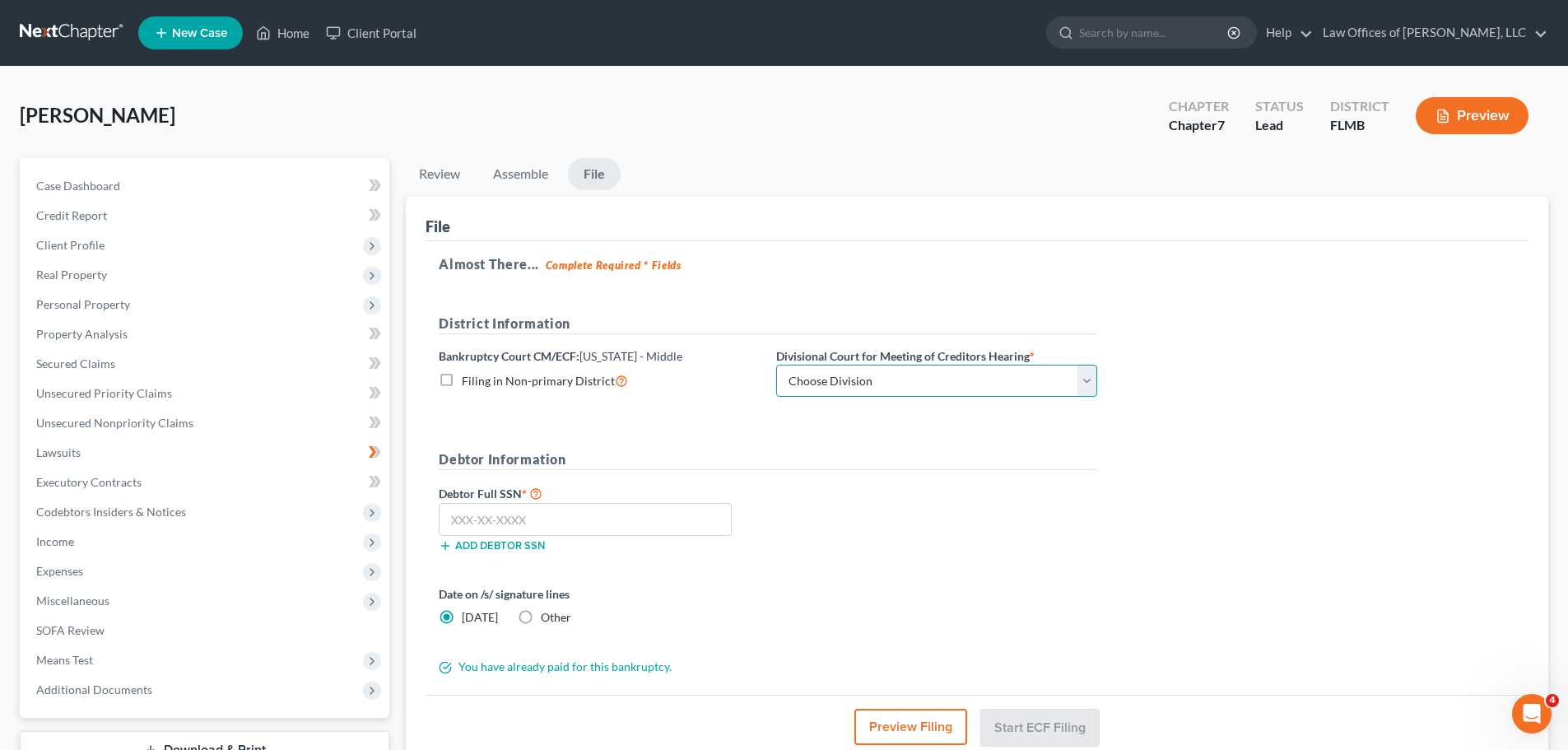
click at [1085, 379] on select "Choose Division [GEOGRAPHIC_DATA][PERSON_NAME] [GEOGRAPHIC_DATA] [GEOGRAPHIC_DA…" at bounding box center [937, 381] width 321 height 33
select select "0"
click at [777, 364] on select "Choose Division [GEOGRAPHIC_DATA][PERSON_NAME] [GEOGRAPHIC_DATA] [GEOGRAPHIC_DA…" at bounding box center [937, 381] width 321 height 33
click at [453, 518] on input "text" at bounding box center [585, 519] width 293 height 33
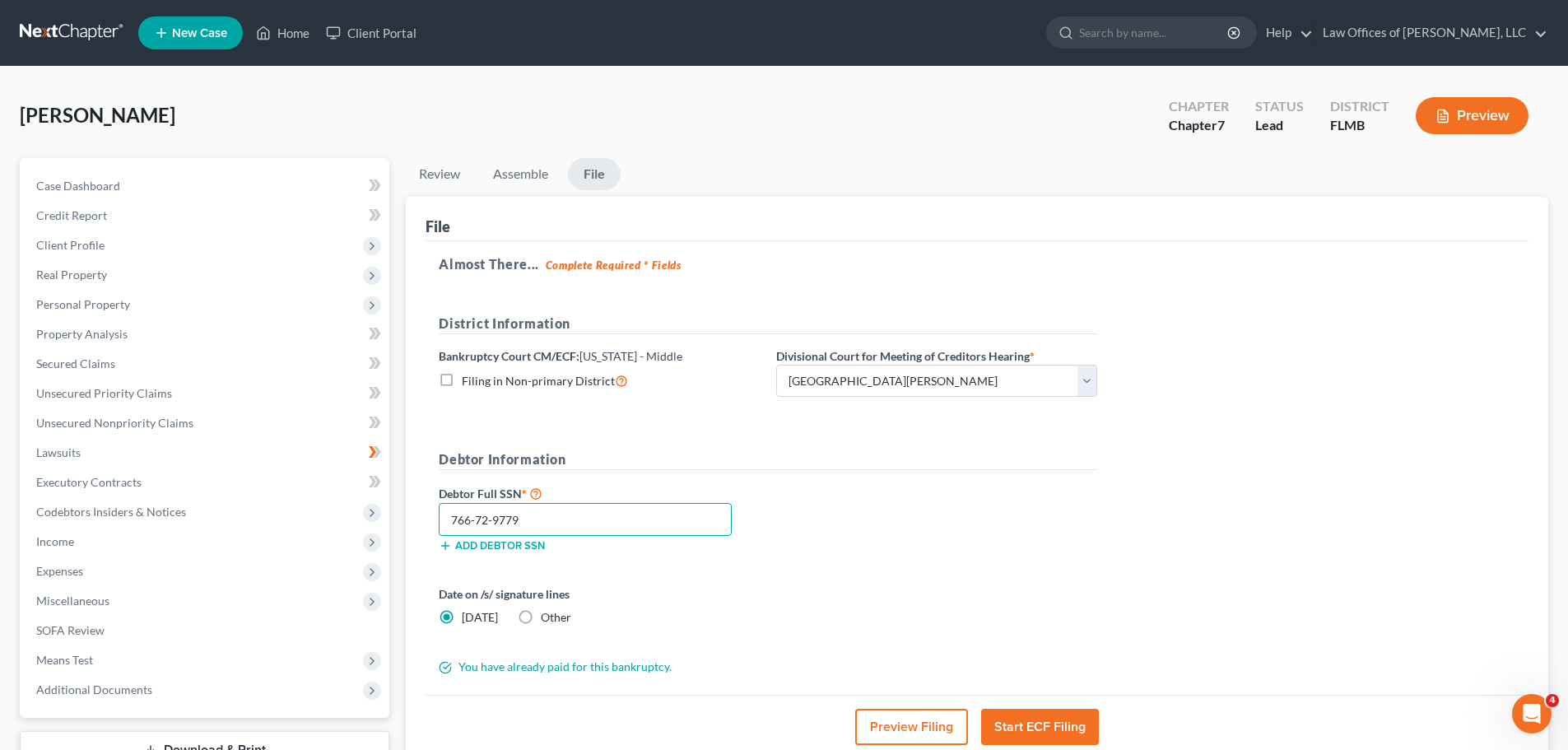
type input "766-72-9779"
click at [541, 618] on label "Other" at bounding box center [555, 617] width 30 height 17
click at [548, 618] on input "Other" at bounding box center [553, 614] width 11 height 11
radio input "true"
radio input "false"
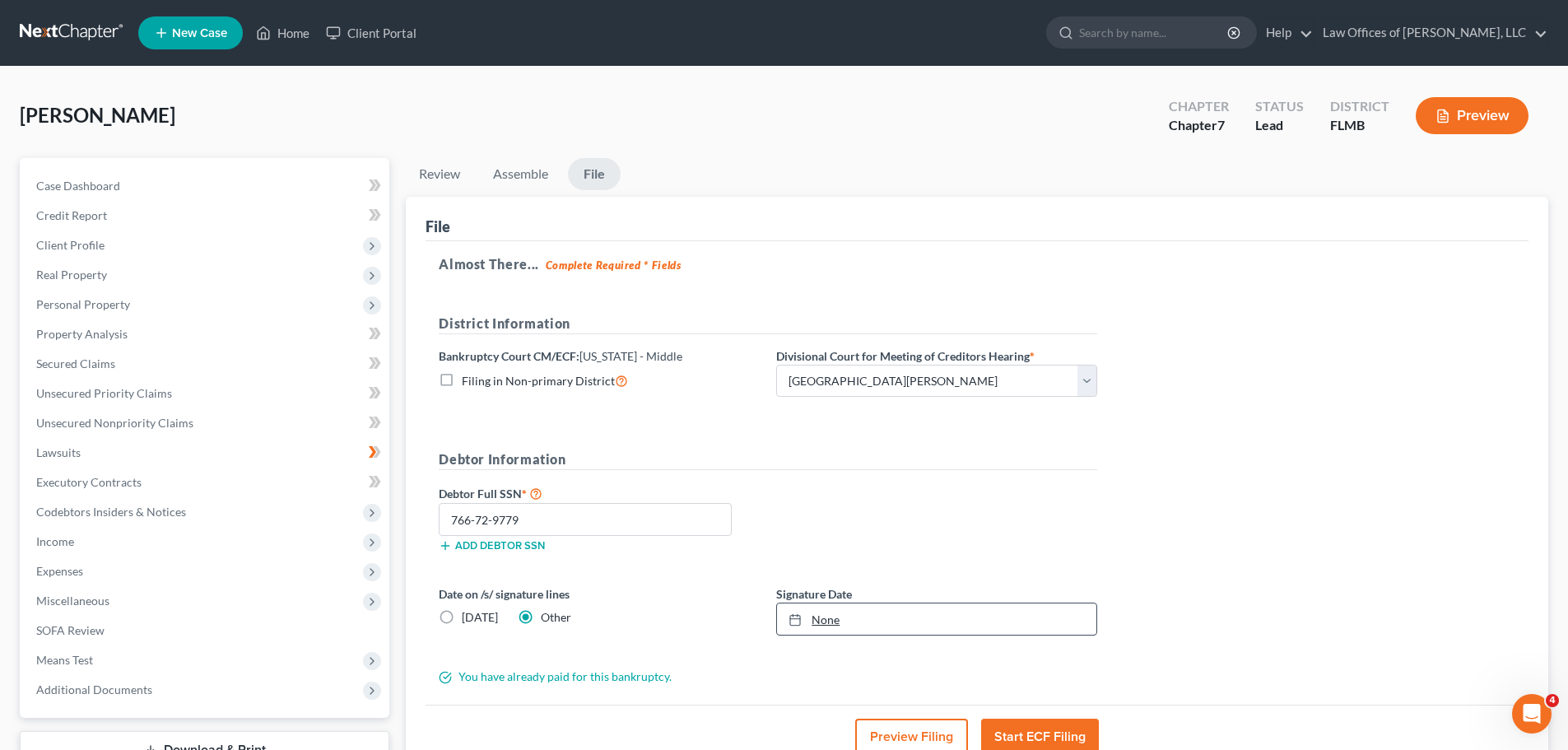
type input "[DATE]"
click at [804, 619] on div at bounding box center [800, 619] width 23 height 14
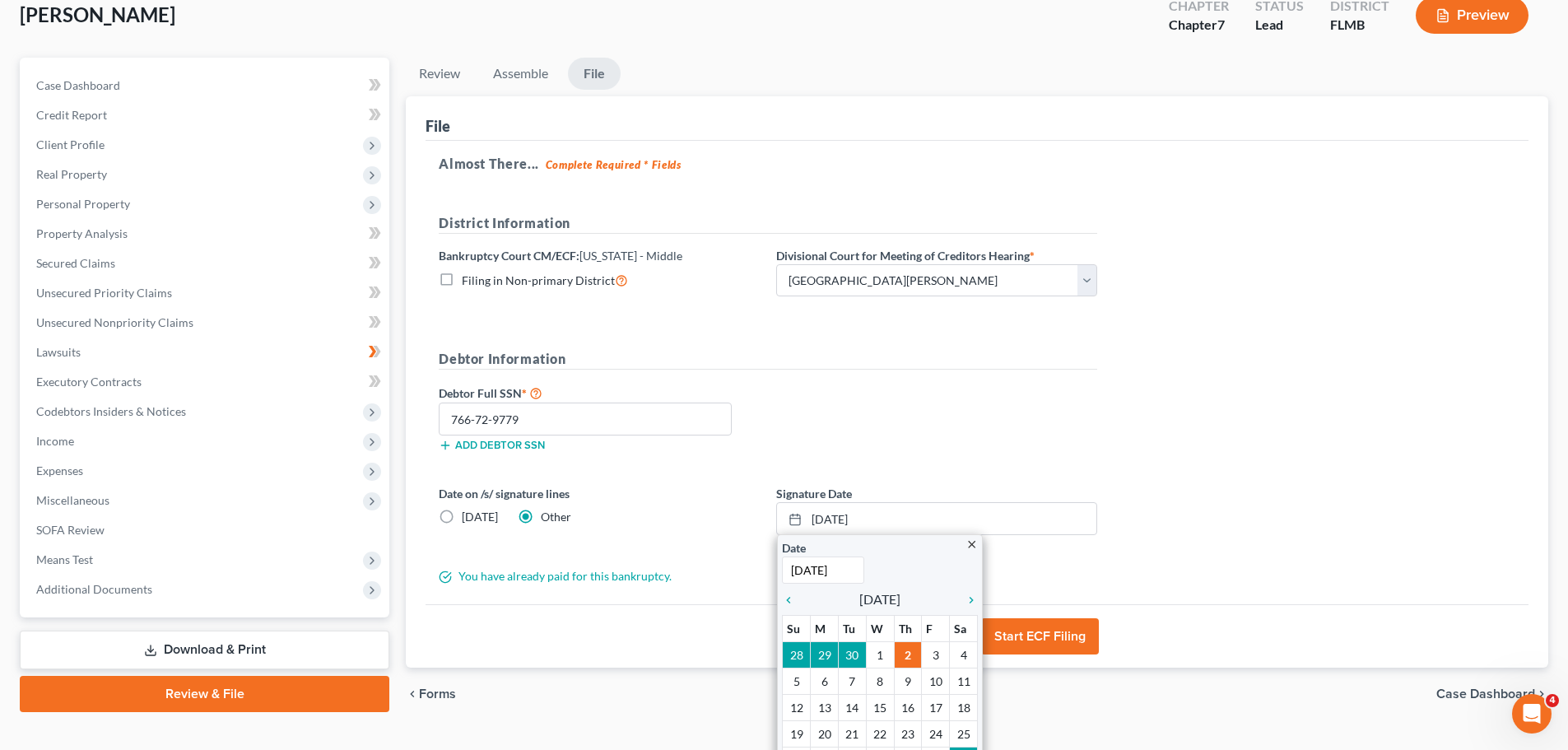
scroll to position [154, 0]
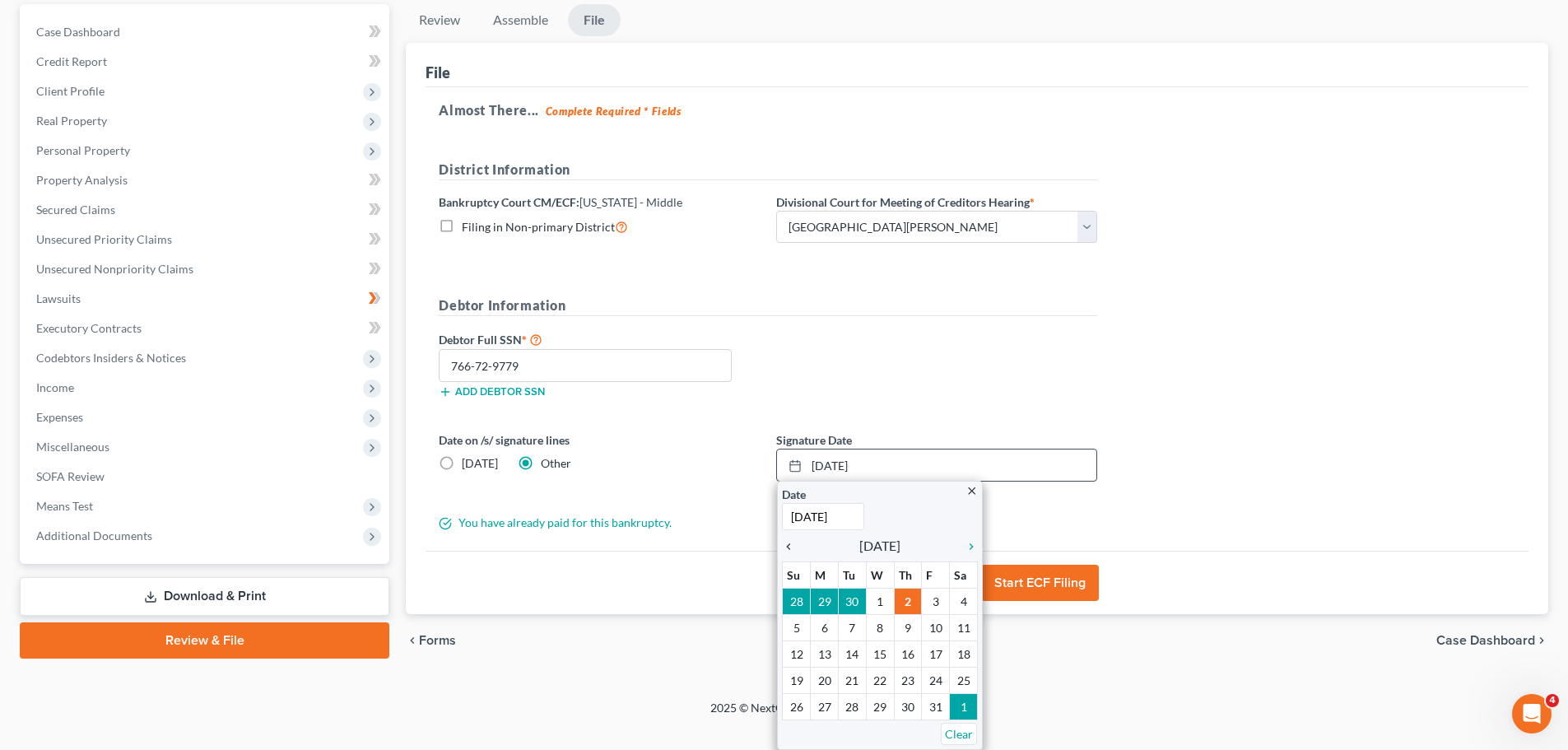
click at [789, 544] on icon "chevron_left" at bounding box center [793, 546] width 21 height 14
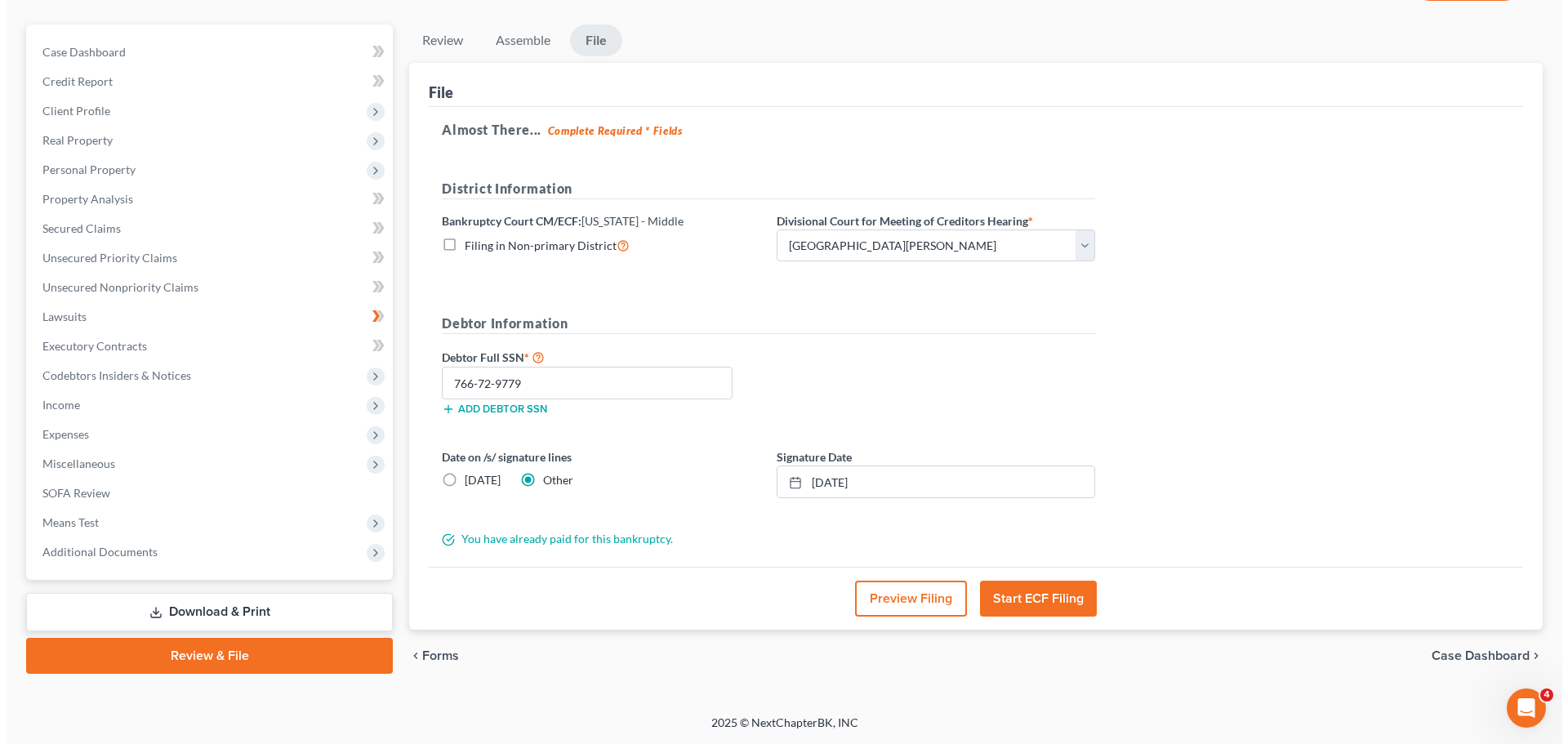
scroll to position [132, 0]
click at [924, 597] on button "Preview Filing" at bounding box center [905, 598] width 112 height 36
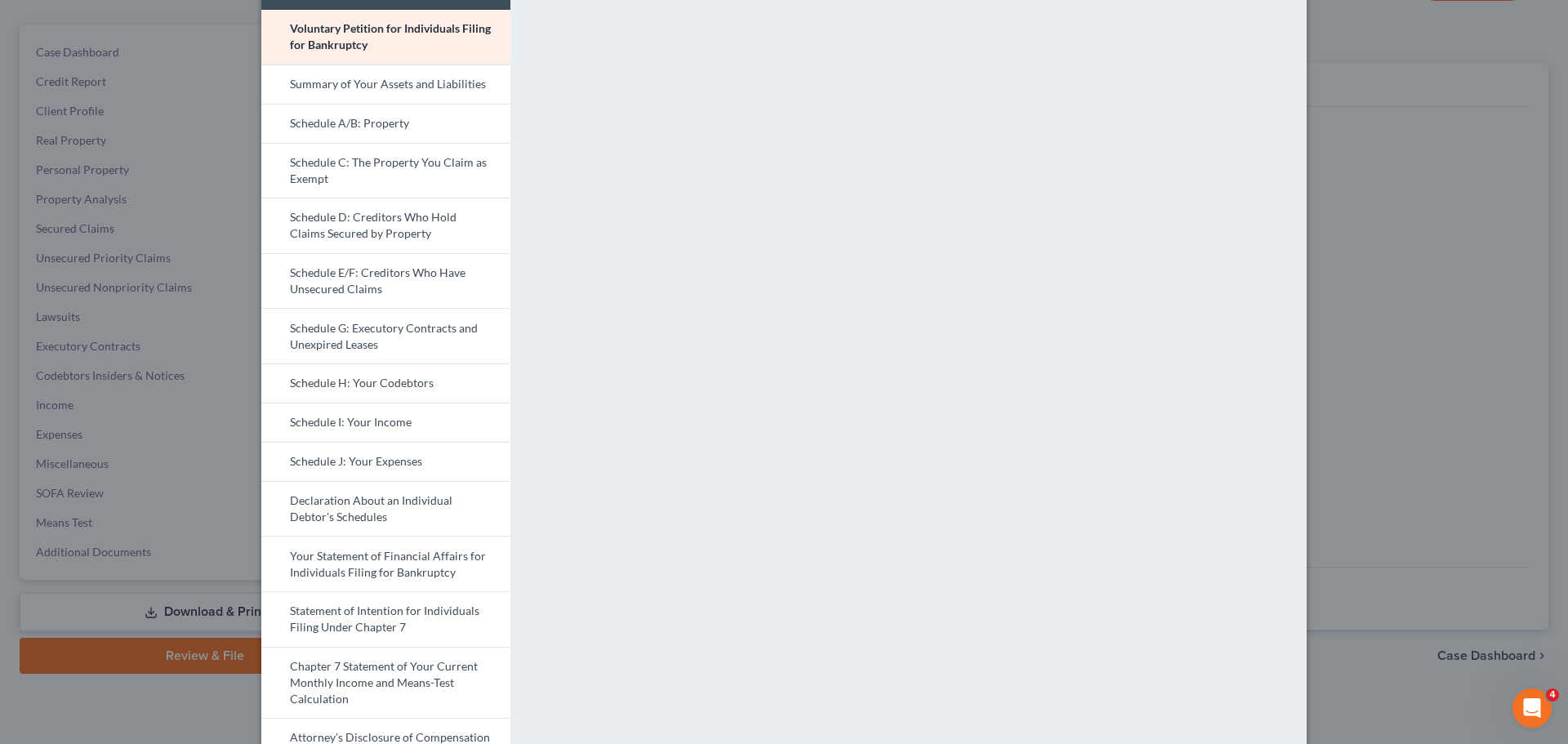
scroll to position [163, 0]
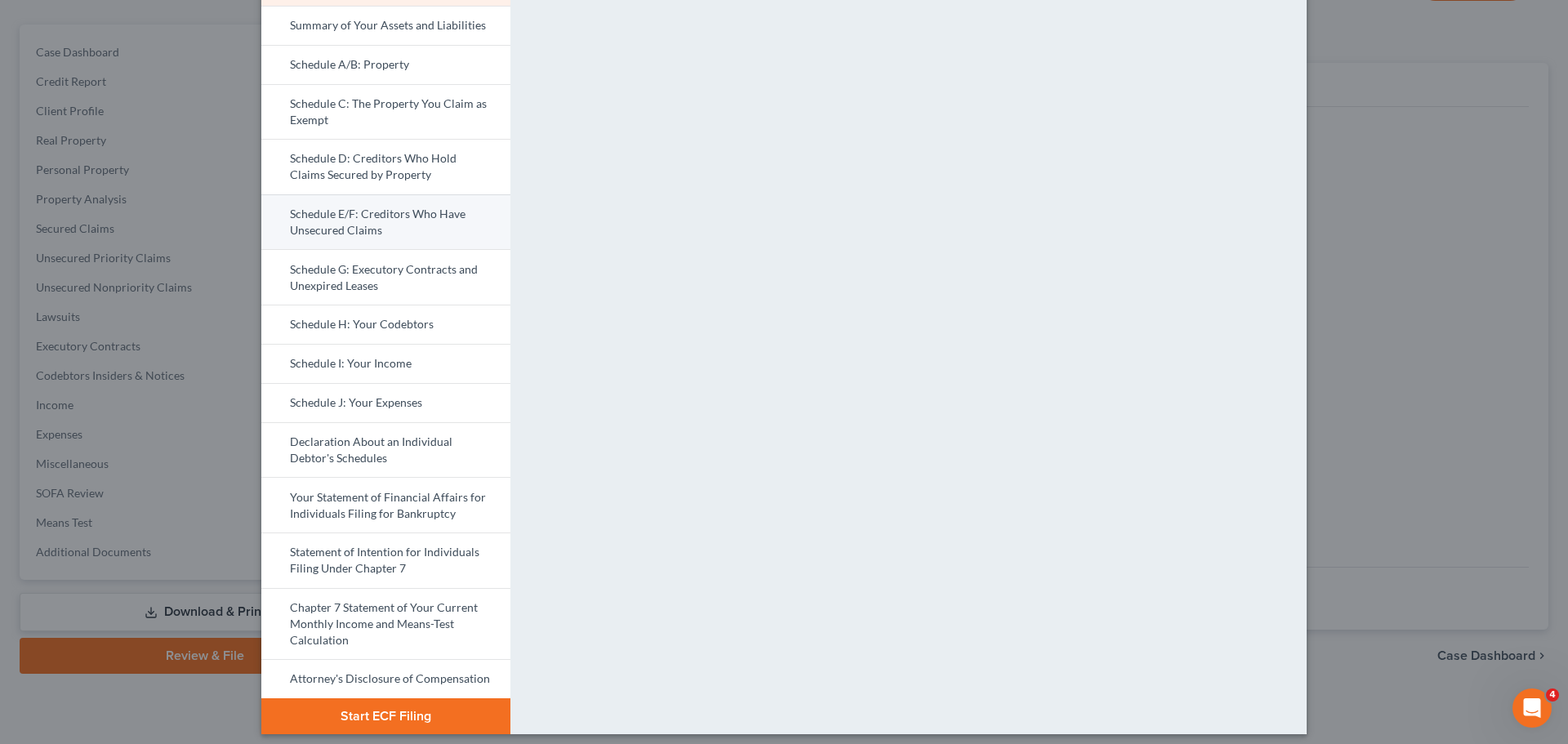
click at [397, 219] on link "Schedule E/F: Creditors Who Have Unsecured Claims" at bounding box center [386, 221] width 249 height 55
click at [406, 360] on link "Schedule I: Your Income" at bounding box center [386, 363] width 249 height 40
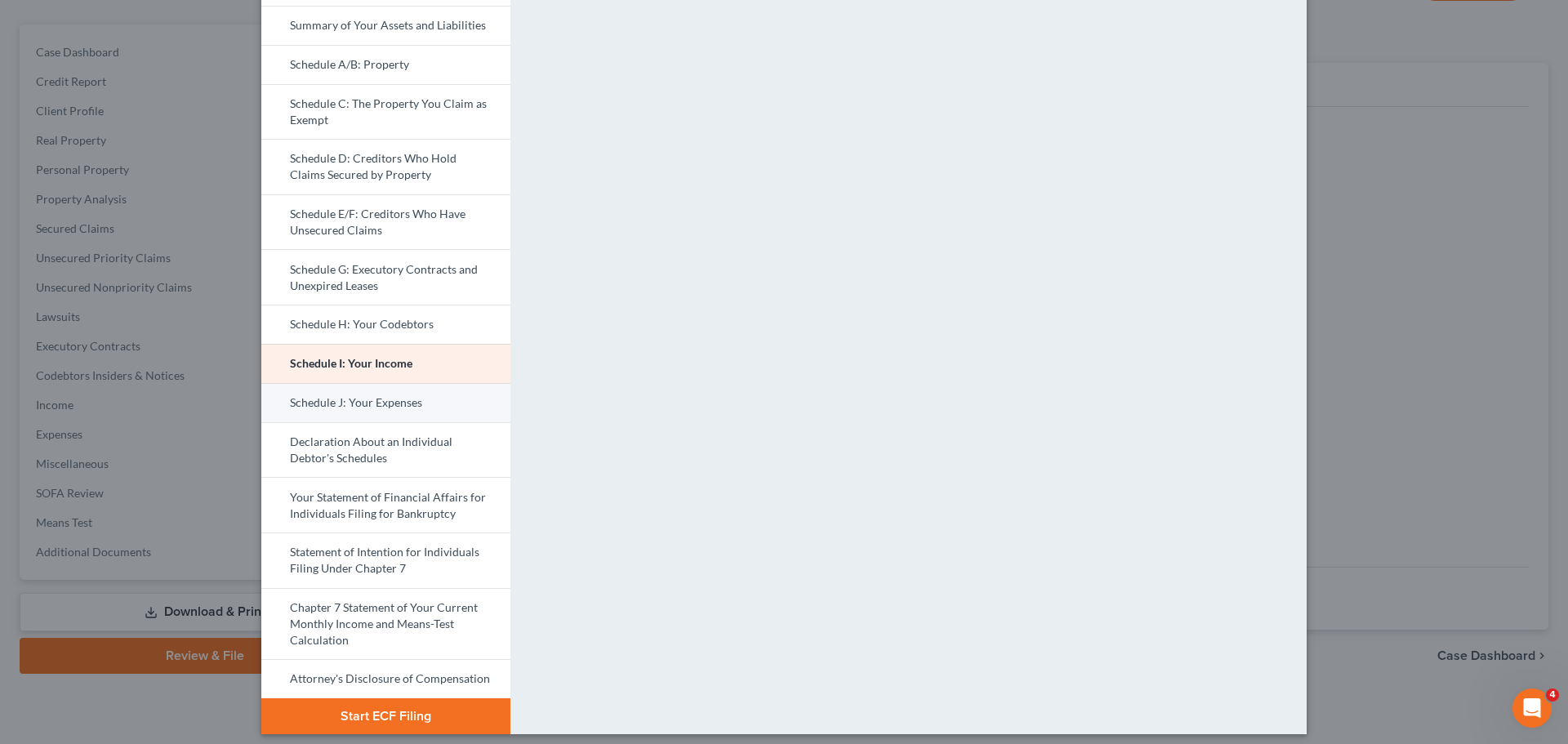
click at [421, 397] on link "Schedule J: Your Expenses" at bounding box center [386, 402] width 249 height 40
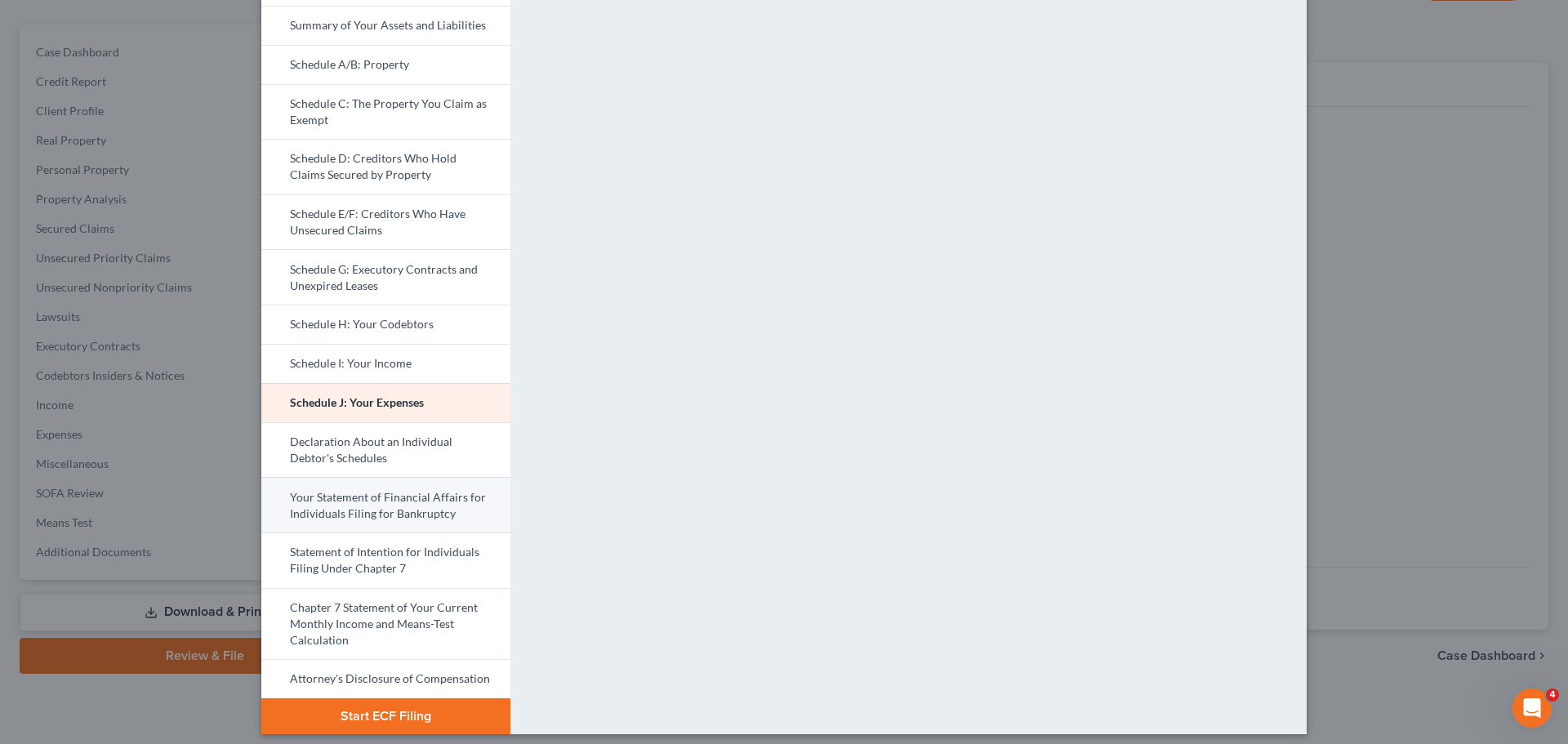
click at [443, 502] on link "Your Statement of Financial Affairs for Individuals Filing for Bankruptcy" at bounding box center [386, 503] width 249 height 55
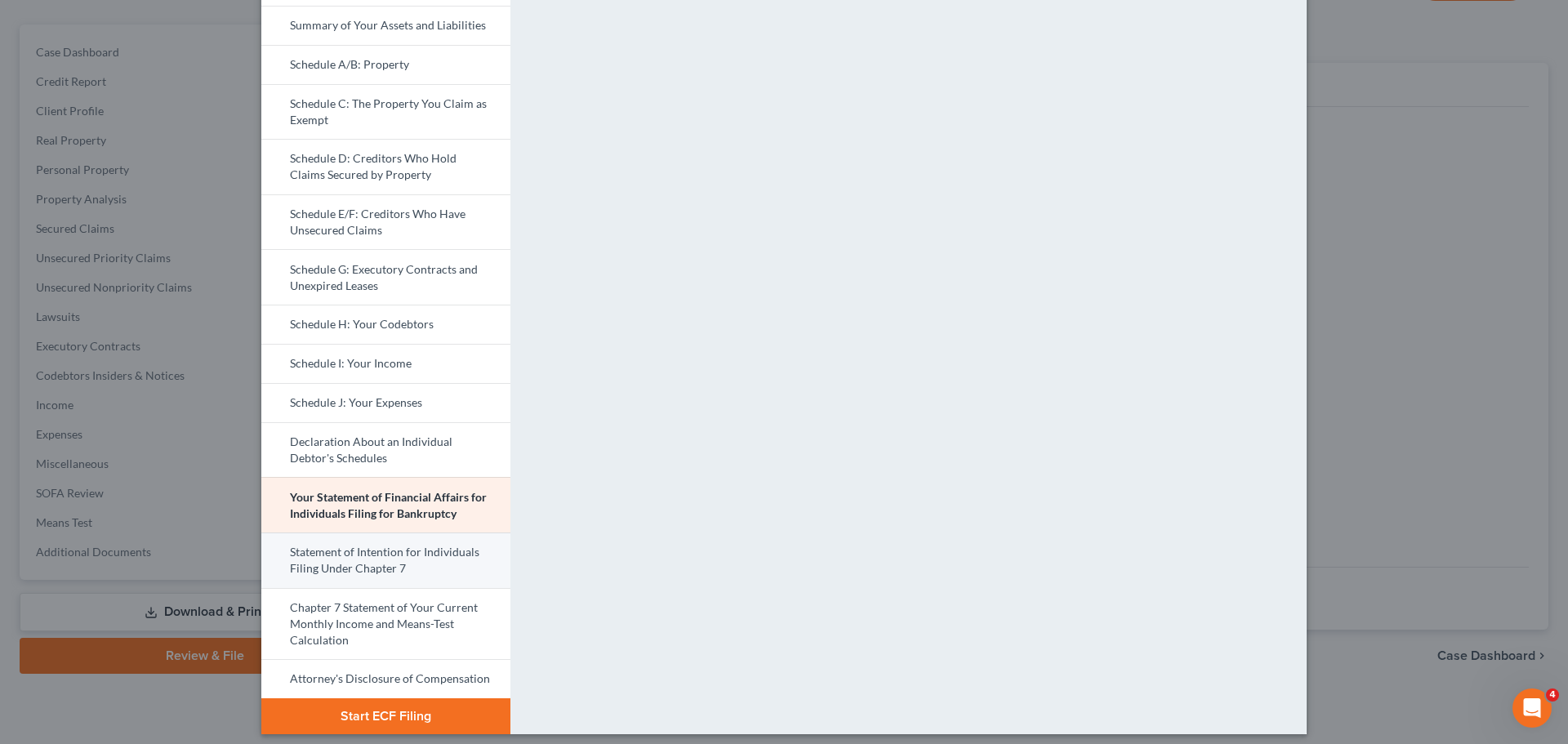
click at [371, 563] on link "Statement of Intention for Individuals Filing Under Chapter 7" at bounding box center [386, 559] width 249 height 55
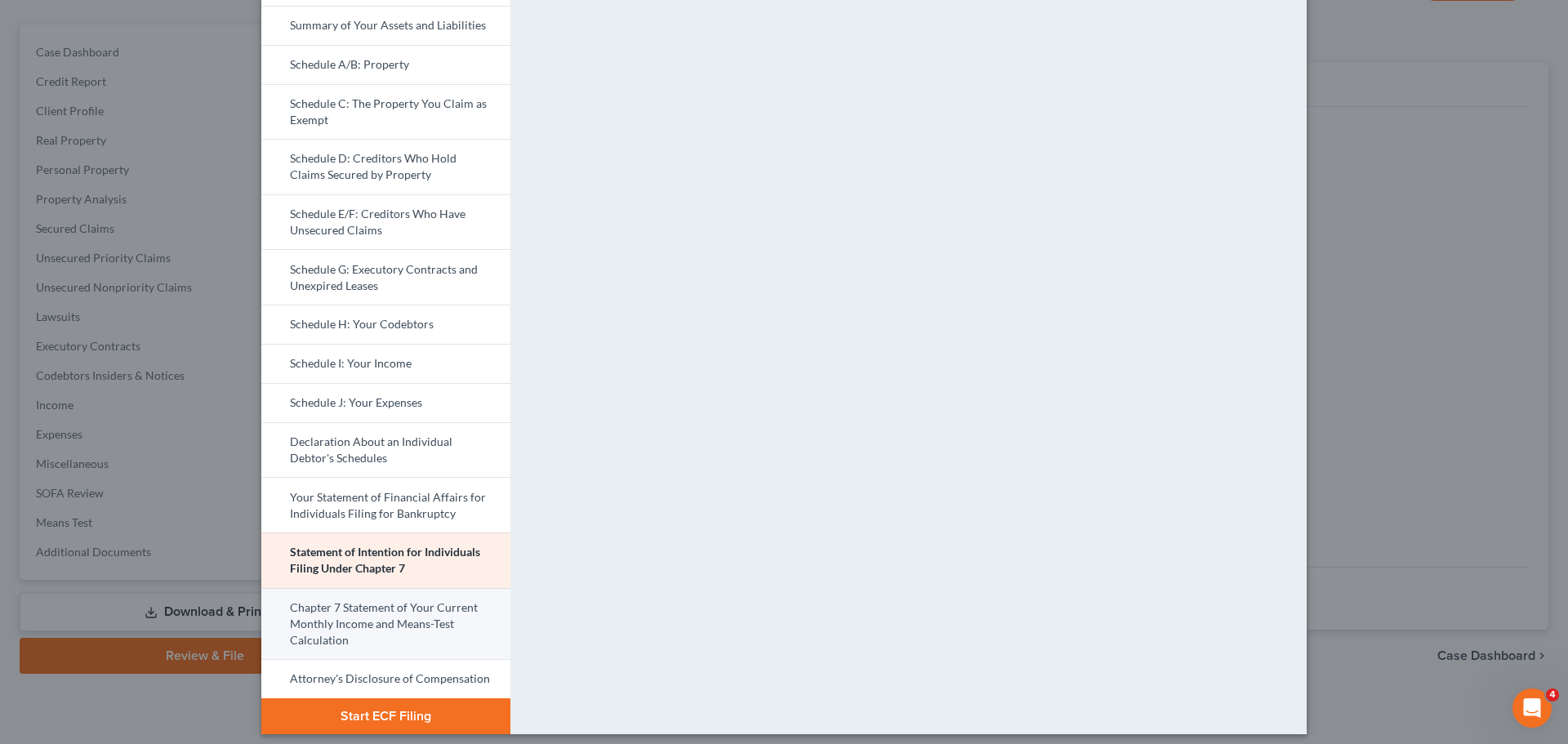
click at [369, 626] on link "Chapter 7 Statement of Your Current Monthly Income and Means-Test Calculation" at bounding box center [386, 623] width 249 height 72
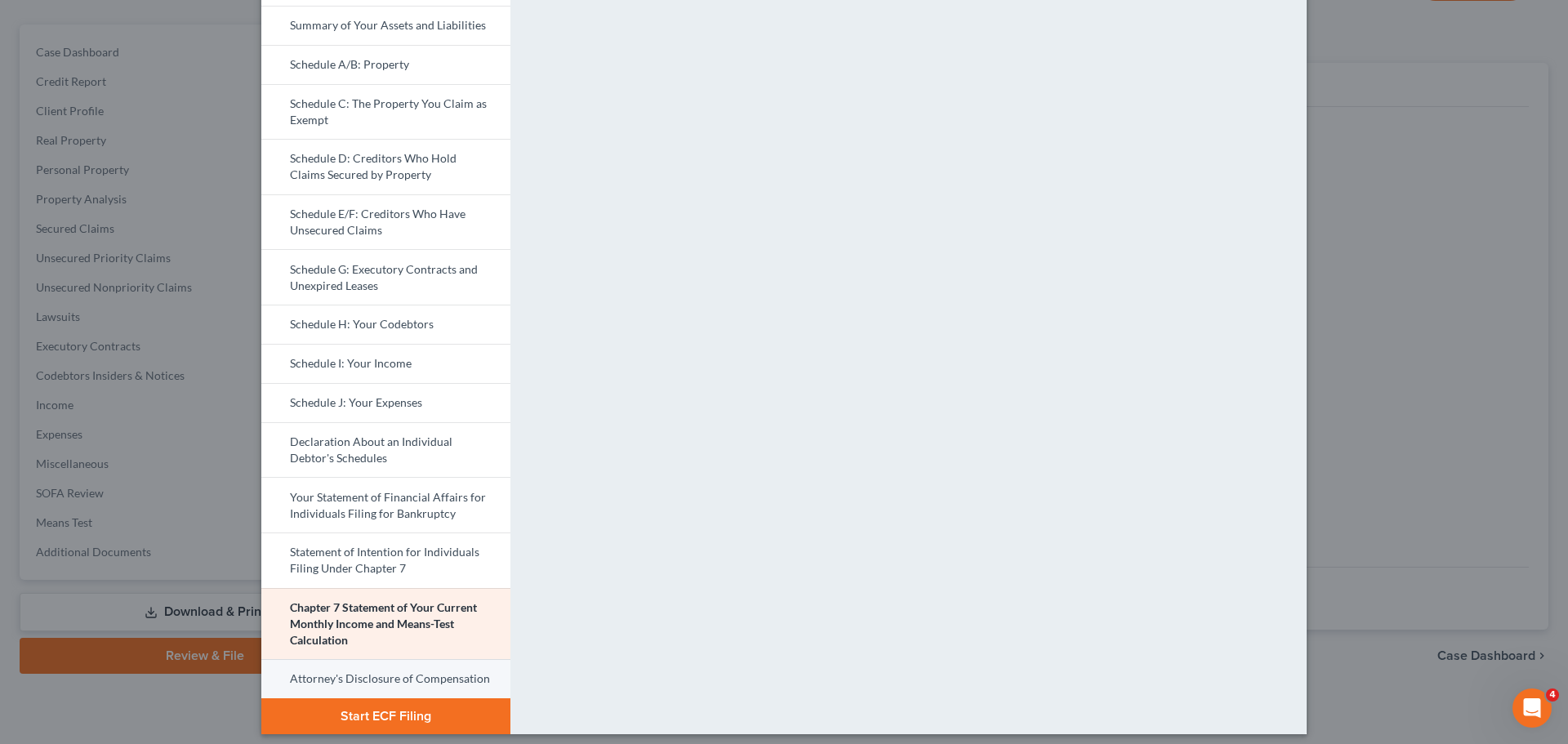
click at [413, 681] on link "Attorney's Disclosure of Compensation" at bounding box center [386, 678] width 249 height 40
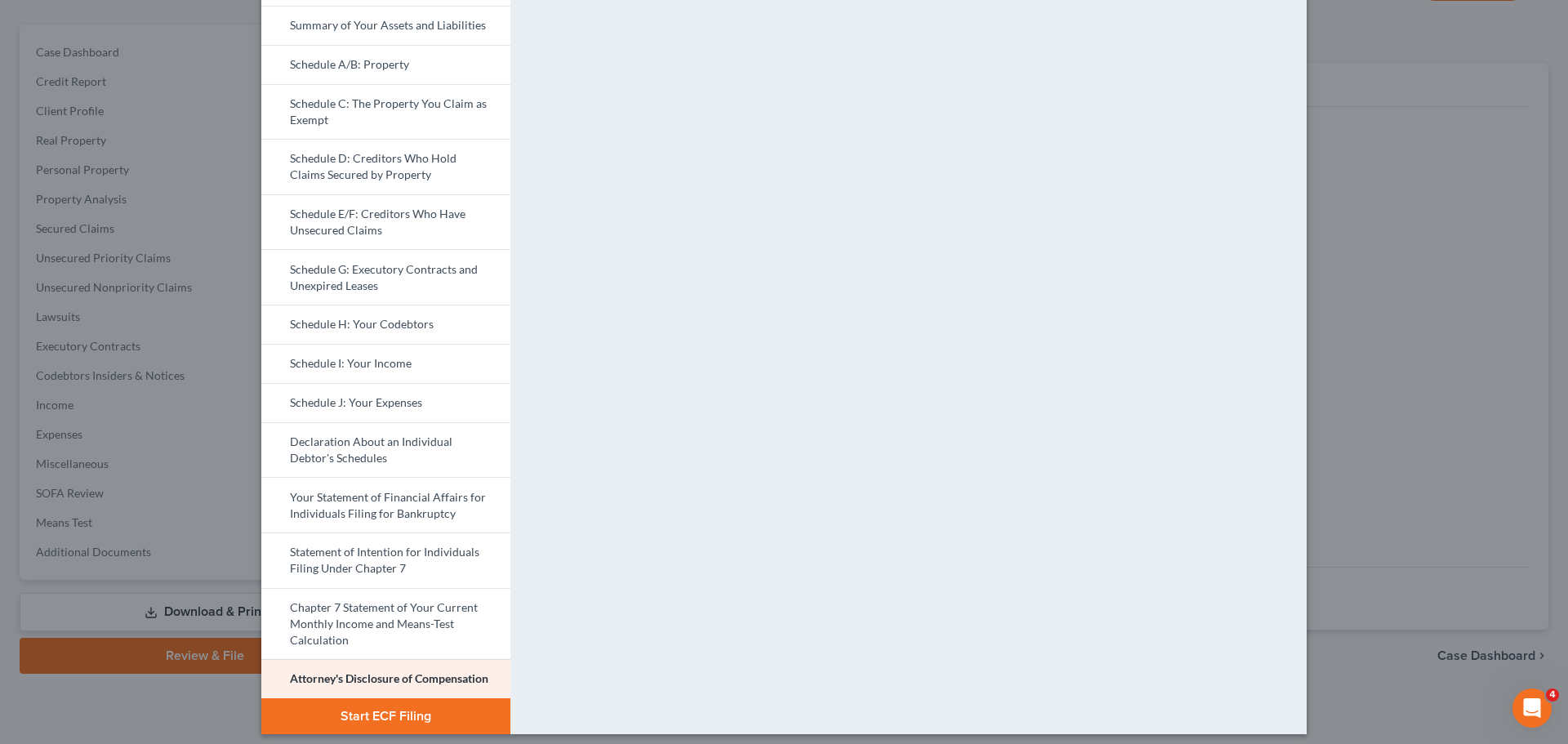
scroll to position [0, 0]
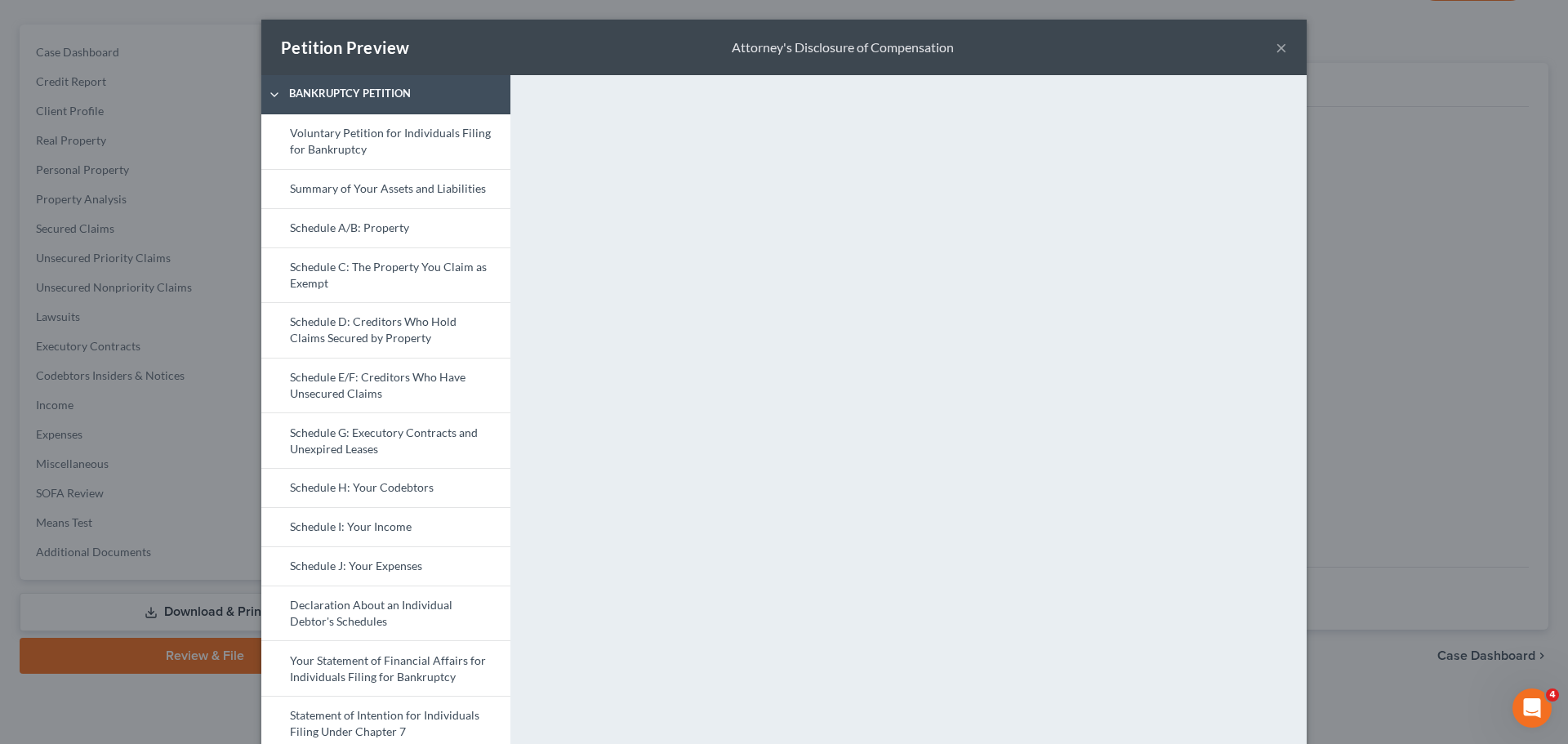
click at [1277, 47] on button "×" at bounding box center [1282, 47] width 12 height 19
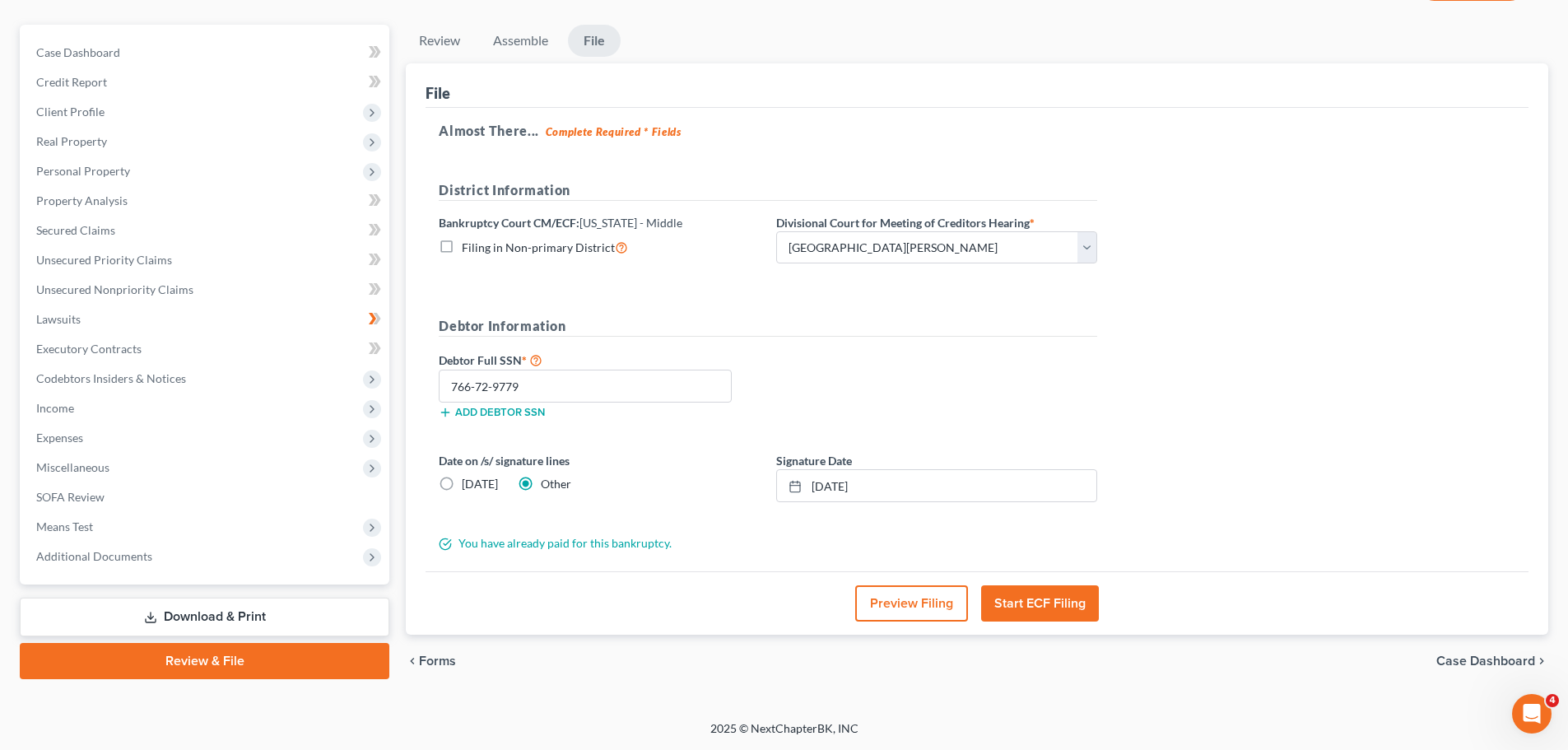
click at [1041, 599] on button "Start ECF Filing" at bounding box center [1040, 603] width 118 height 36
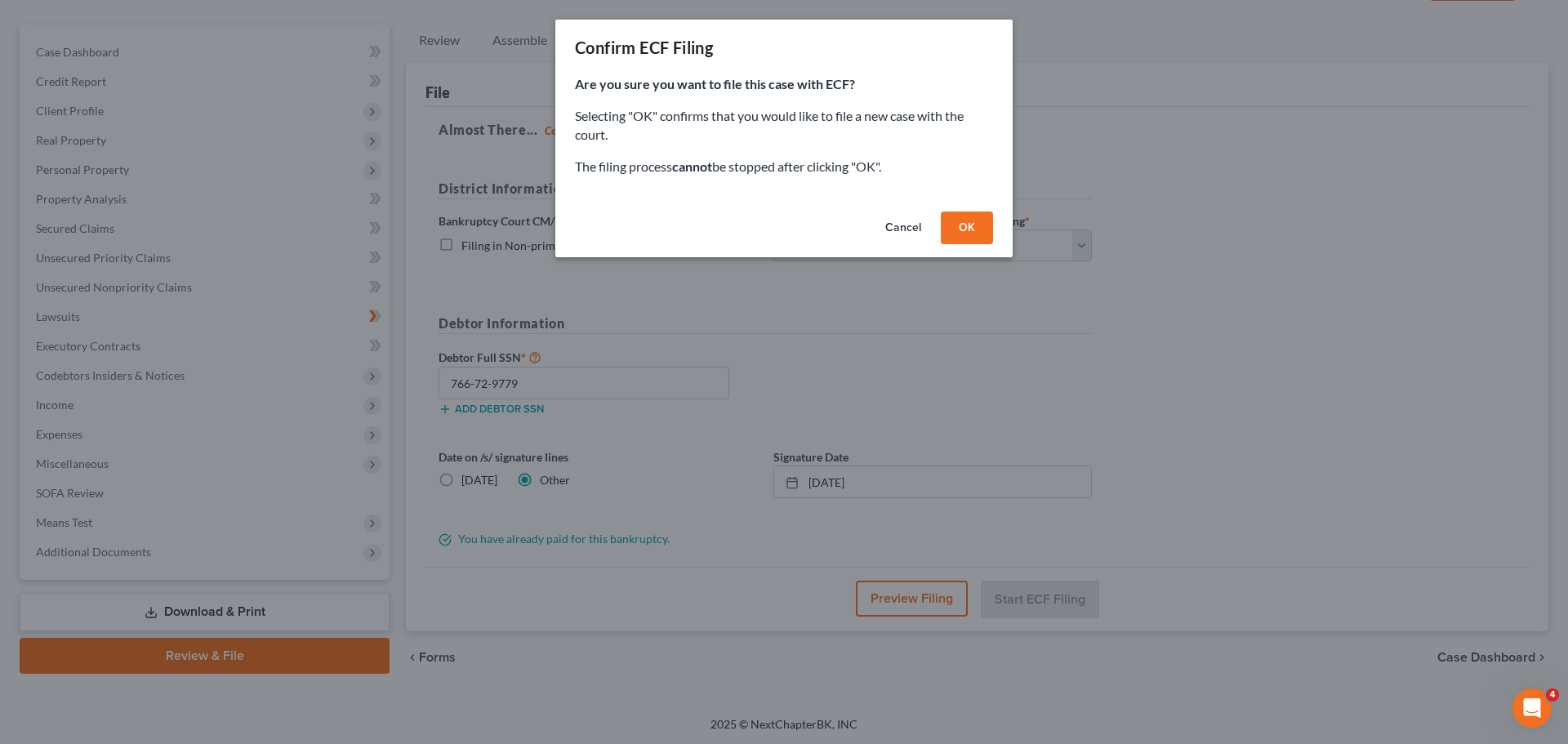
click at [971, 223] on button "OK" at bounding box center [967, 228] width 52 height 33
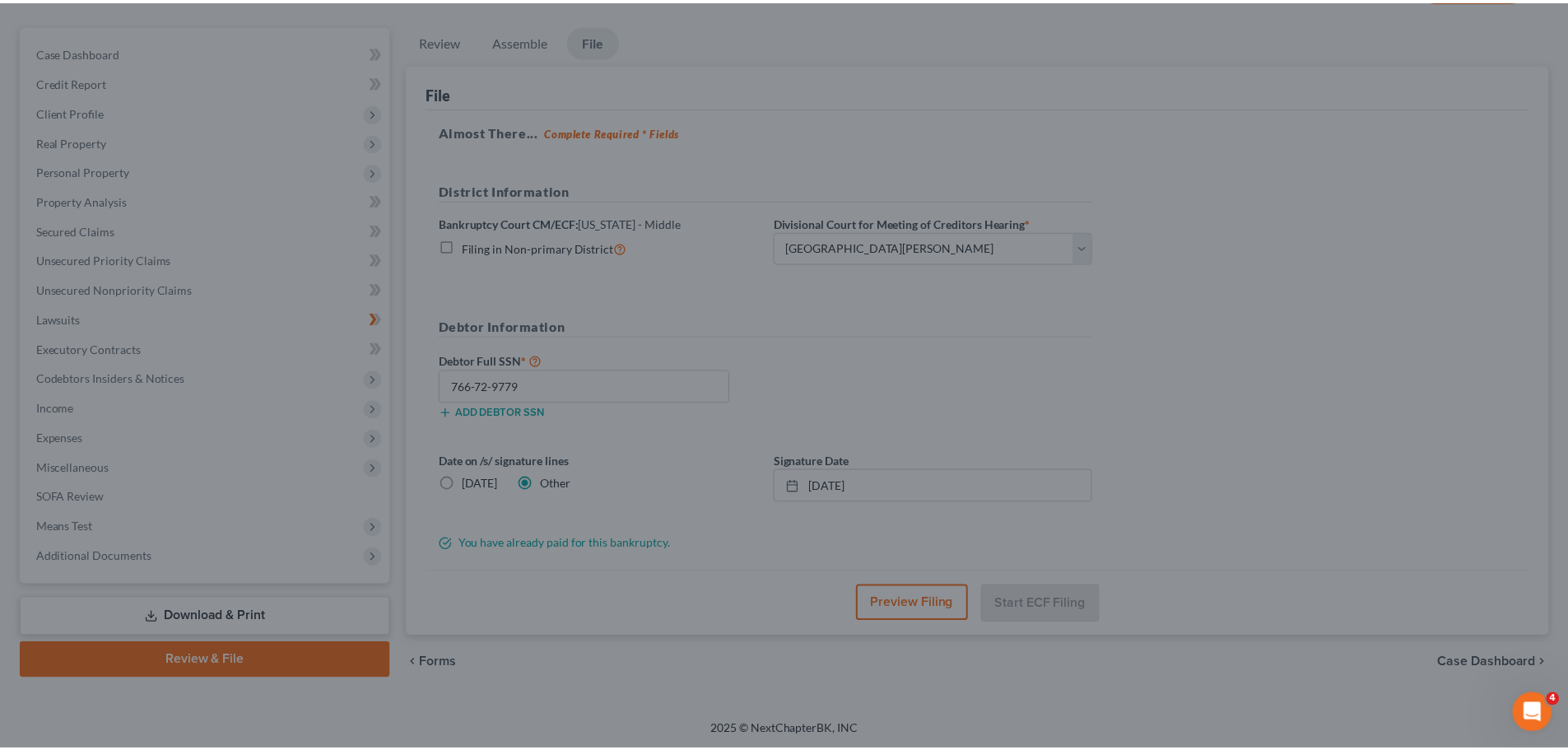
scroll to position [125, 0]
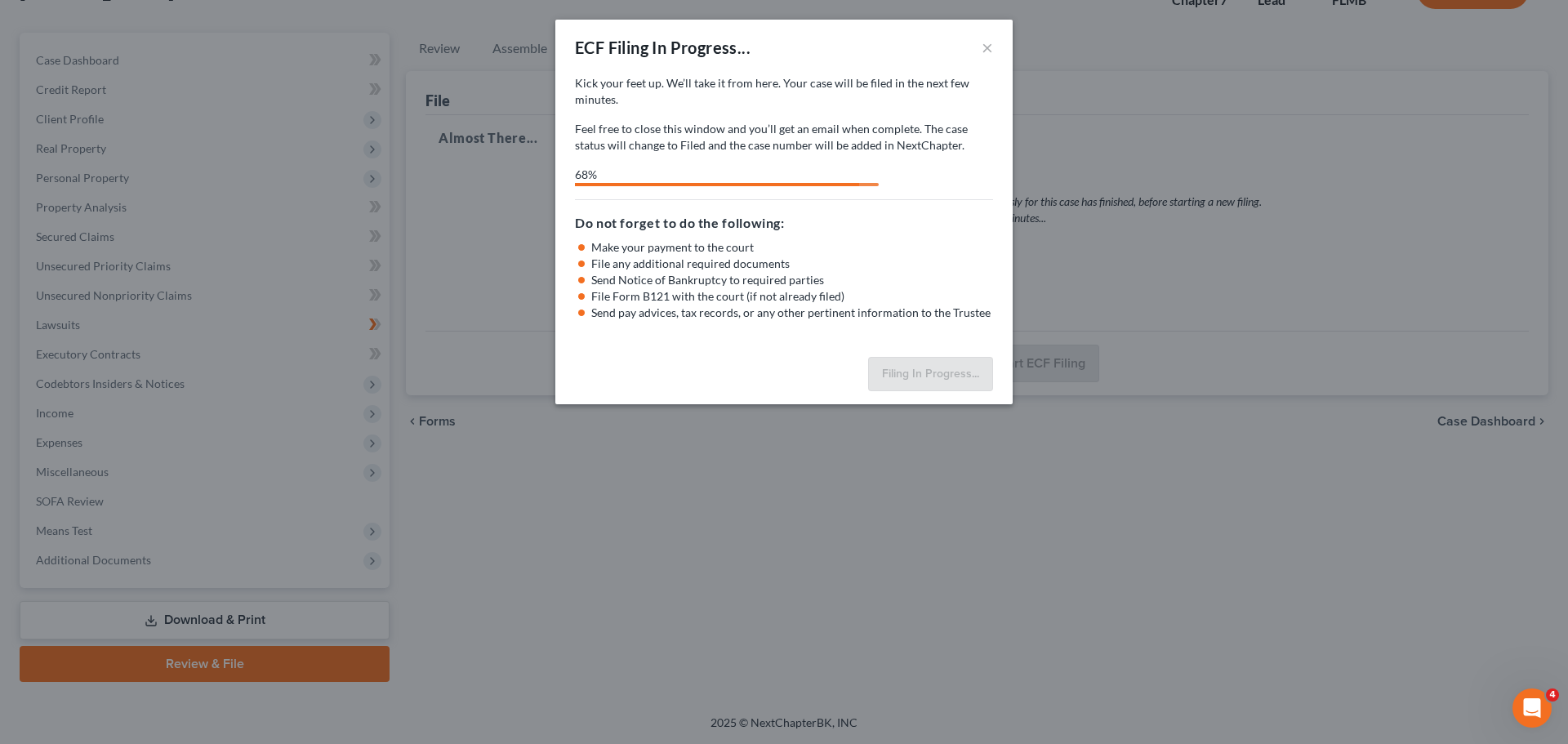
select select "0"
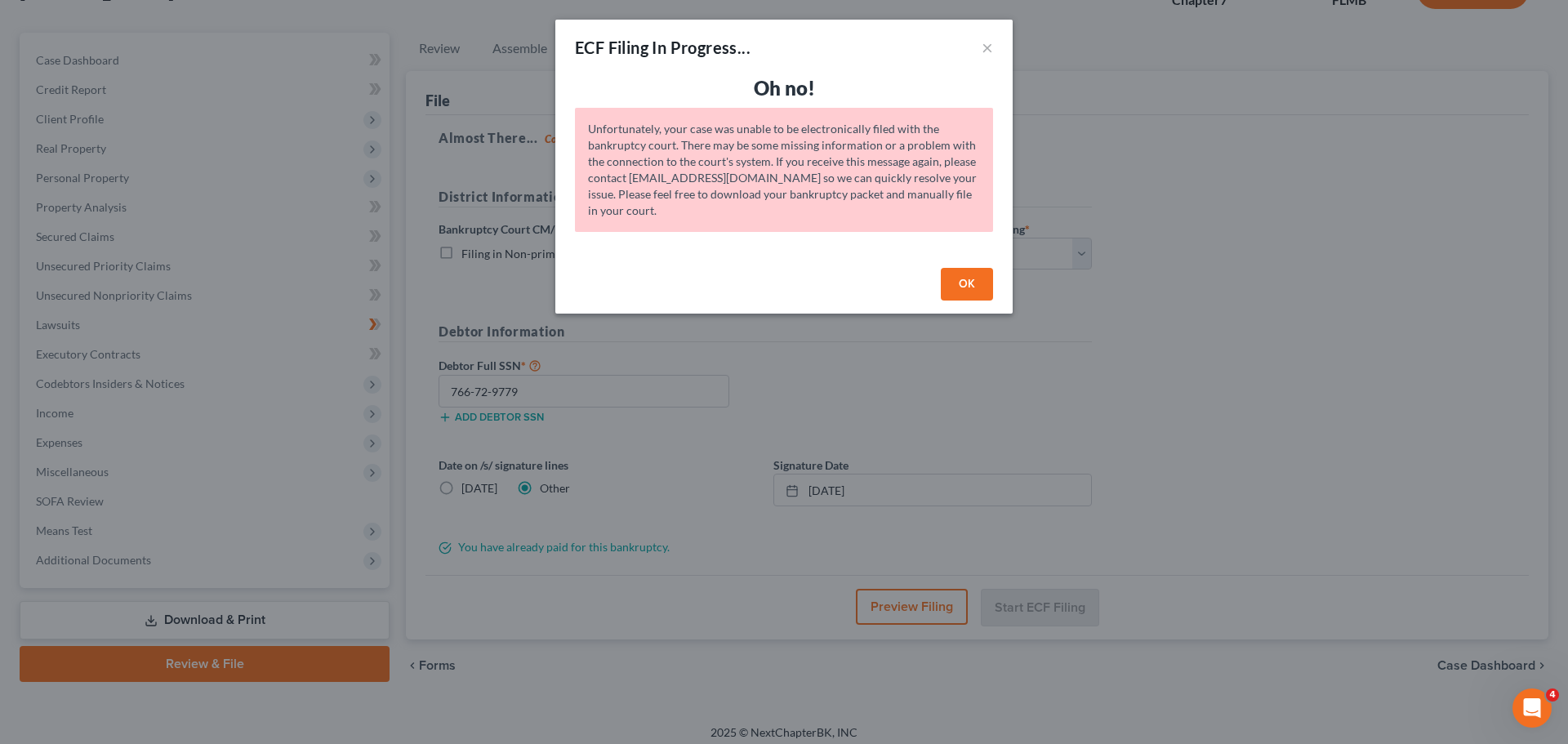
click at [979, 285] on button "OK" at bounding box center [967, 284] width 52 height 33
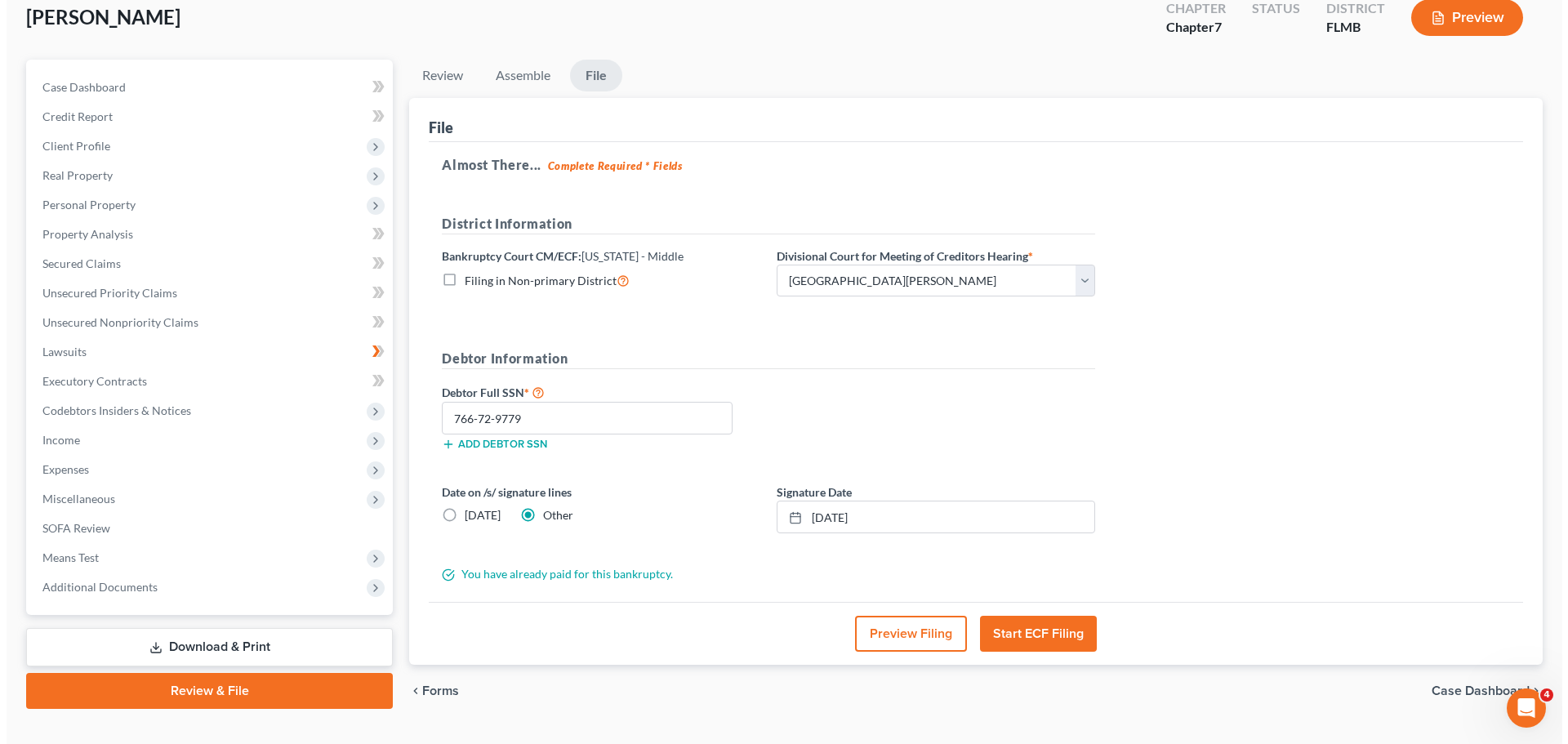
scroll to position [102, 0]
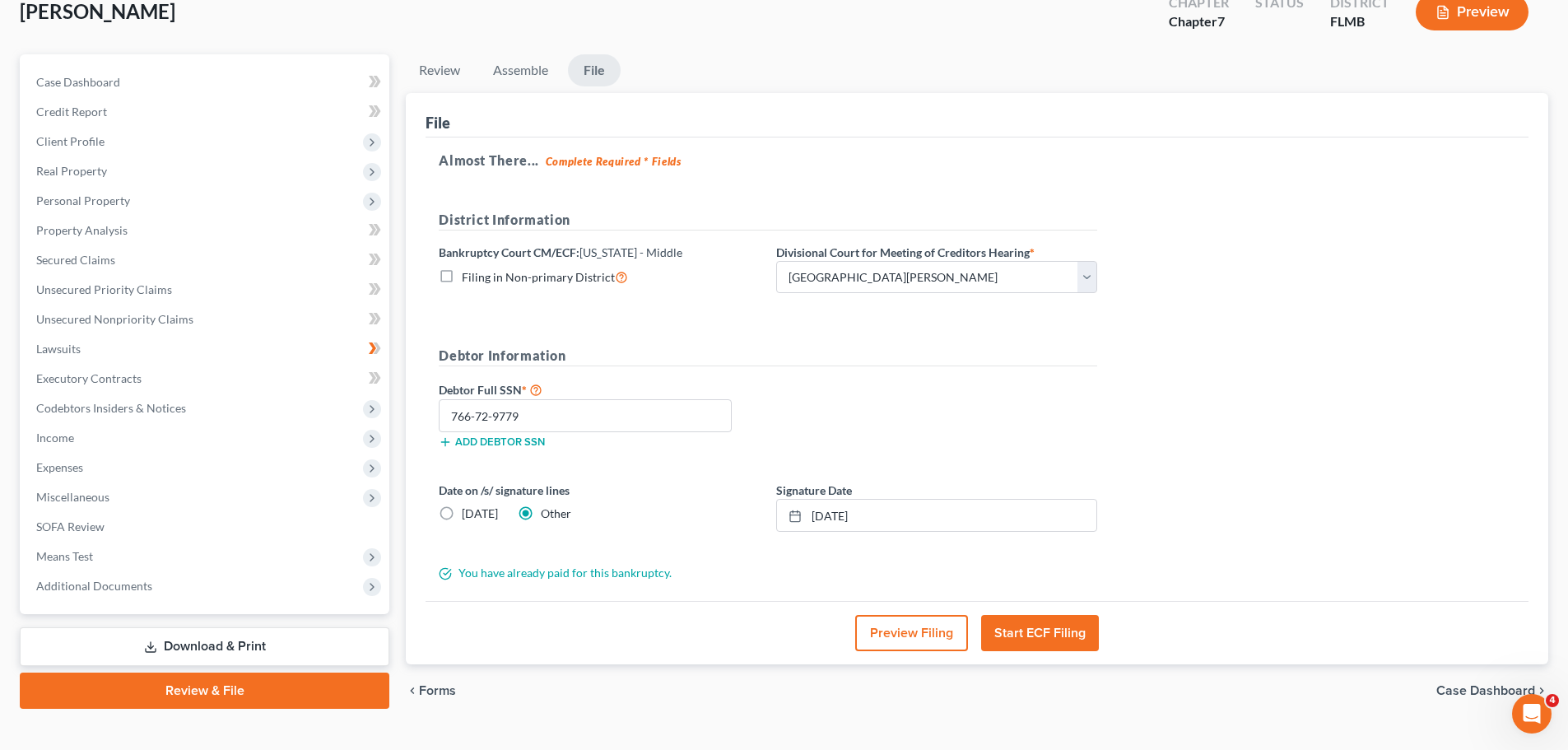
click at [1046, 631] on button "Start ECF Filing" at bounding box center [1040, 632] width 118 height 36
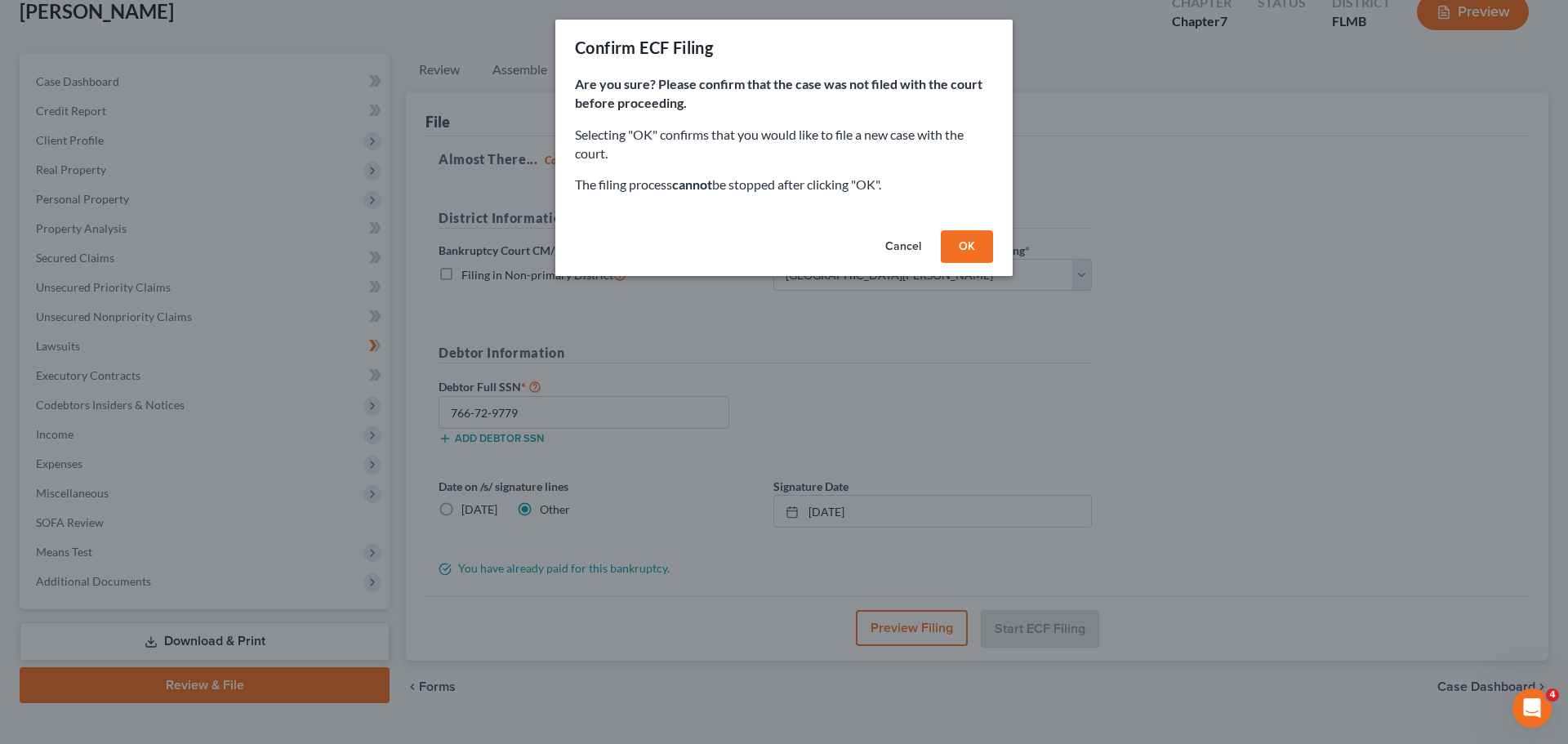
click at [971, 244] on button "OK" at bounding box center [967, 246] width 52 height 33
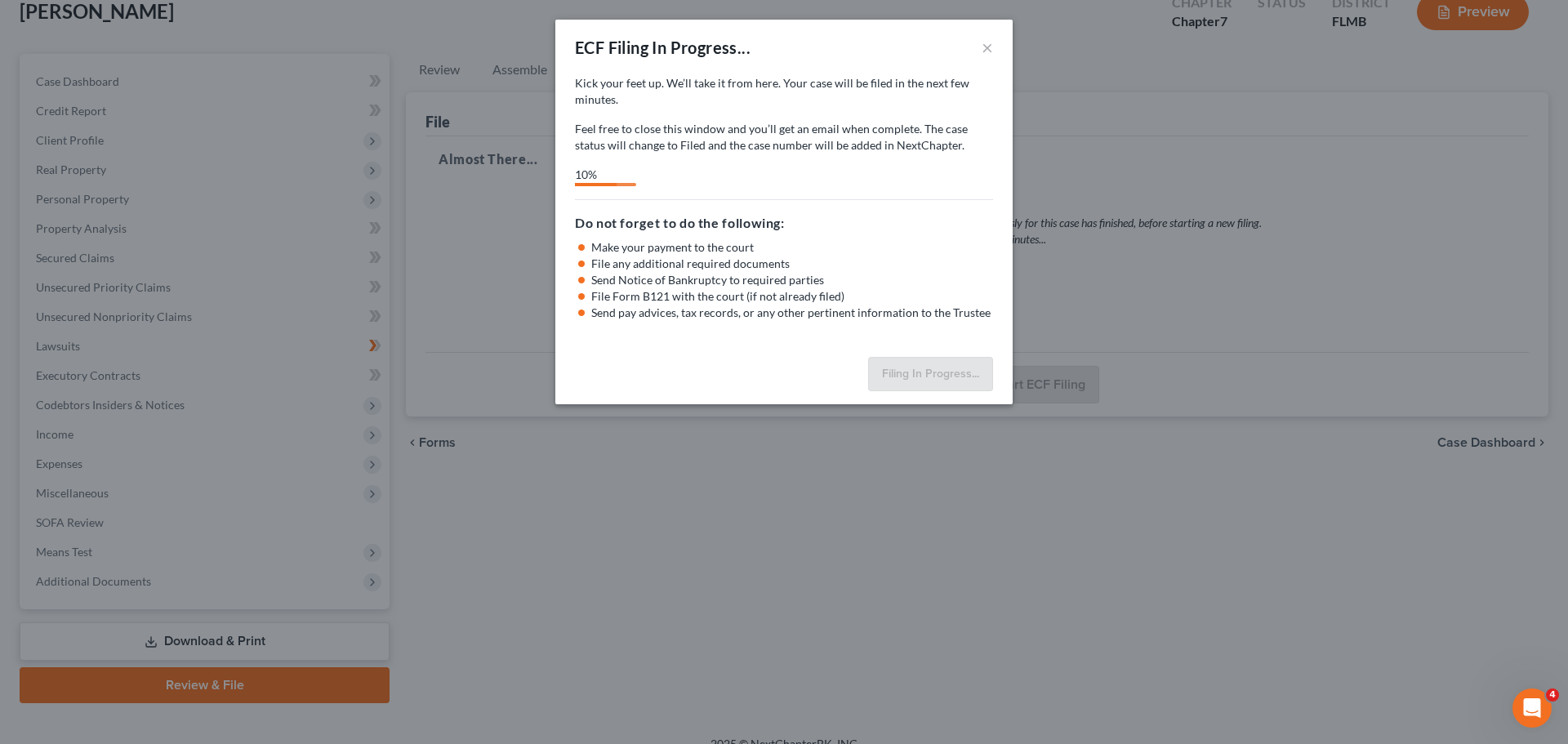
select select "0"
